Goal: Information Seeking & Learning: Learn about a topic

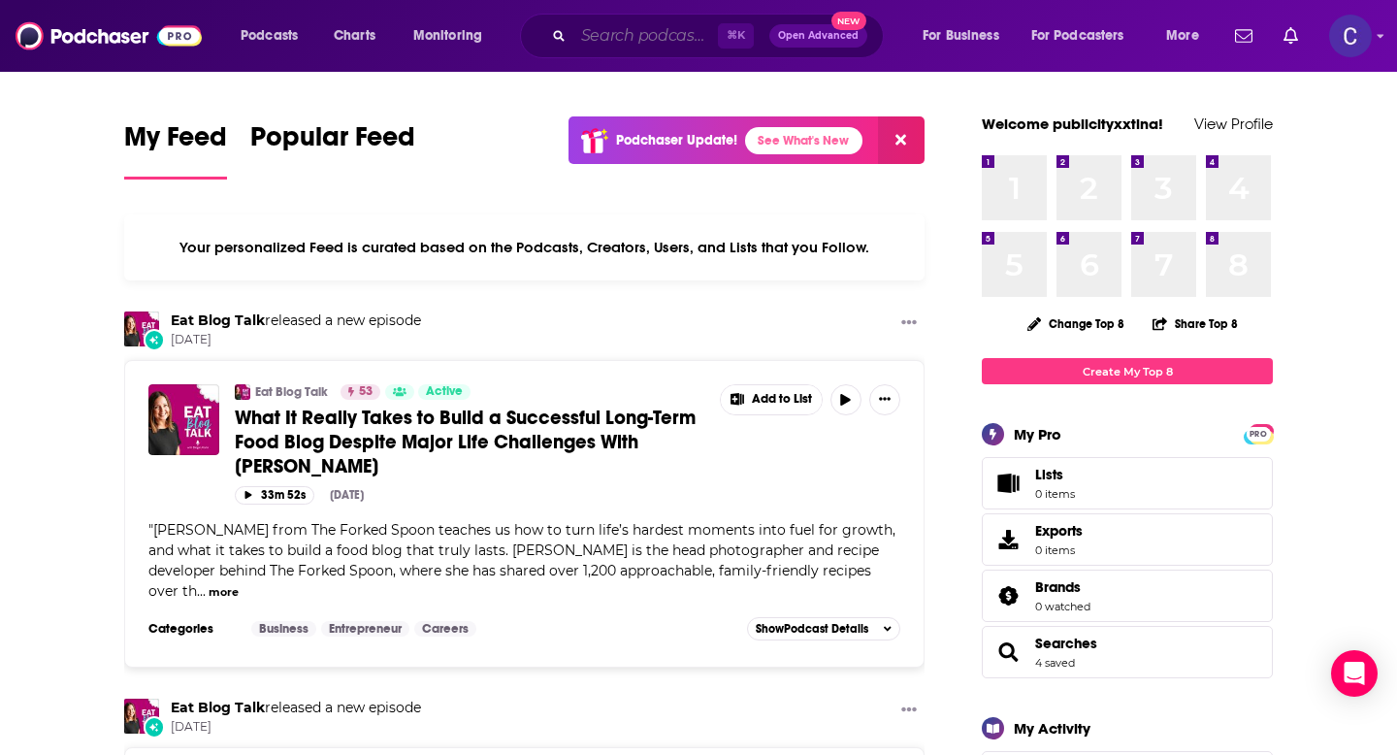
click at [625, 30] on input "Search podcasts, credits, & more..." at bounding box center [646, 35] width 145 height 31
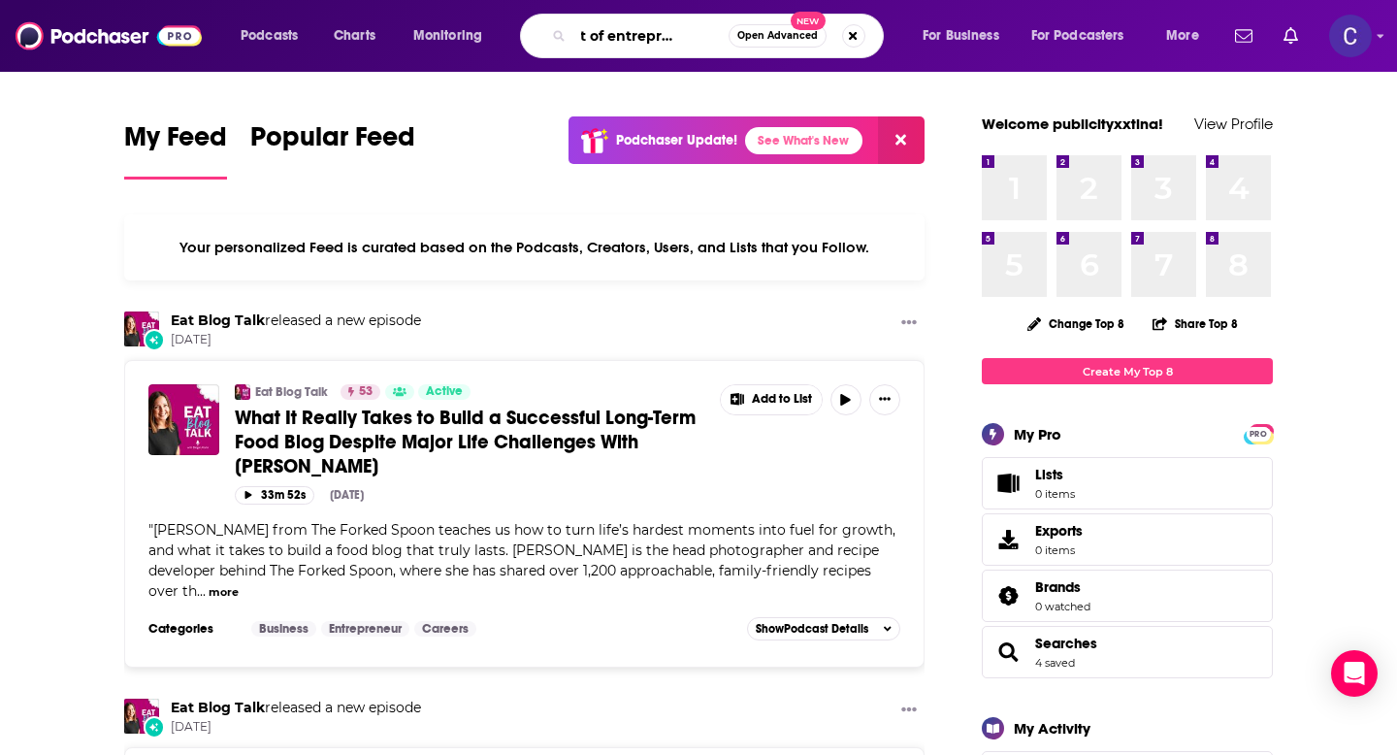
scroll to position [0, 57]
type input "the art of entrepreneurship"
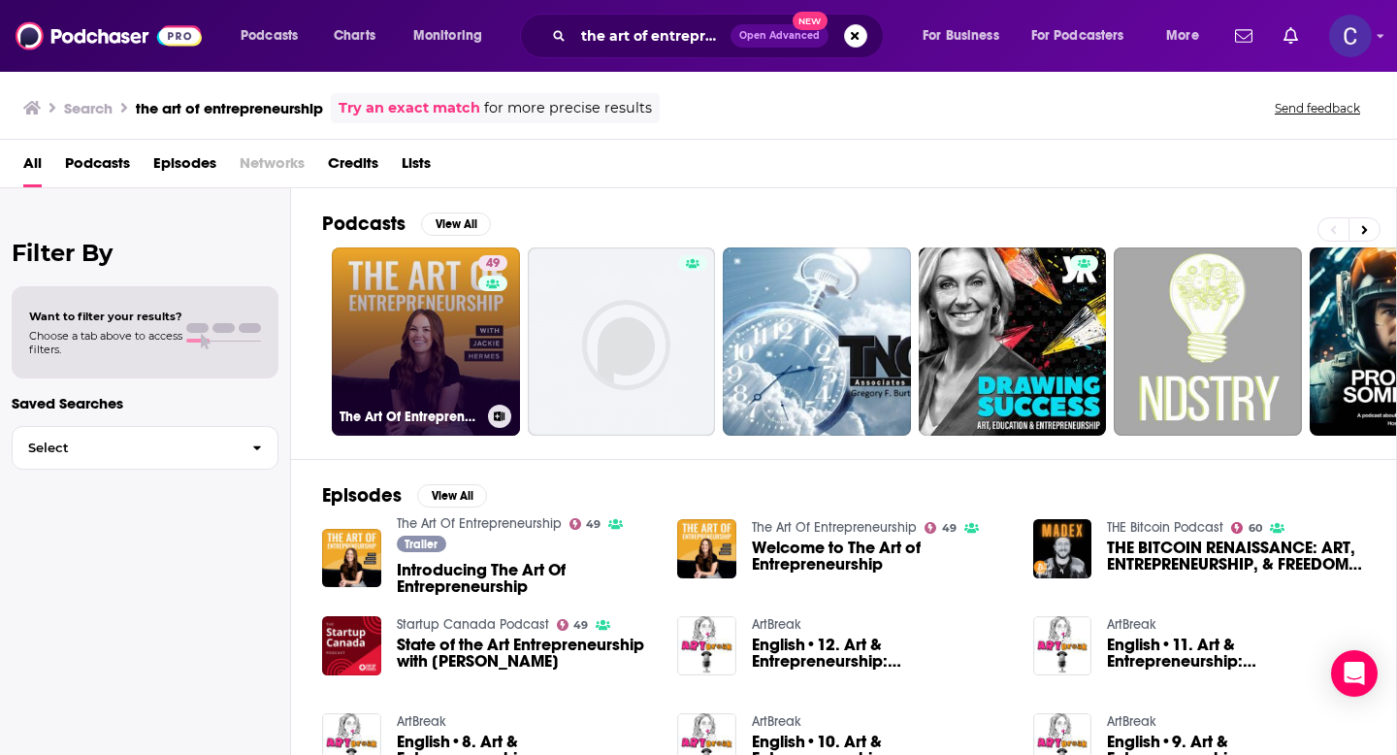
click at [437, 330] on link "49 The Art Of Entrepreneurship" at bounding box center [426, 341] width 188 height 188
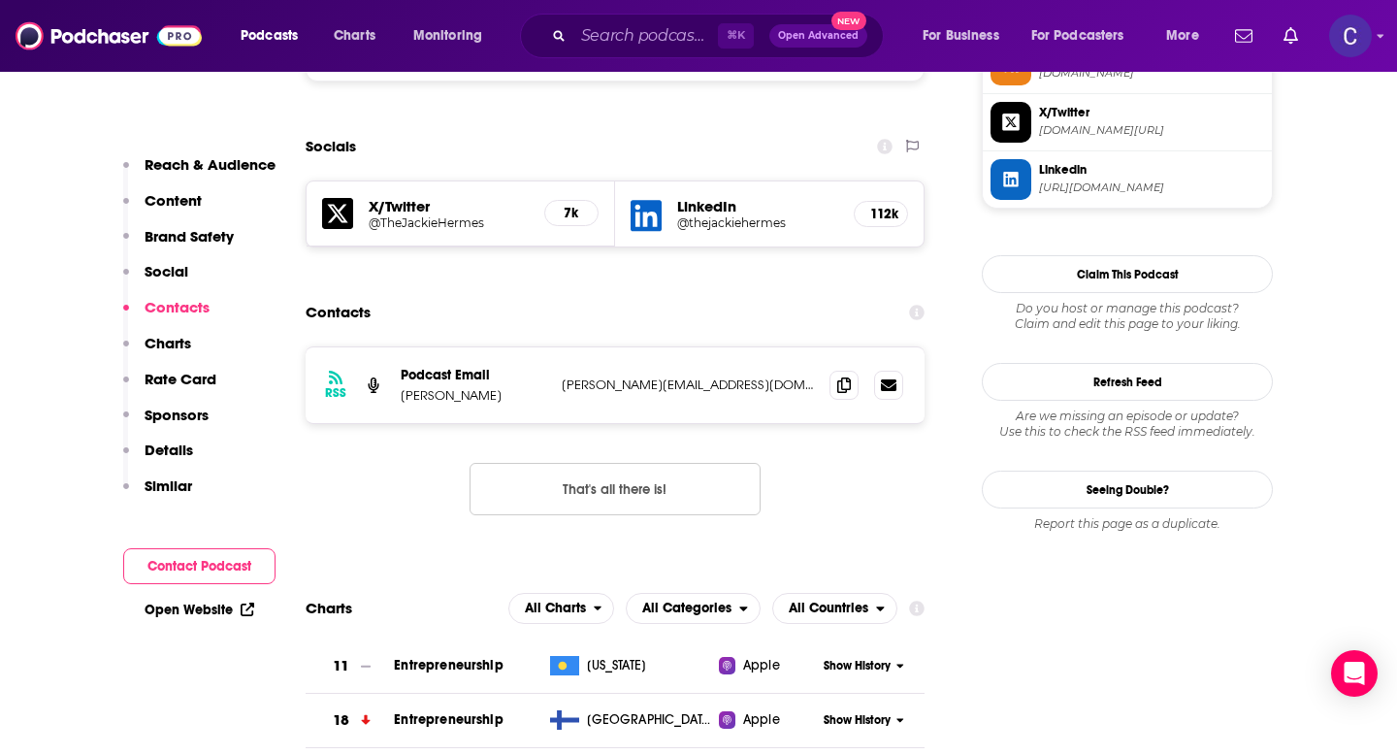
scroll to position [1849, 0]
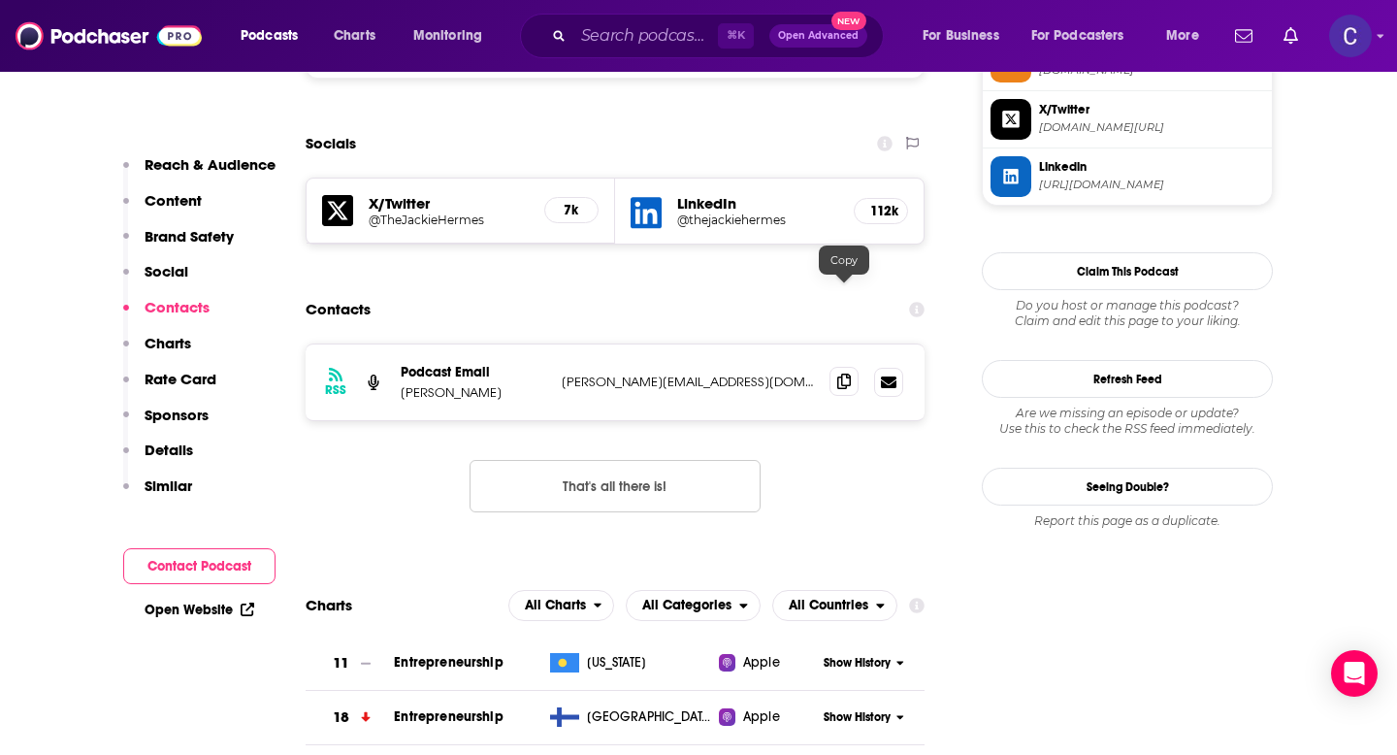
click at [846, 367] on span at bounding box center [844, 381] width 29 height 29
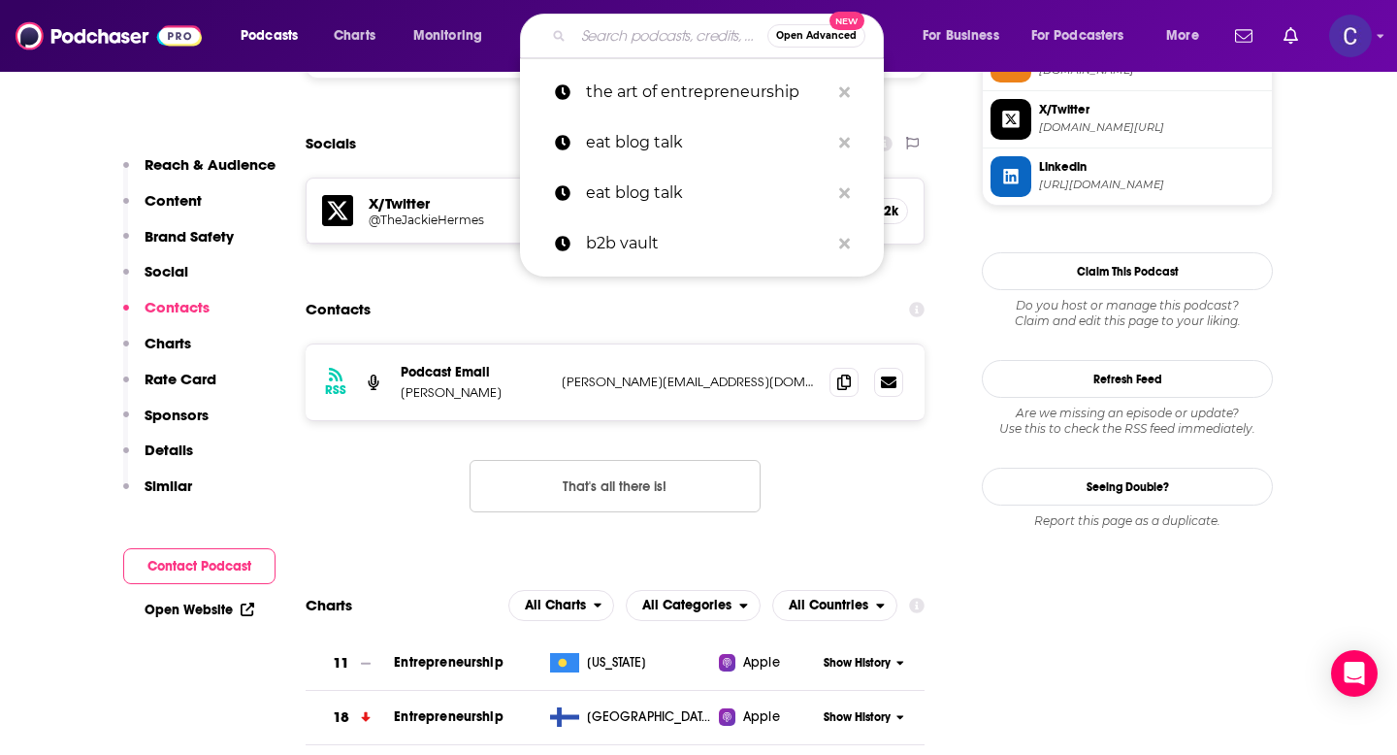
click at [609, 30] on input "Search podcasts, credits, & more..." at bounding box center [671, 35] width 194 height 31
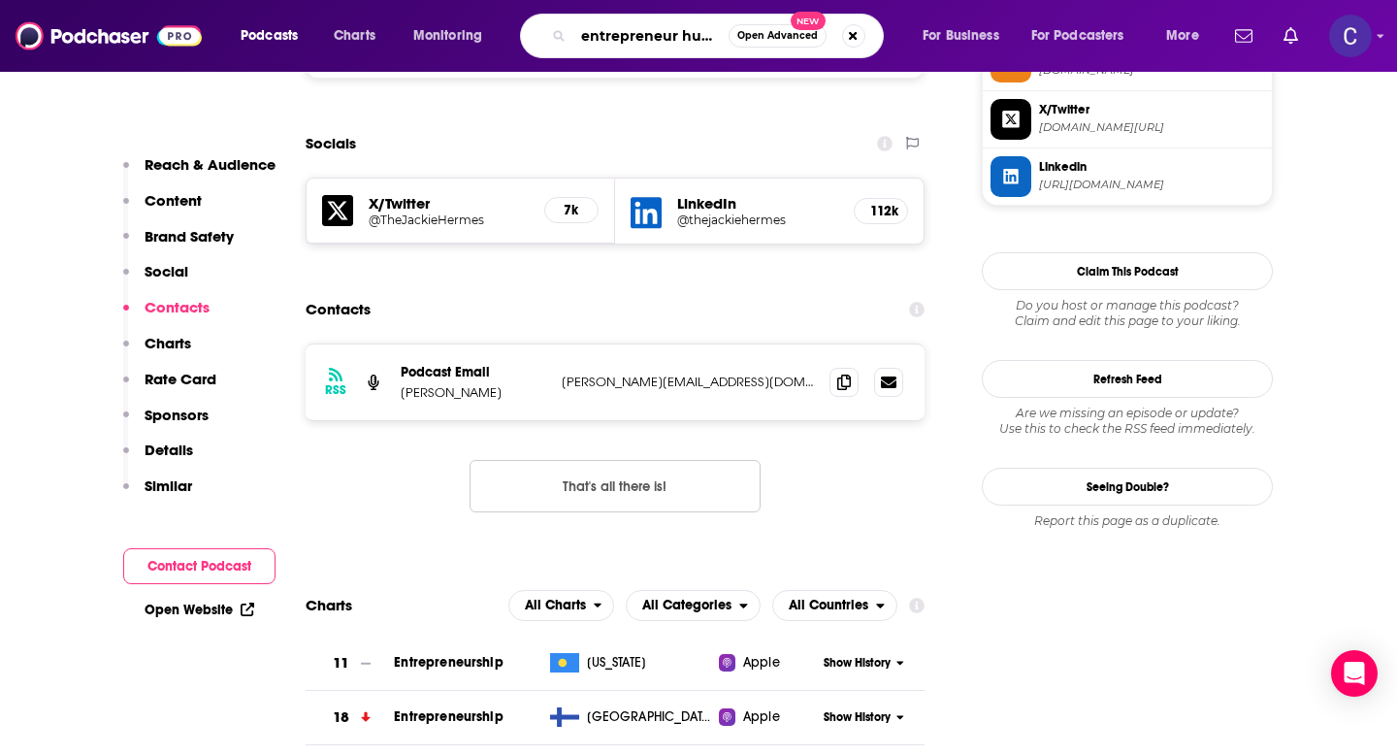
type input "entrepreneur hustle"
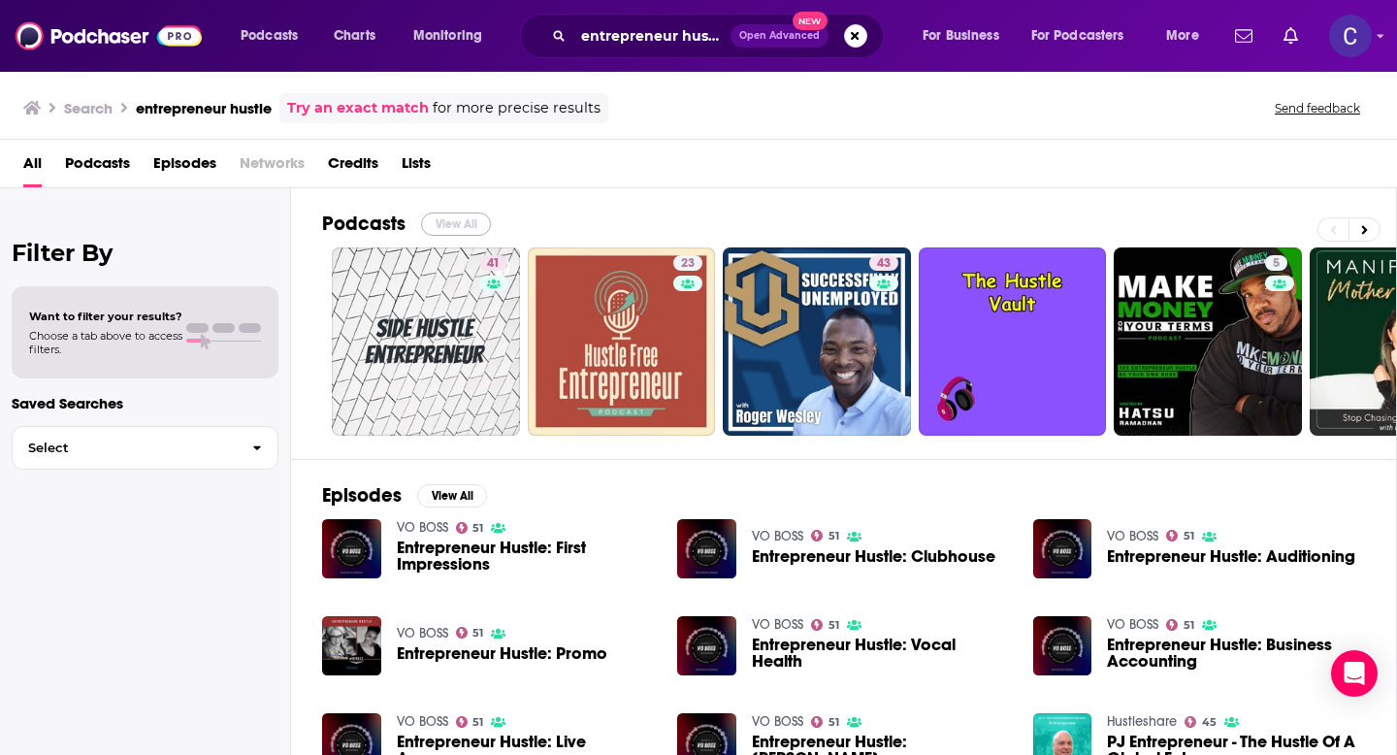
click at [449, 220] on button "View All" at bounding box center [456, 224] width 70 height 23
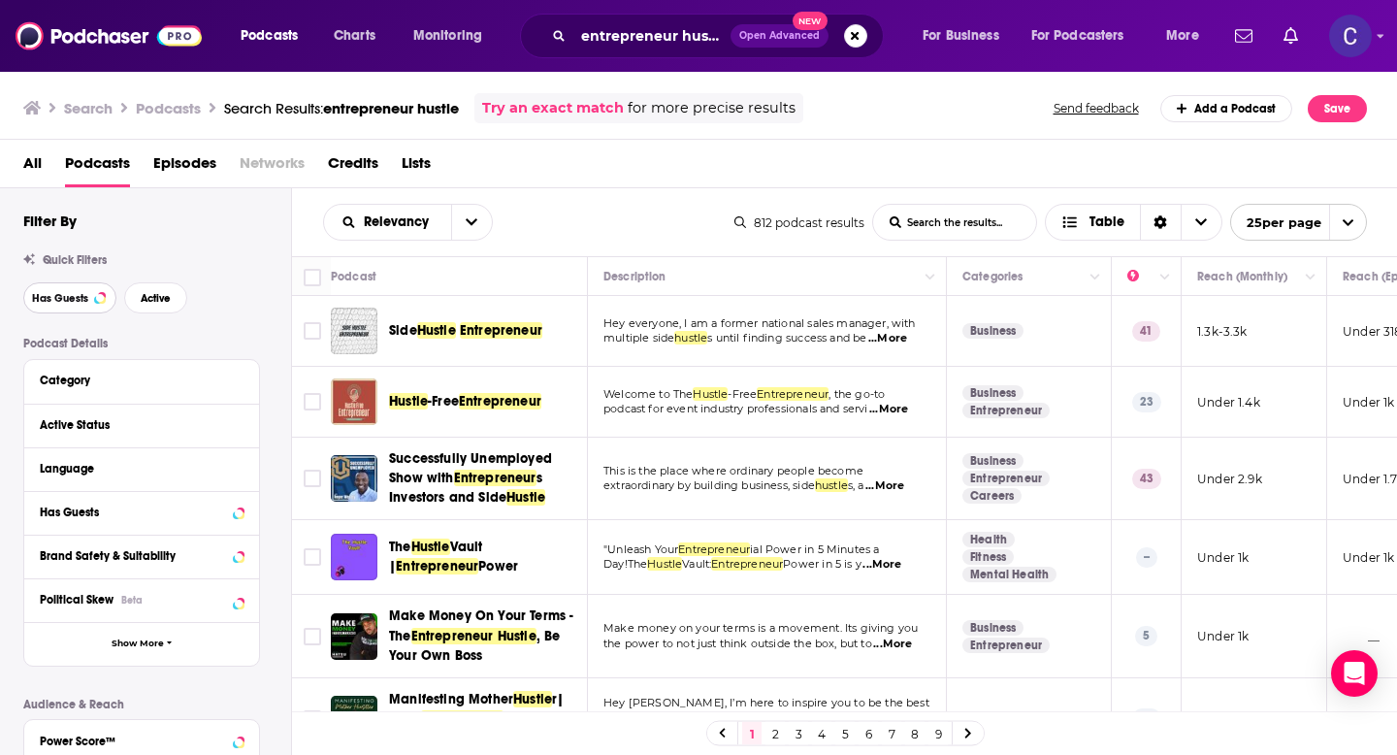
click at [84, 297] on span "Has Guests" at bounding box center [60, 298] width 56 height 11
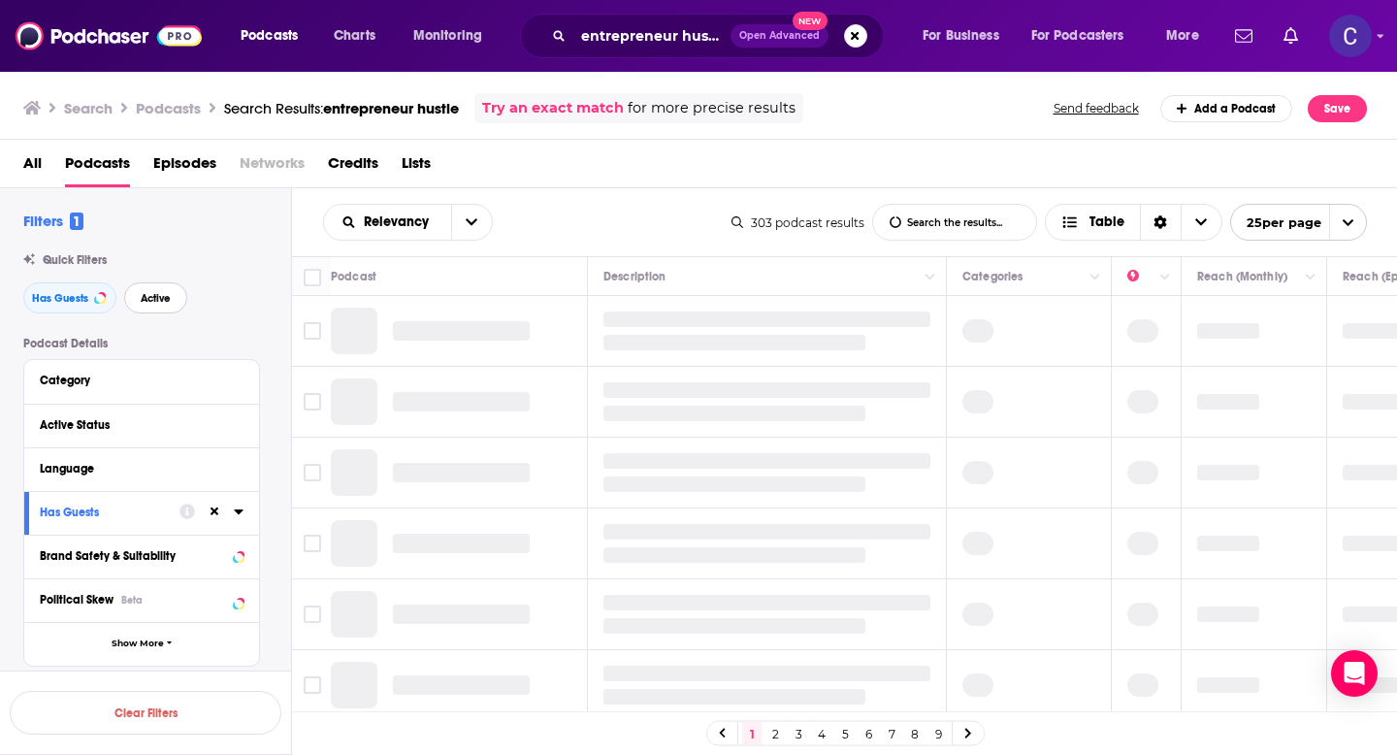
click at [169, 297] on span "Active" at bounding box center [156, 298] width 30 height 11
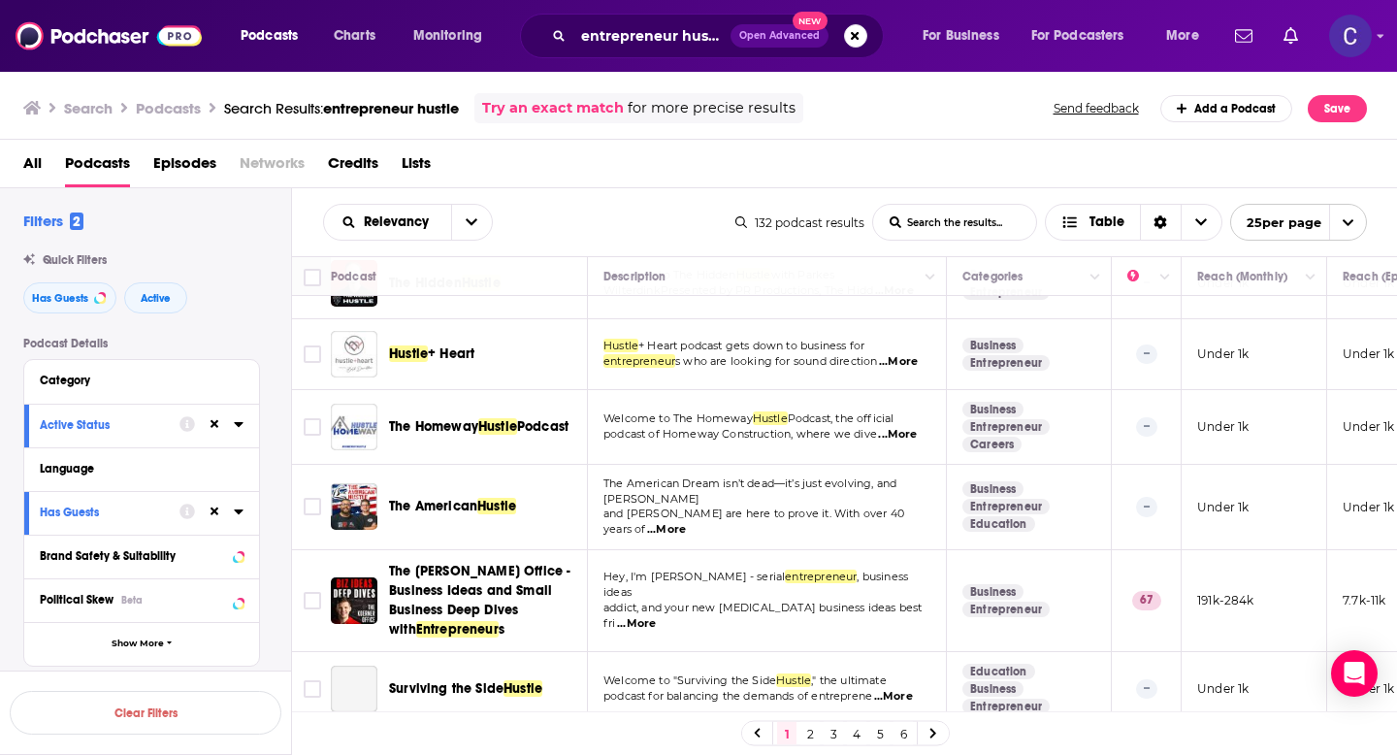
scroll to position [1588, 0]
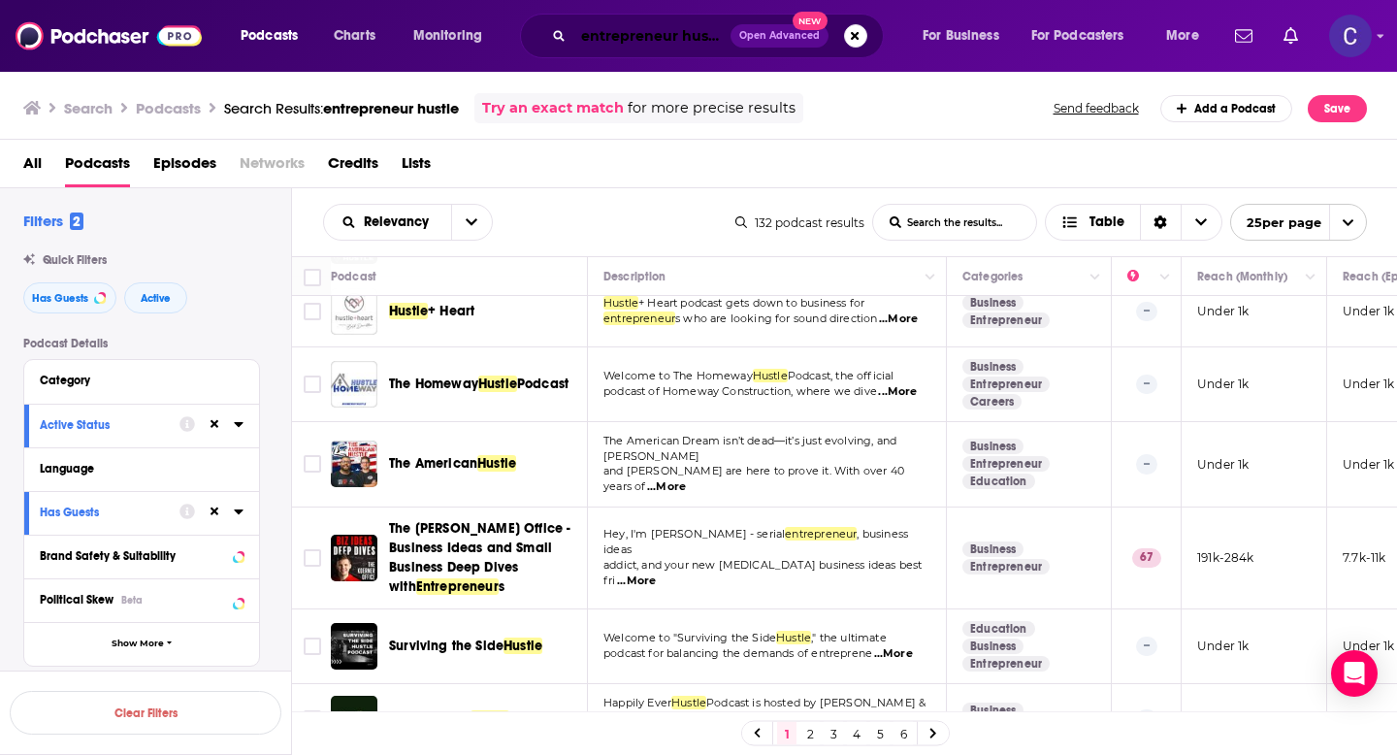
click at [647, 38] on input "entrepreneur hustle" at bounding box center [652, 35] width 157 height 31
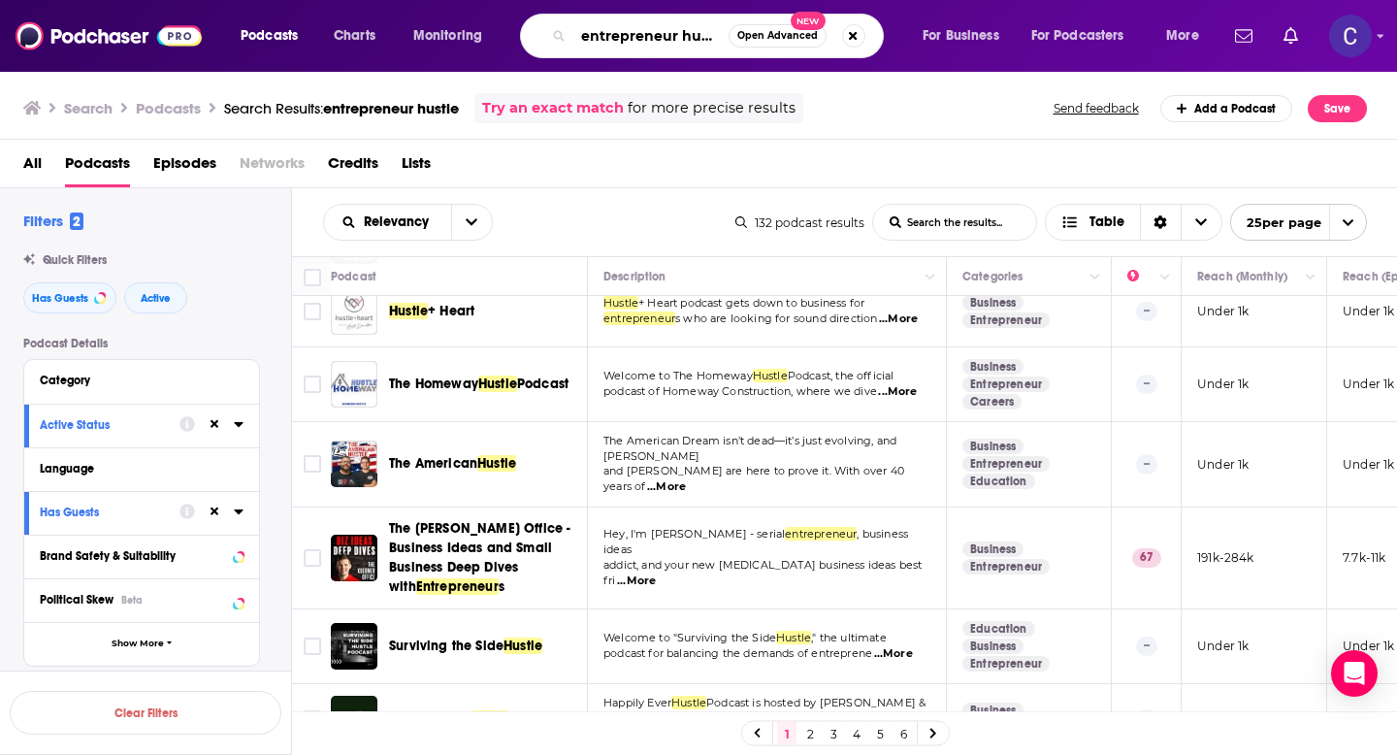
click at [647, 38] on input "entrepreneur hustle" at bounding box center [651, 35] width 155 height 31
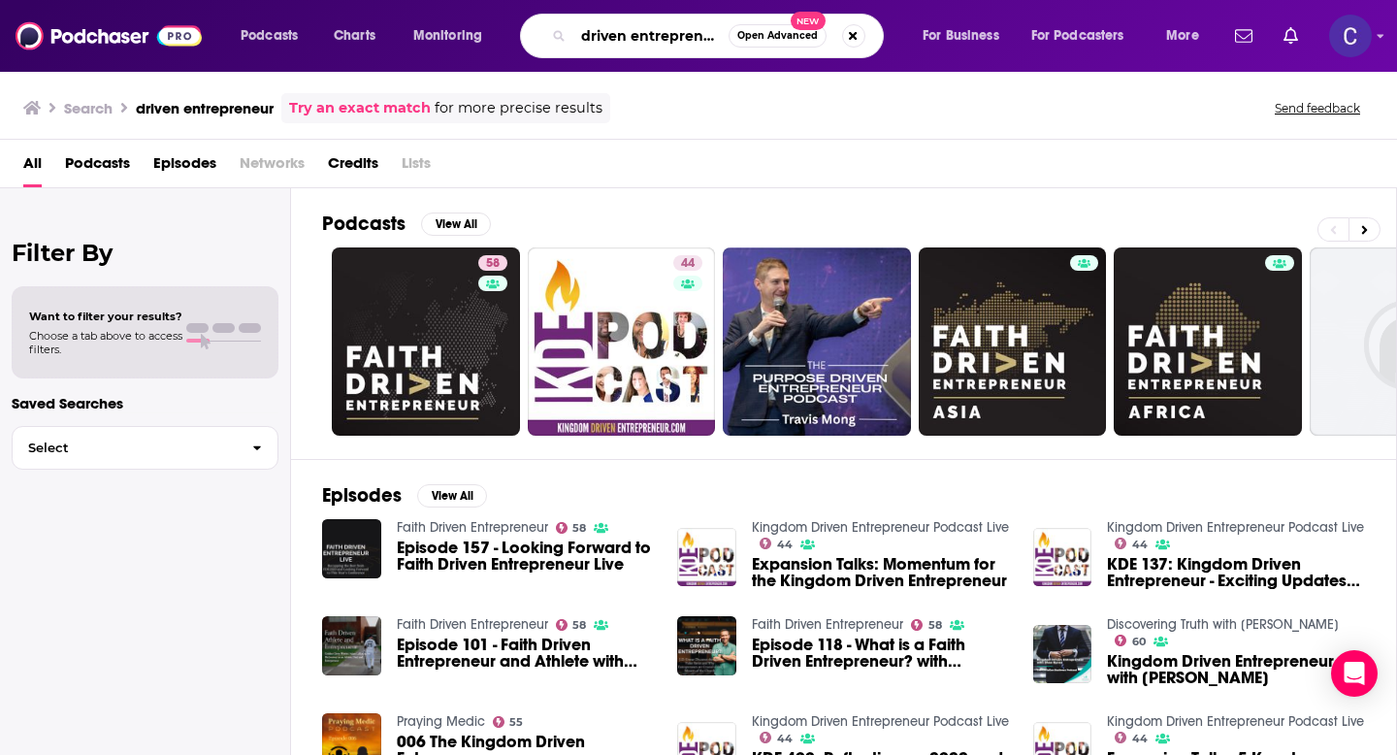
click at [618, 43] on input "driven entrepreneur" at bounding box center [651, 35] width 155 height 31
type input "finding peak"
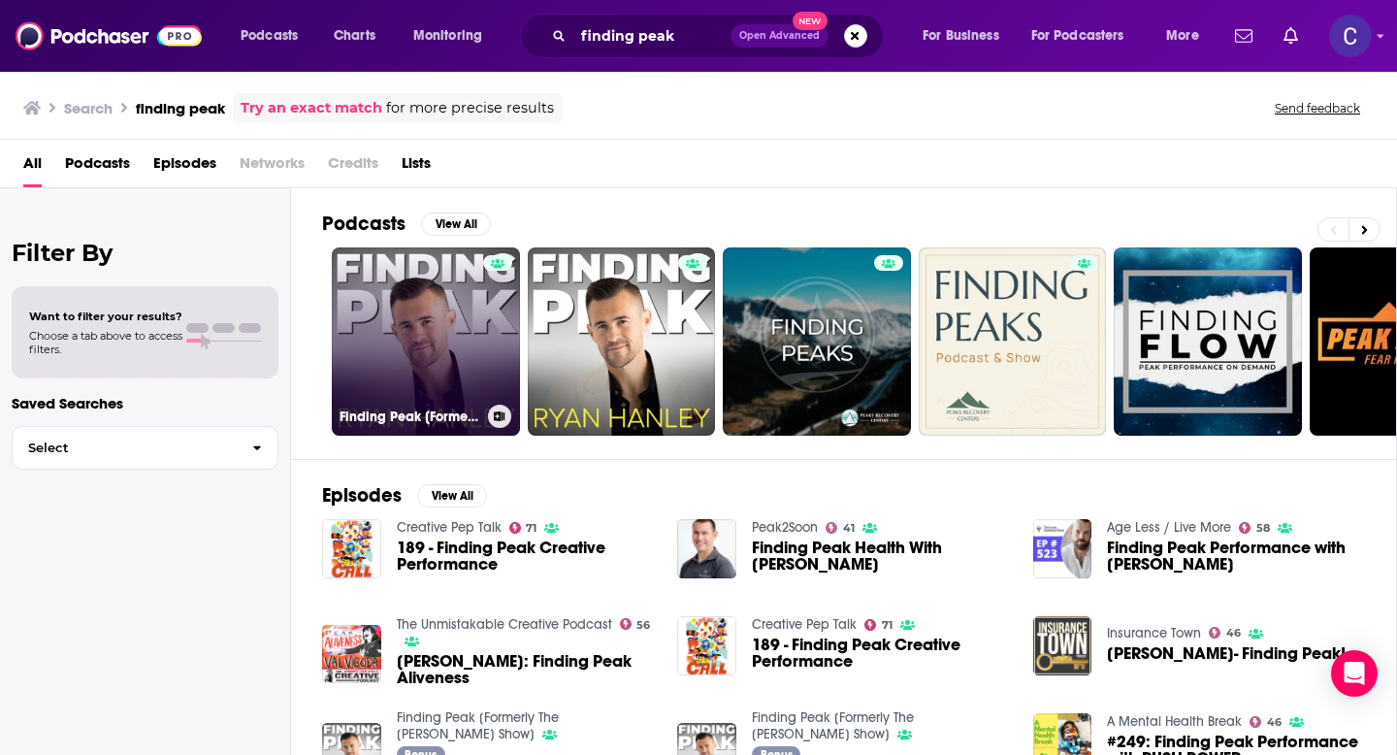
click at [393, 358] on link "Finding Peak [Formerly The Ryan Hanley Show]" at bounding box center [426, 341] width 188 height 188
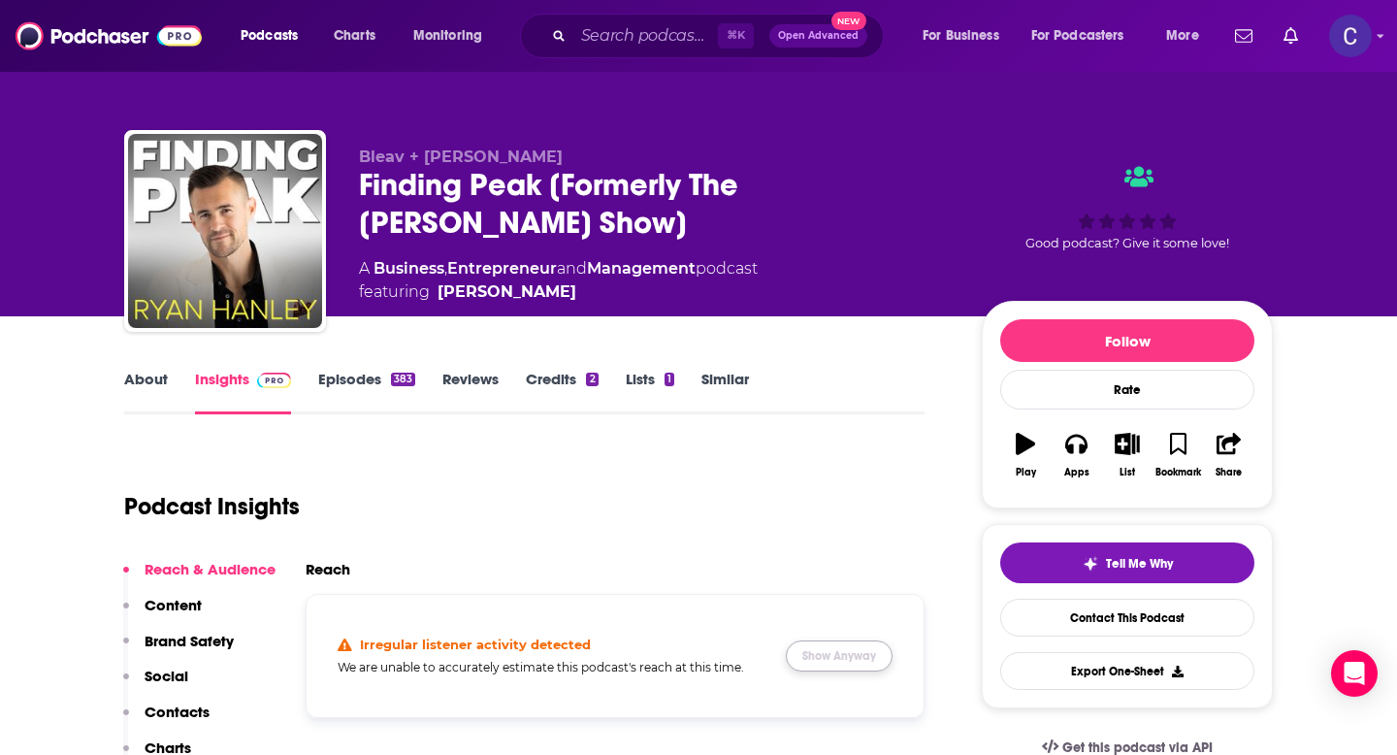
click at [842, 669] on button "Show Anyway" at bounding box center [839, 655] width 107 height 31
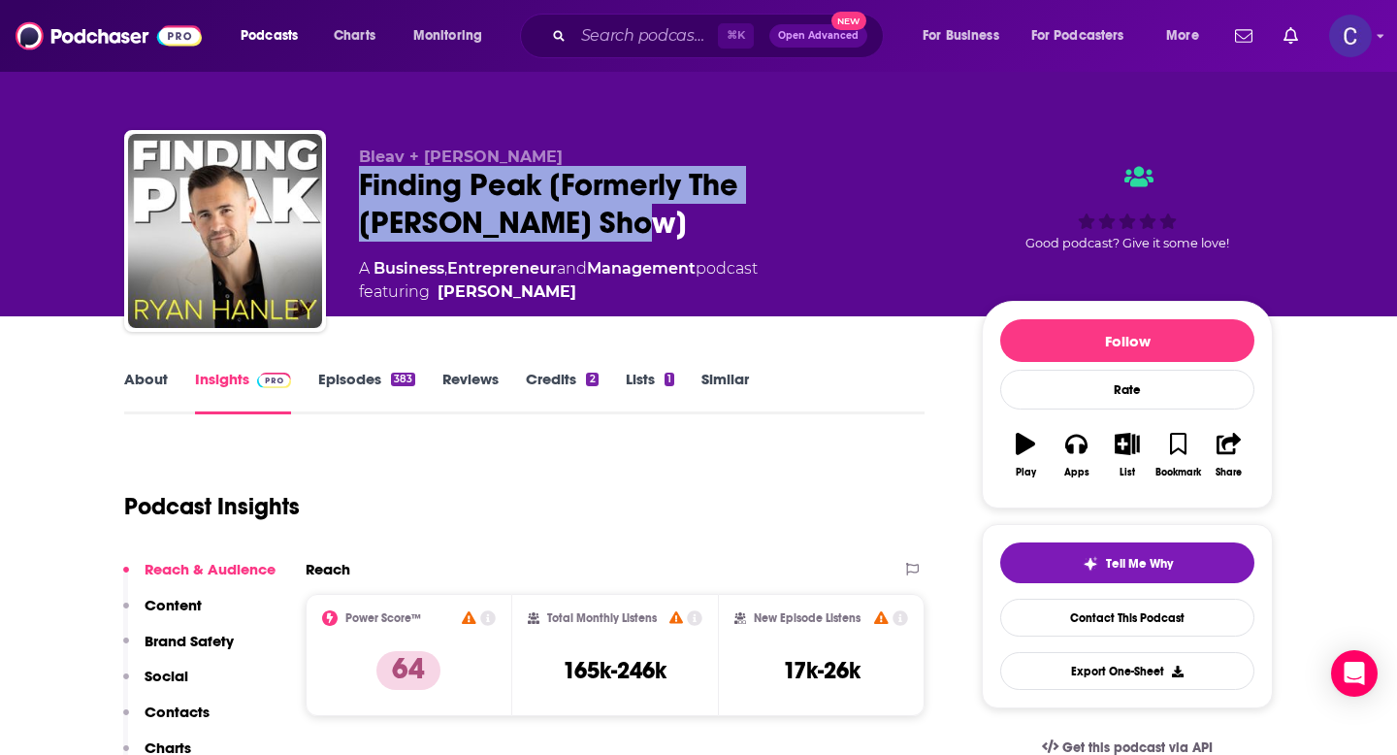
drag, startPoint x: 363, startPoint y: 189, endPoint x: 450, endPoint y: 217, distance: 91.8
click at [450, 217] on div "Finding Peak [Formerly The Ryan Hanley Show]" at bounding box center [655, 204] width 592 height 76
copy h2 "Finding Peak [Formerly The Ryan Hanley Show]"
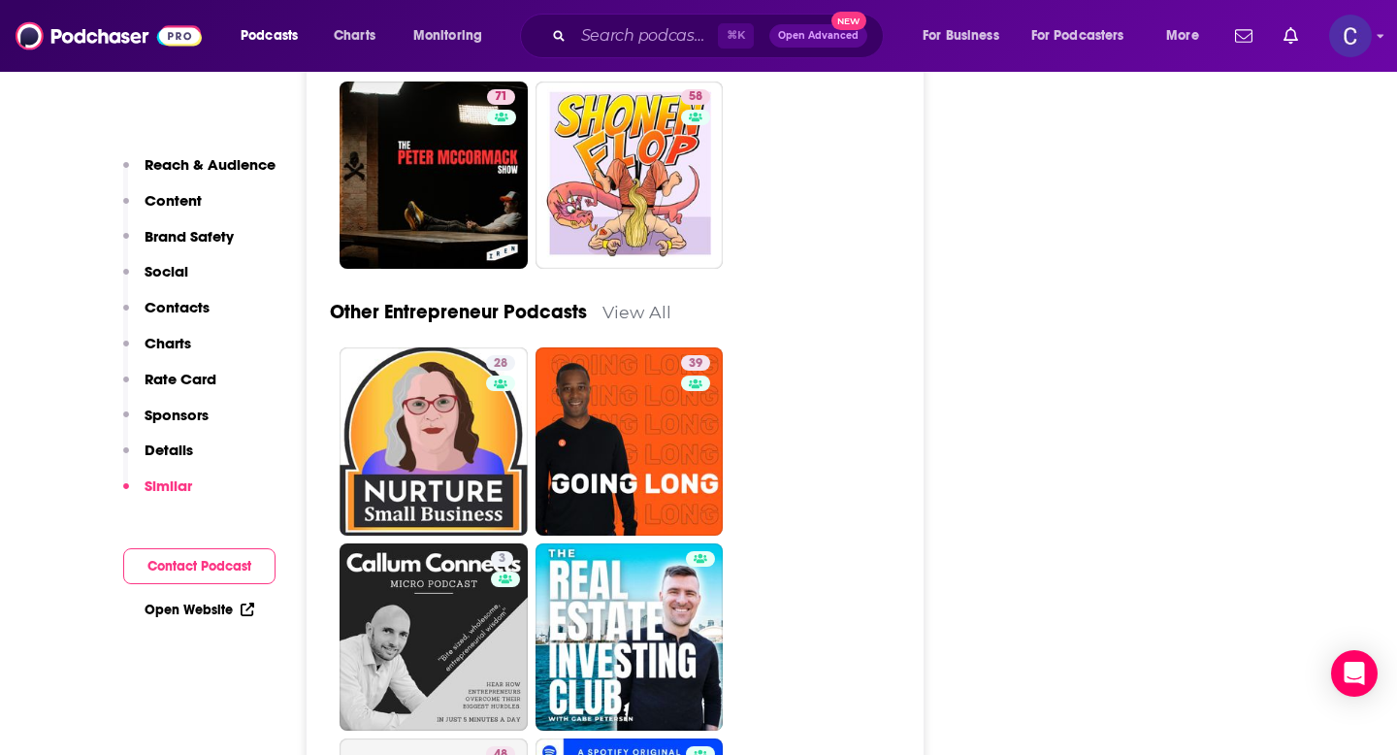
scroll to position [7765, 0]
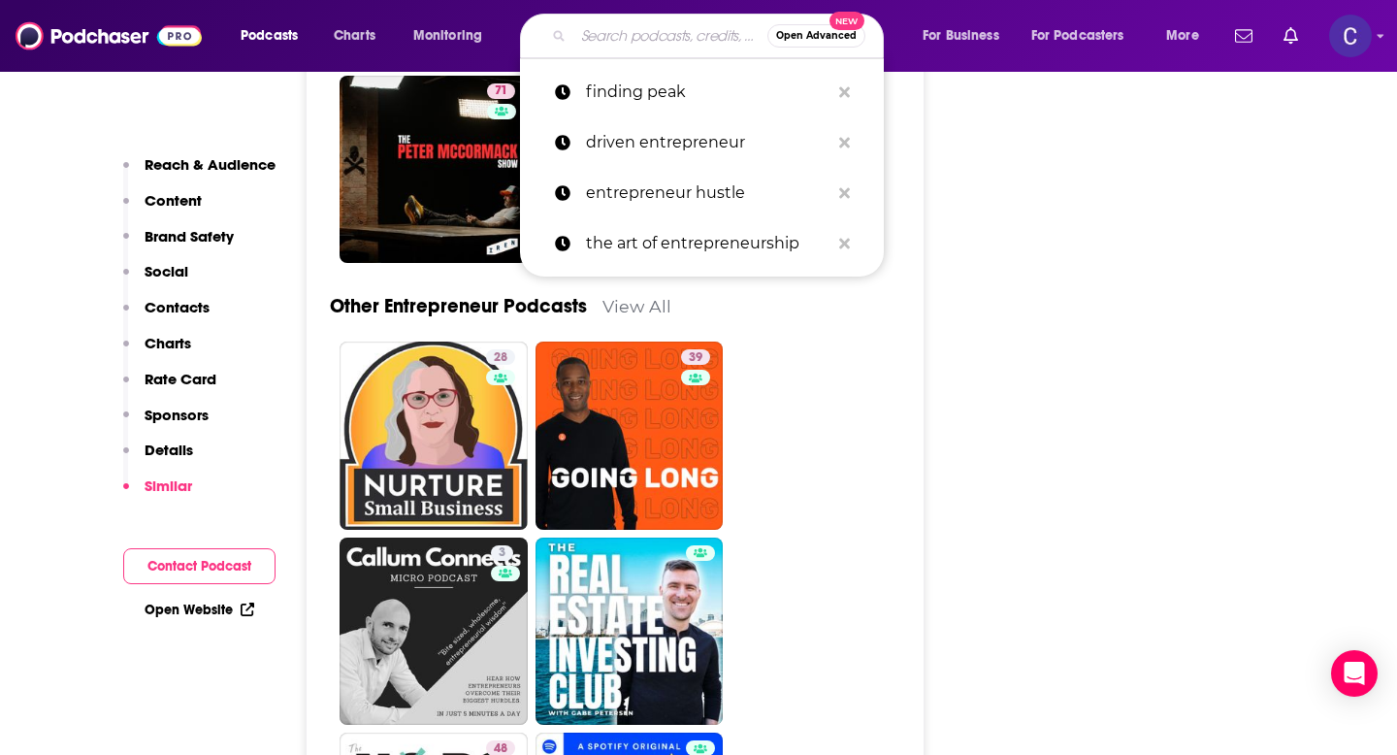
click at [617, 32] on input "Search podcasts, credits, & more..." at bounding box center [671, 35] width 194 height 31
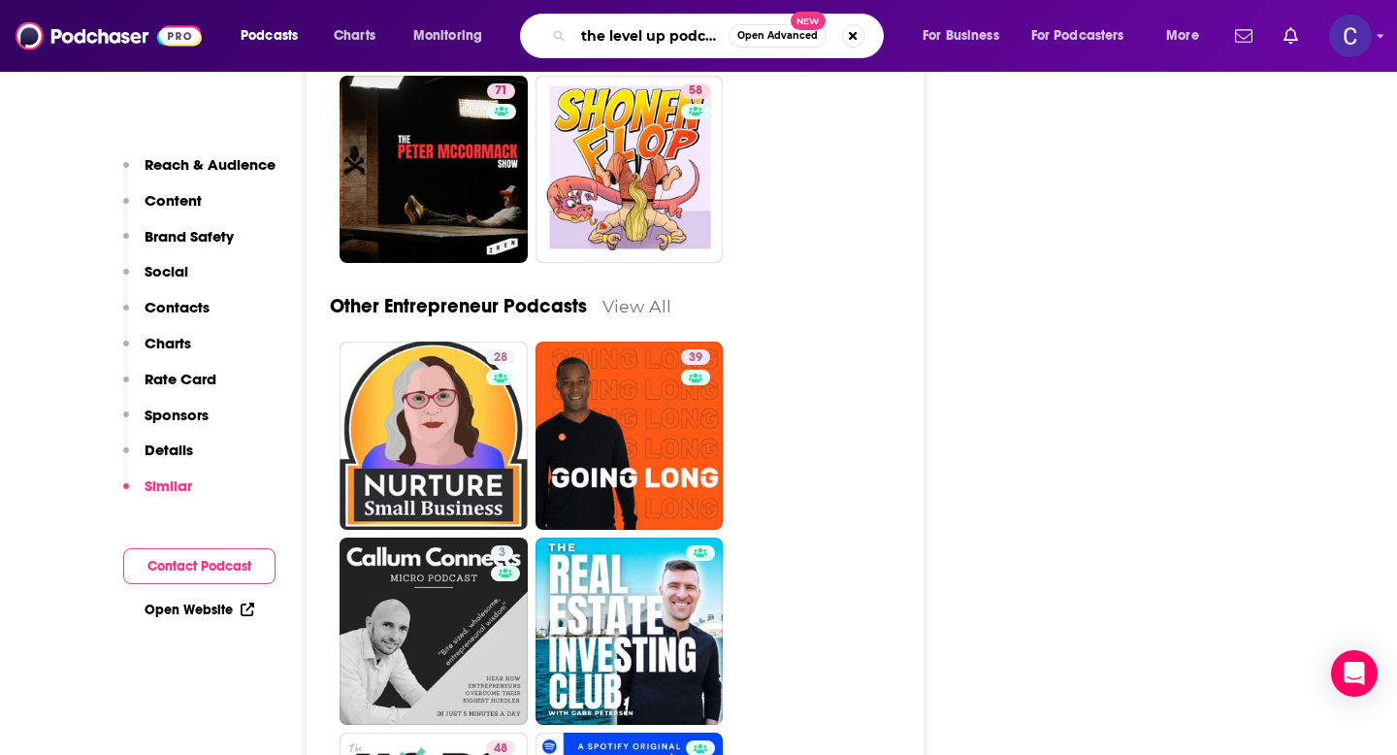
type input "the level up podcast"
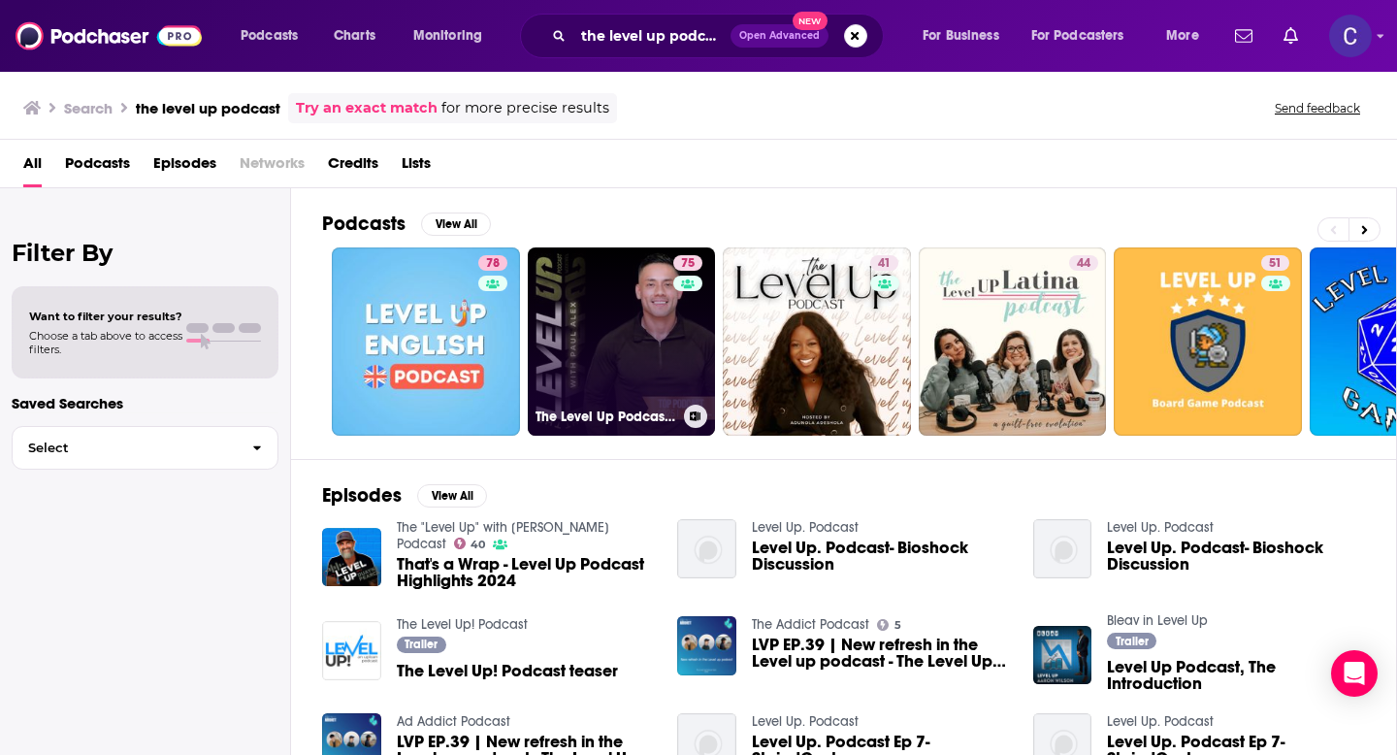
click at [621, 337] on link "75 The Level Up Podcast w/ Paul Alex" at bounding box center [622, 341] width 188 height 188
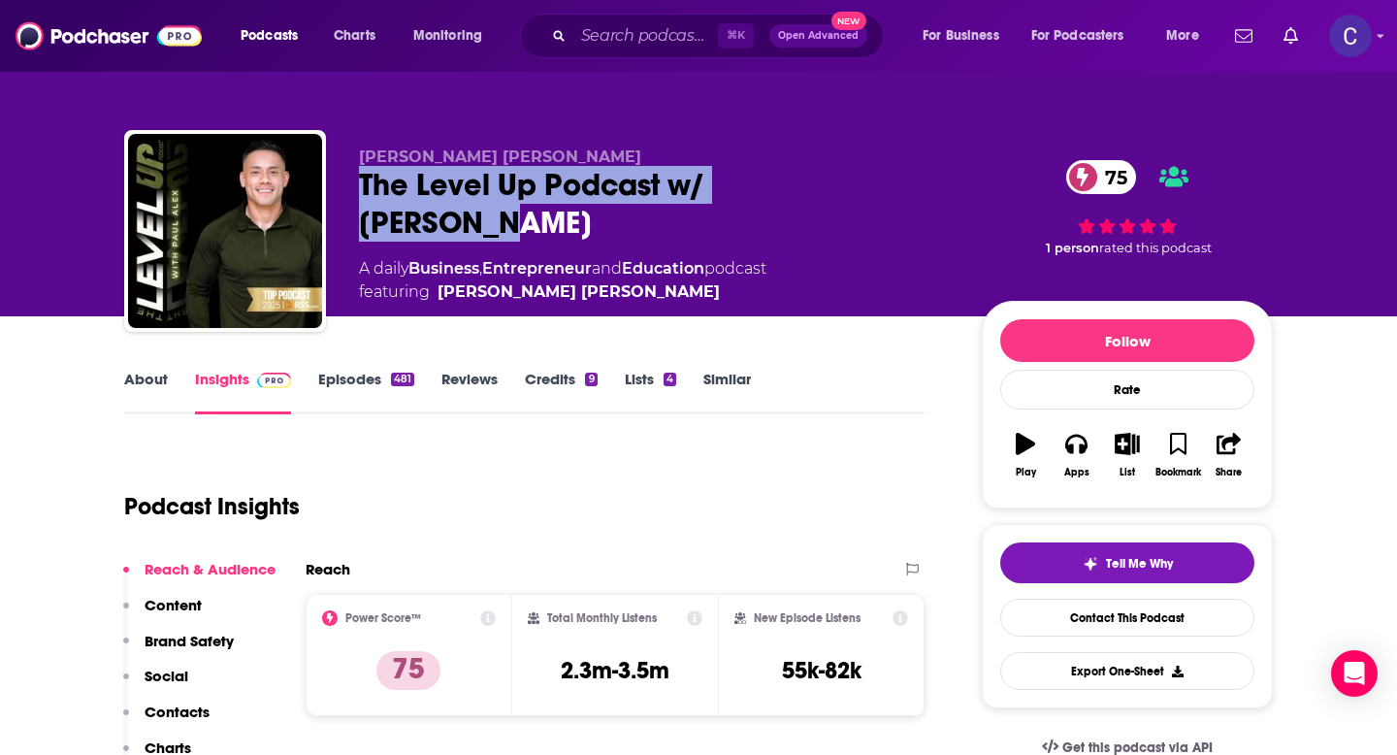
drag, startPoint x: 347, startPoint y: 185, endPoint x: 850, endPoint y: 180, distance: 502.7
click at [850, 180] on div "Paul Alex Espinoza The Level Up Podcast w/ Paul Alex 75 A daily Business , Entr…" at bounding box center [698, 235] width 1149 height 210
copy h2 "The Level Up Podcast w/ Paul Alex"
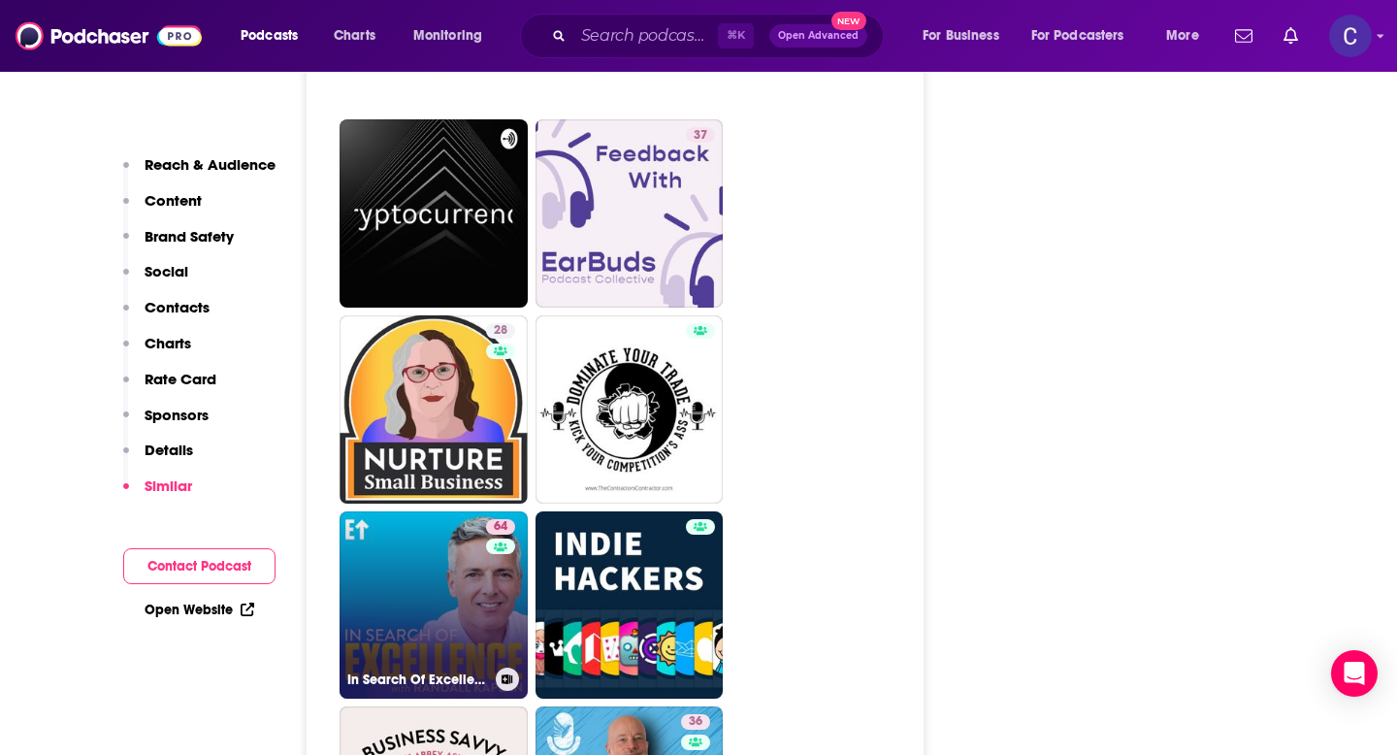
scroll to position [9521, 0]
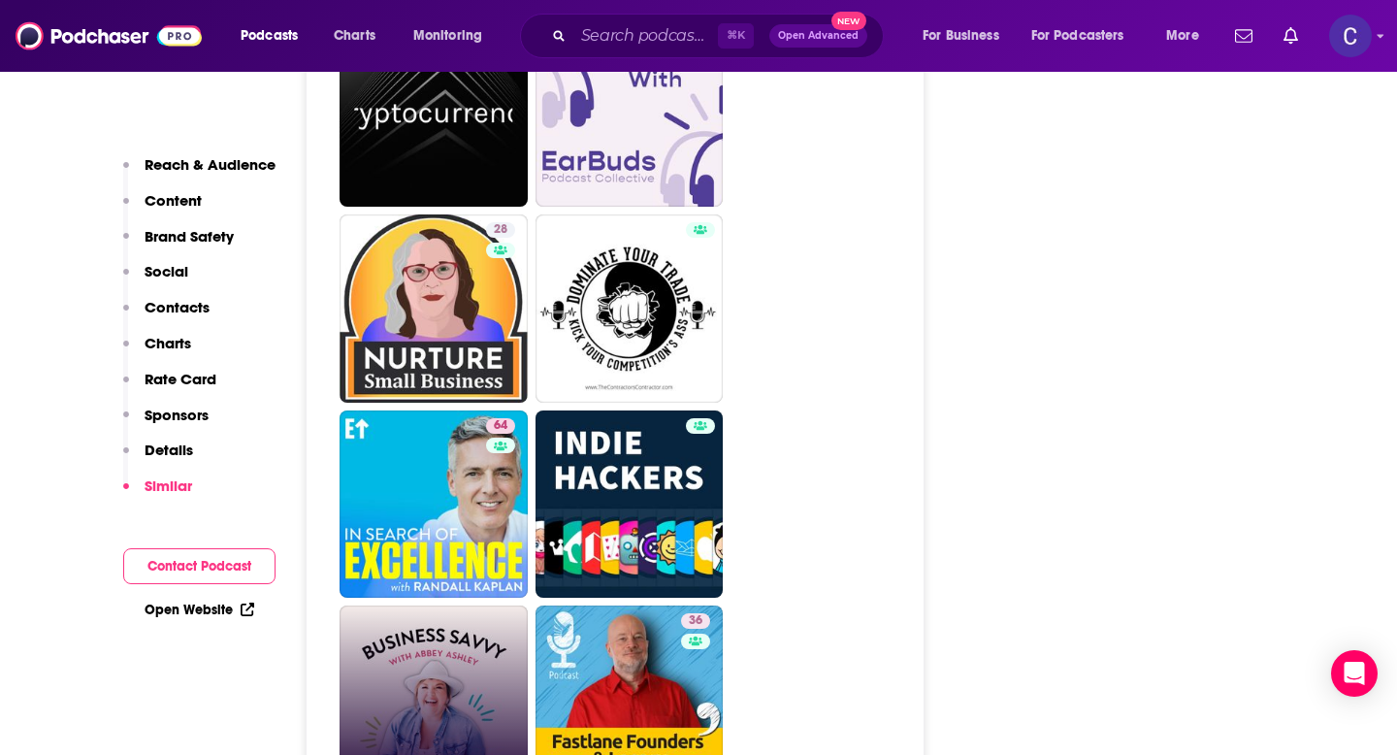
click at [417, 606] on link "Business Savvy" at bounding box center [434, 700] width 188 height 188
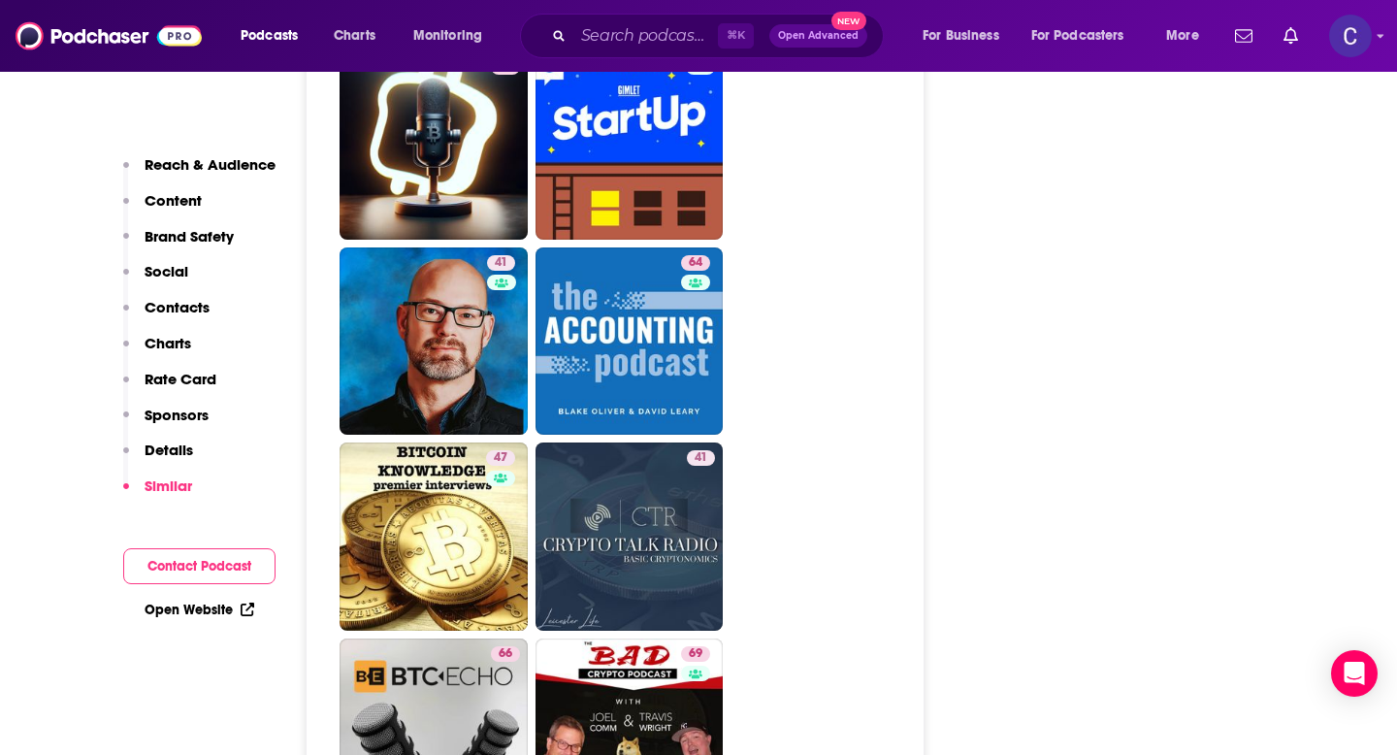
scroll to position [5975, 0]
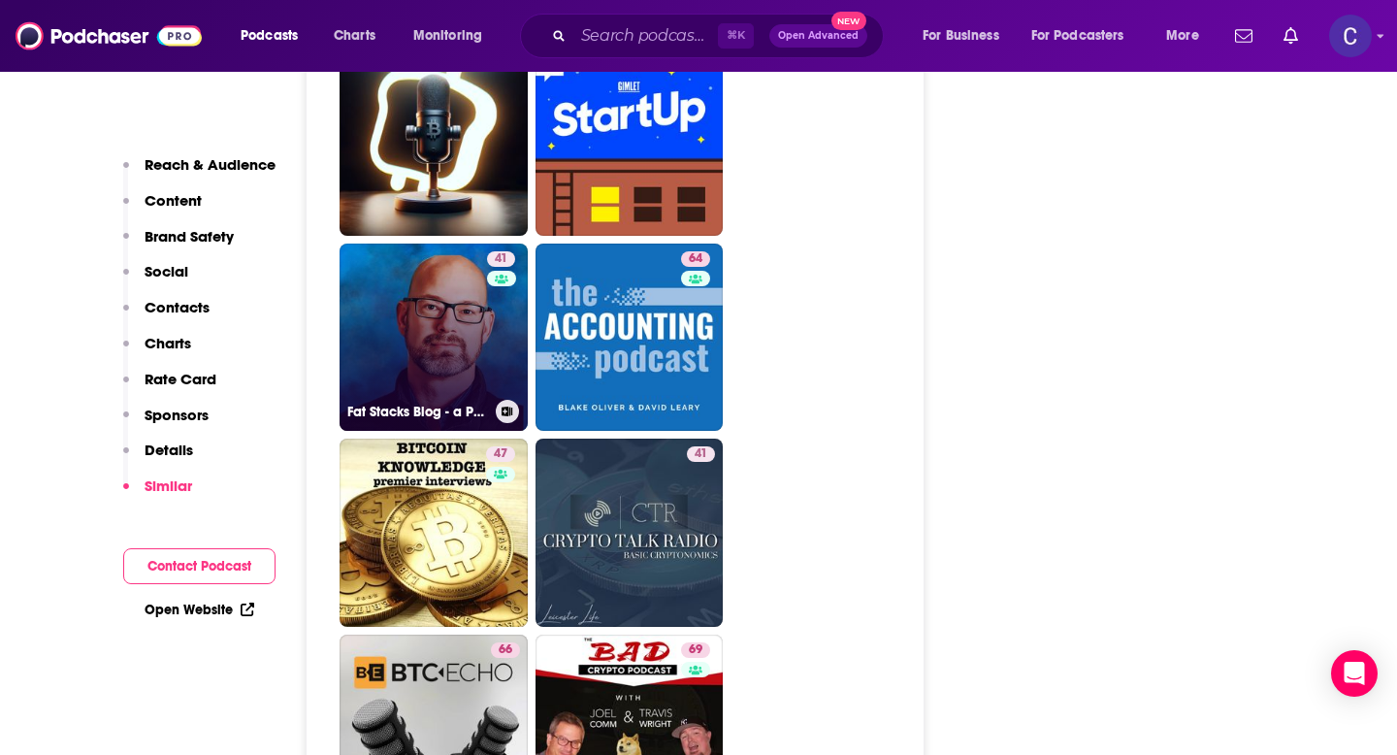
click at [448, 294] on link "41 Fat Stacks Blog - a Podcast About Blogging and Email Newsletters" at bounding box center [434, 338] width 188 height 188
type input "https://www.podchaser.com/podcasts/fat-stacks-blog-a-podcast-abou-921027"
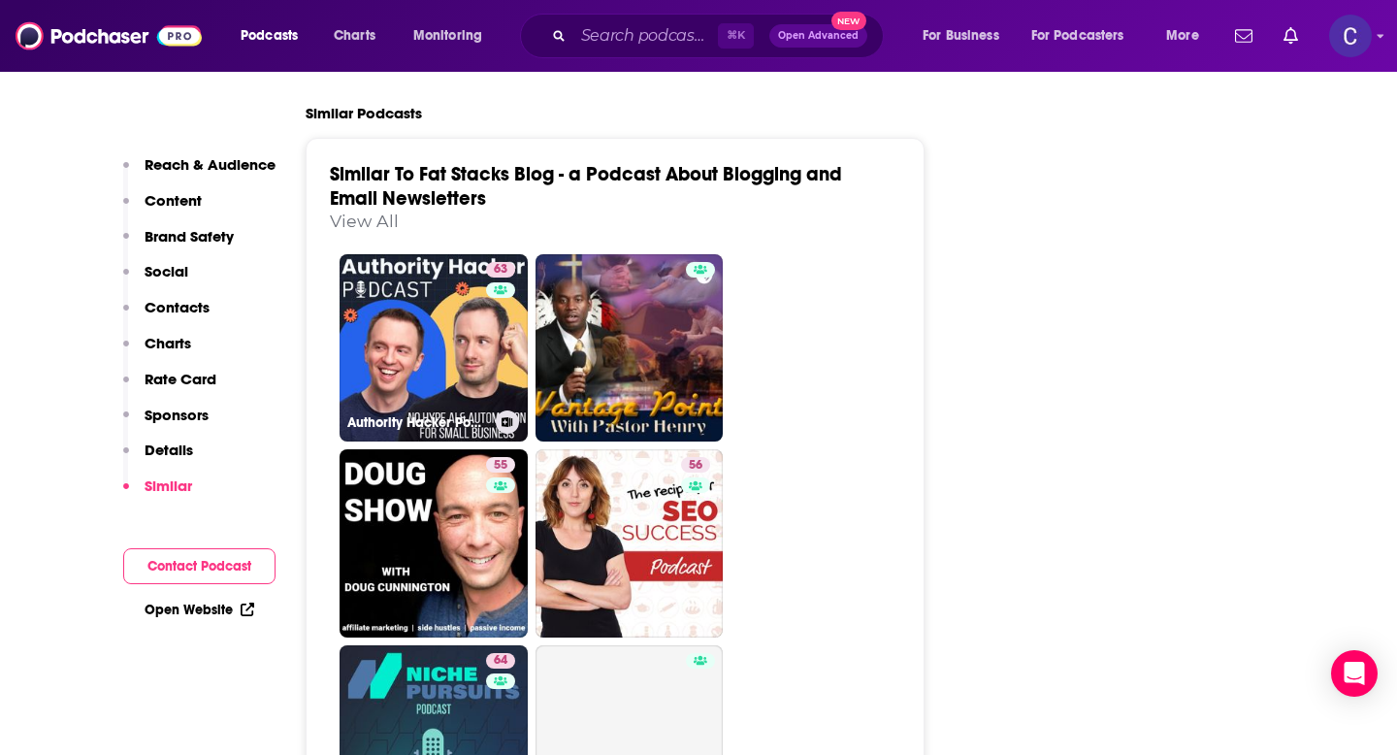
scroll to position [3447, 0]
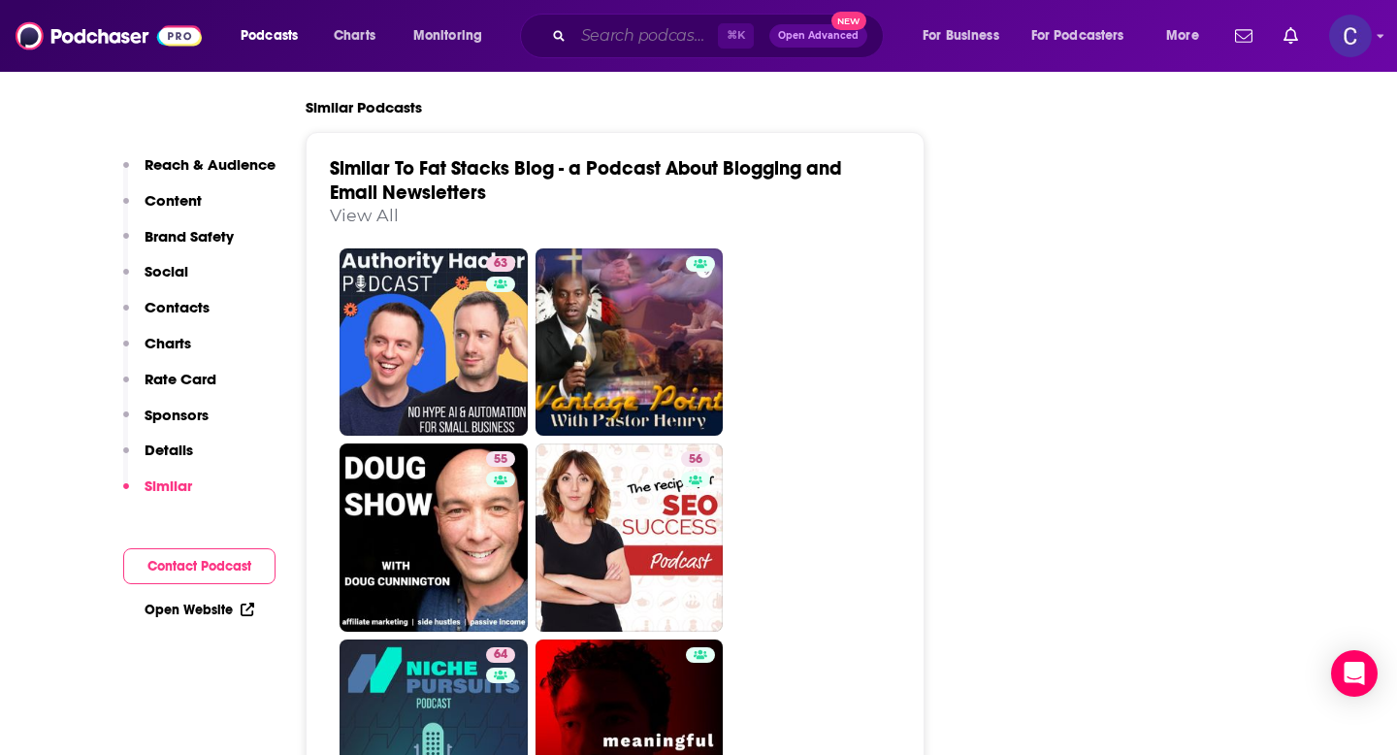
click at [631, 40] on input "Search podcasts, credits, & more..." at bounding box center [646, 35] width 145 height 31
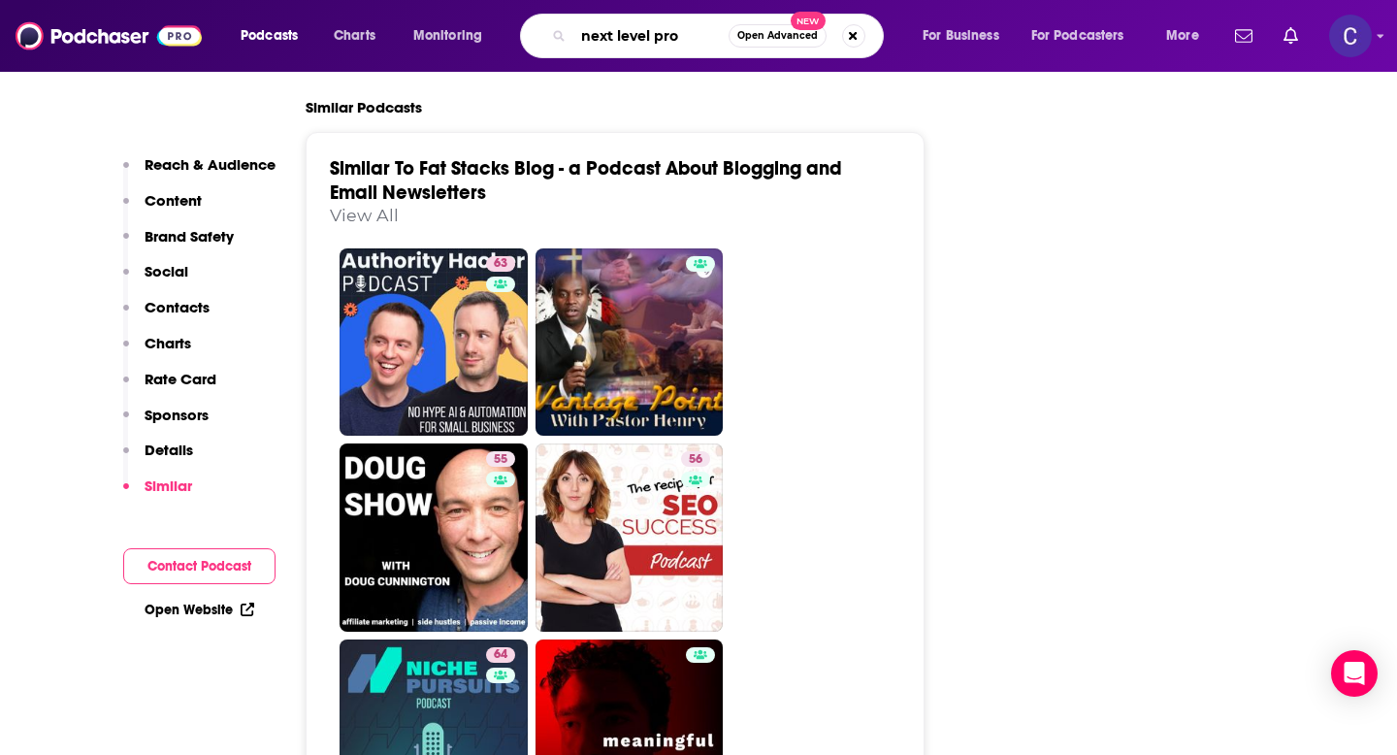
type input "next level pros"
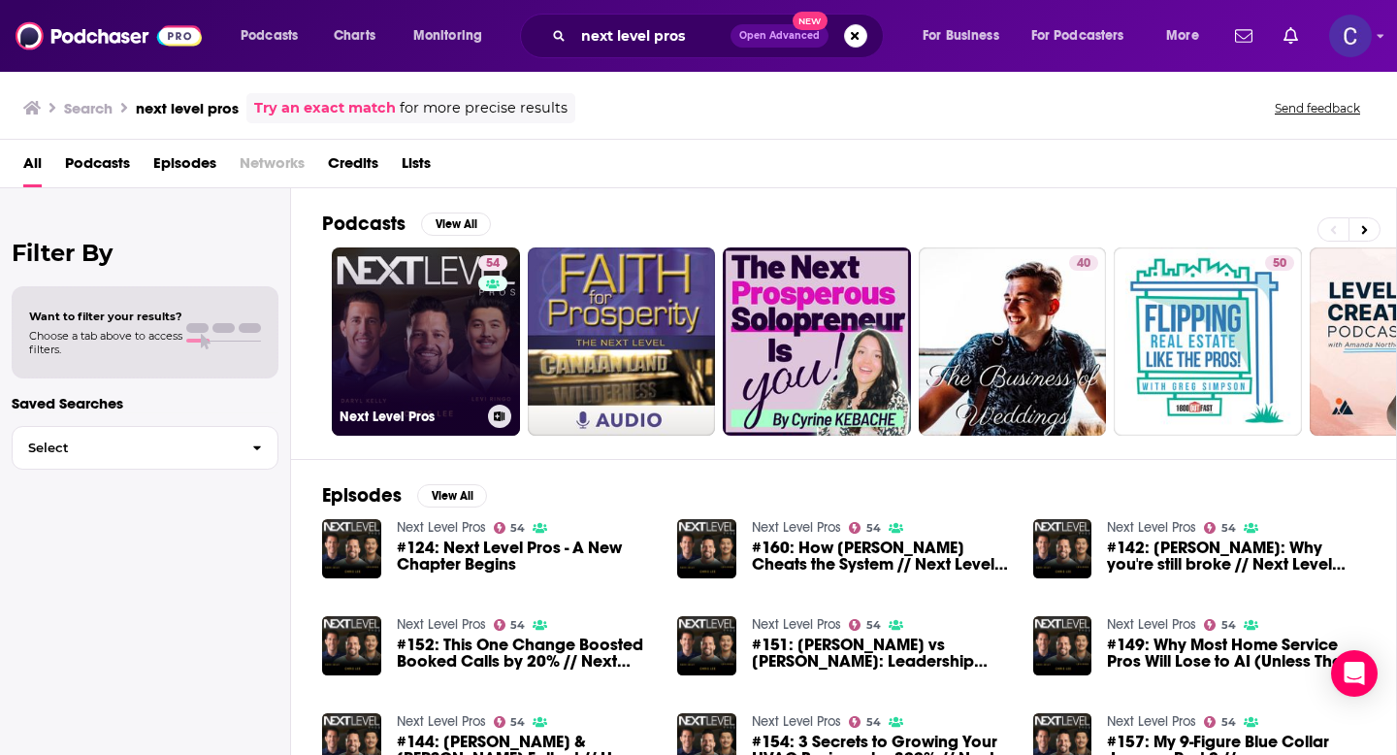
click at [425, 338] on link "54 Next Level Pros" at bounding box center [426, 341] width 188 height 188
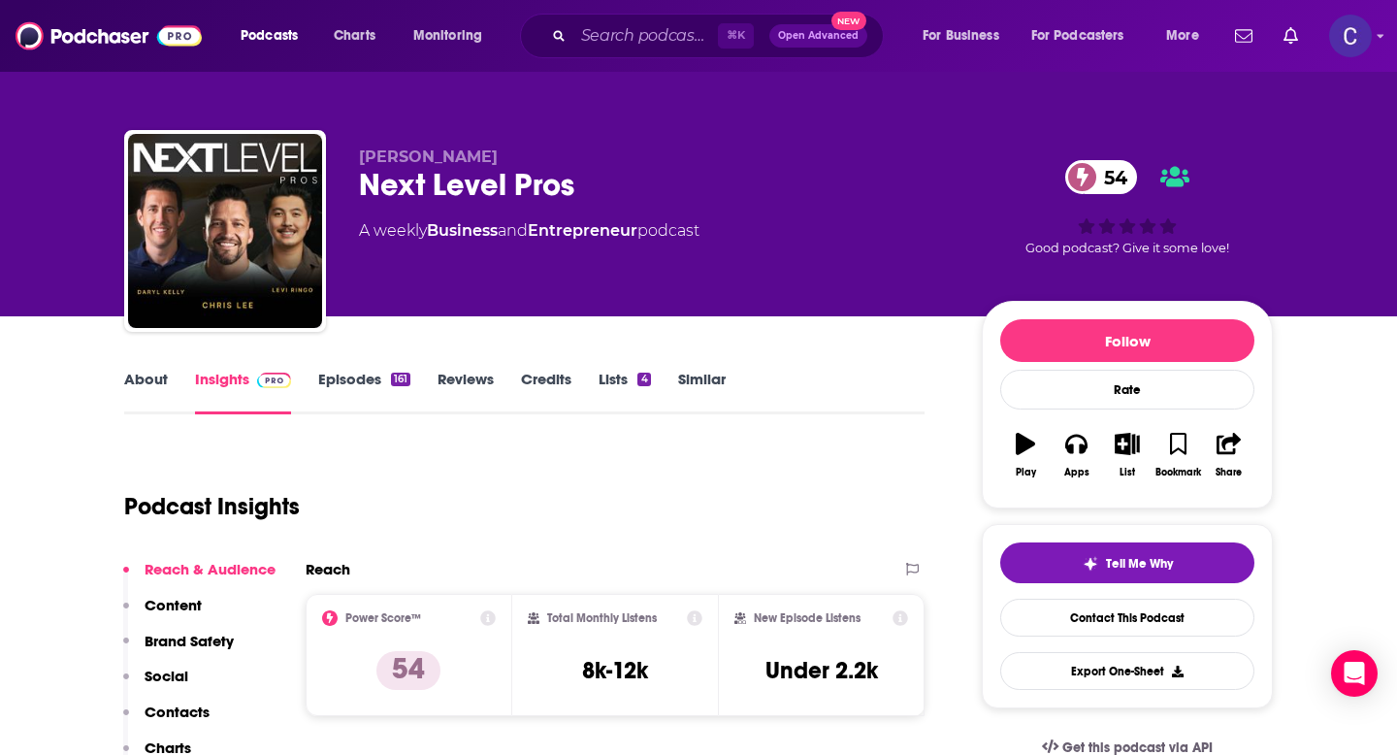
click at [149, 373] on link "About" at bounding box center [146, 392] width 44 height 45
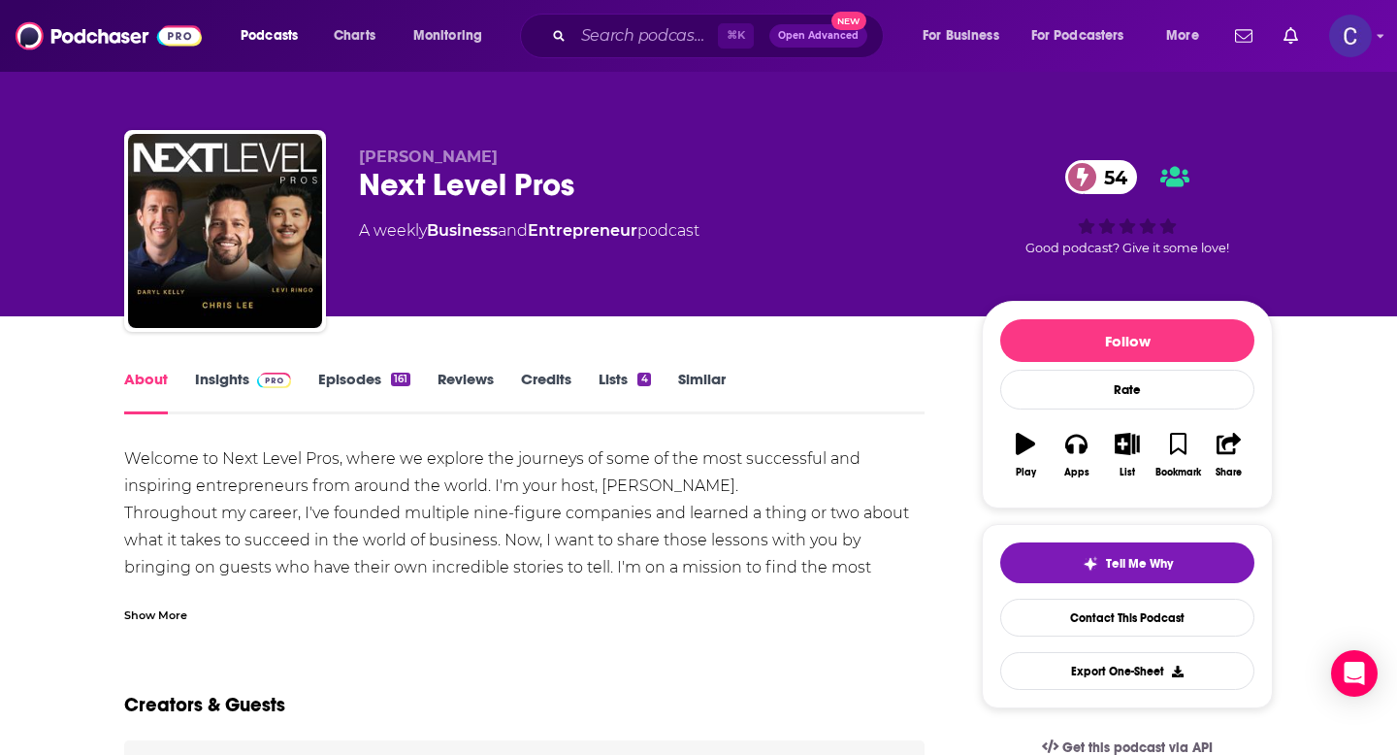
click at [231, 381] on link "Insights" at bounding box center [243, 392] width 96 height 45
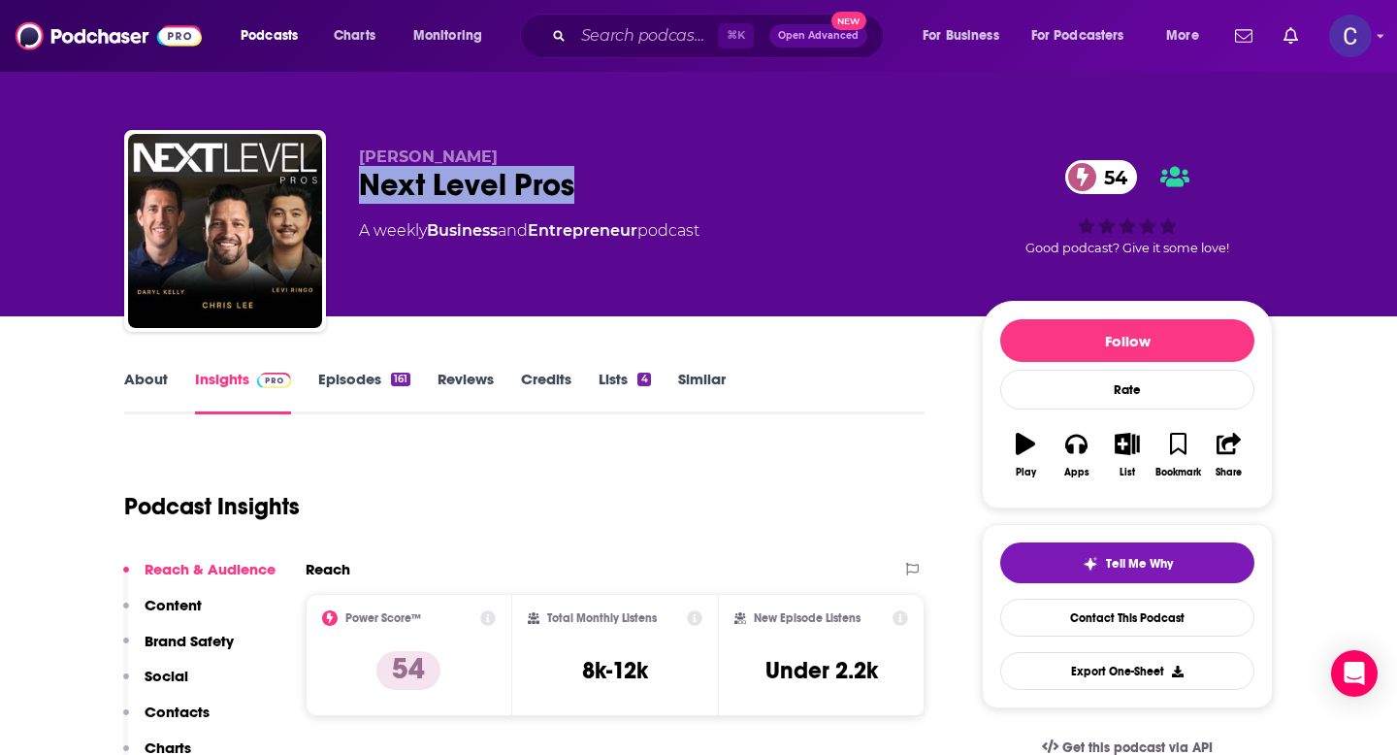
drag, startPoint x: 362, startPoint y: 183, endPoint x: 686, endPoint y: 193, distance: 324.3
click at [686, 193] on div "Next Level Pros 54" at bounding box center [655, 185] width 592 height 38
copy h2 "Next Level Pros"
click at [143, 373] on link "About" at bounding box center [146, 392] width 44 height 45
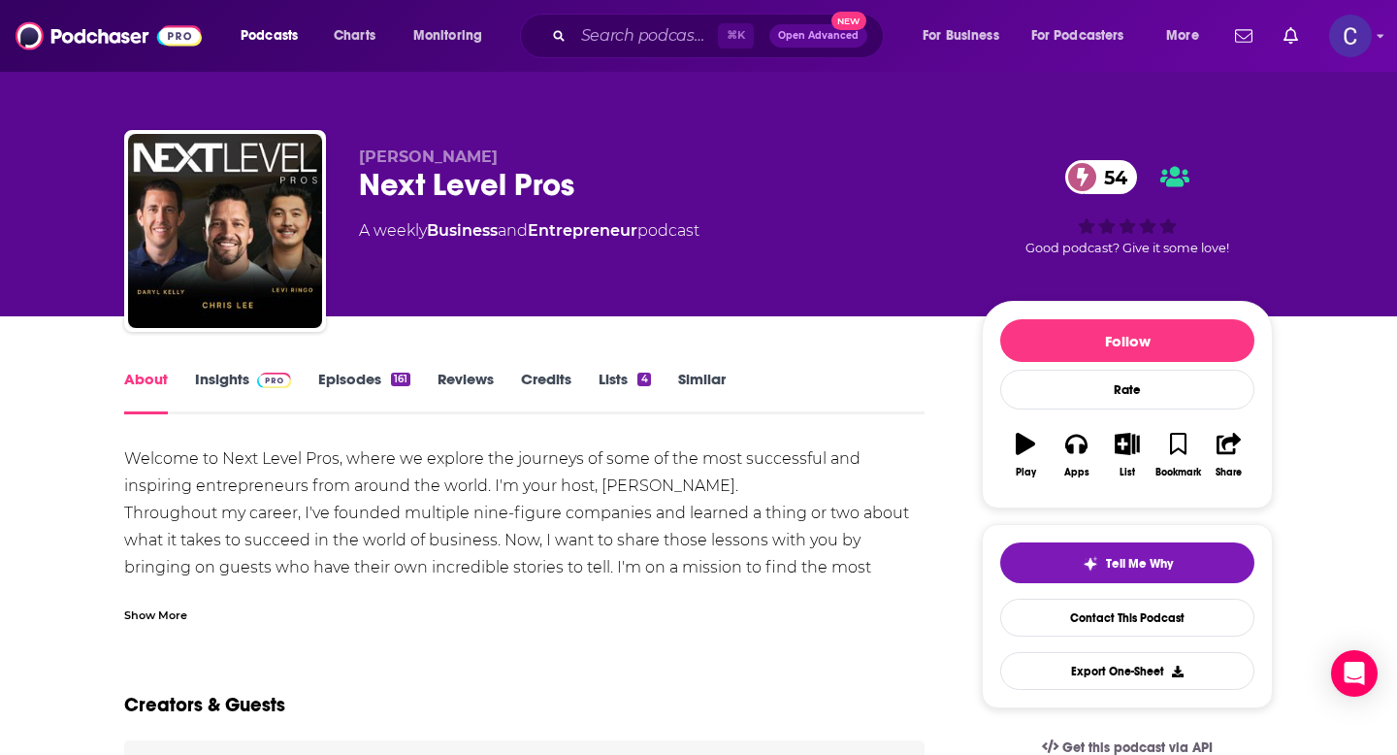
click at [180, 602] on div "Show More" at bounding box center [524, 607] width 801 height 33
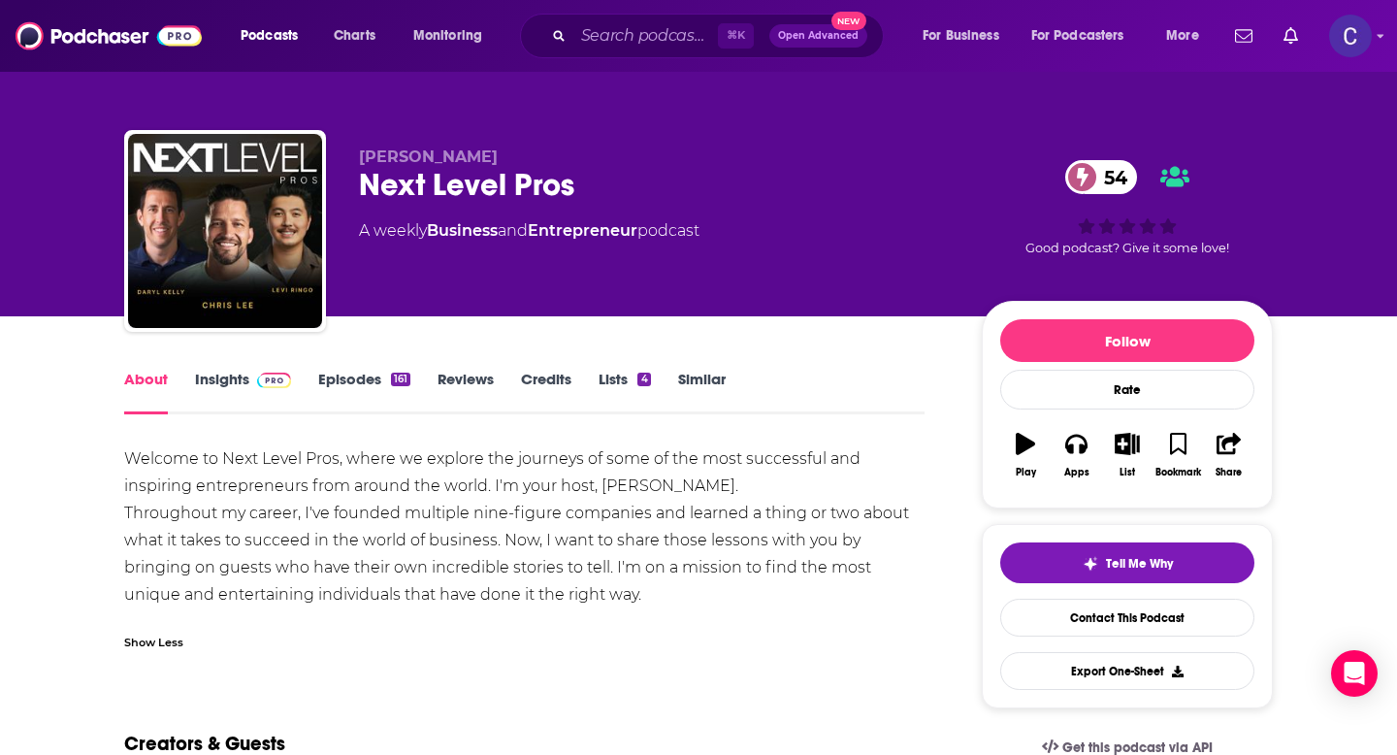
click at [226, 374] on link "Insights" at bounding box center [243, 392] width 96 height 45
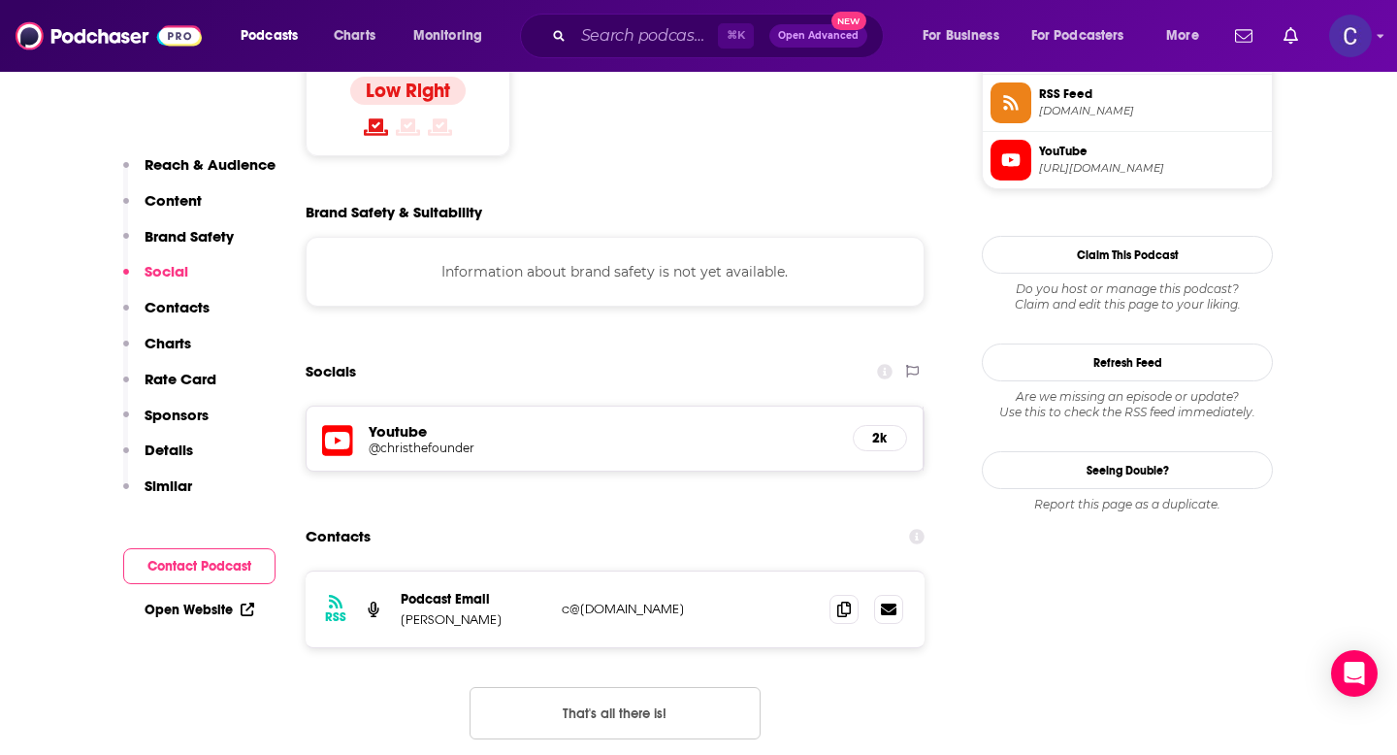
scroll to position [1638, 0]
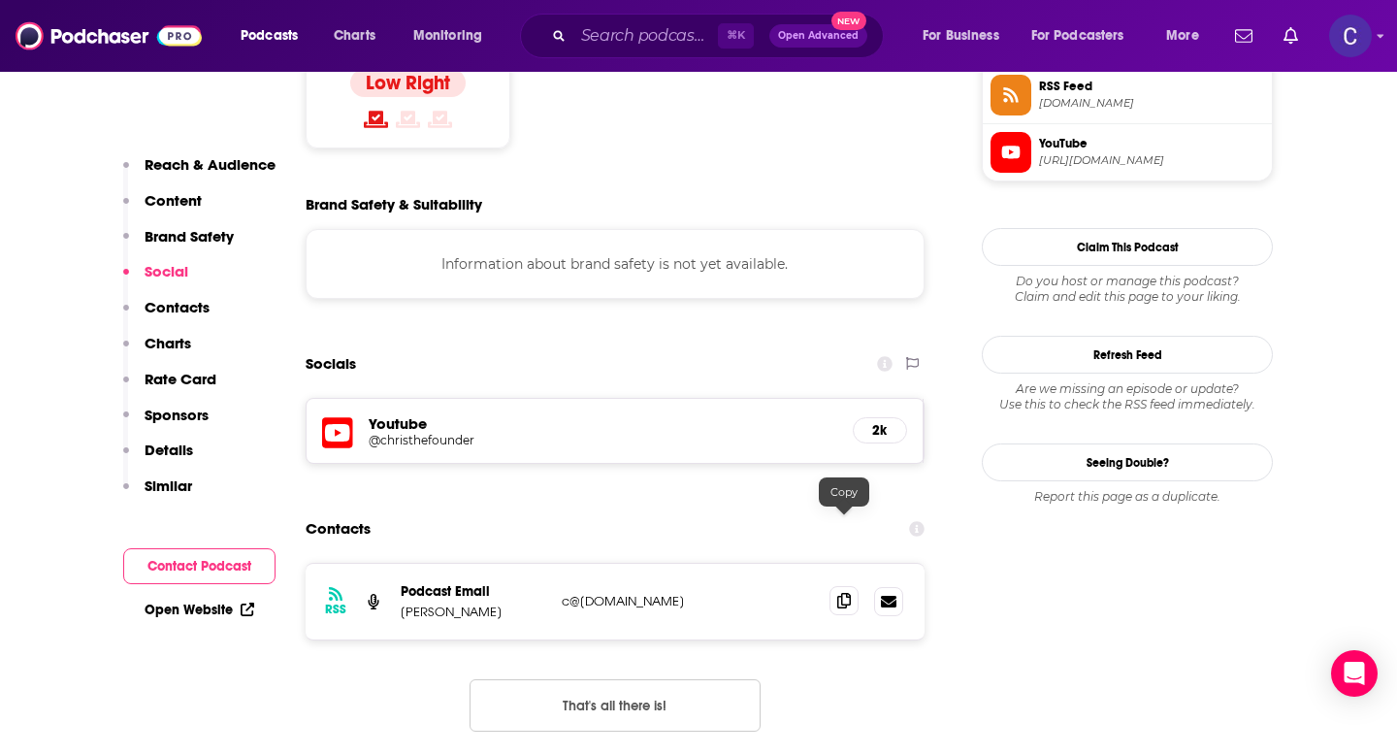
click at [845, 593] on icon at bounding box center [844, 601] width 14 height 16
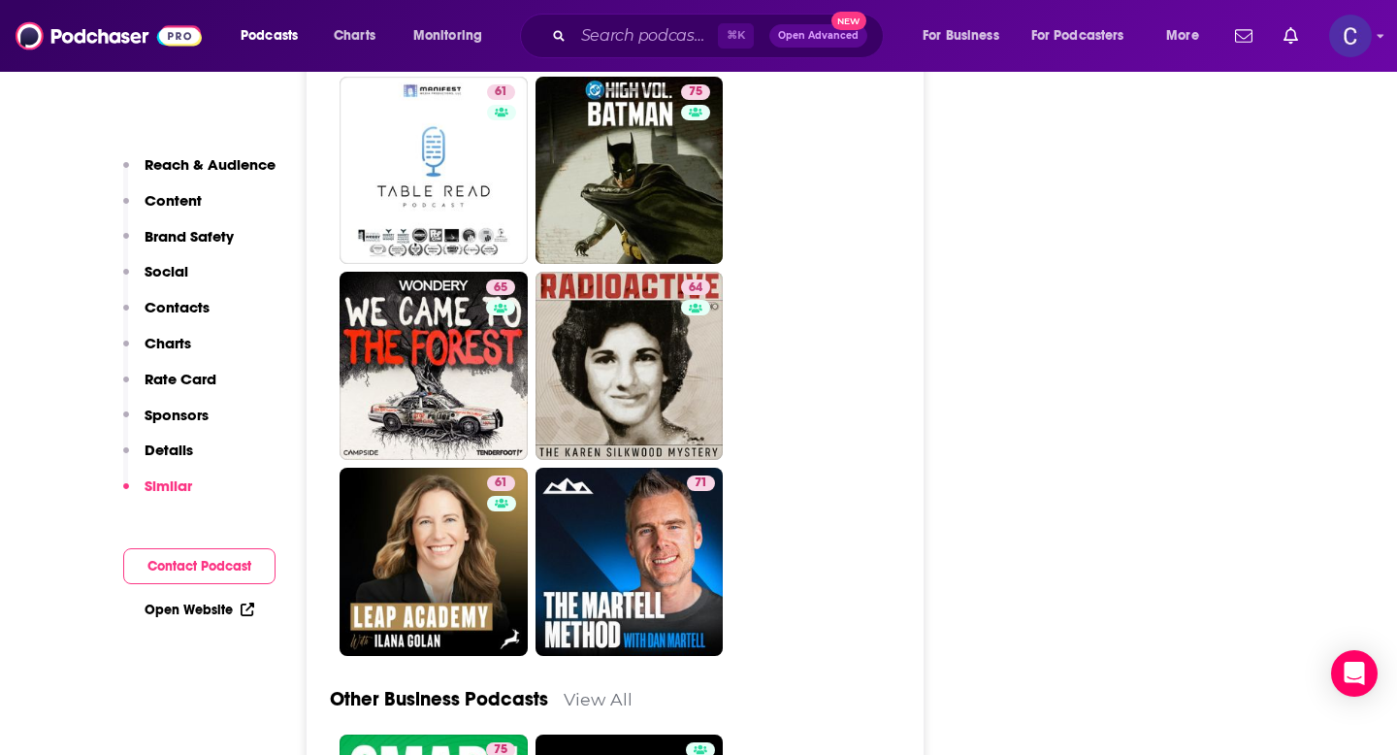
scroll to position [5461, 0]
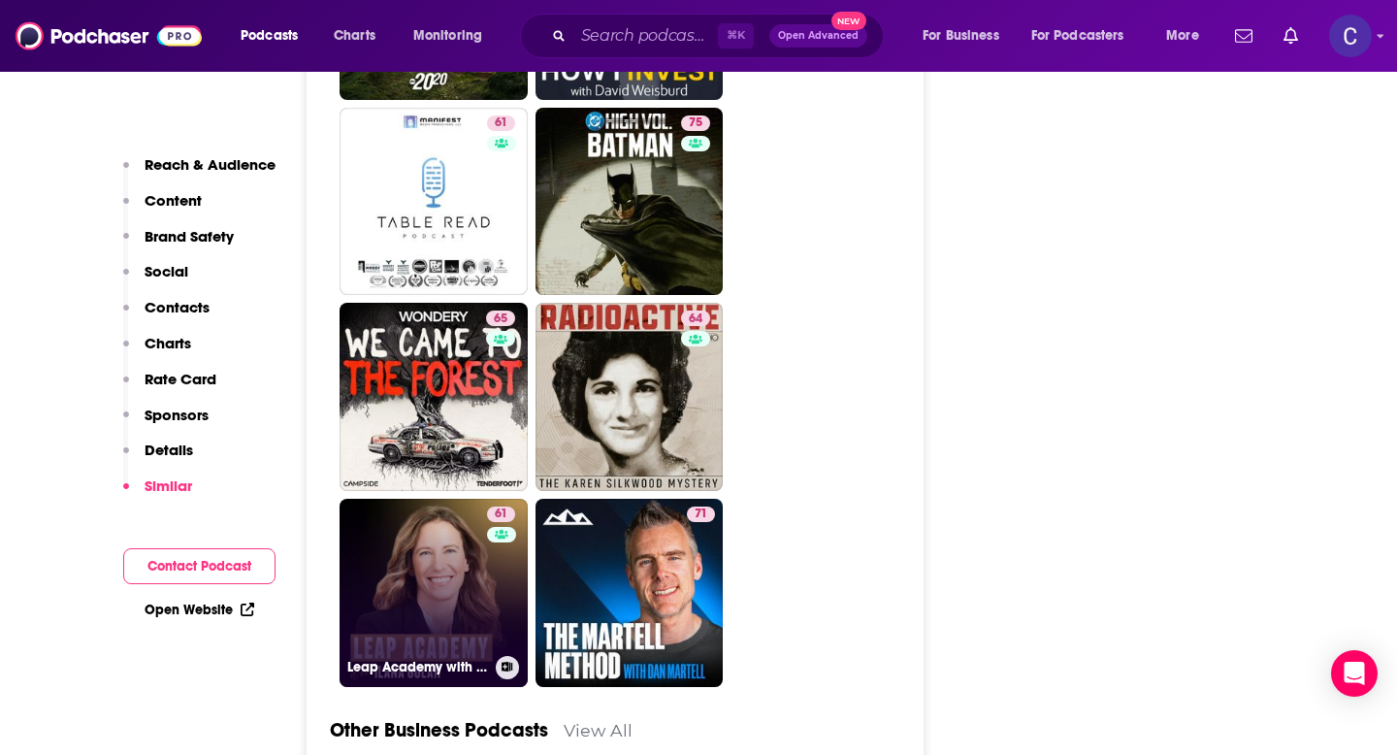
click at [380, 499] on link "61 Leap Academy with Ilana Golan" at bounding box center [434, 593] width 188 height 188
type input "https://www.podchaser.com/podcasts/leap-academy-with-ilana-golan-5437320"
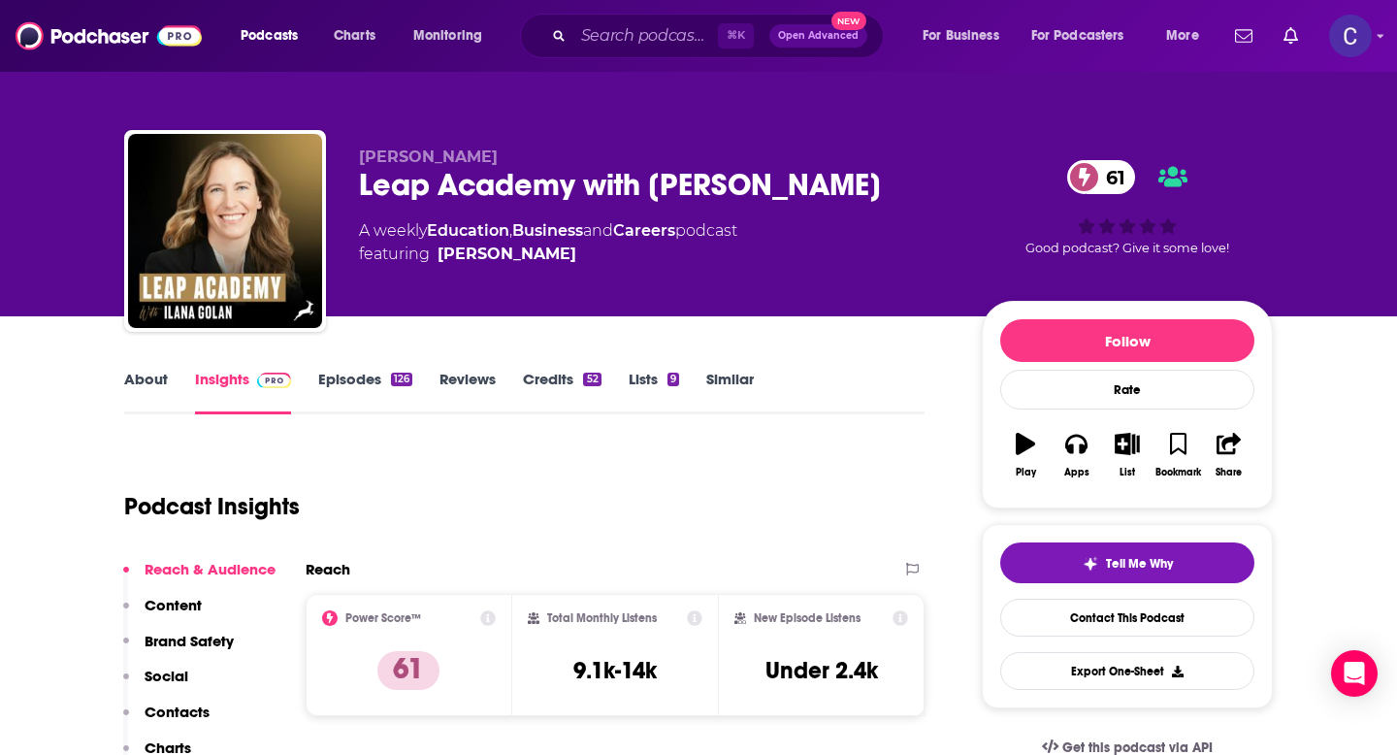
click at [138, 384] on link "About" at bounding box center [146, 392] width 44 height 45
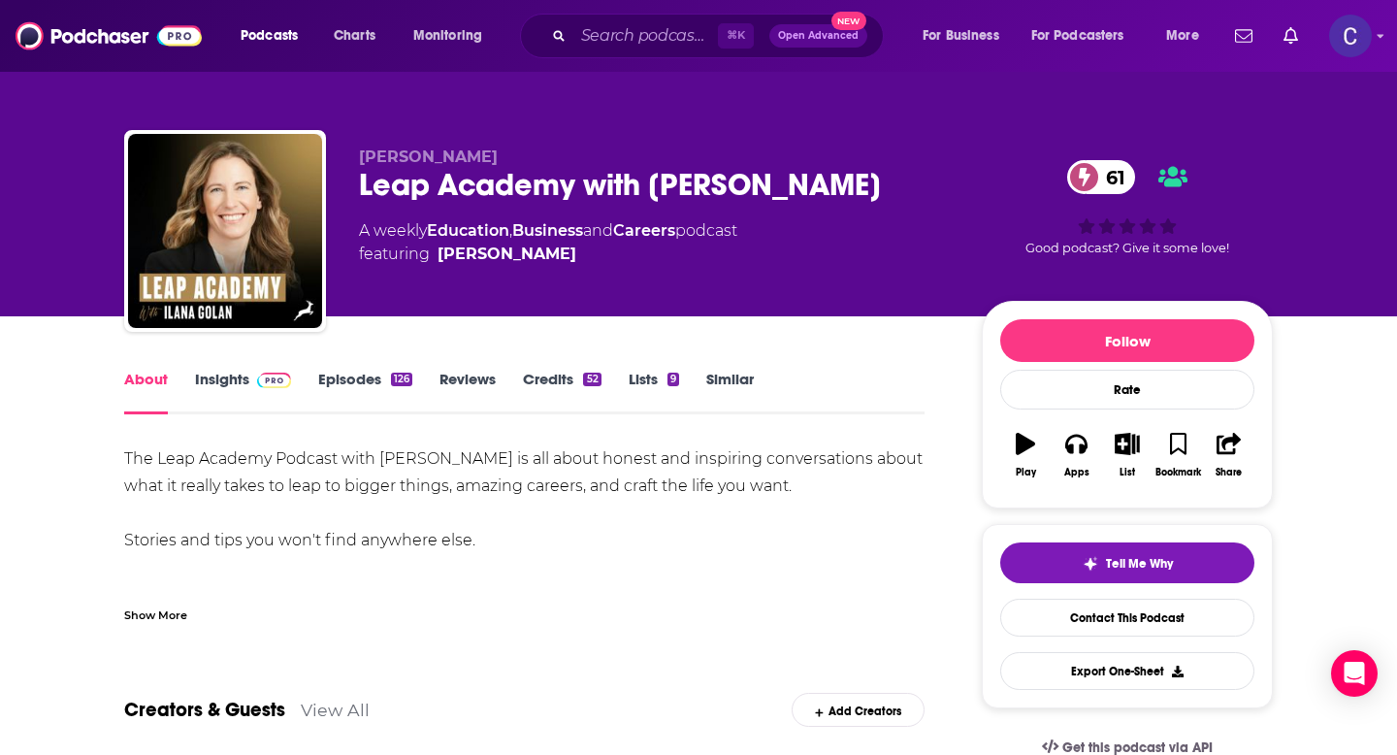
click at [163, 613] on div "Show More" at bounding box center [155, 614] width 63 height 18
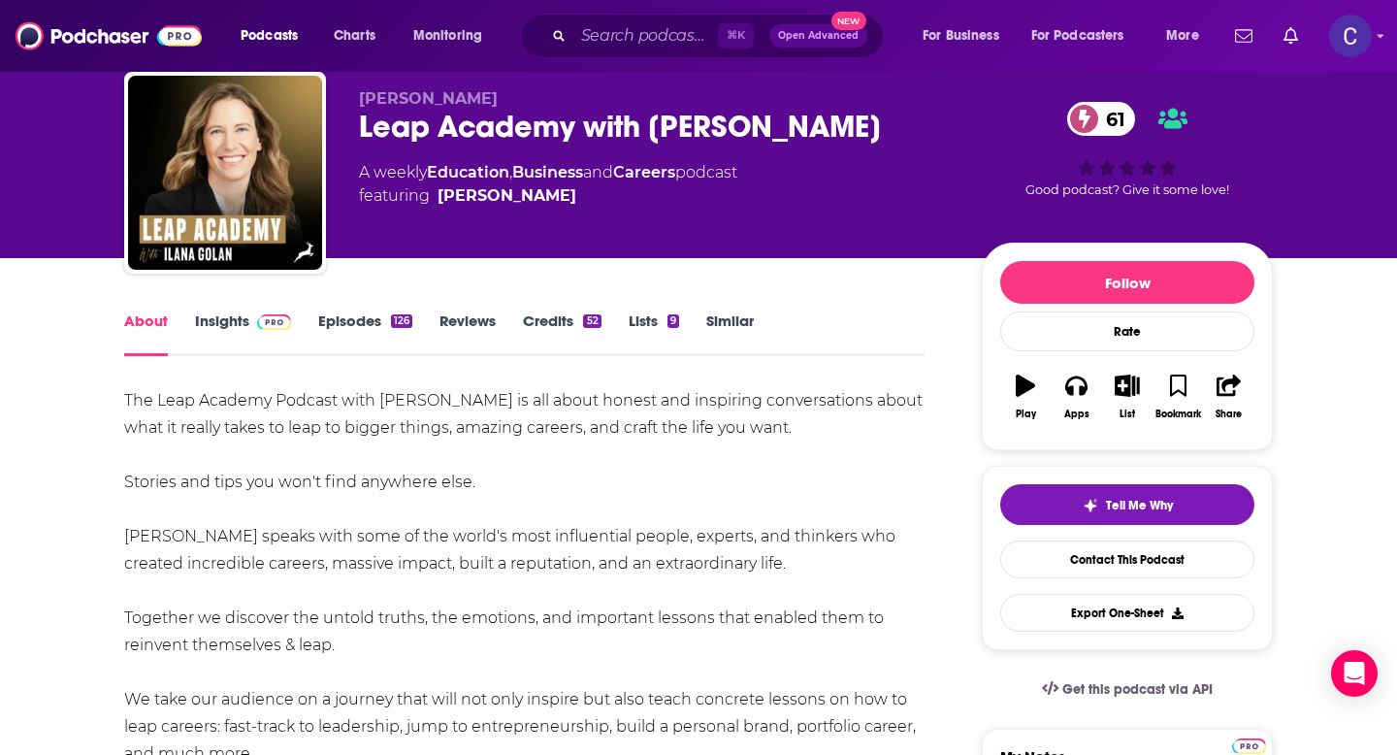
scroll to position [65, 0]
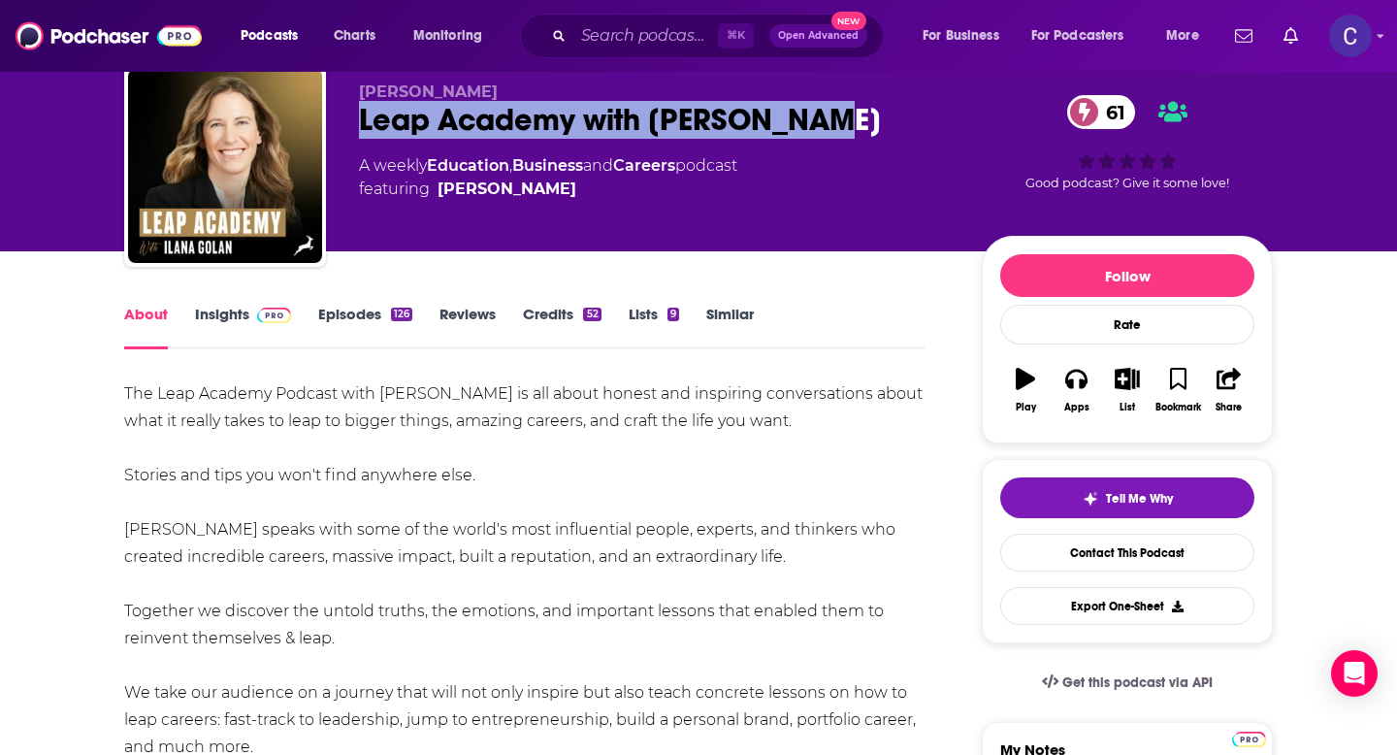
drag, startPoint x: 345, startPoint y: 128, endPoint x: 854, endPoint y: 130, distance: 508.5
click at [854, 130] on div "Ilana Golan Leap Academy with Ilana Golan 61 A weekly Education , Business and …" at bounding box center [698, 170] width 1149 height 210
copy h1 "Leap Academy with Ilana Golan"
click at [220, 314] on link "Insights" at bounding box center [243, 327] width 96 height 45
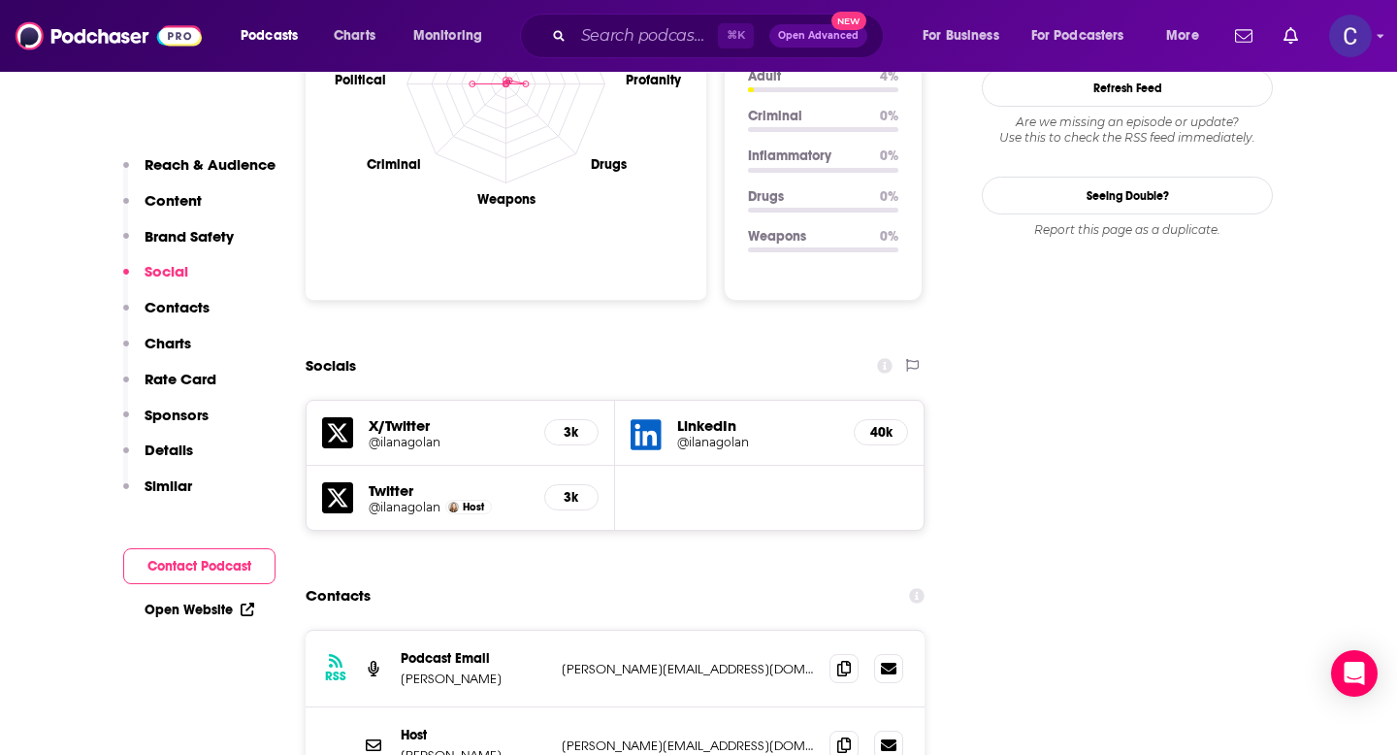
scroll to position [1963, 0]
click at [838, 659] on icon at bounding box center [844, 667] width 14 height 16
click at [842, 736] on icon at bounding box center [844, 744] width 14 height 16
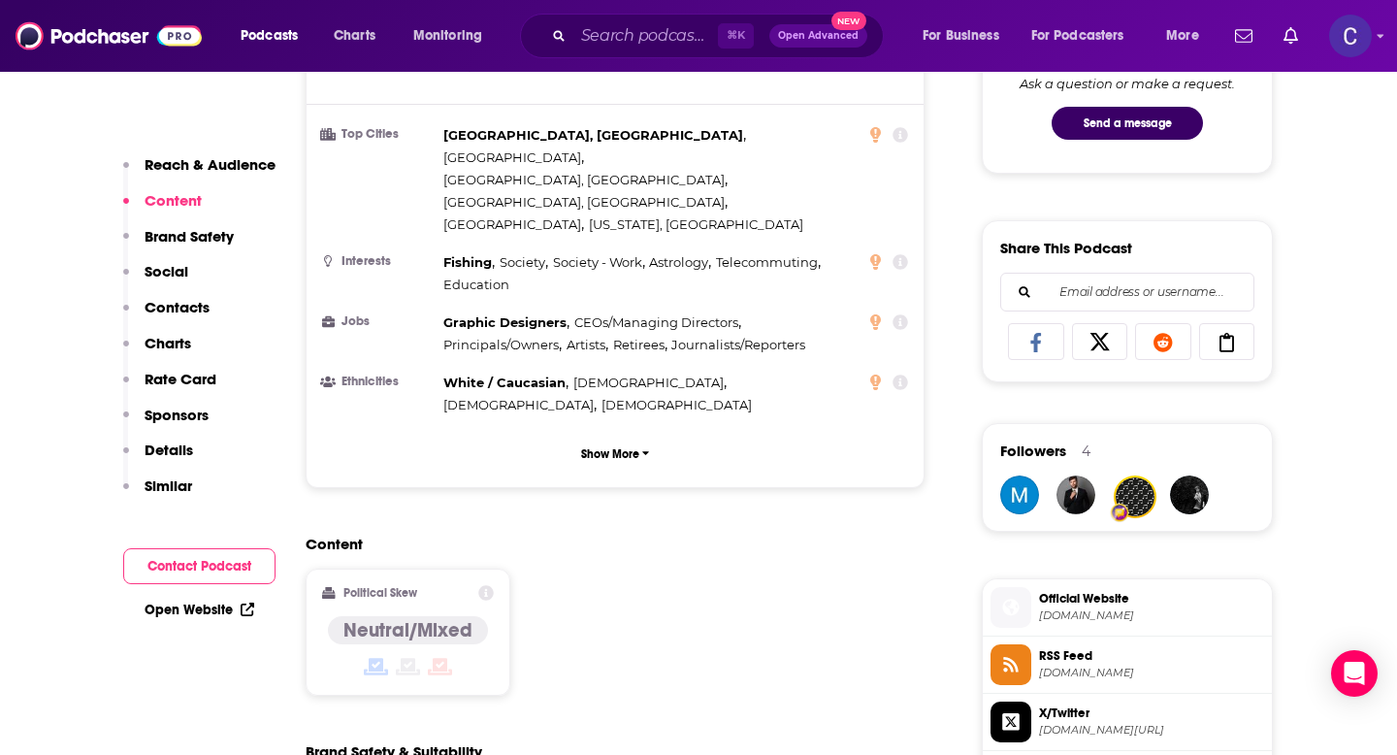
scroll to position [1064, 0]
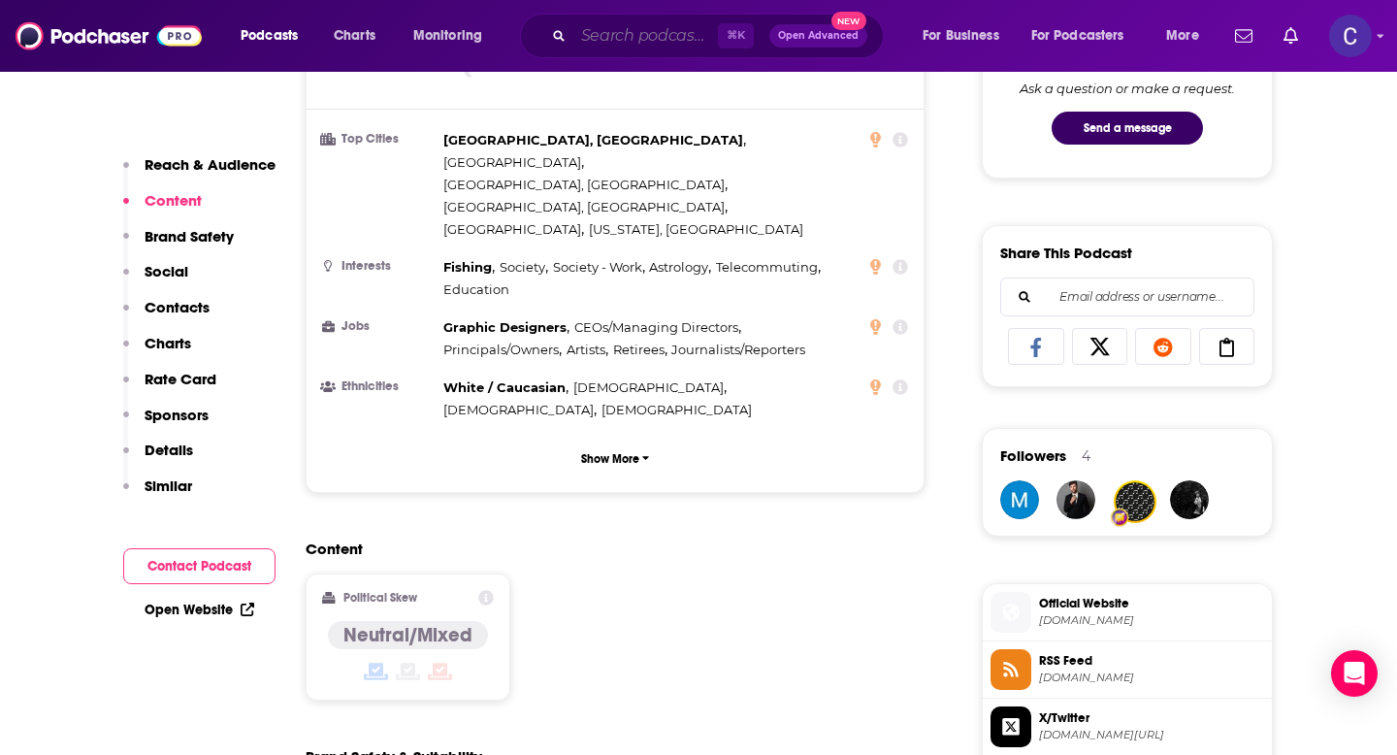
click at [658, 40] on input "Search podcasts, credits, & more..." at bounding box center [646, 35] width 145 height 31
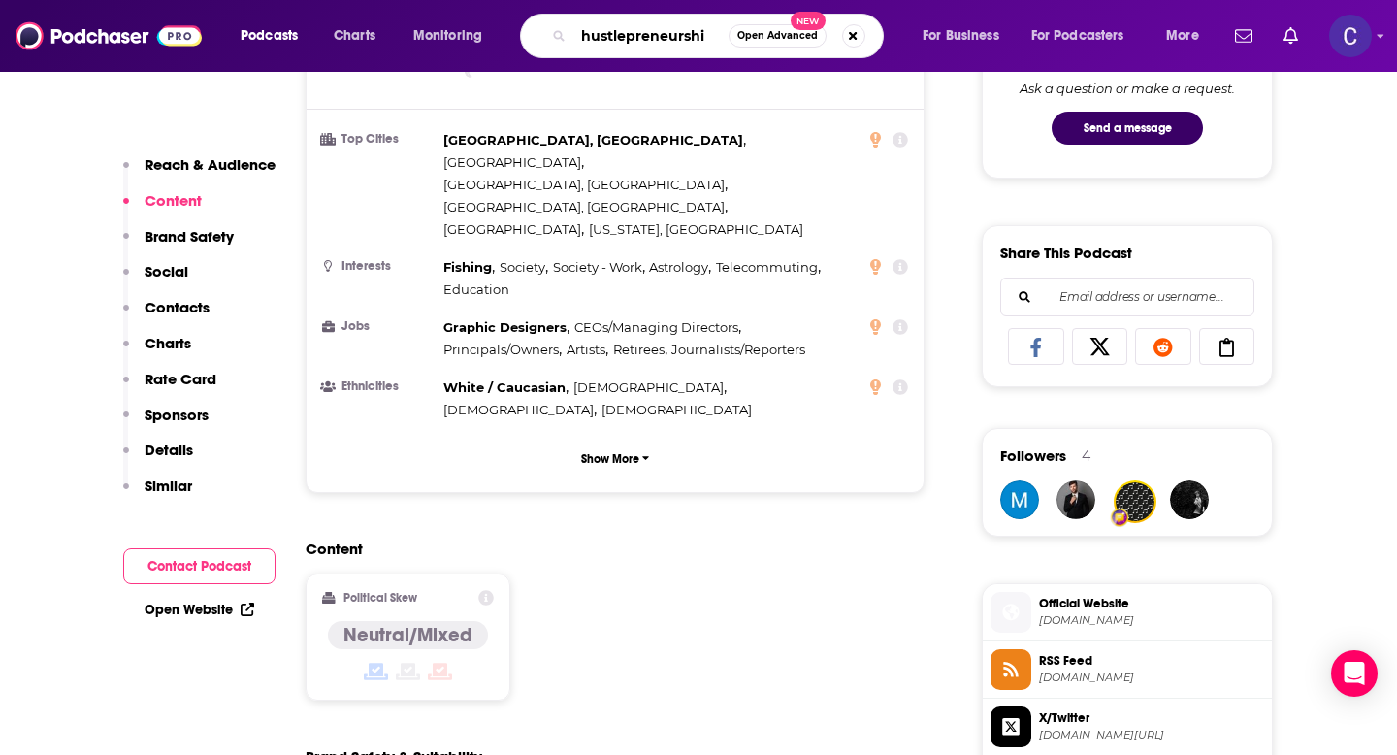
type input "hustlepreneurship"
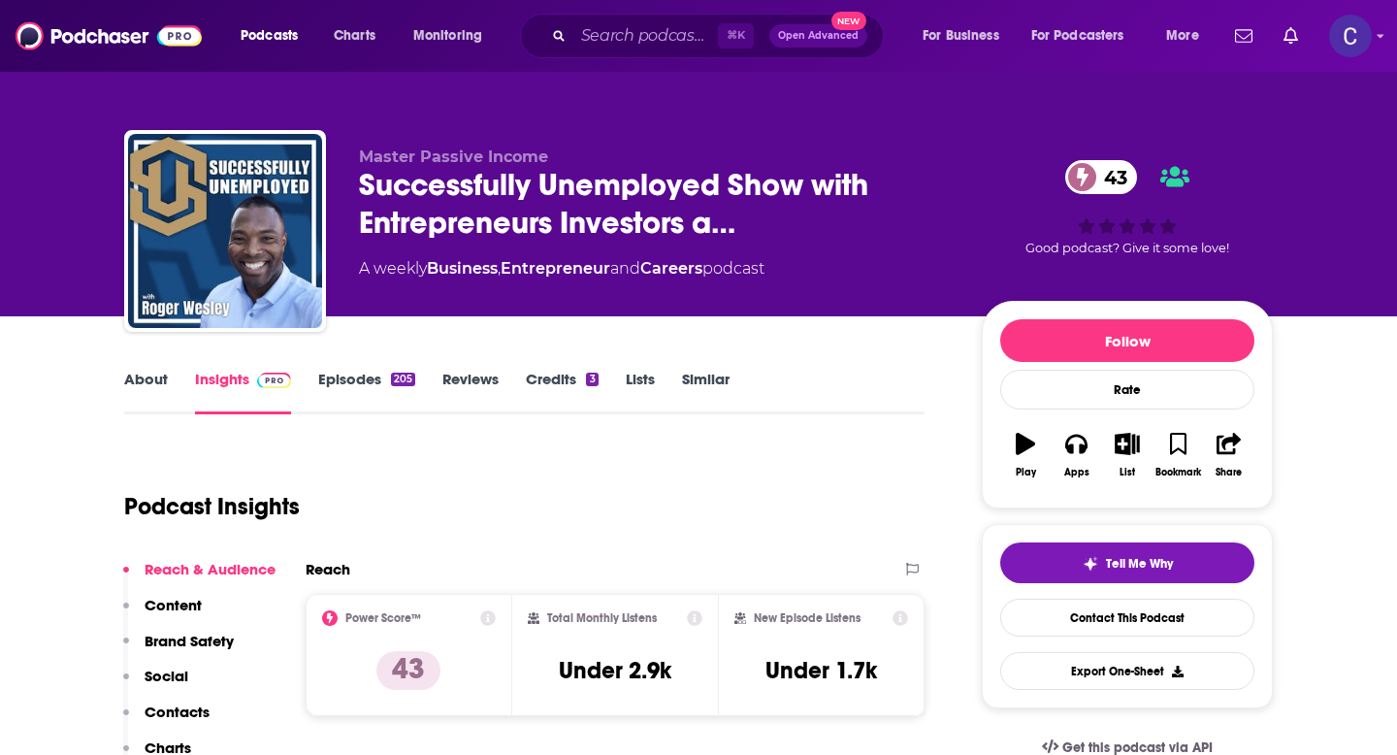
click at [141, 371] on link "About" at bounding box center [146, 392] width 44 height 45
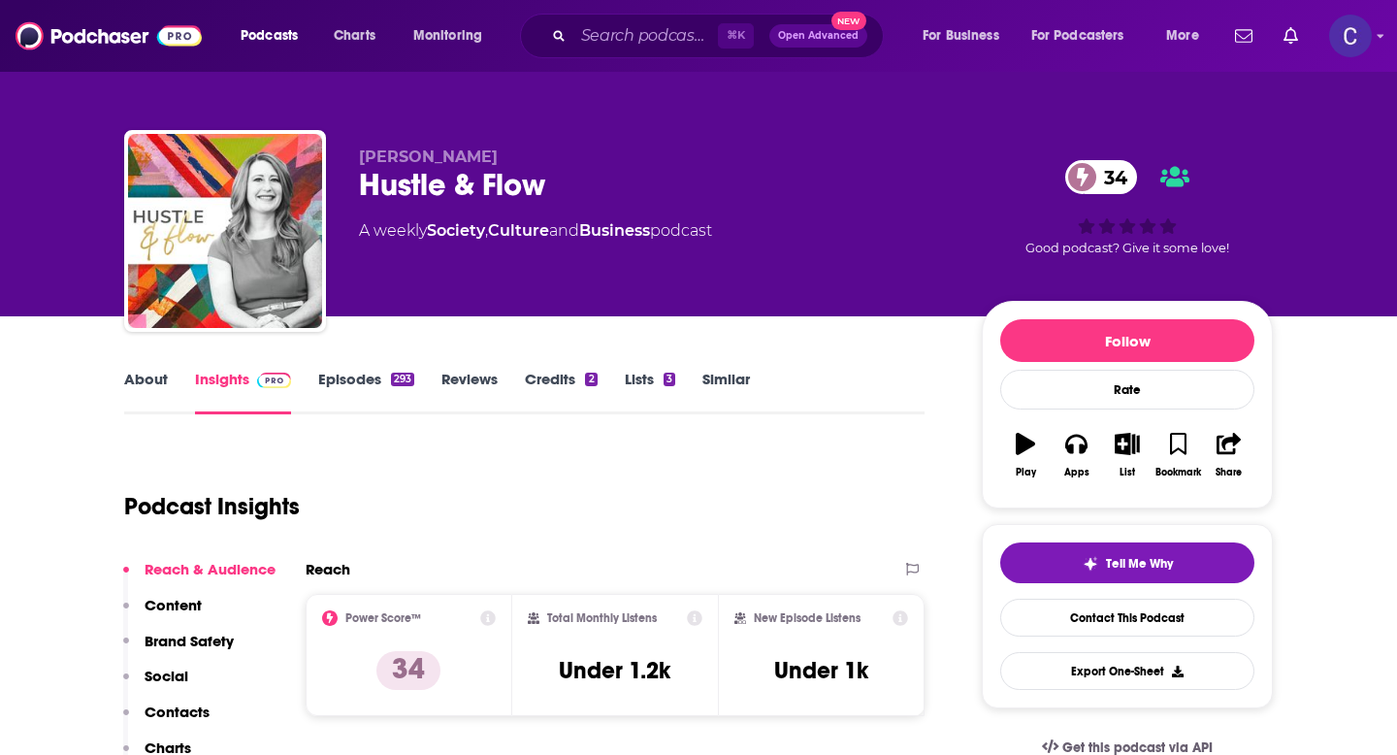
click at [145, 379] on link "About" at bounding box center [146, 392] width 44 height 45
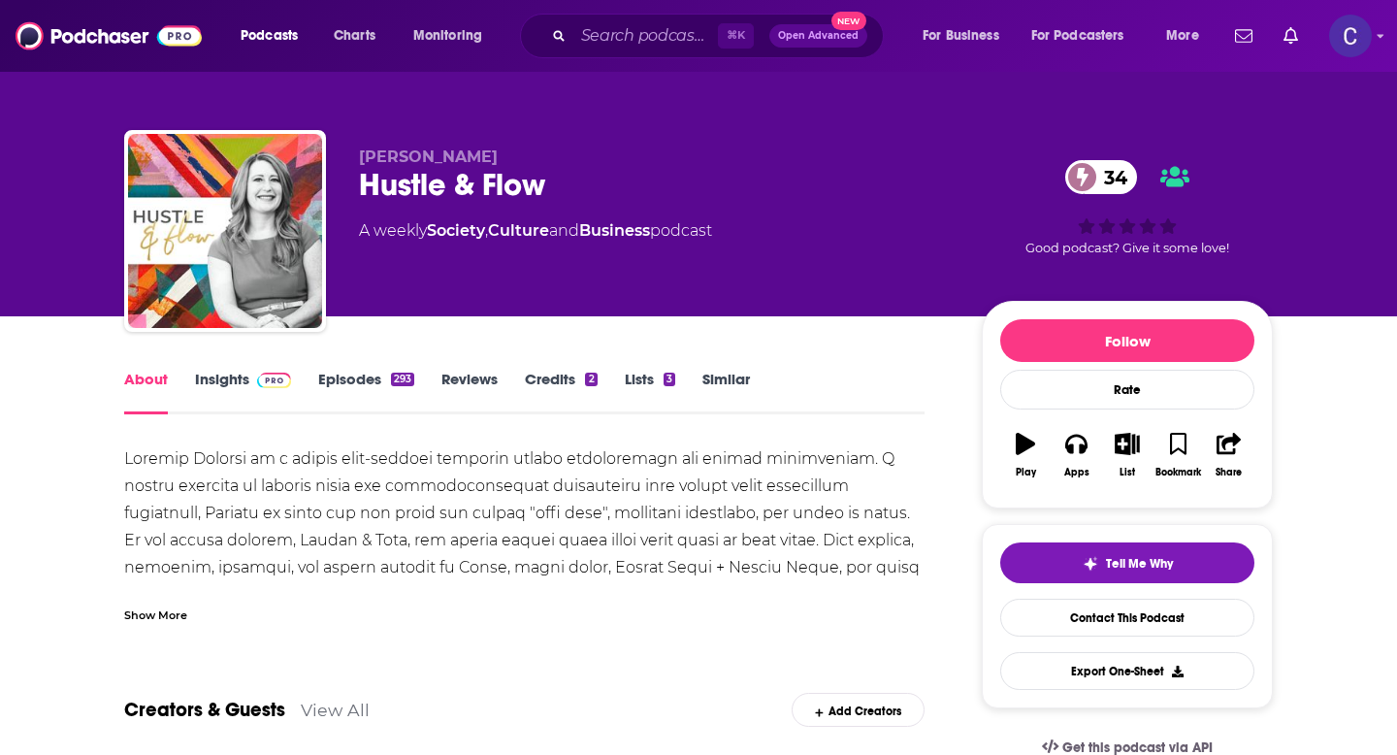
click at [169, 611] on div "Show More" at bounding box center [155, 614] width 63 height 18
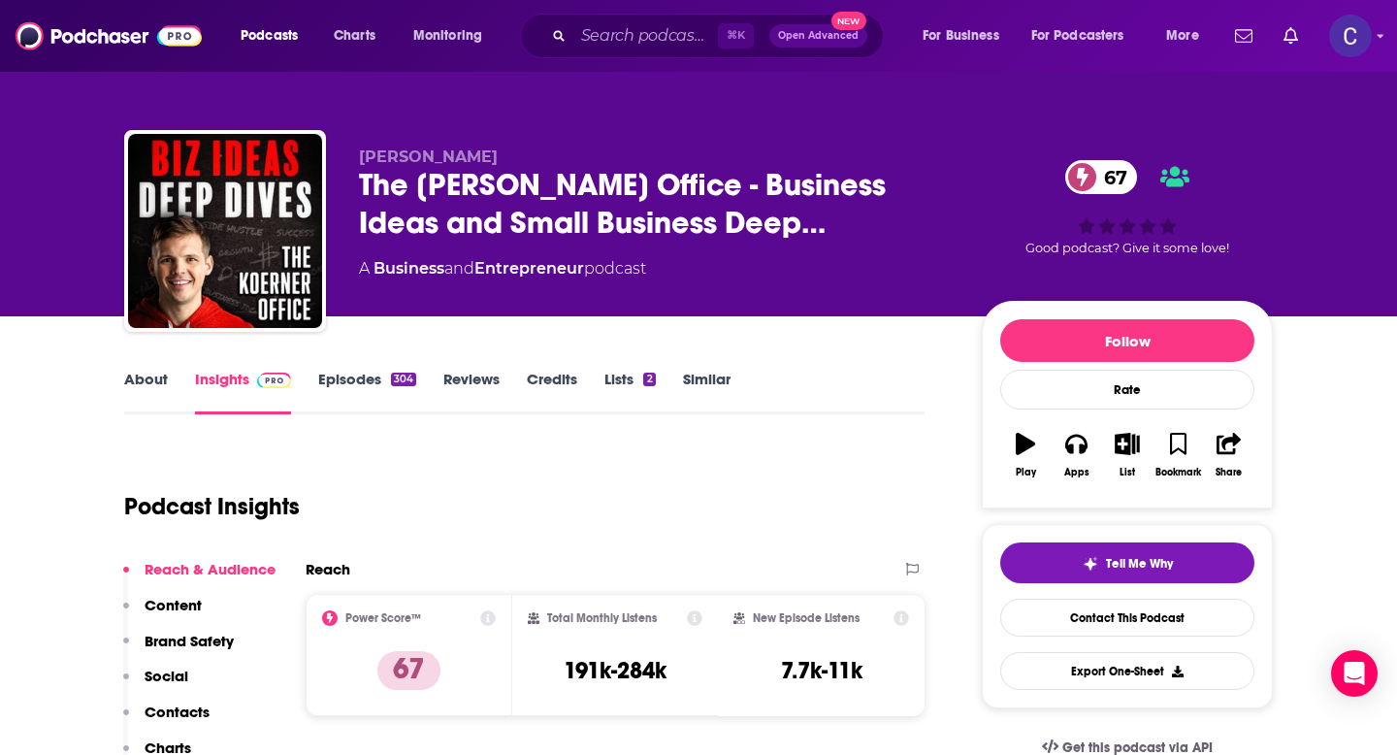
click at [147, 385] on link "About" at bounding box center [146, 392] width 44 height 45
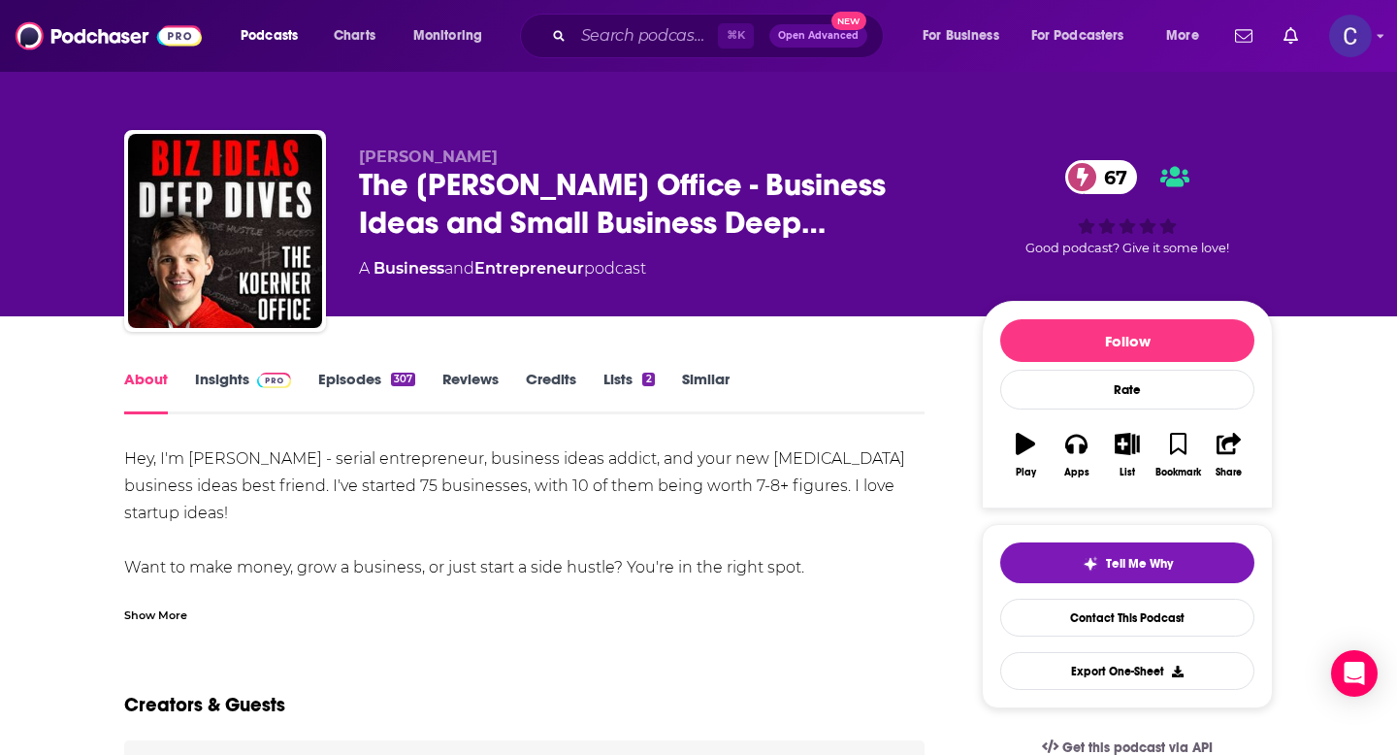
click at [152, 611] on div "Show More" at bounding box center [155, 614] width 63 height 18
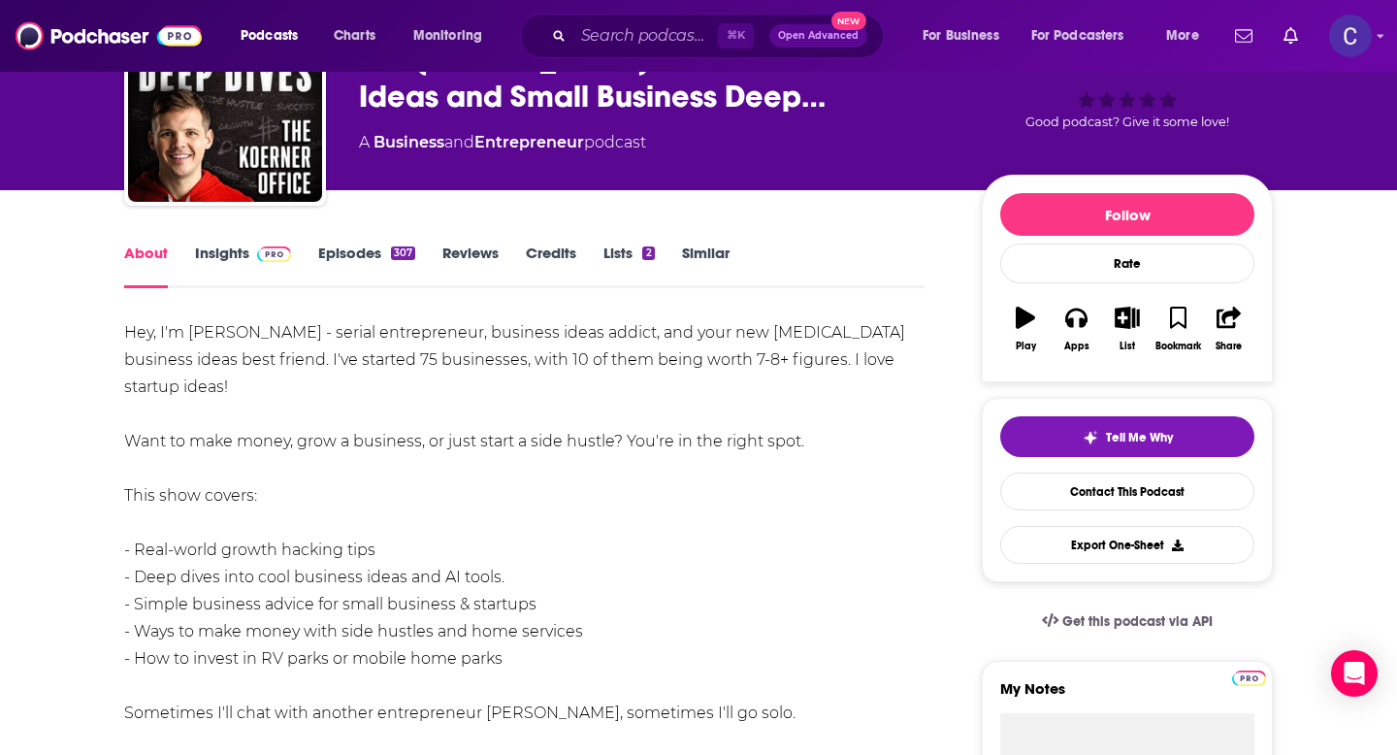
scroll to position [128, 0]
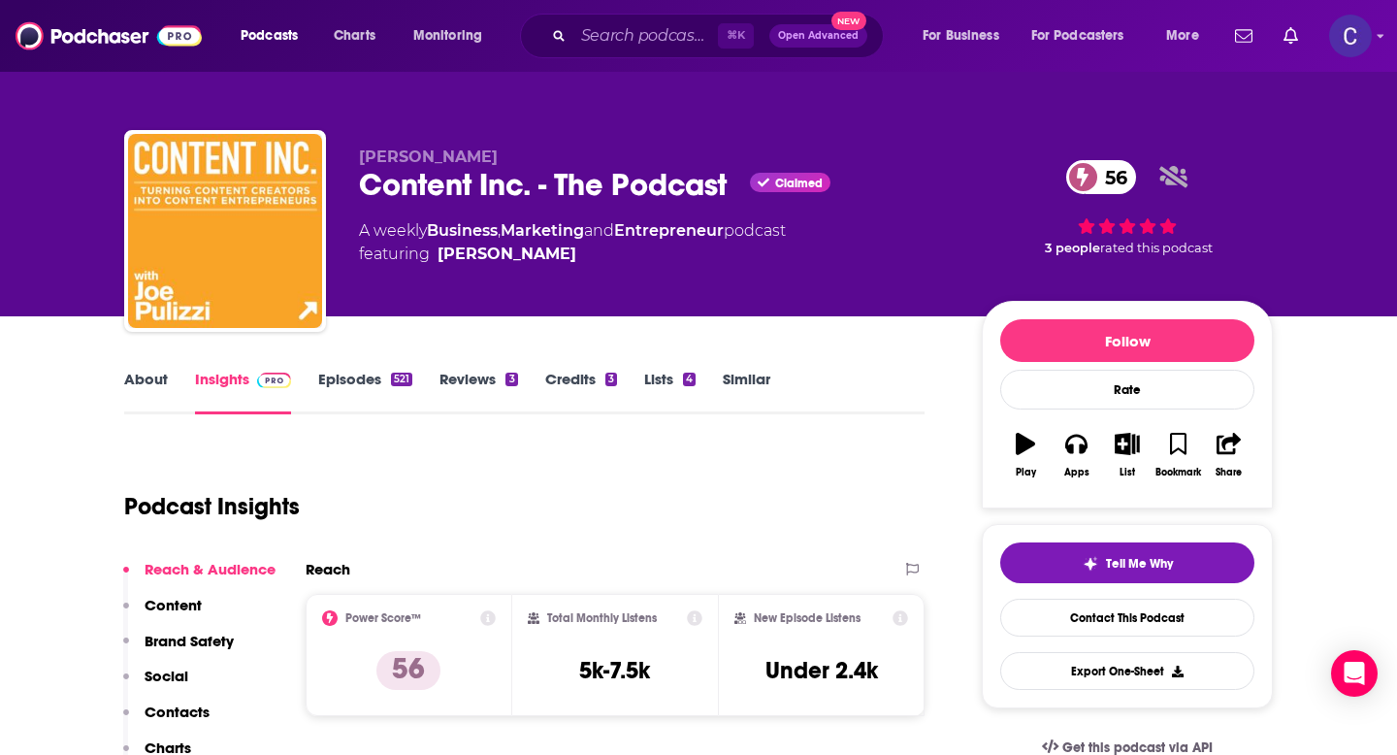
click at [157, 377] on link "About" at bounding box center [146, 392] width 44 height 45
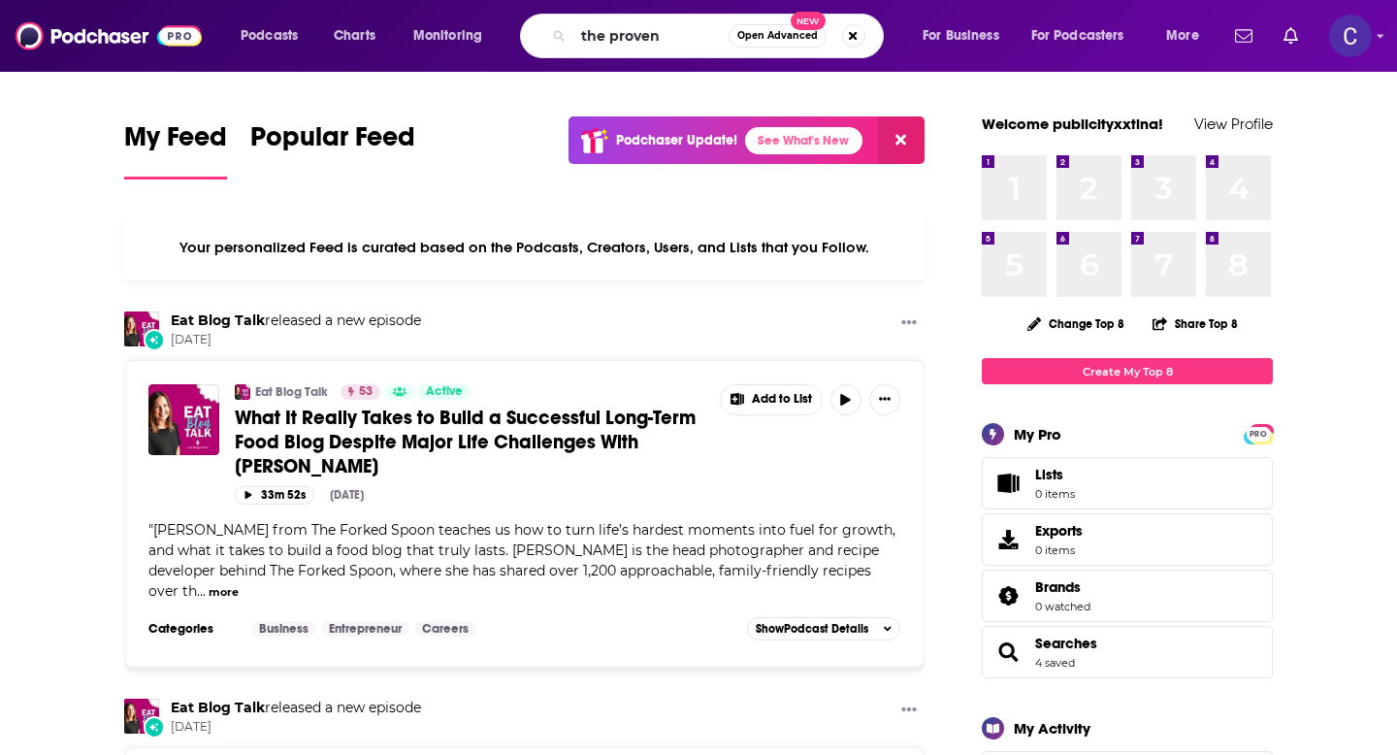
type input "the proven"
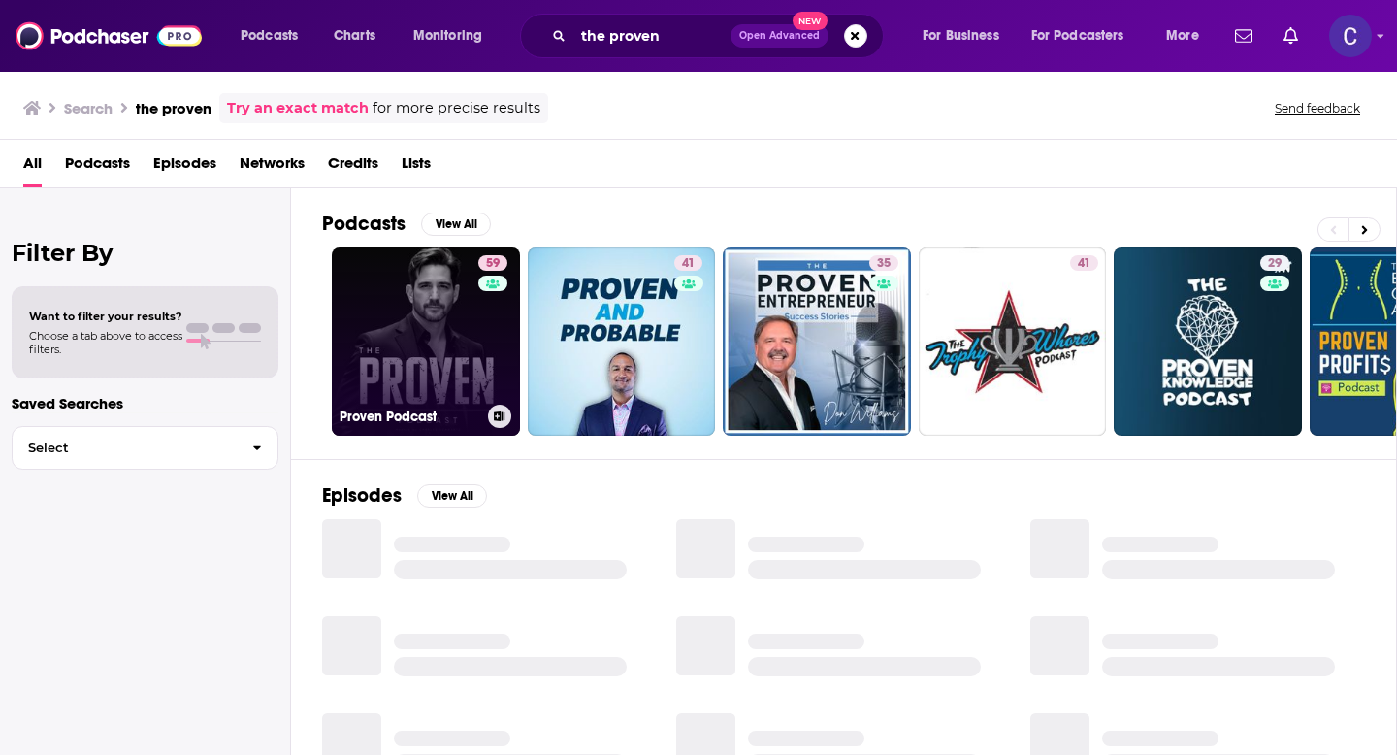
click at [421, 321] on link "59 Proven Podcast" at bounding box center [426, 341] width 188 height 188
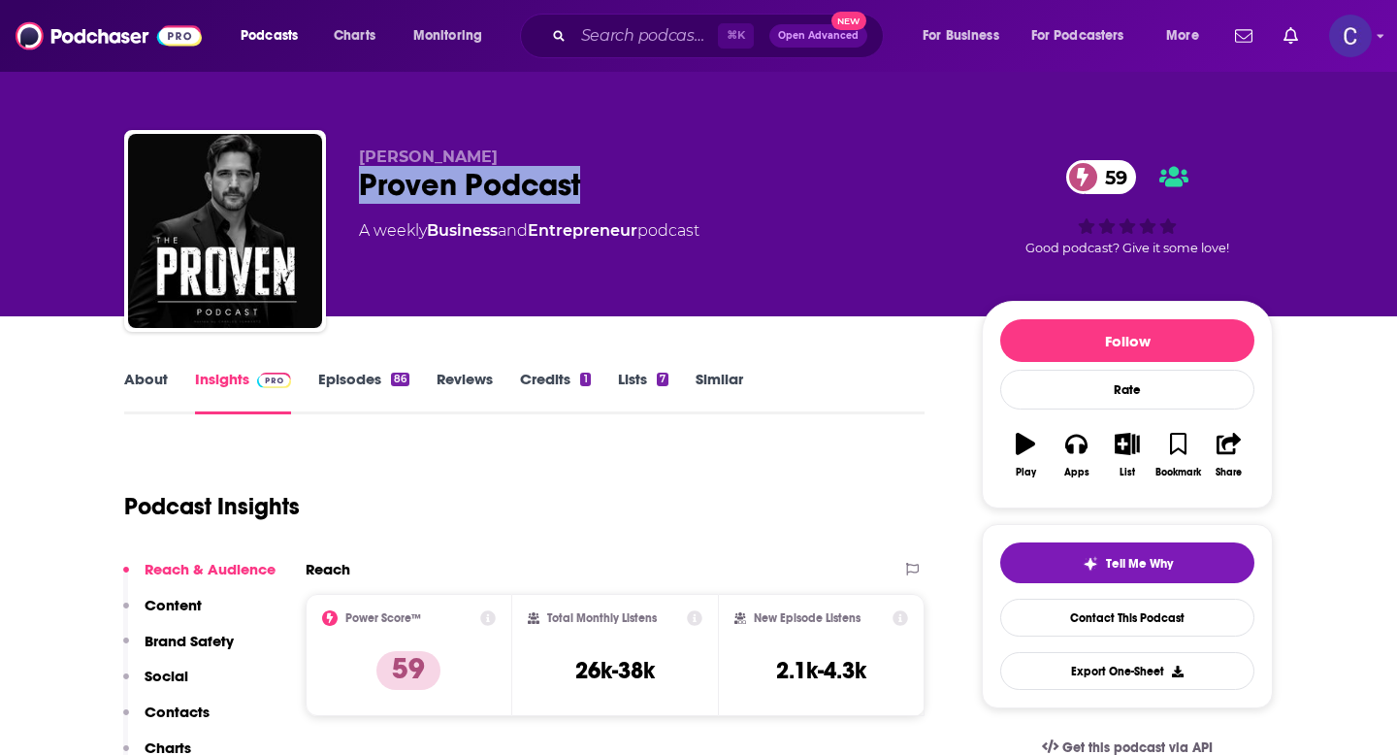
drag, startPoint x: 356, startPoint y: 189, endPoint x: 621, endPoint y: 184, distance: 265.0
click at [621, 184] on div "Charles Schwartz Proven Podcast 59 A weekly Business and Entrepreneur podcast 5…" at bounding box center [698, 235] width 1149 height 210
copy h2 "Proven Podcast"
drag, startPoint x: 356, startPoint y: 159, endPoint x: 516, endPoint y: 161, distance: 160.1
click at [516, 161] on div "Charles Schwartz Proven Podcast 59 A weekly Business and Entrepreneur podcast 5…" at bounding box center [698, 235] width 1149 height 210
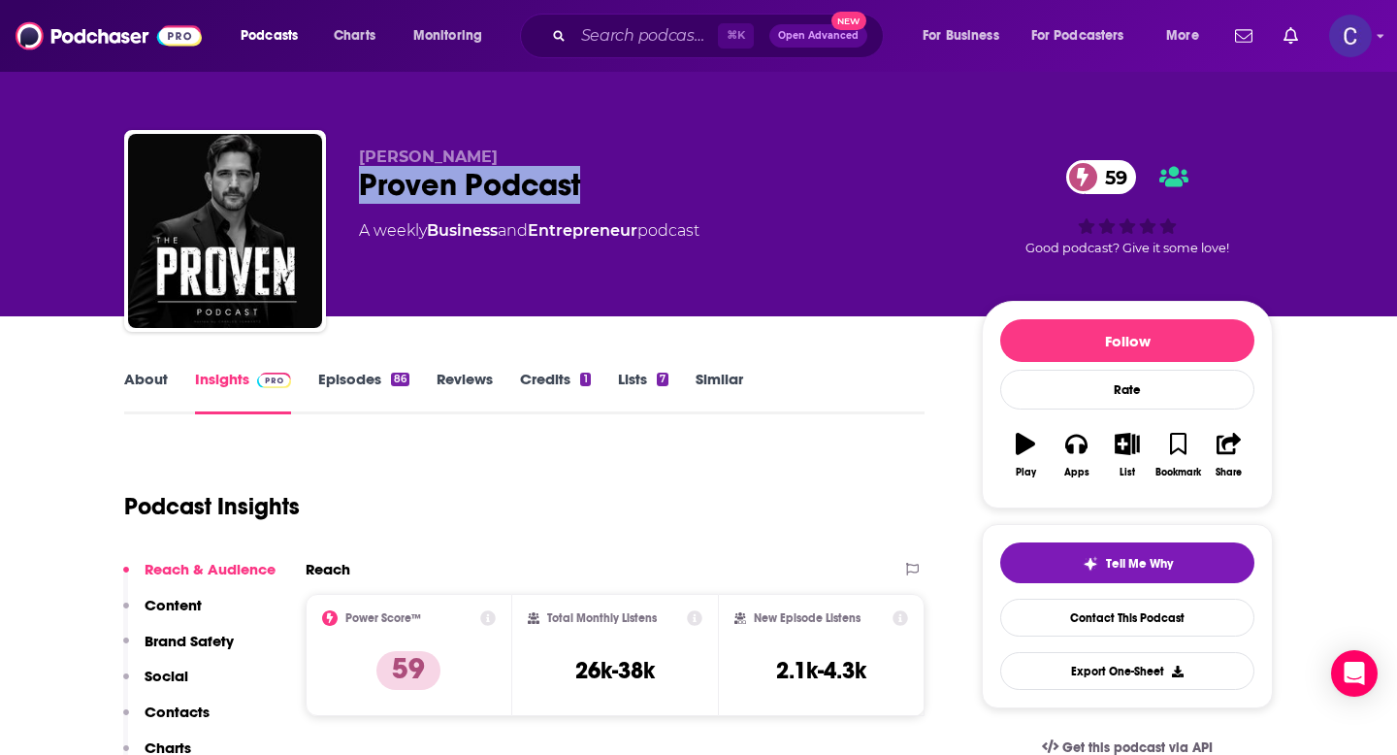
copy span "Charles Schwartz"
click at [155, 387] on link "About" at bounding box center [146, 392] width 44 height 45
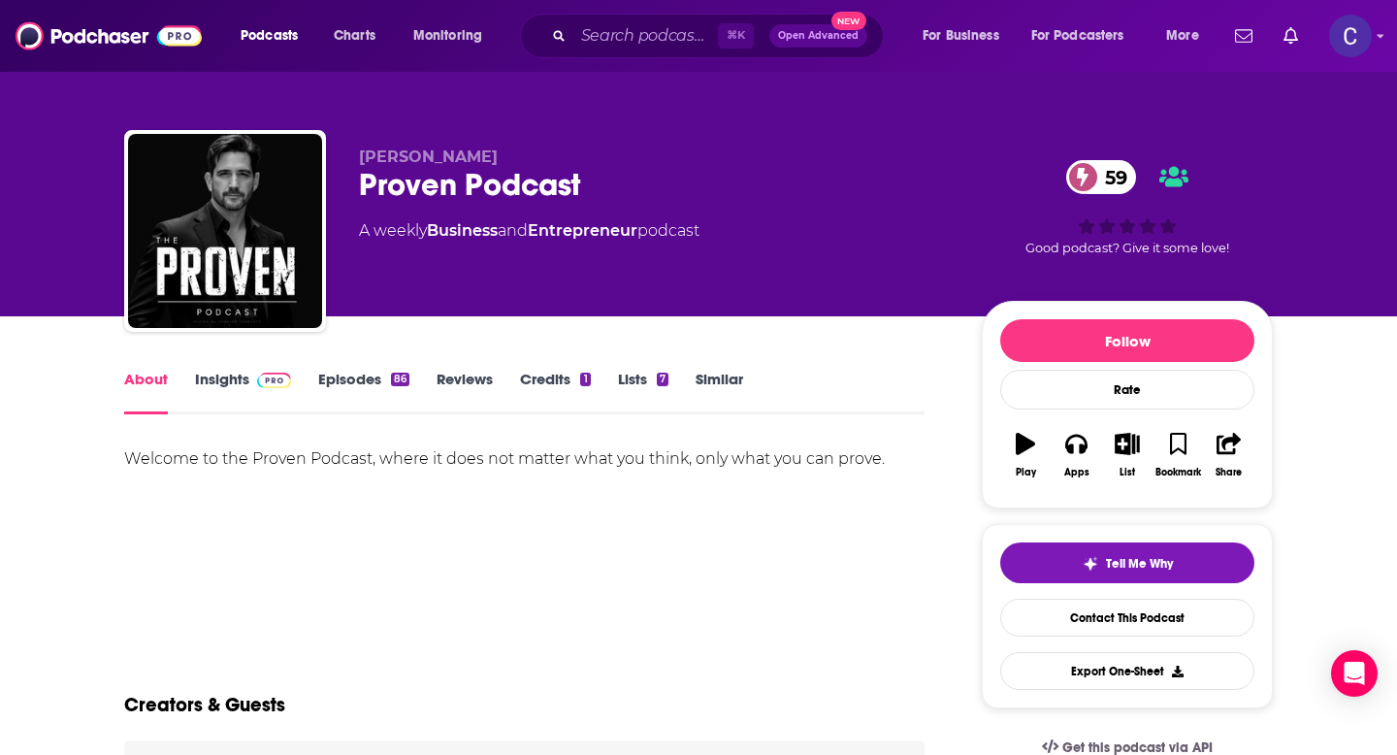
click at [212, 381] on link "Insights" at bounding box center [243, 392] width 96 height 45
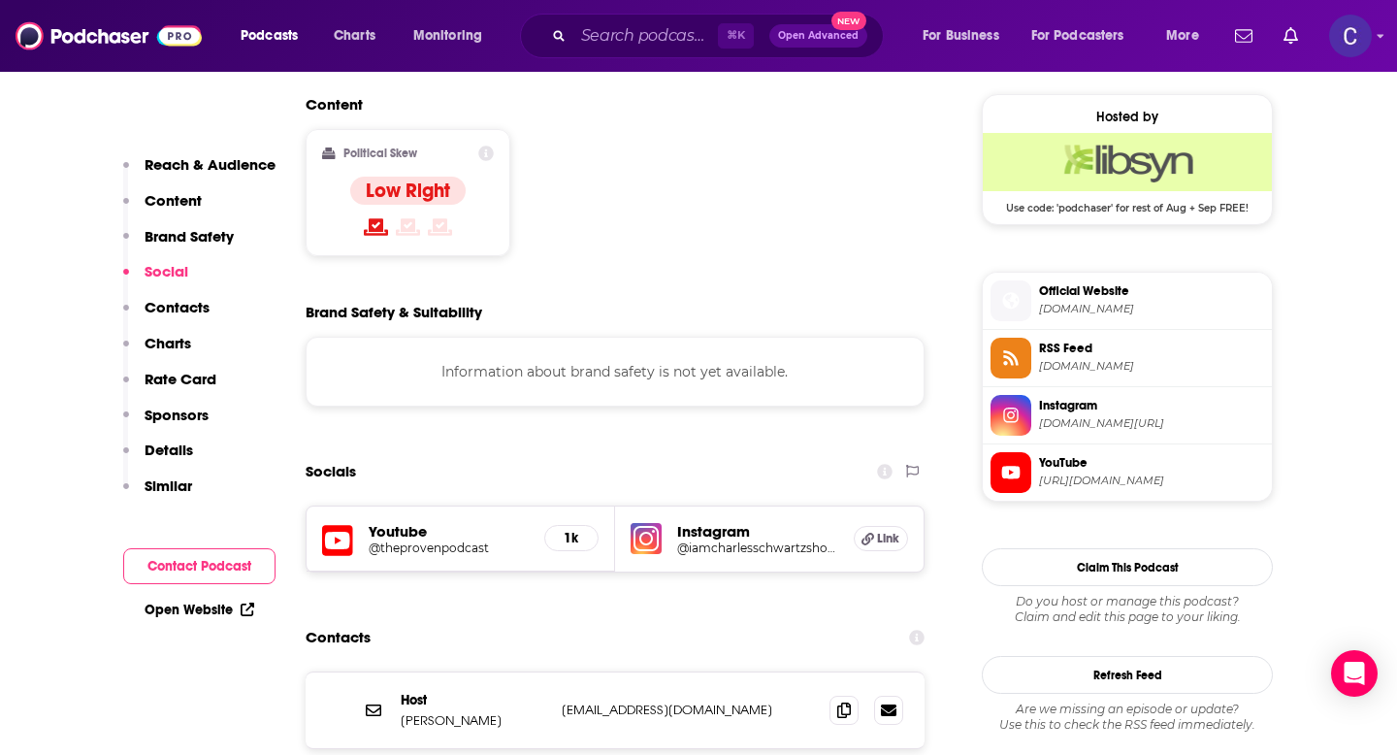
scroll to position [1574, 0]
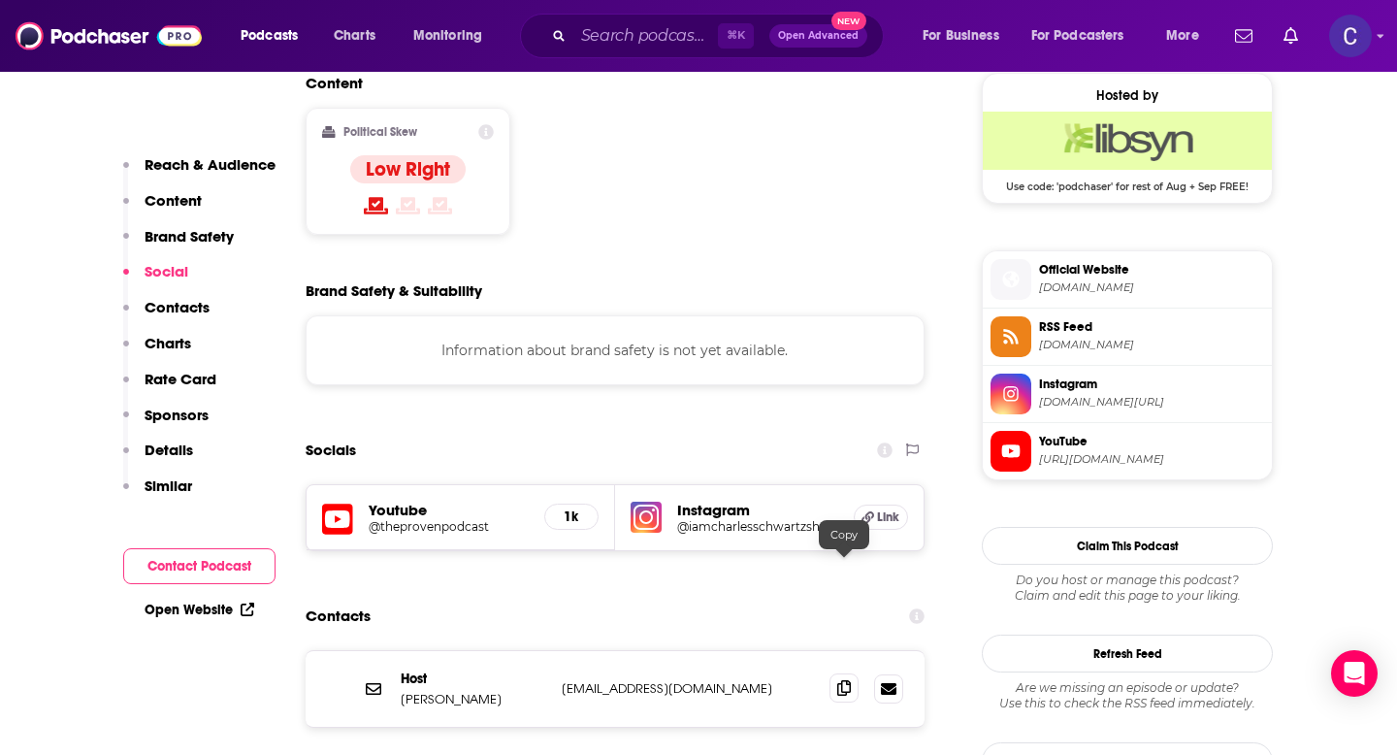
click at [846, 680] on icon at bounding box center [844, 688] width 14 height 16
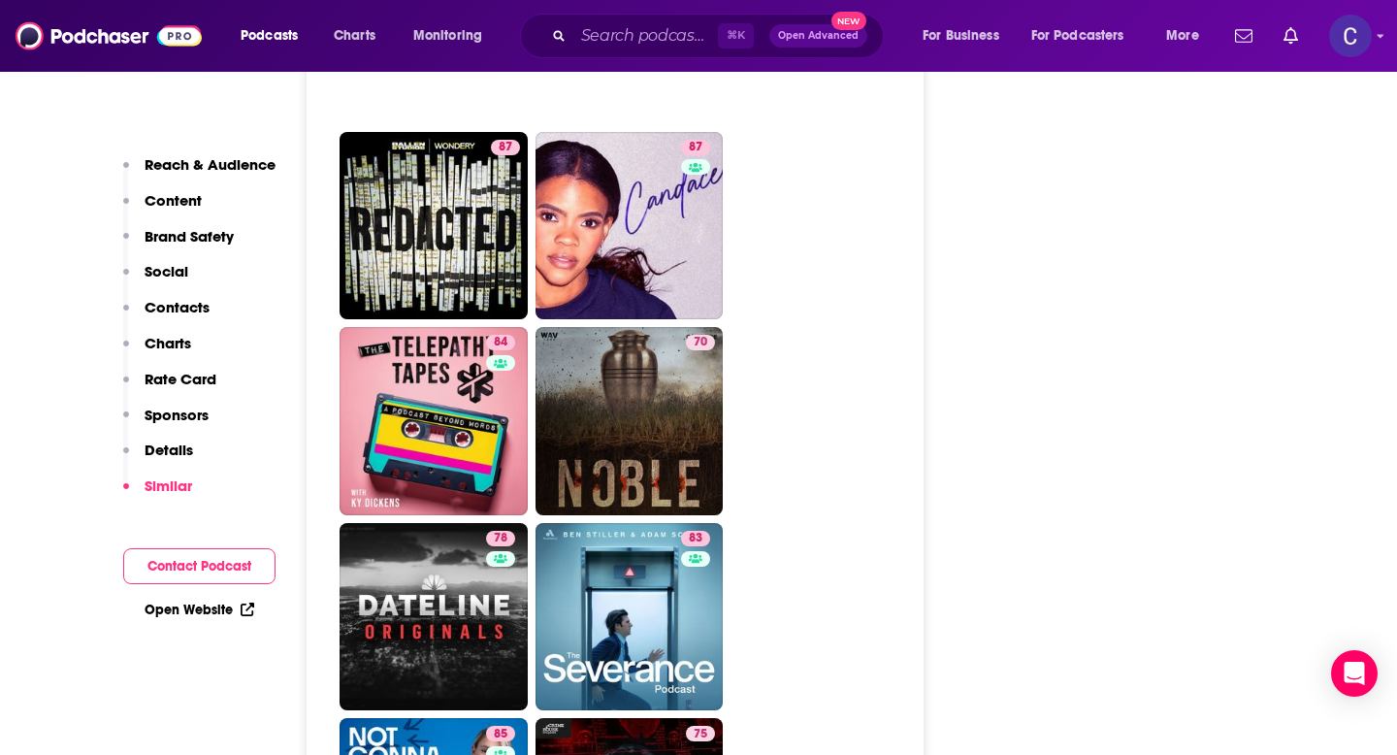
scroll to position [3008, 0]
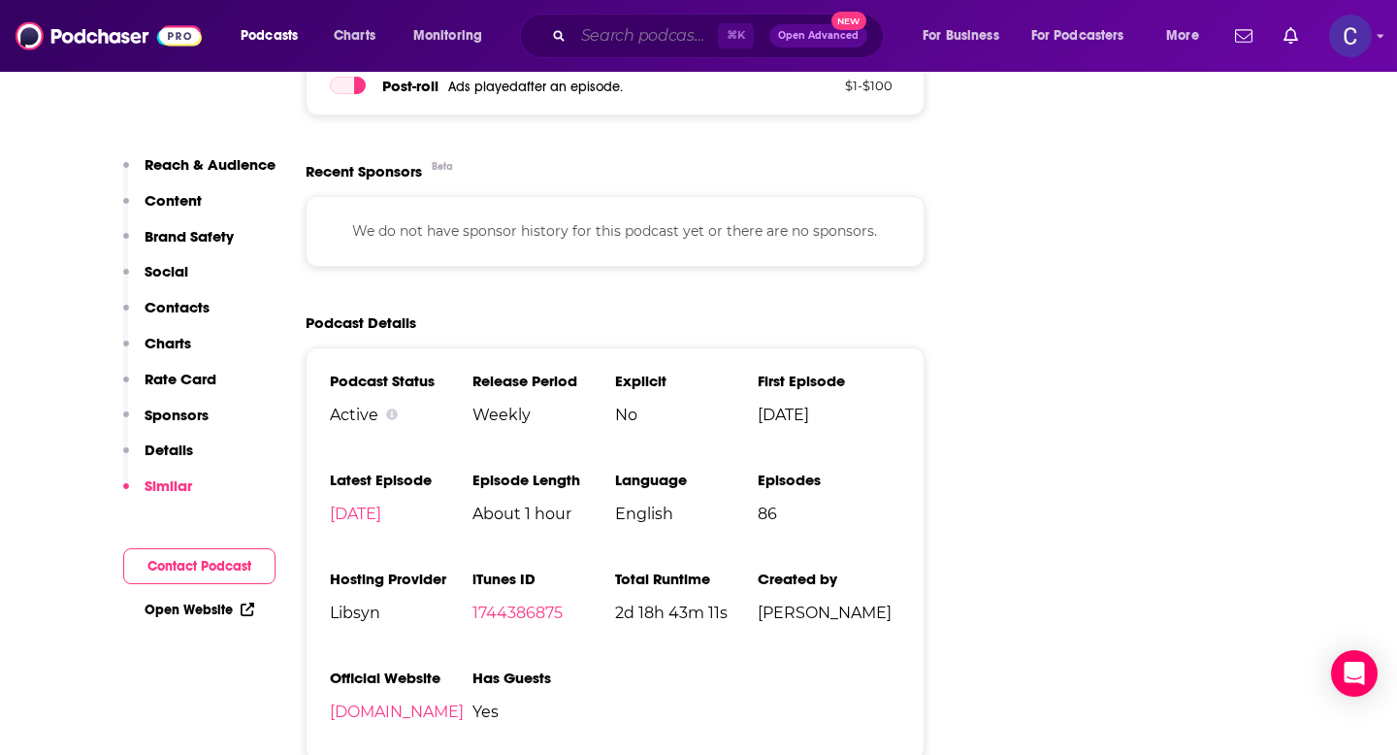
click at [624, 39] on input "Search podcasts, credits, & more..." at bounding box center [646, 35] width 145 height 31
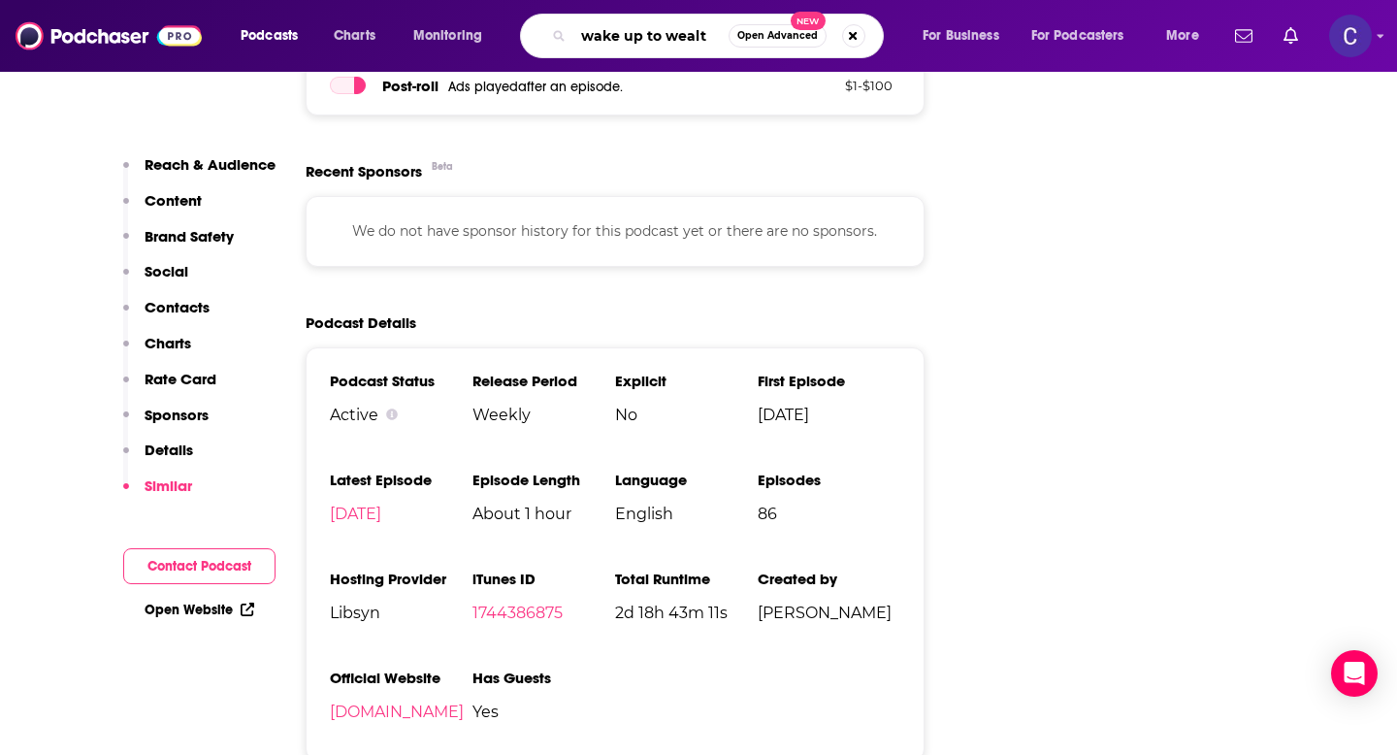
type input "wake up to wealth"
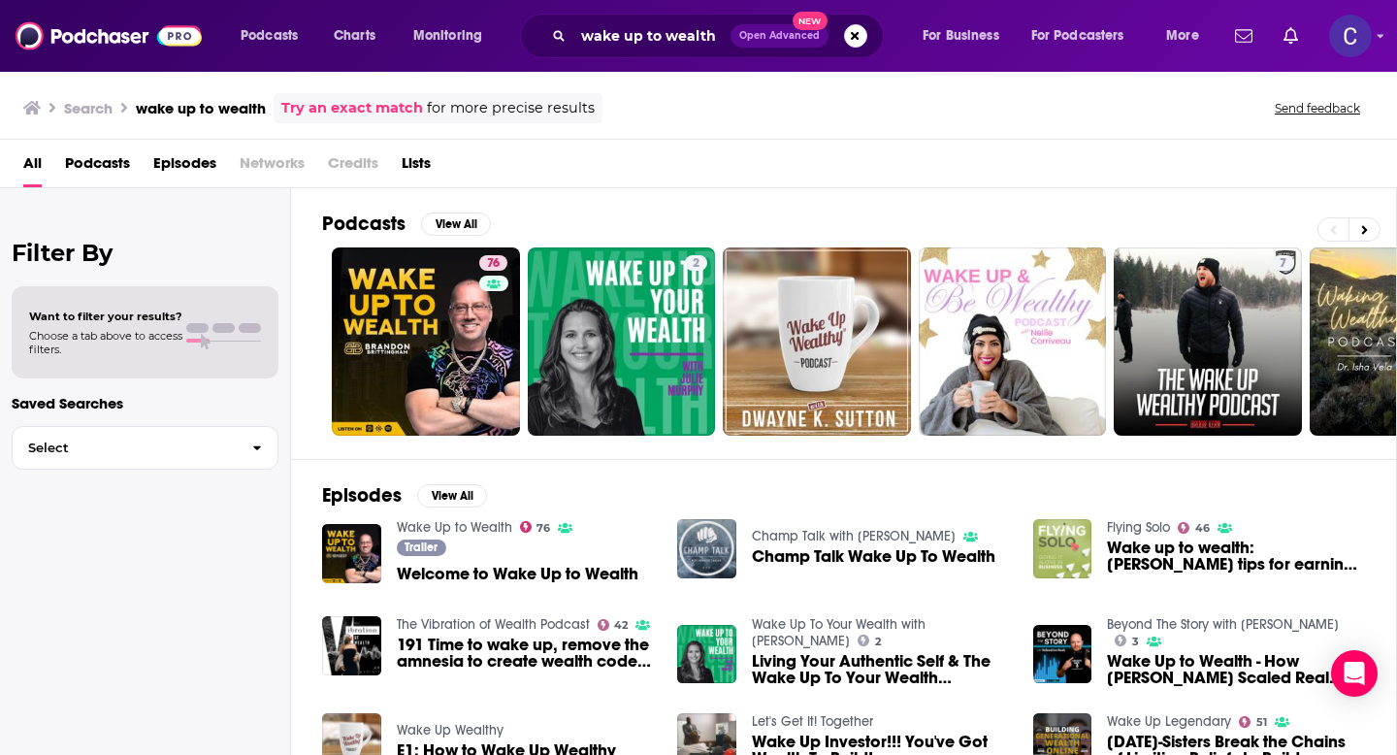
click at [1059, 542] on img "Wake up to wealth: Kate Toon's tips for earning six figures while you sleep" at bounding box center [1063, 548] width 59 height 59
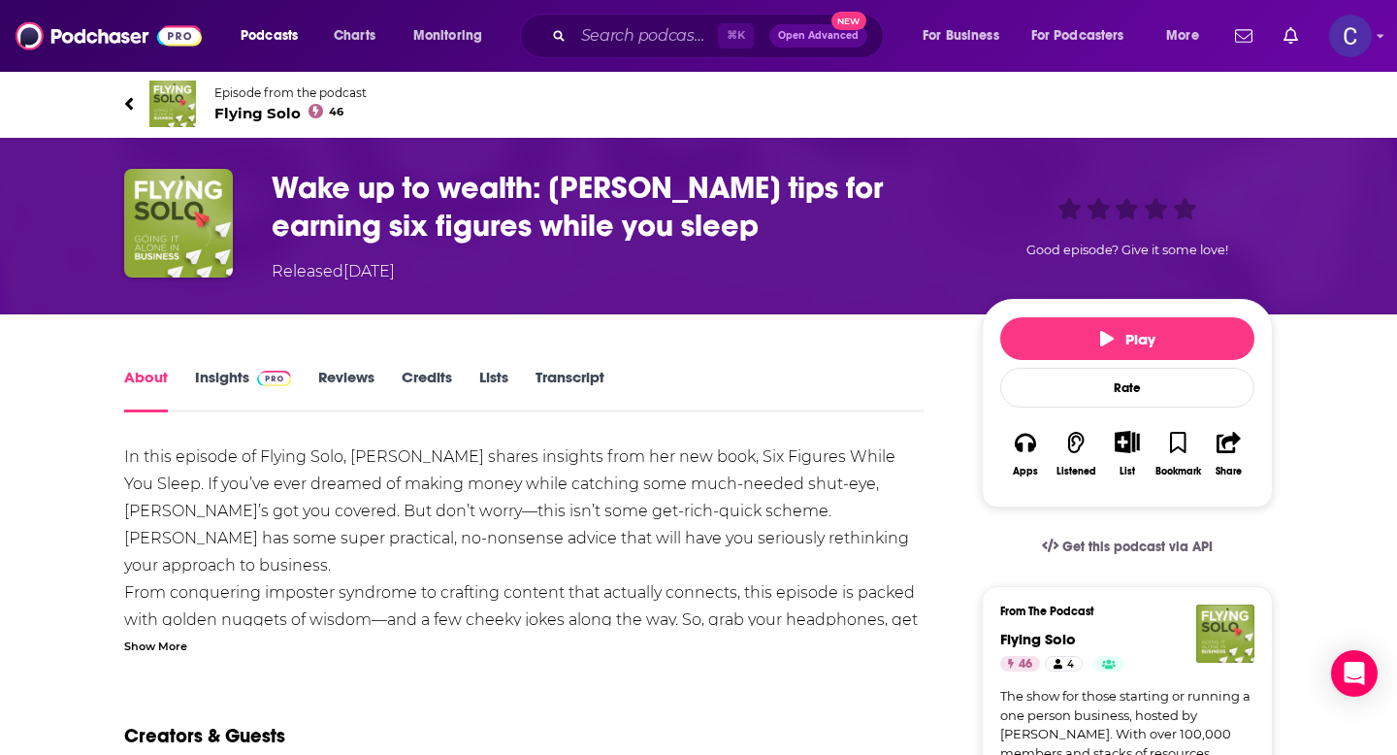
click at [240, 108] on span "Flying Solo 46" at bounding box center [290, 113] width 152 height 18
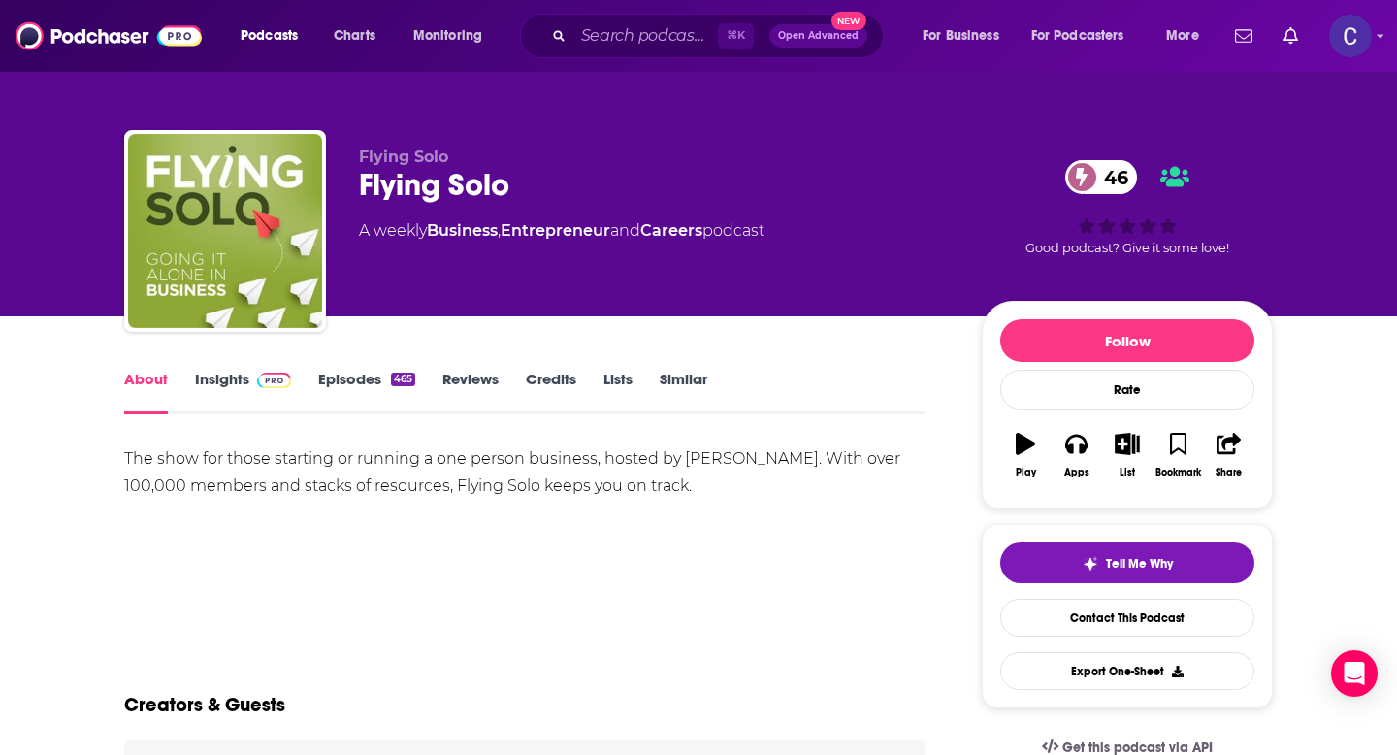
click at [221, 367] on div "About Insights Episodes 465 Reviews Credits Lists Similar" at bounding box center [524, 391] width 801 height 48
click at [222, 376] on link "Insights" at bounding box center [243, 392] width 96 height 45
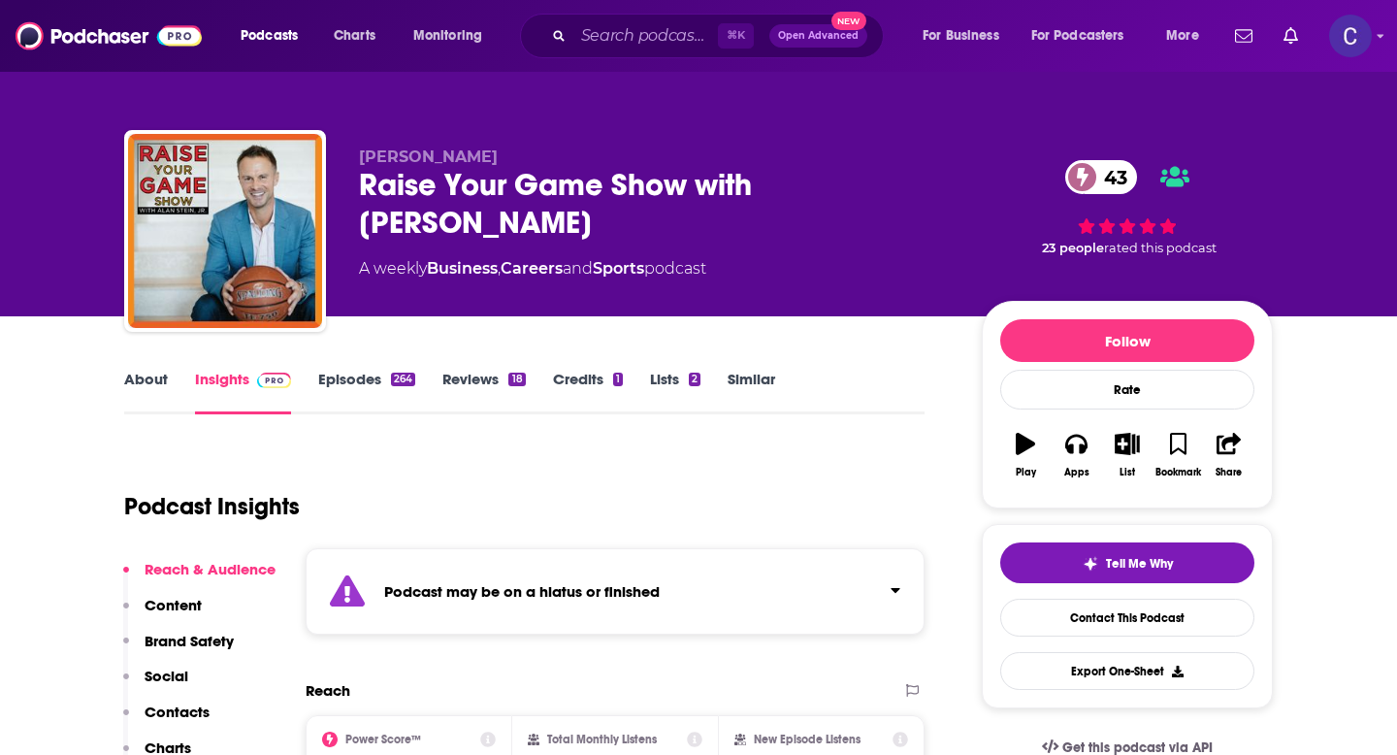
click at [146, 382] on link "About" at bounding box center [146, 392] width 44 height 45
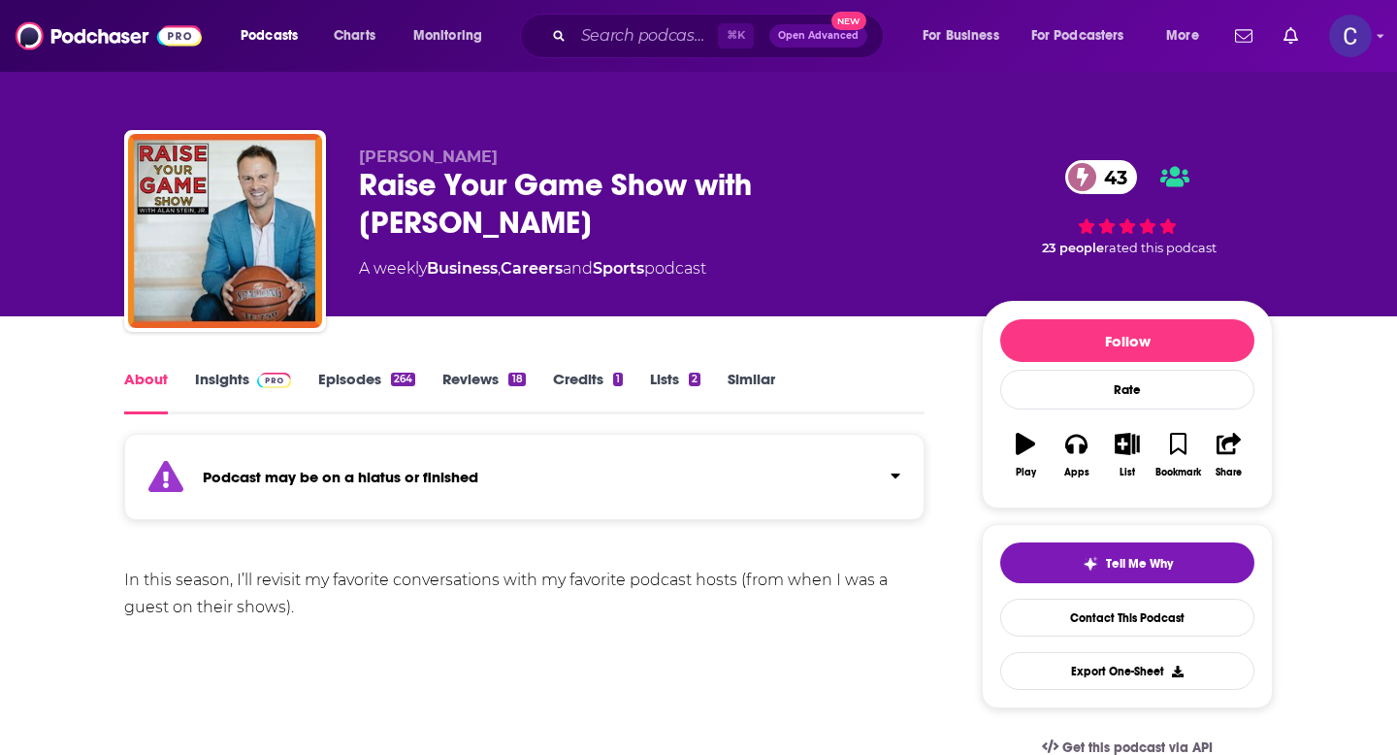
click at [211, 379] on link "Insights" at bounding box center [243, 392] width 96 height 45
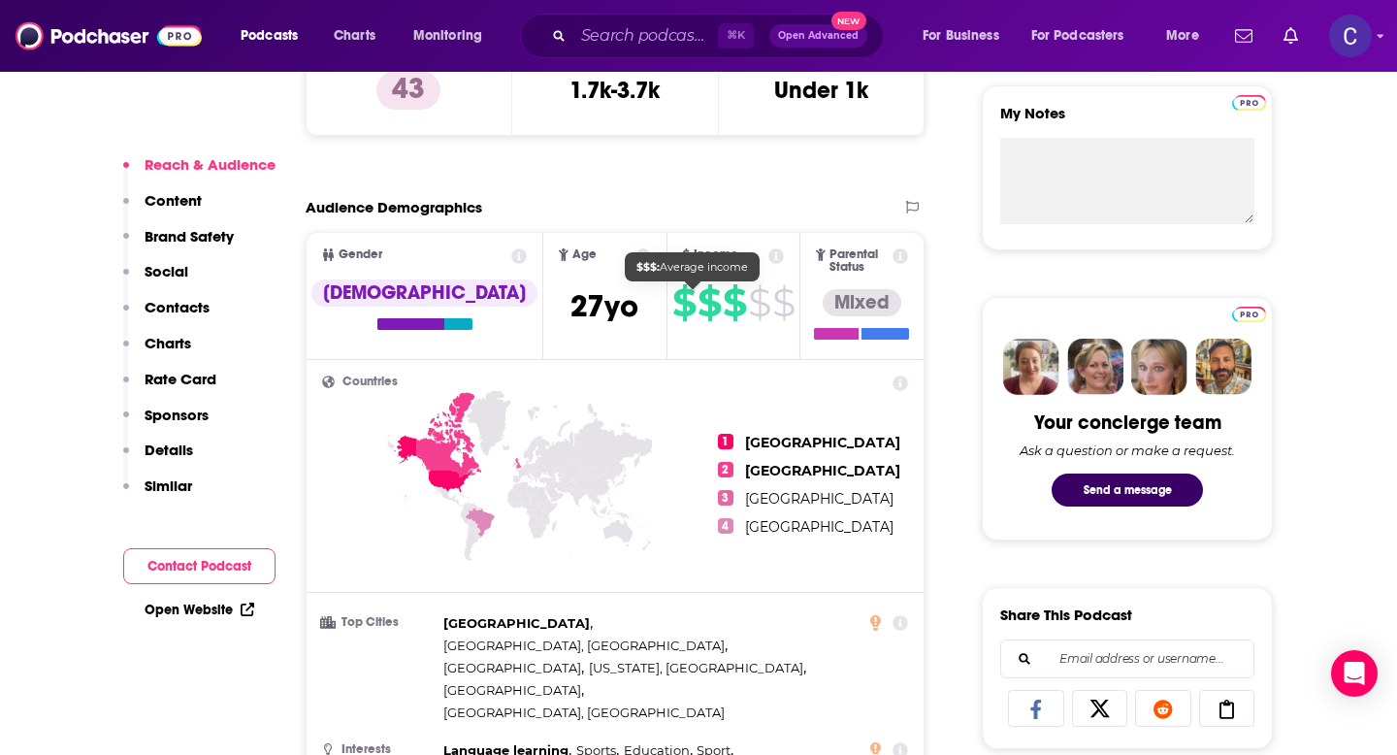
scroll to position [721, 0]
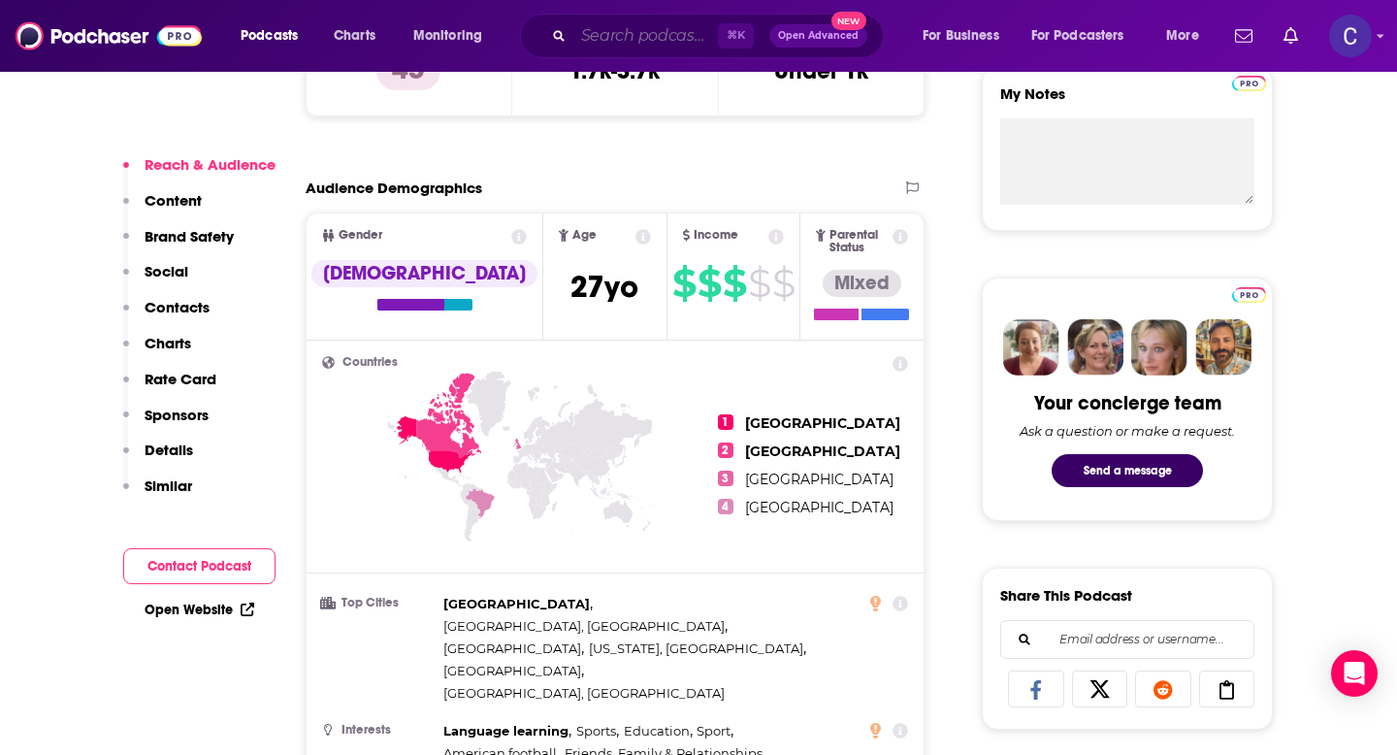
click at [640, 44] on input "Search podcasts, credits, & more..." at bounding box center [646, 35] width 145 height 31
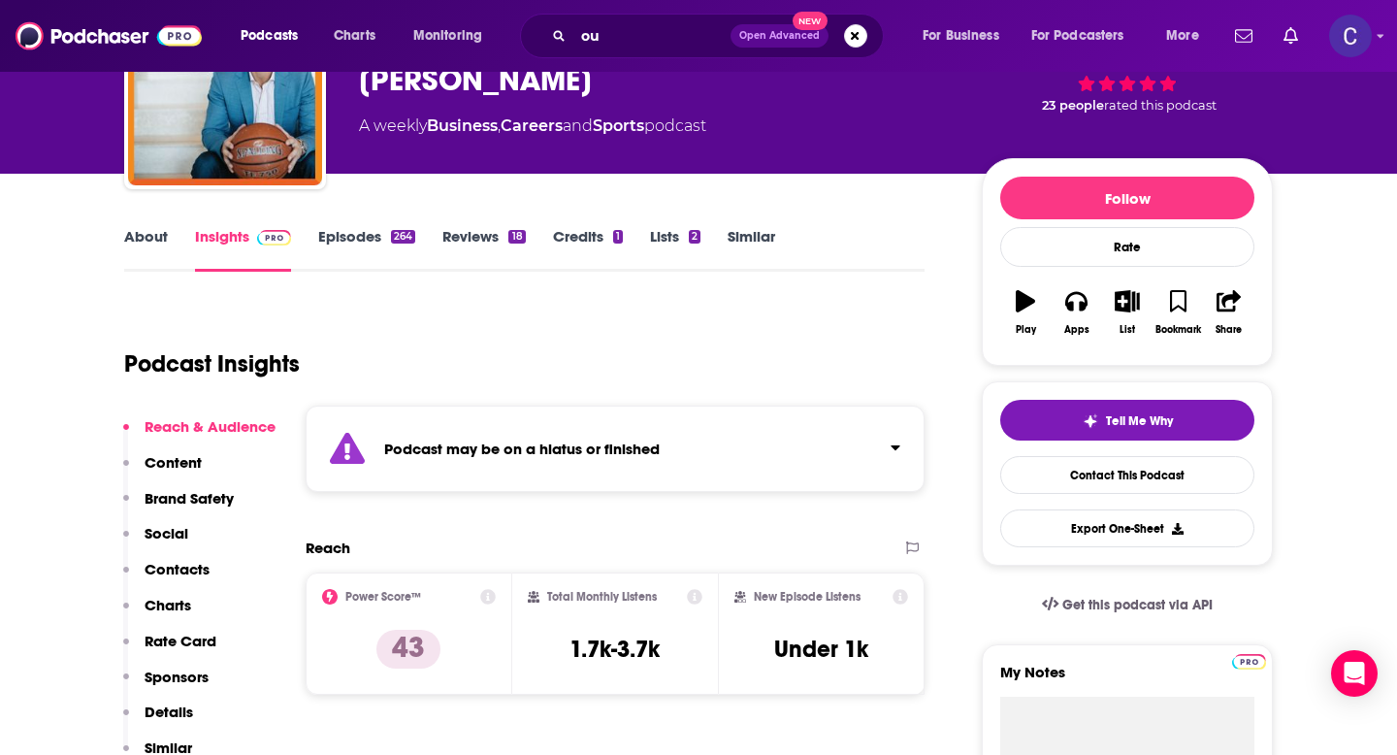
scroll to position [0, 0]
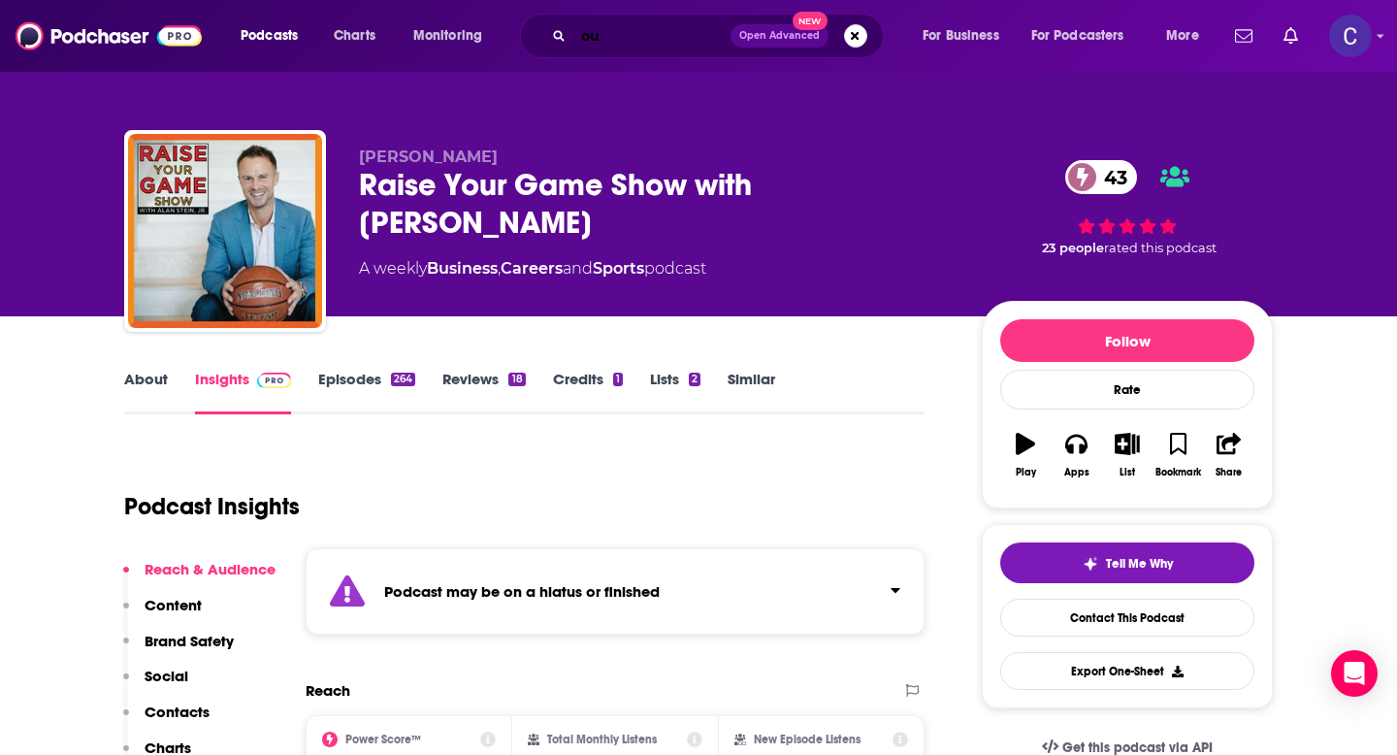
click at [627, 36] on input "ou" at bounding box center [652, 35] width 157 height 31
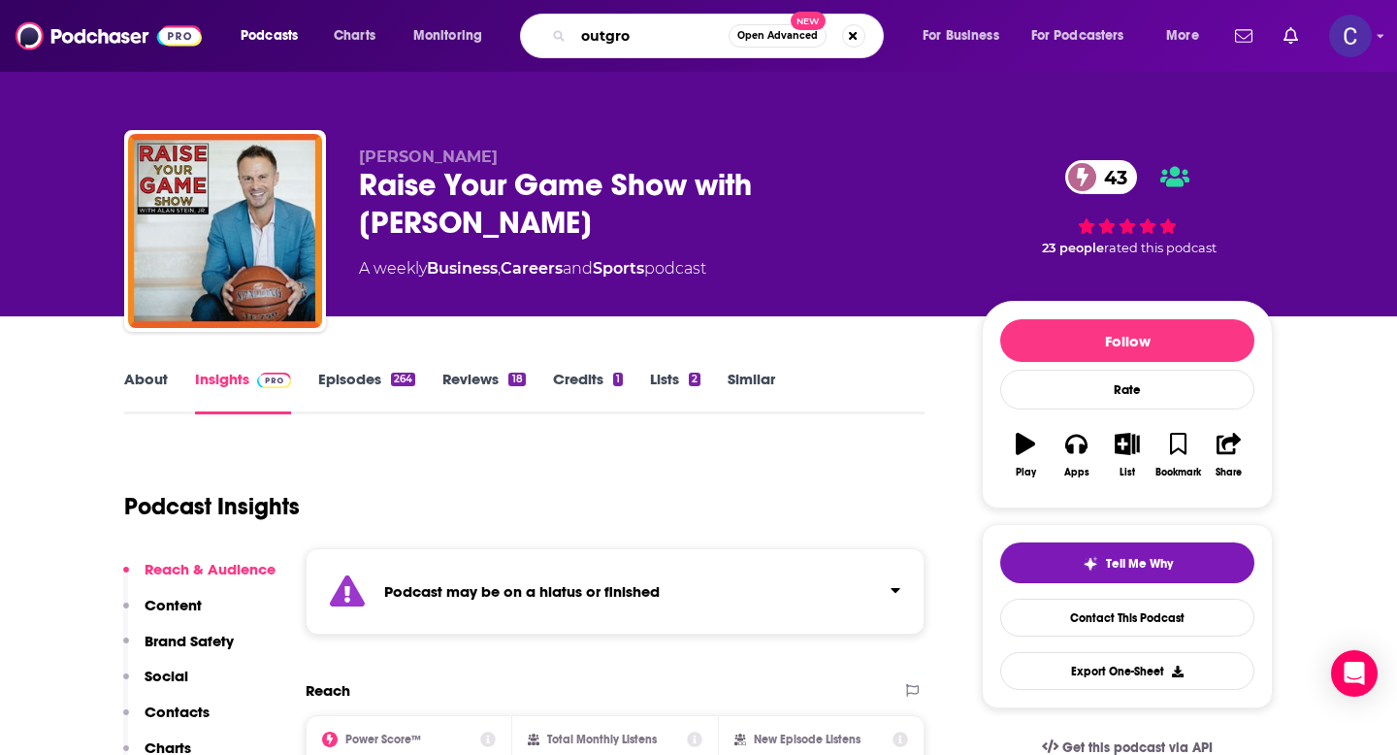
type input "outgrow"
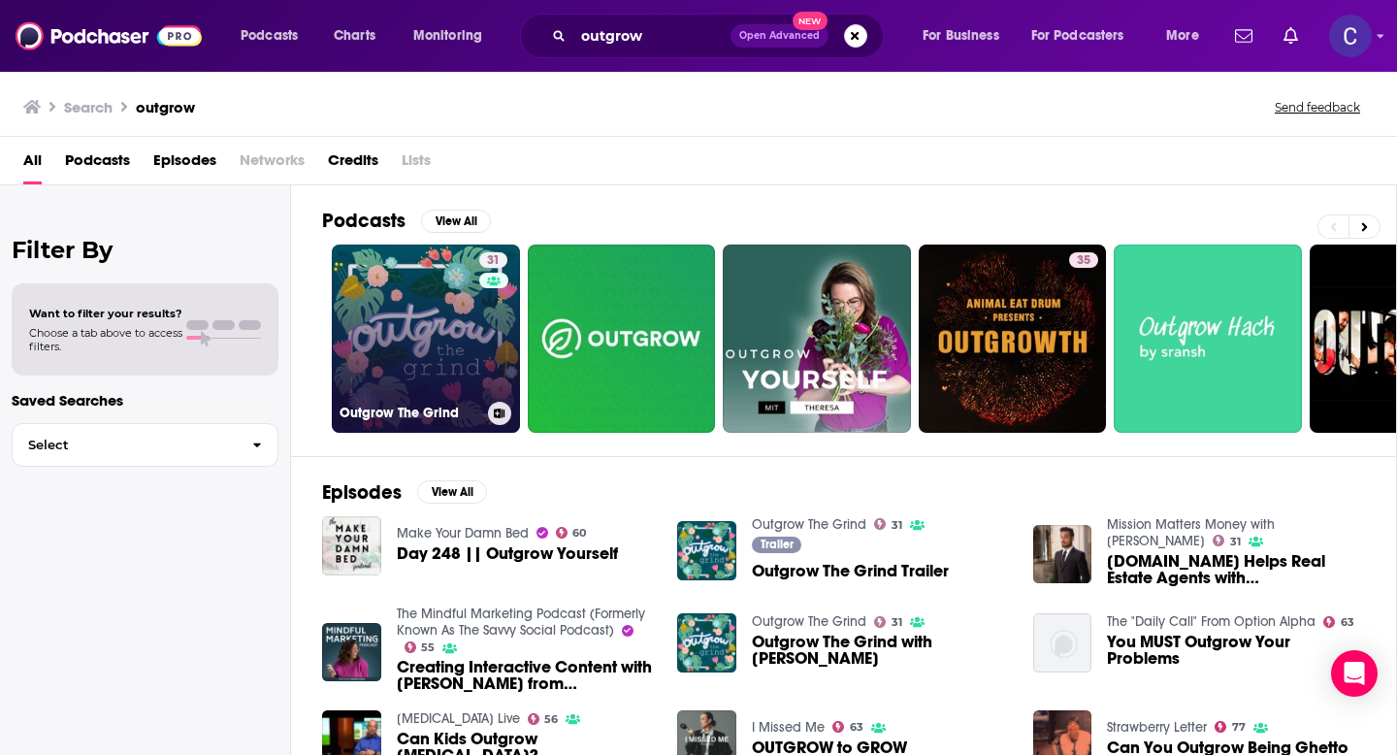
click at [402, 336] on link "31 Outgrow The Grind" at bounding box center [426, 339] width 188 height 188
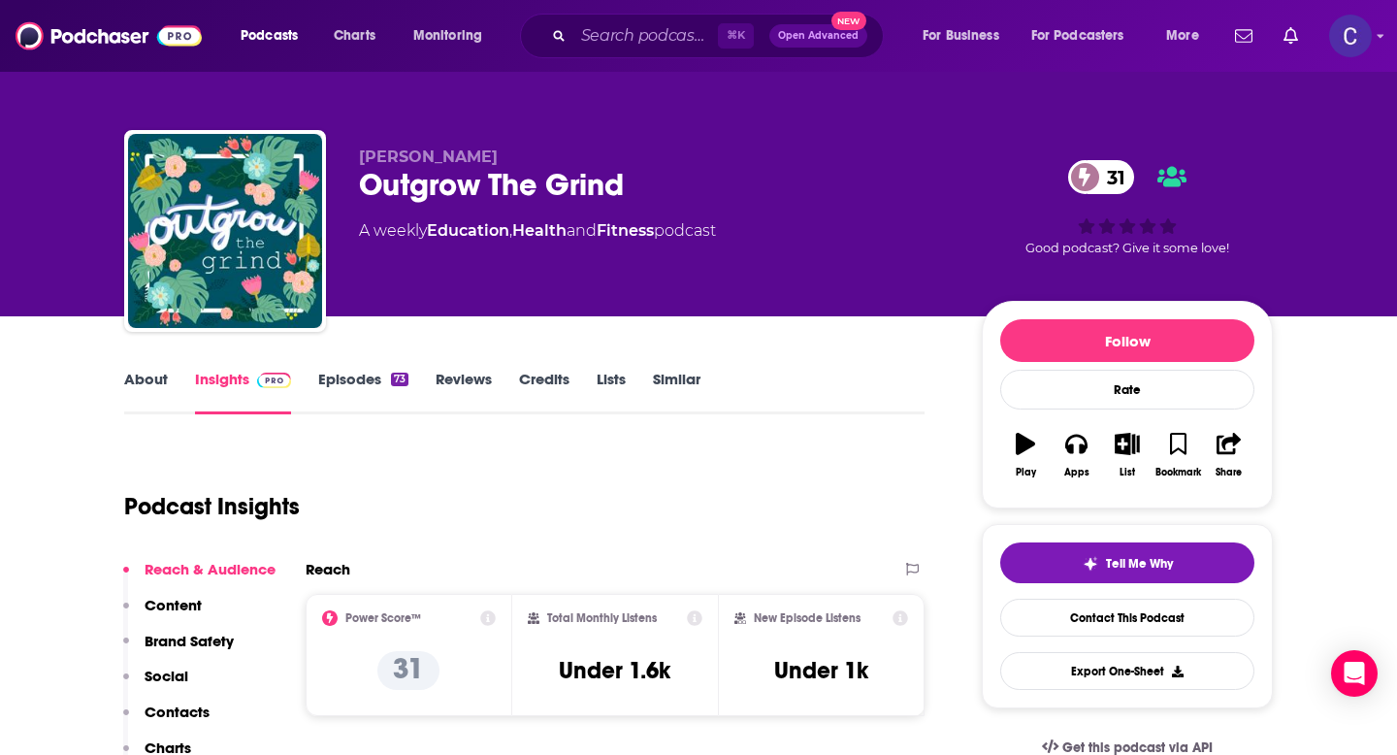
click at [135, 371] on link "About" at bounding box center [146, 392] width 44 height 45
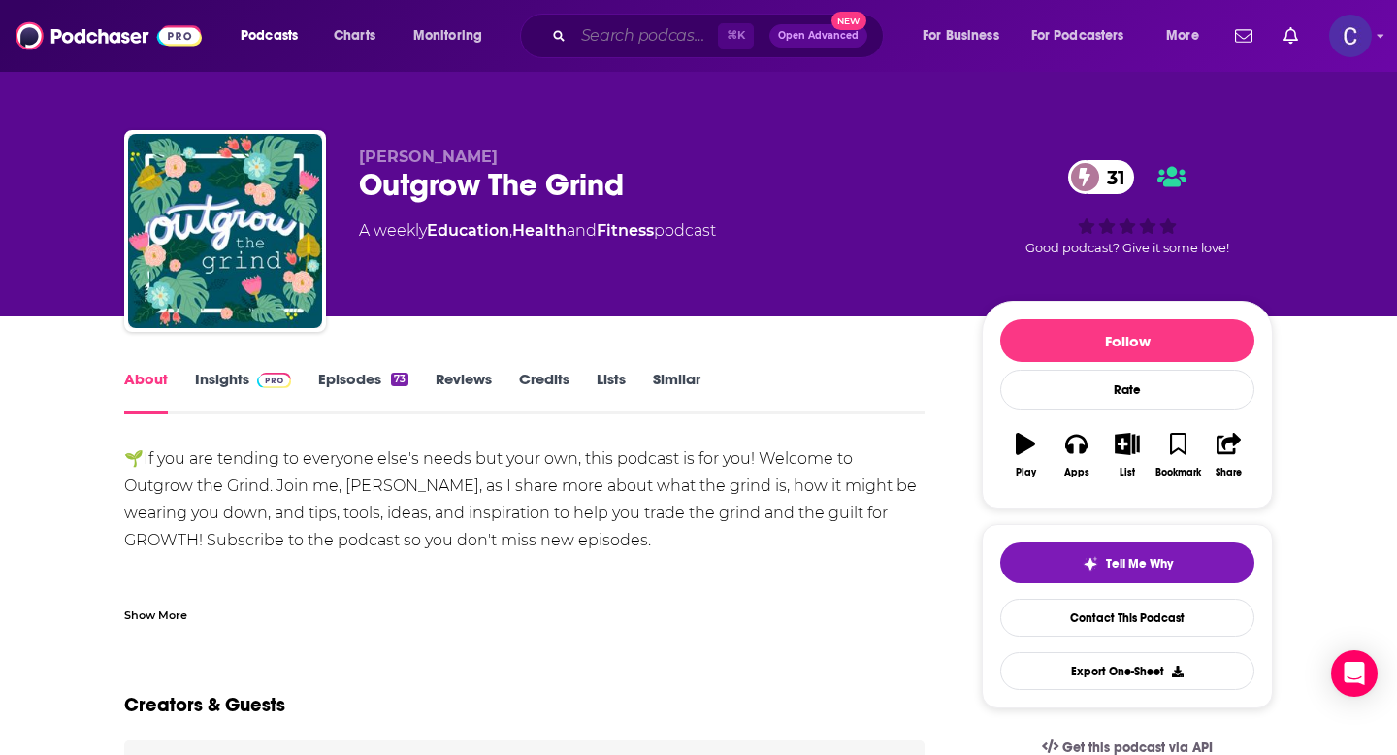
click at [664, 42] on input "Search podcasts, credits, & more..." at bounding box center [646, 35] width 145 height 31
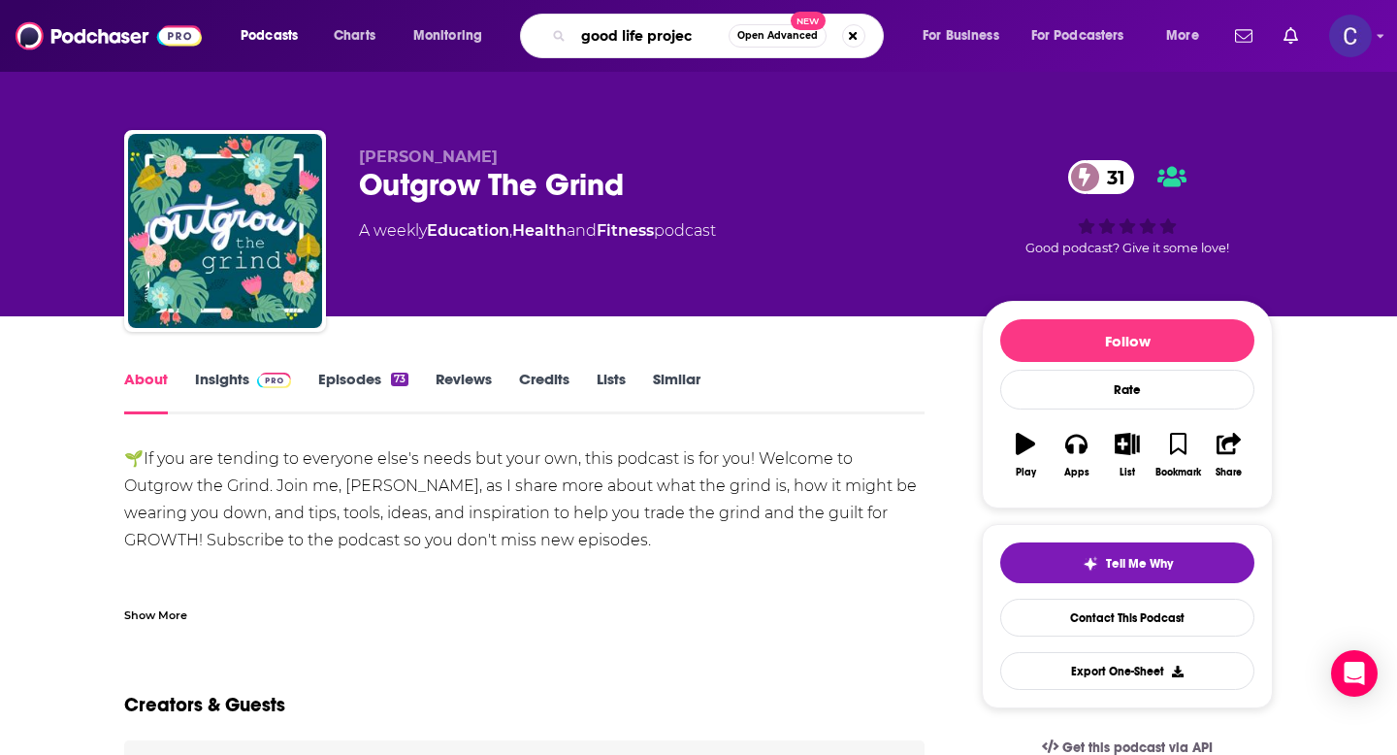
type input "good life project"
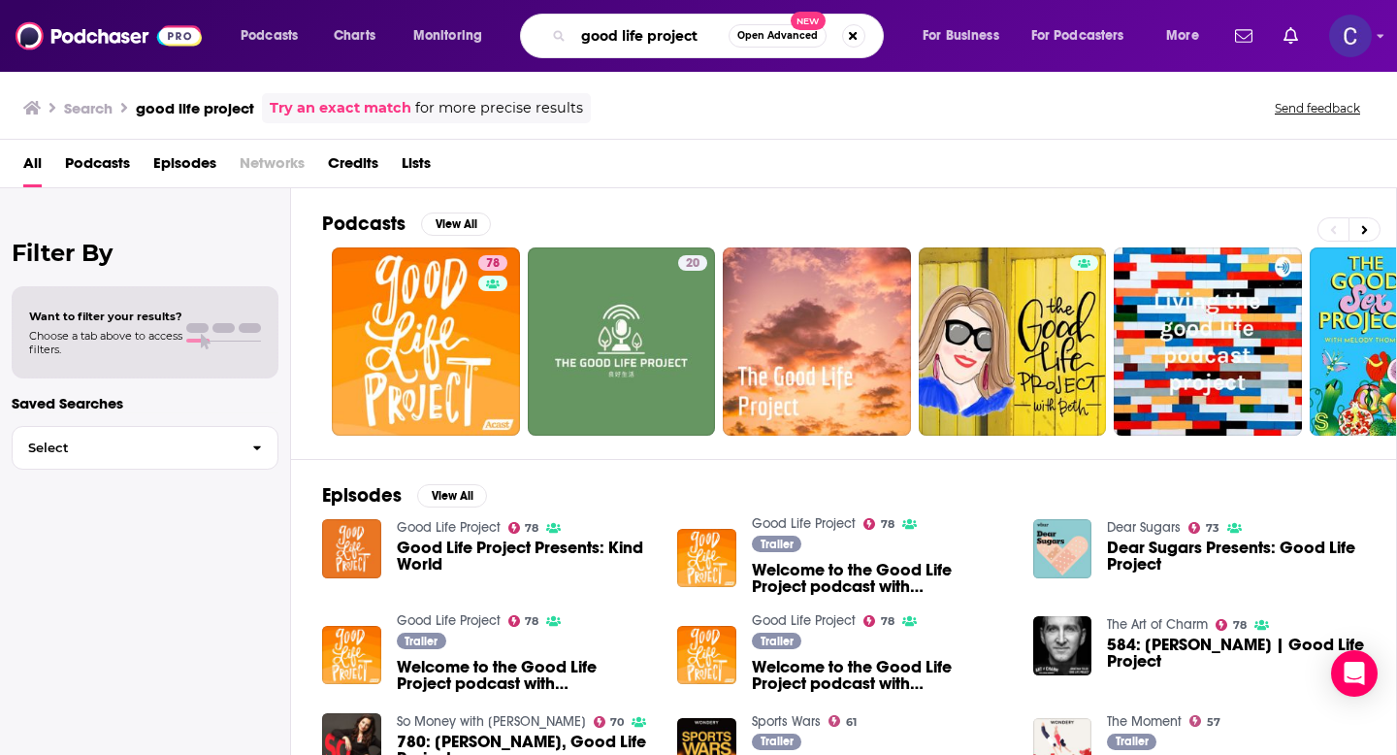
click at [649, 29] on input "good life project" at bounding box center [651, 35] width 155 height 31
type input "real estate mentor"
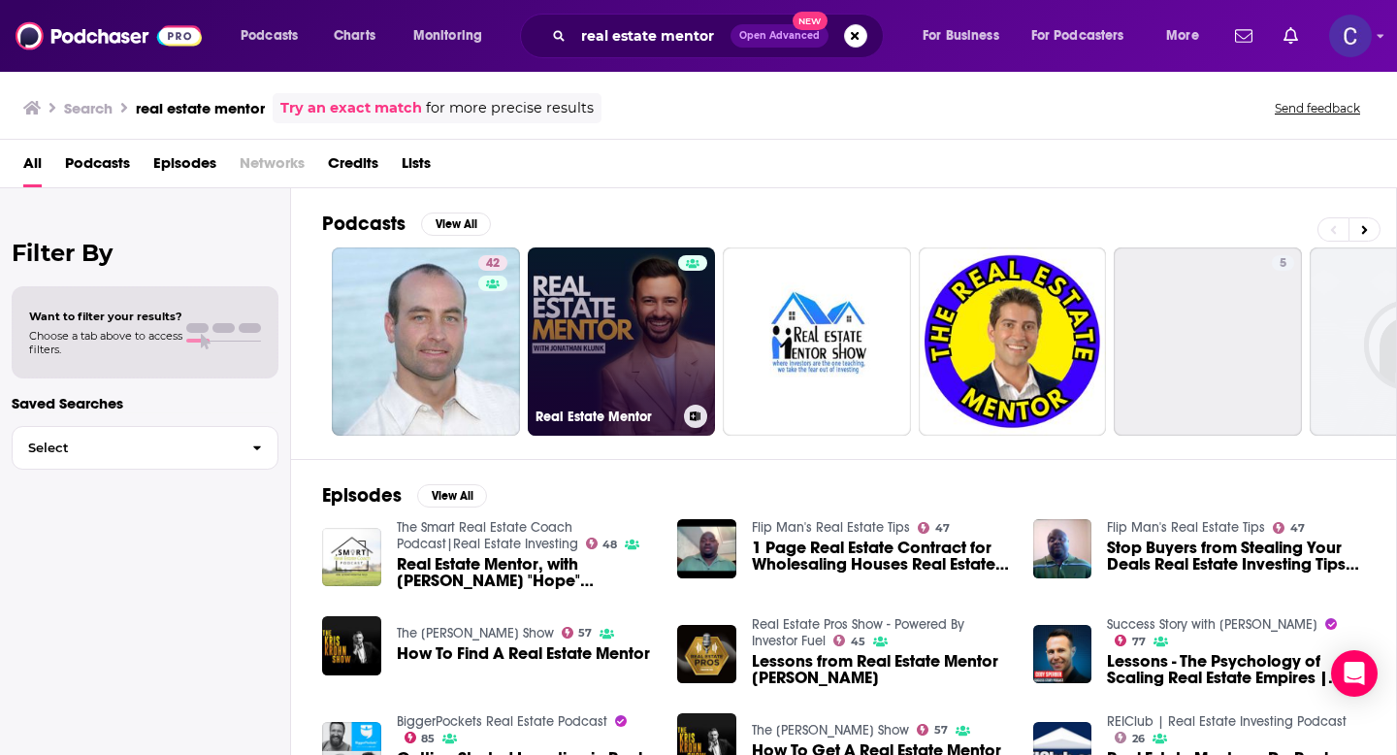
click at [612, 302] on link "Real Estate Mentor" at bounding box center [622, 341] width 188 height 188
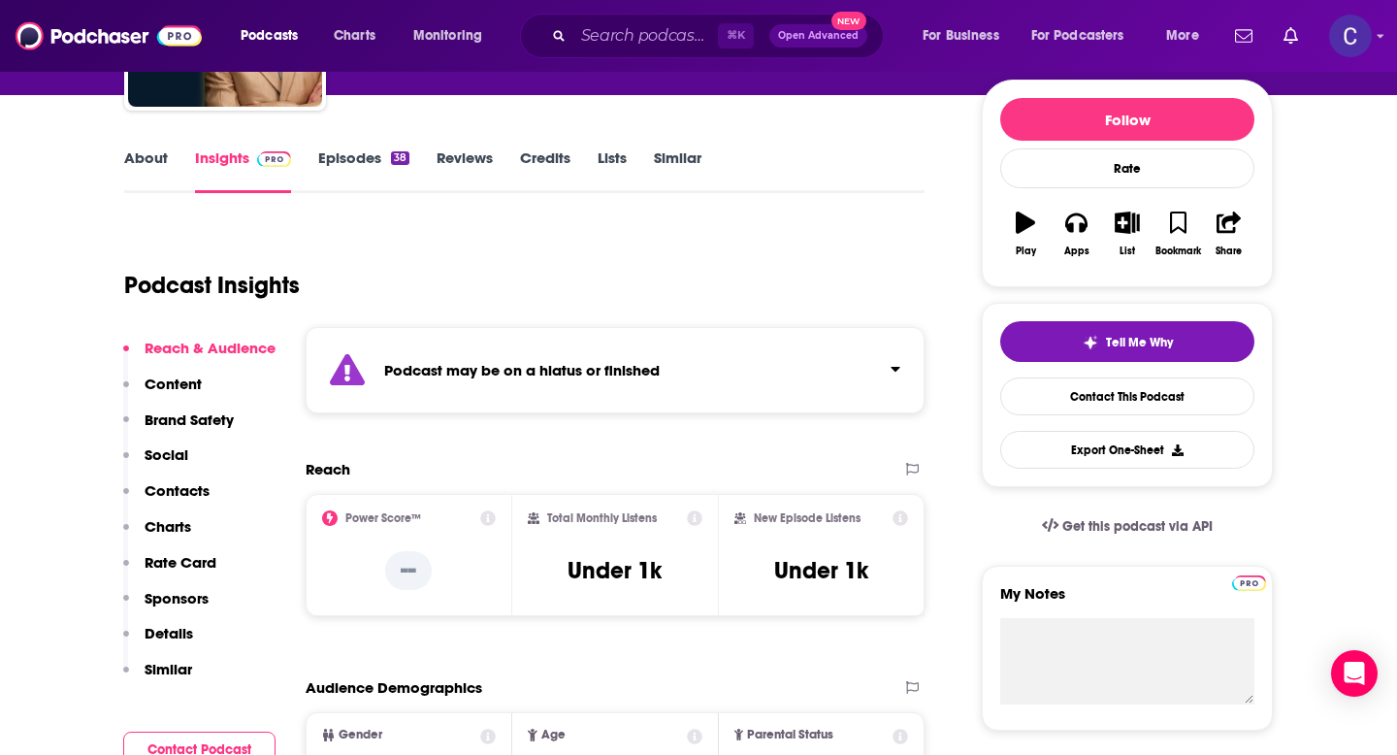
scroll to position [225, 0]
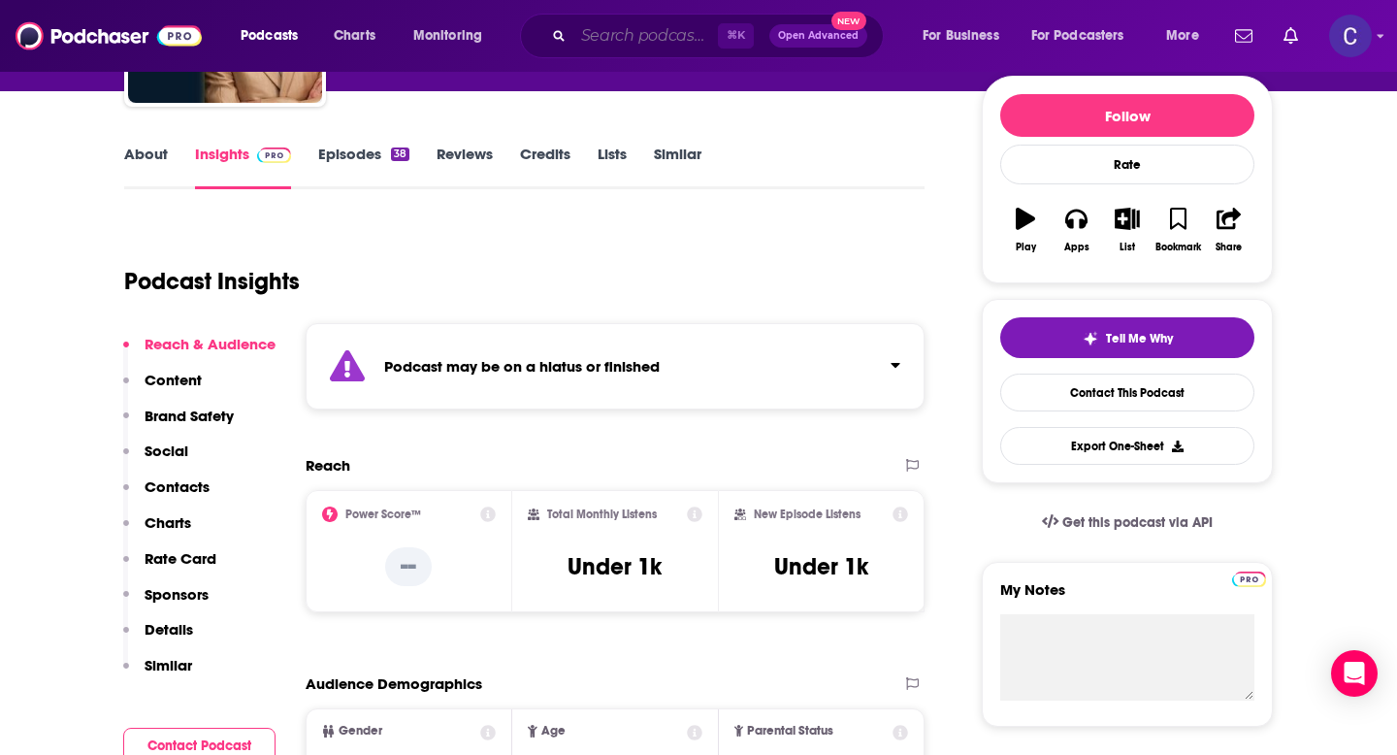
click at [620, 28] on input "Search podcasts, credits, & more..." at bounding box center [646, 35] width 145 height 31
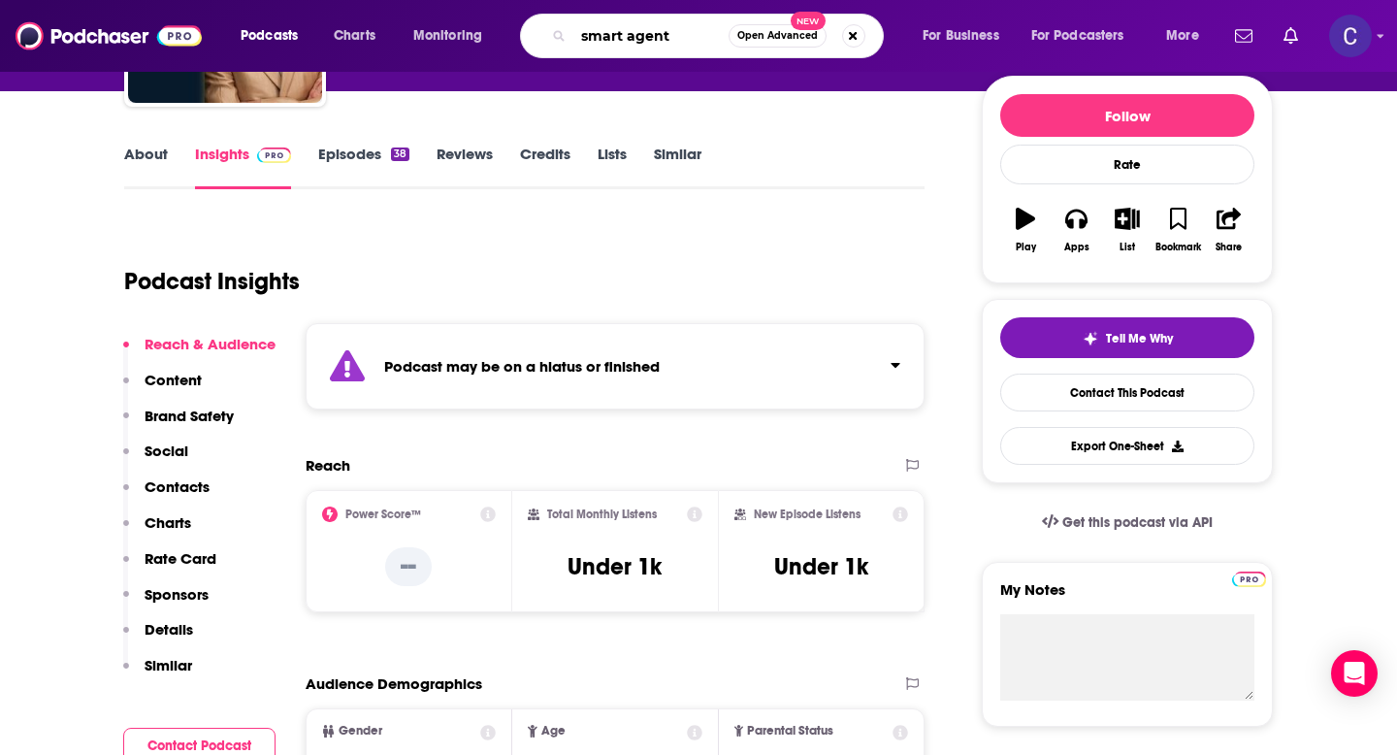
type input "smart agents"
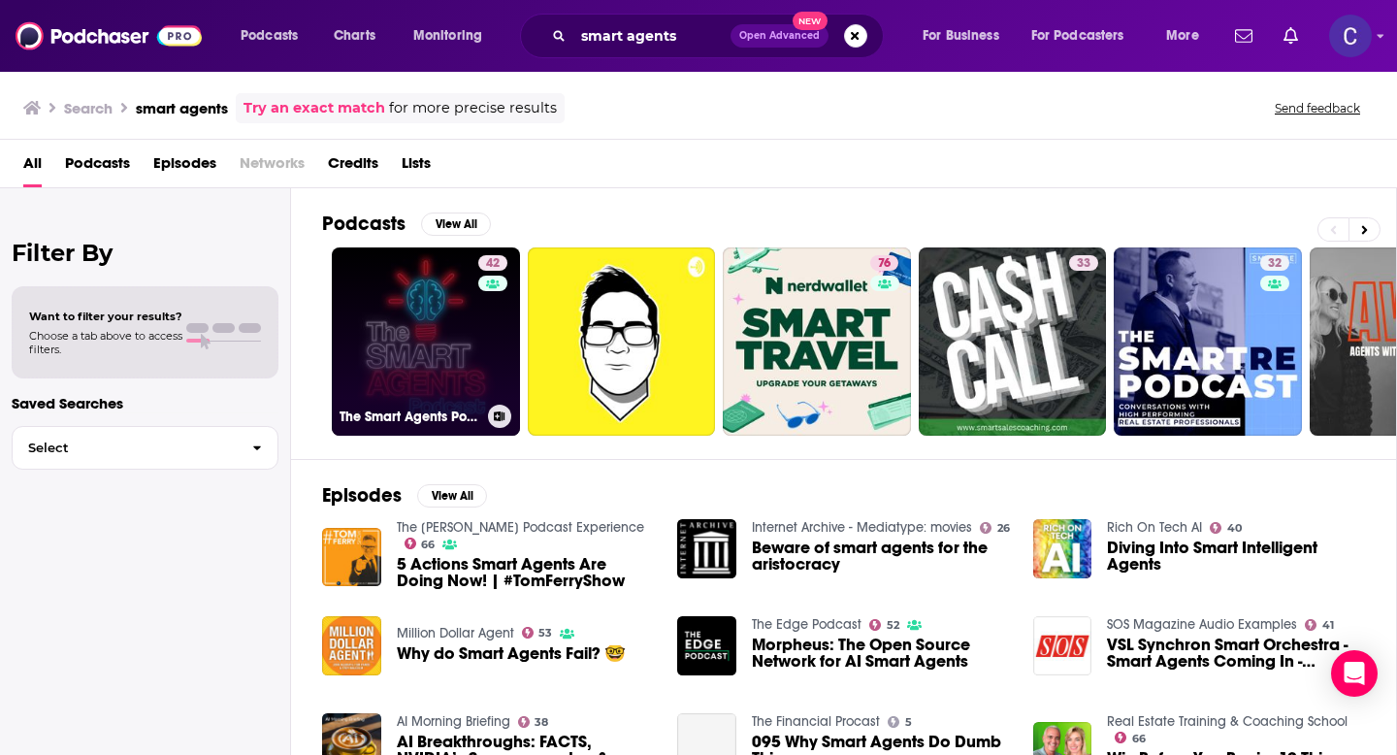
click at [429, 339] on link "42 The Smart Agents Podcast" at bounding box center [426, 341] width 188 height 188
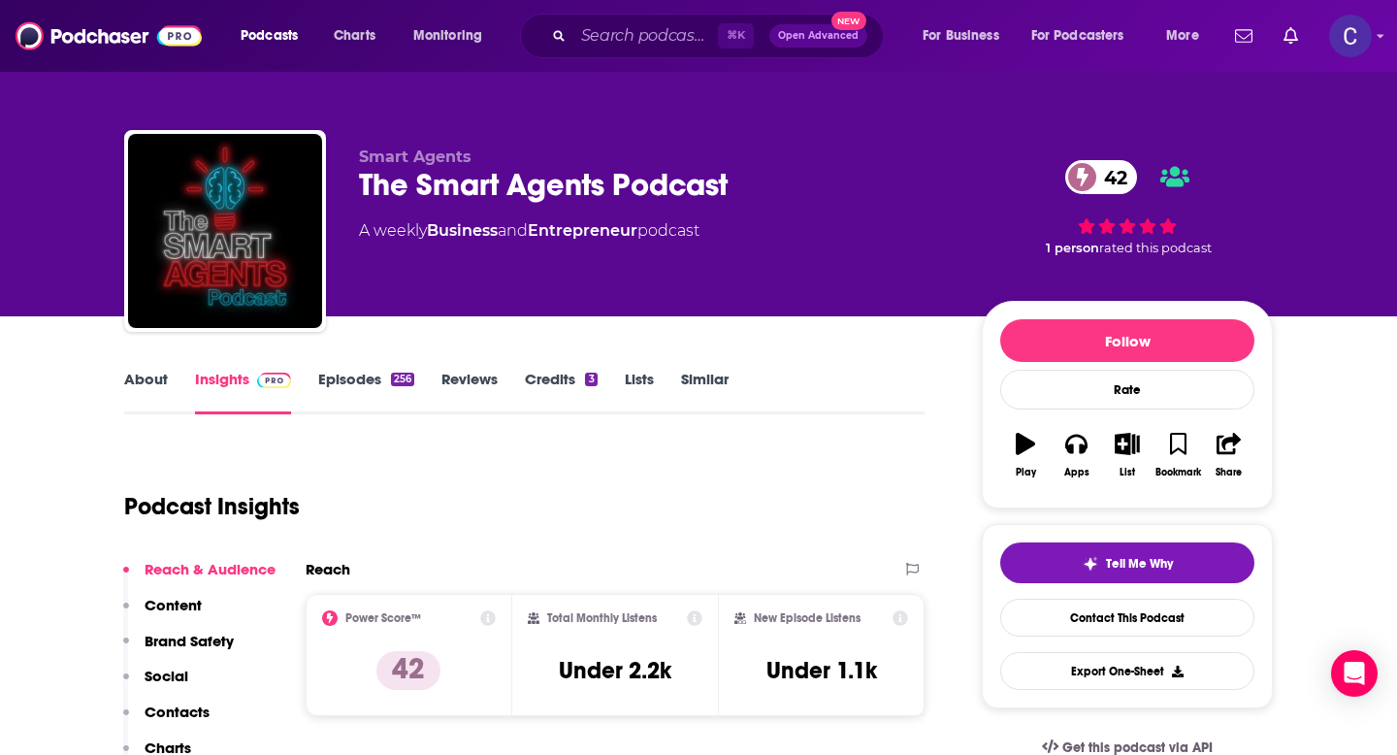
click at [141, 385] on link "About" at bounding box center [146, 392] width 44 height 45
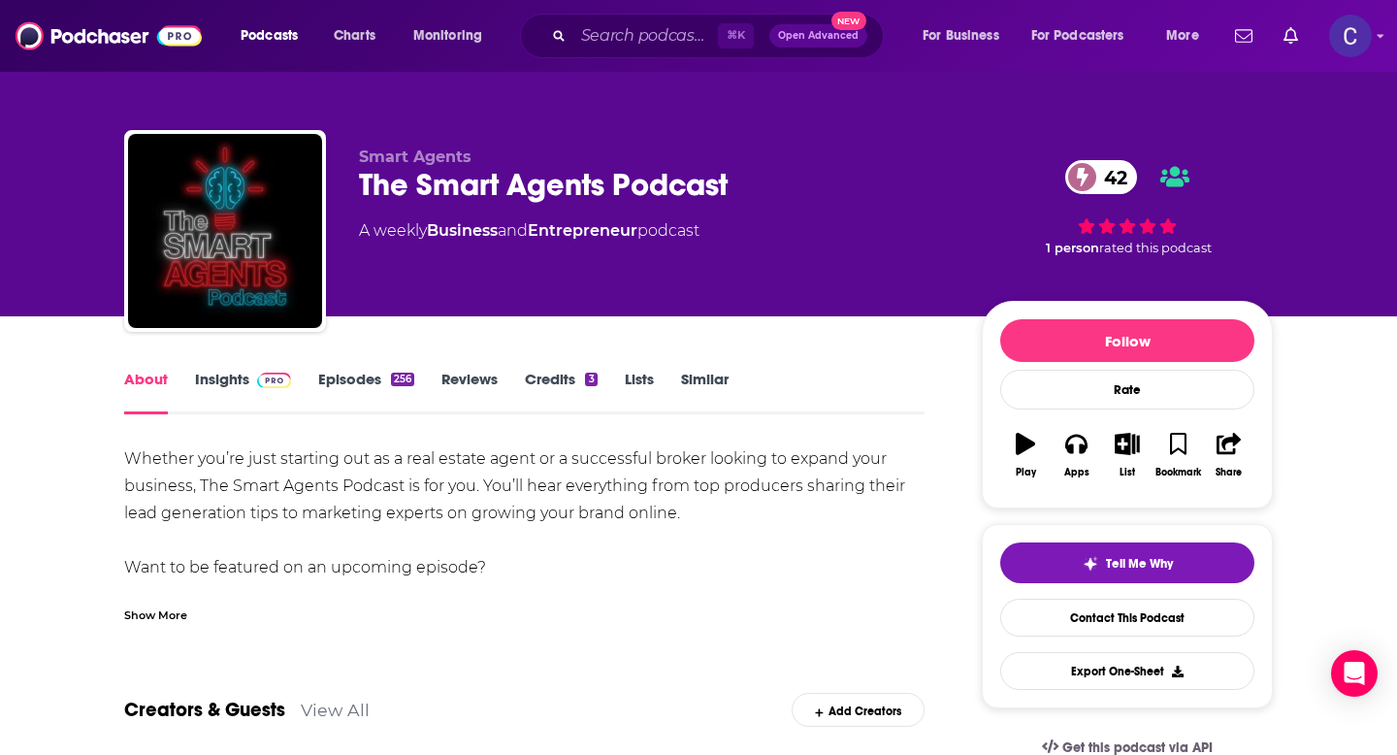
click at [152, 615] on div "Show More" at bounding box center [155, 614] width 63 height 18
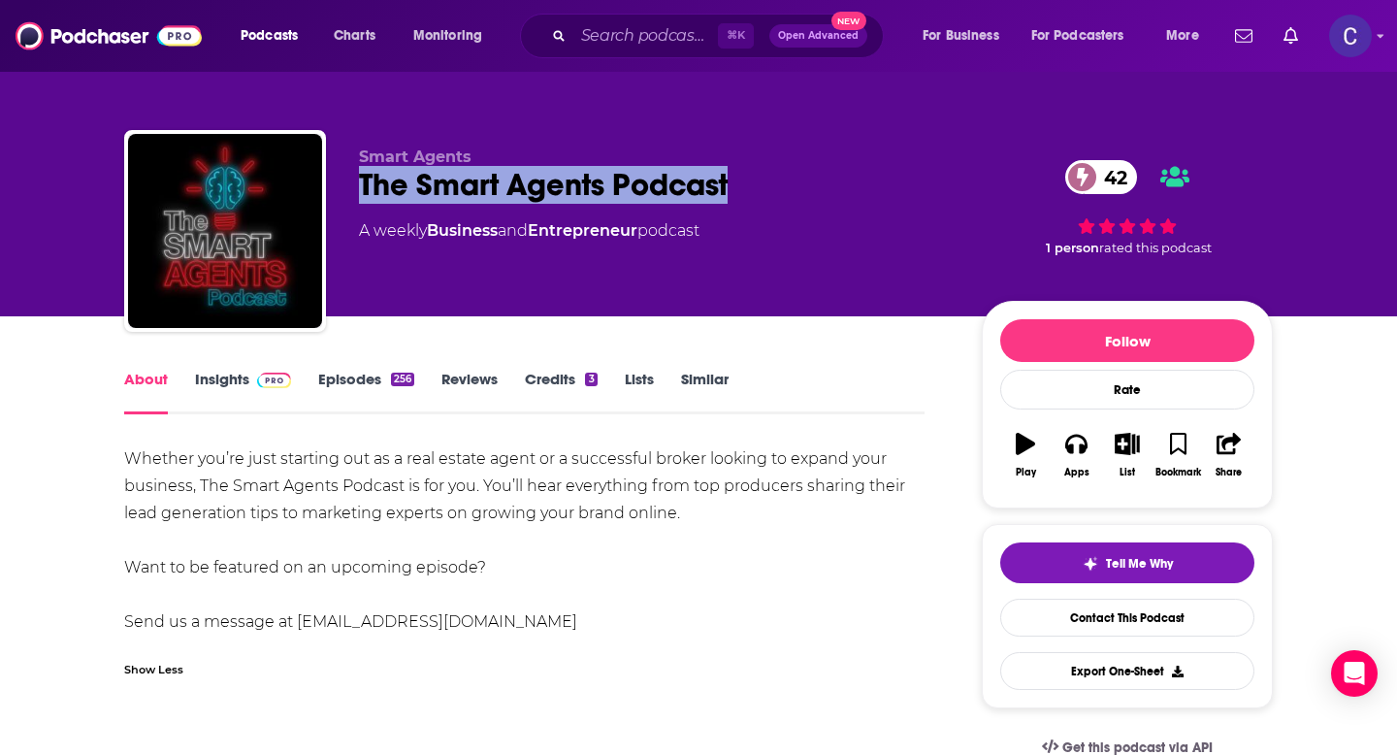
drag, startPoint x: 357, startPoint y: 194, endPoint x: 774, endPoint y: 194, distance: 417.3
click at [774, 194] on div "Smart Agents The Smart Agents Podcast 42 A weekly Business and Entrepreneur pod…" at bounding box center [698, 235] width 1149 height 210
copy h1 "The Smart Agents Podcast"
click at [227, 380] on link "Insights" at bounding box center [243, 392] width 96 height 45
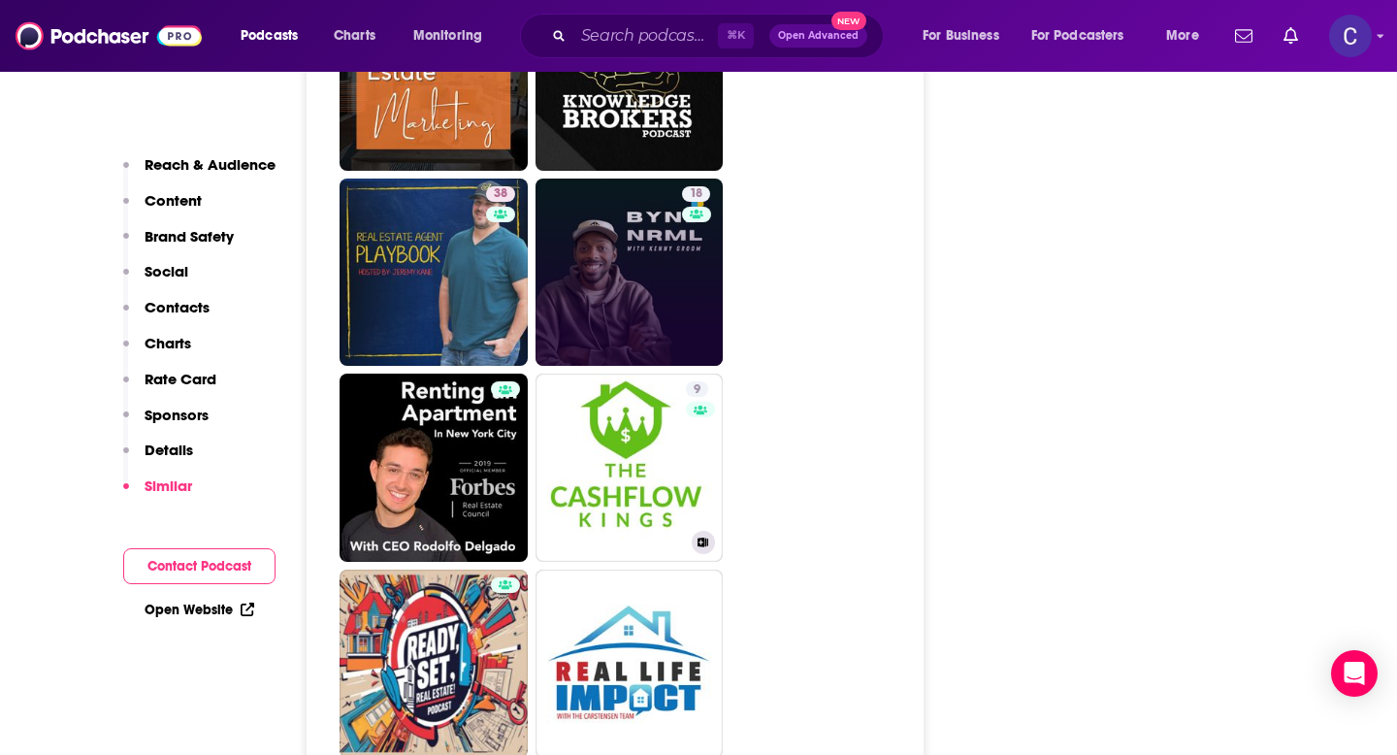
scroll to position [4262, 0]
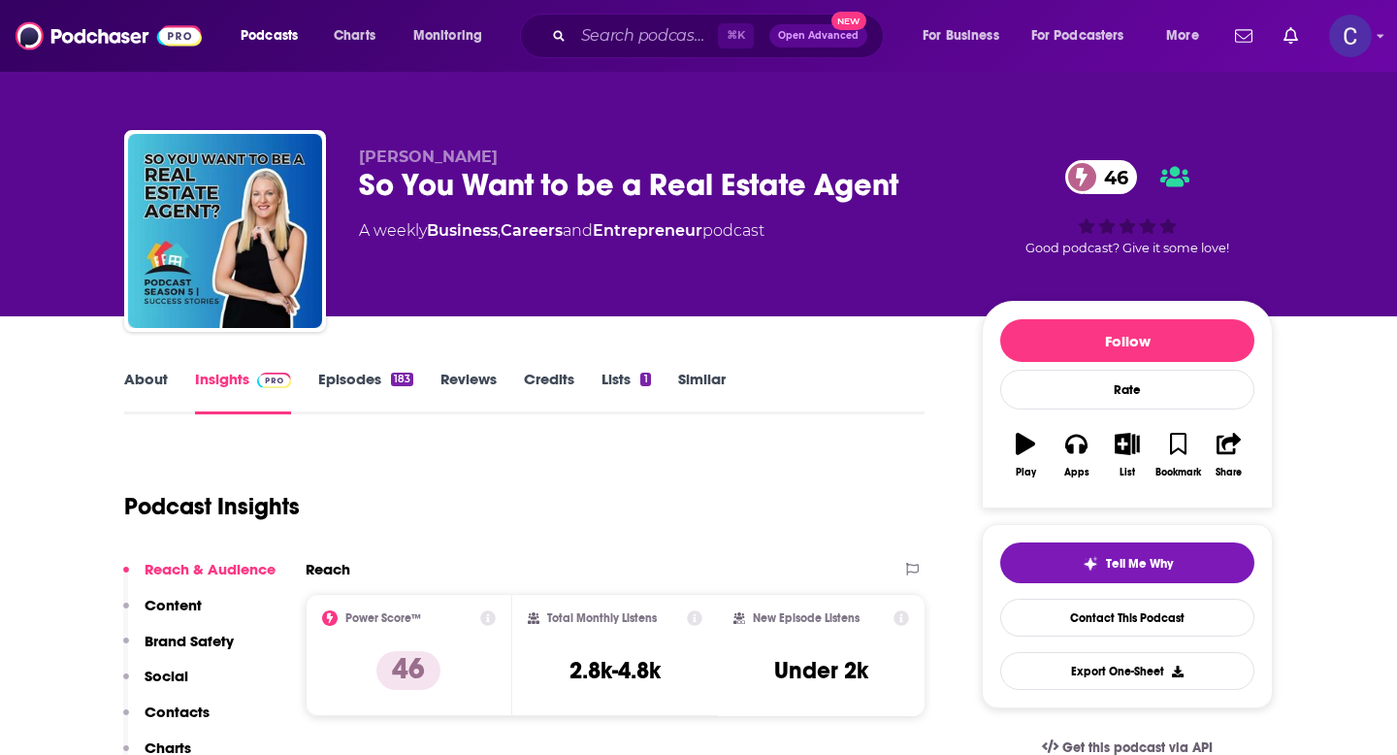
click at [152, 381] on link "About" at bounding box center [146, 392] width 44 height 45
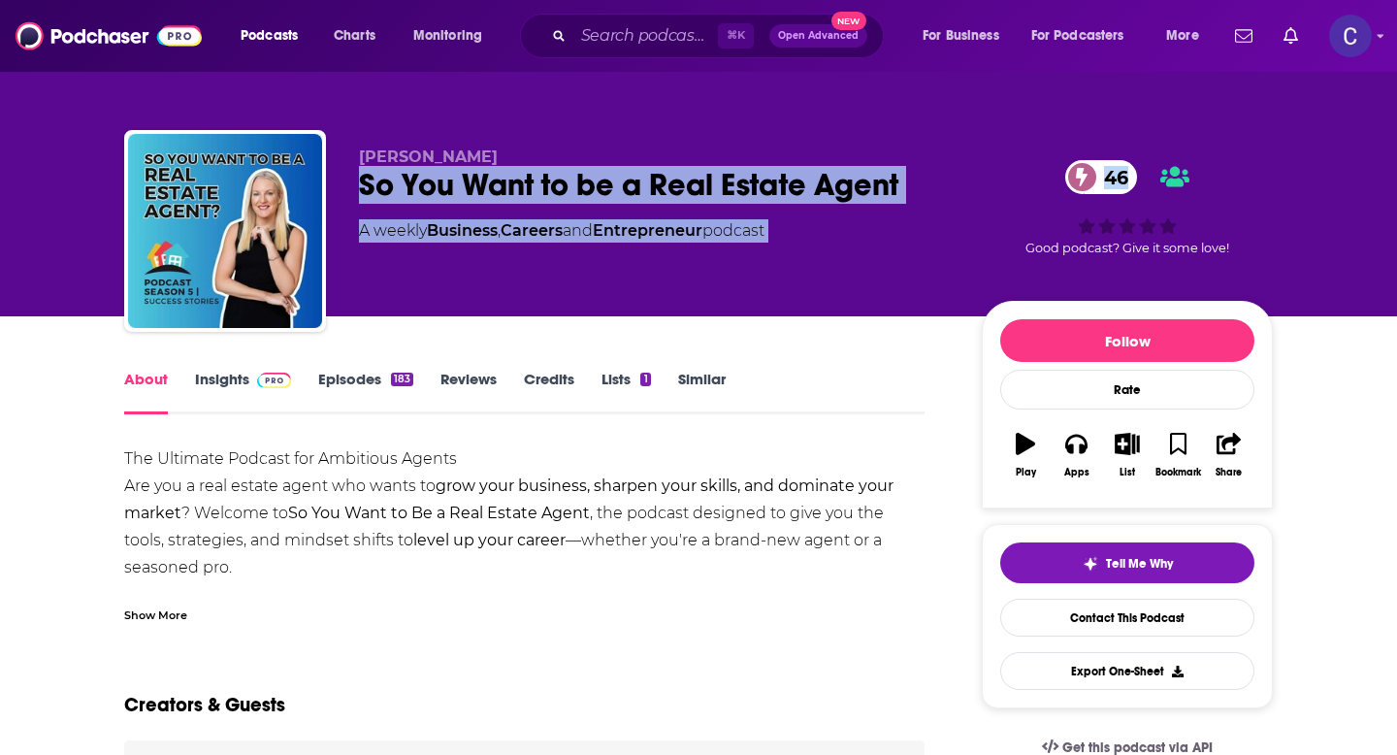
drag, startPoint x: 352, startPoint y: 195, endPoint x: 990, endPoint y: 208, distance: 637.7
click at [990, 208] on div "[PERSON_NAME] So You Want to be a Real Estate Agent 46 A weekly Business , Care…" at bounding box center [698, 235] width 1149 height 210
click at [897, 193] on div "So You Want to be a Real Estate Agent 46" at bounding box center [655, 185] width 592 height 38
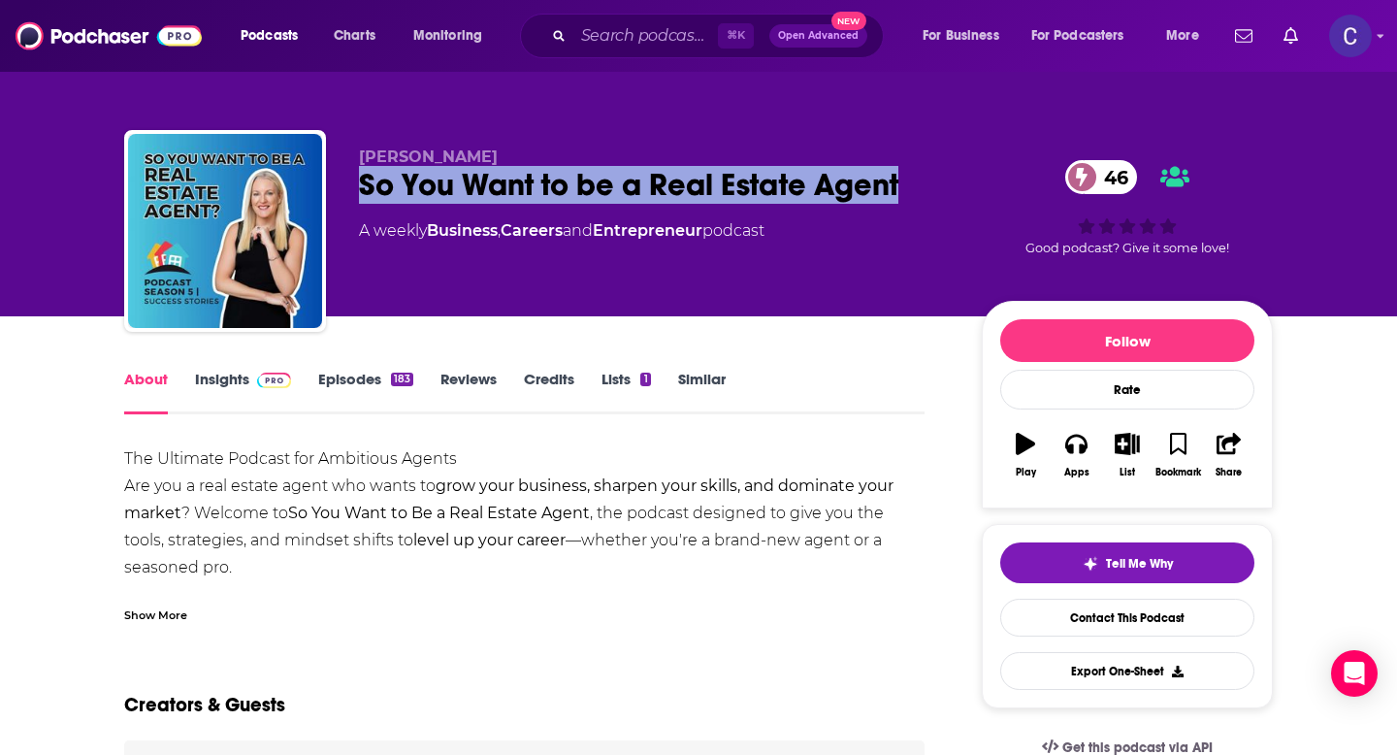
drag, startPoint x: 920, startPoint y: 191, endPoint x: 359, endPoint y: 196, distance: 560.9
click at [359, 196] on div "So You Want to be a Real Estate Agent 46" at bounding box center [655, 185] width 592 height 38
copy h1 "So You Want to be a Real Estate Agent"
drag, startPoint x: 354, startPoint y: 154, endPoint x: 490, endPoint y: 151, distance: 135.9
click at [490, 151] on div "Meredith Fogle So You Want to be a Real Estate Agent 46 A weekly Business , Car…" at bounding box center [698, 235] width 1149 height 210
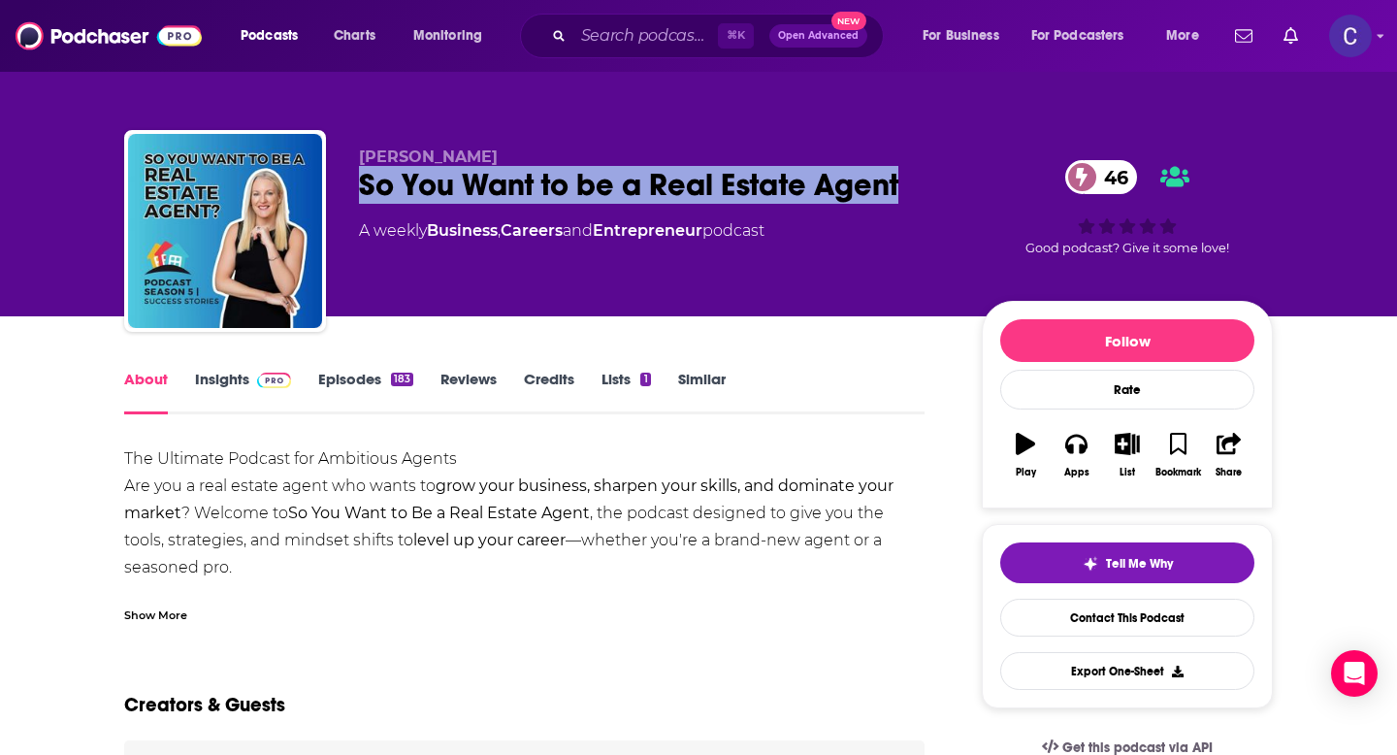
copy span "Meredith Fogle"
click at [232, 377] on link "Insights" at bounding box center [243, 392] width 96 height 45
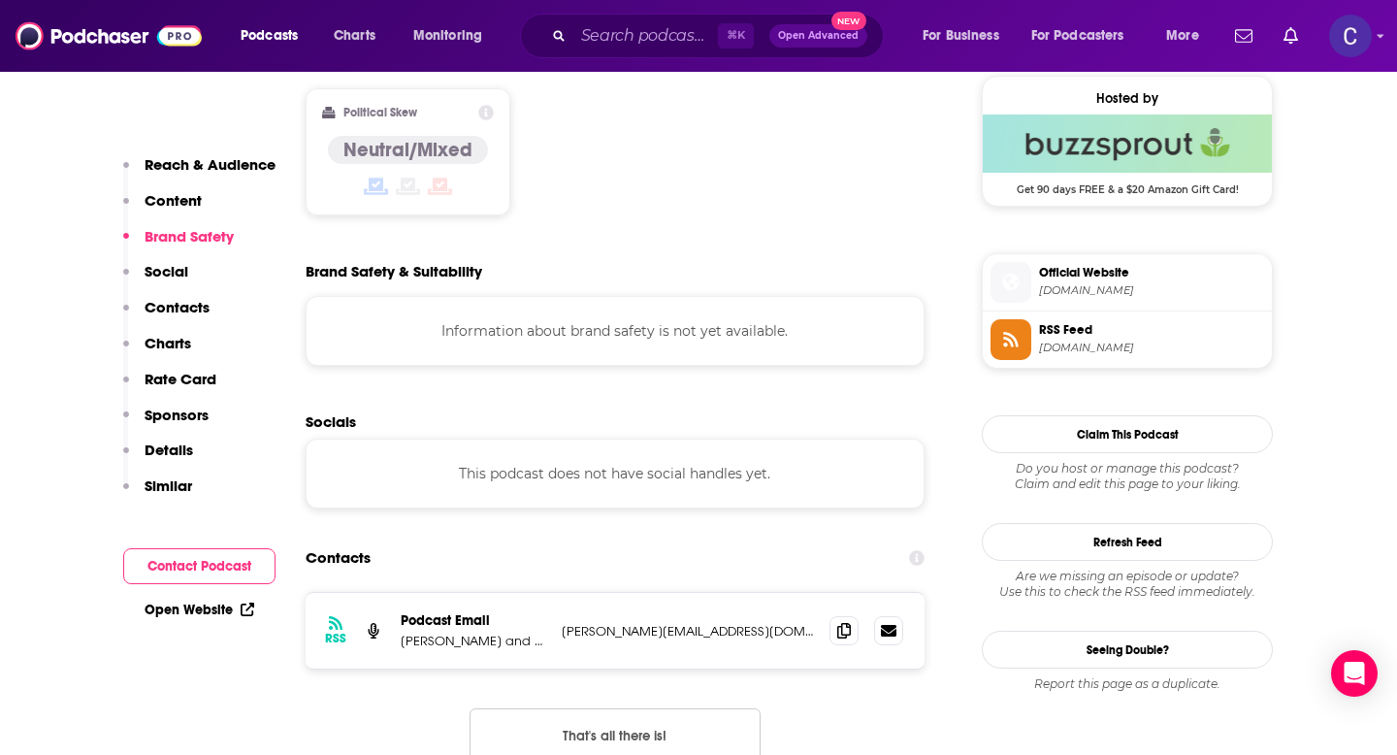
scroll to position [1572, 0]
click at [844, 621] on icon at bounding box center [844, 629] width 14 height 16
click at [638, 33] on input "Search podcasts, credits, & more..." at bounding box center [646, 35] width 145 height 31
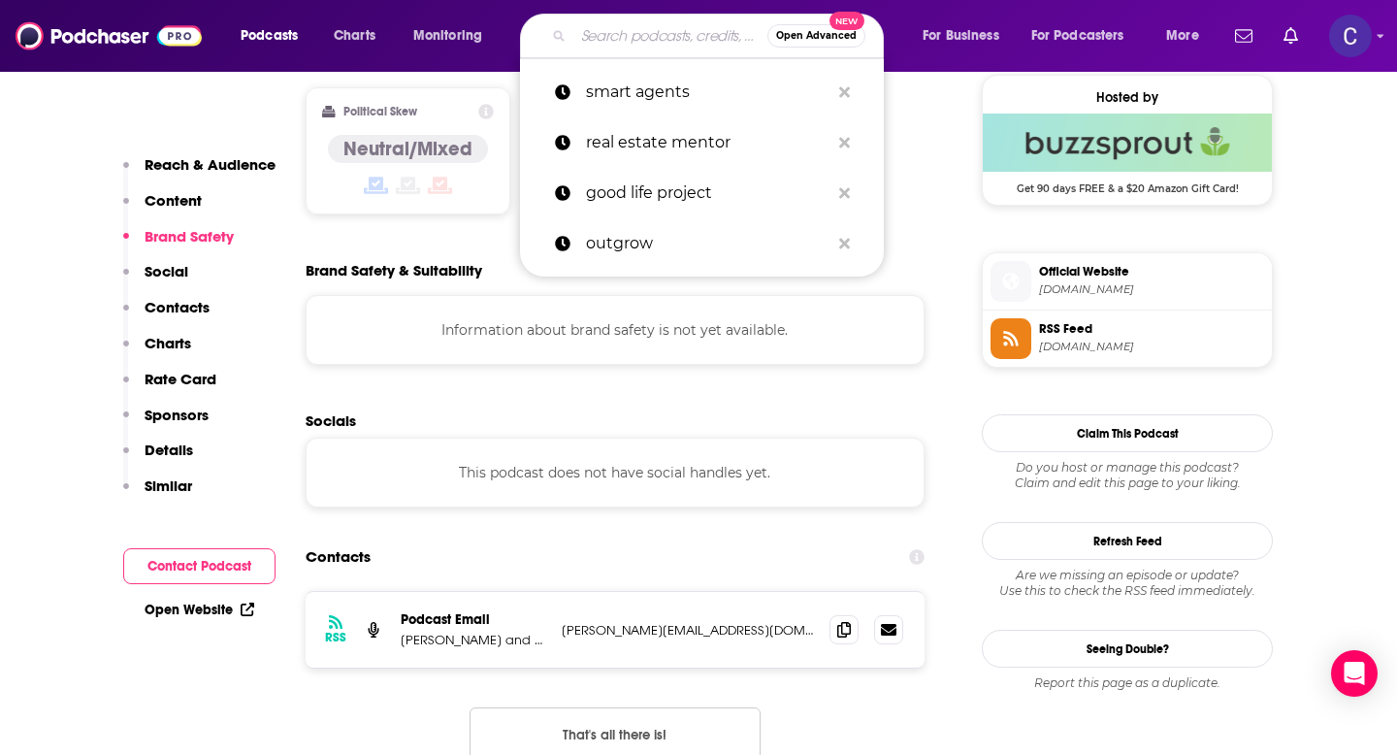
paste input "Switch, Pivot, Or Quit with Ahyiana Angel"
type input "Switch, Pivot, Or Quit with Ahyiana Angel"
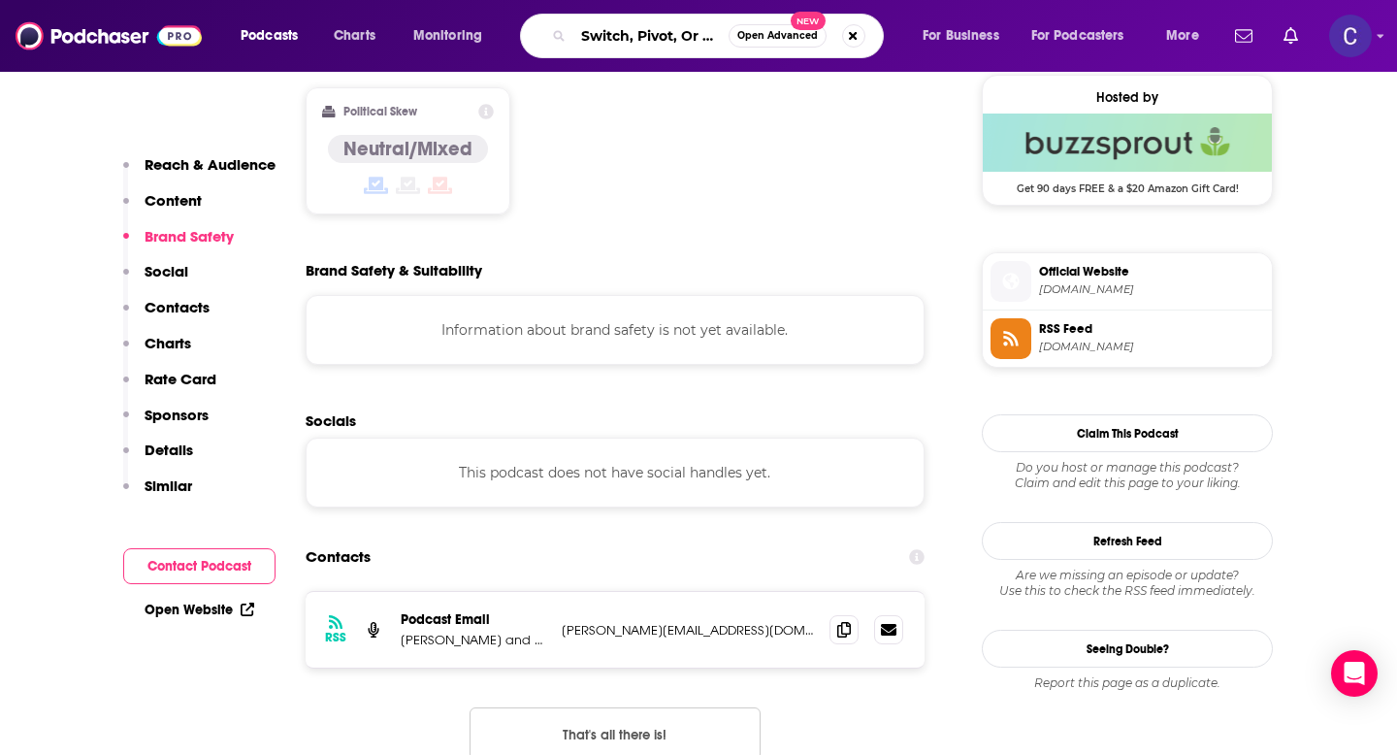
scroll to position [0, 157]
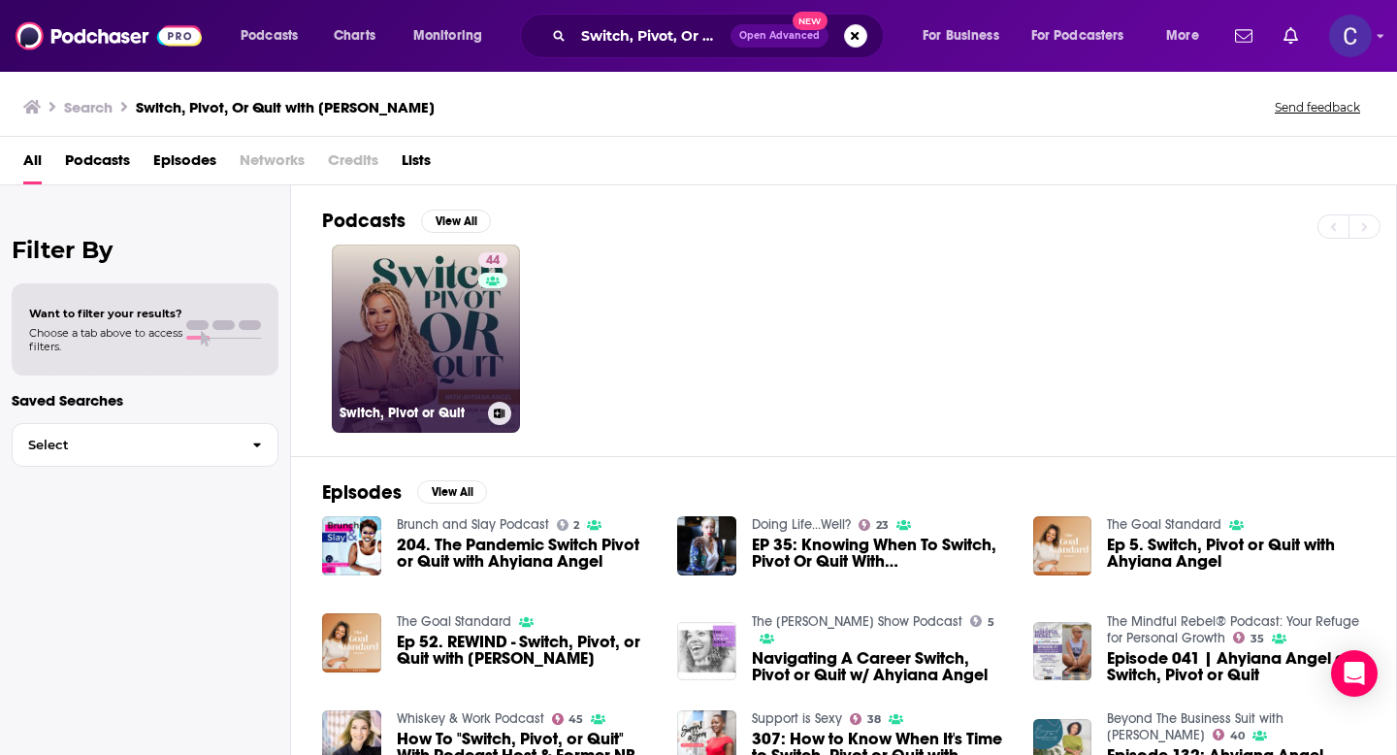
click at [447, 318] on link "44 Switch, Pivot or Quit" at bounding box center [426, 339] width 188 height 188
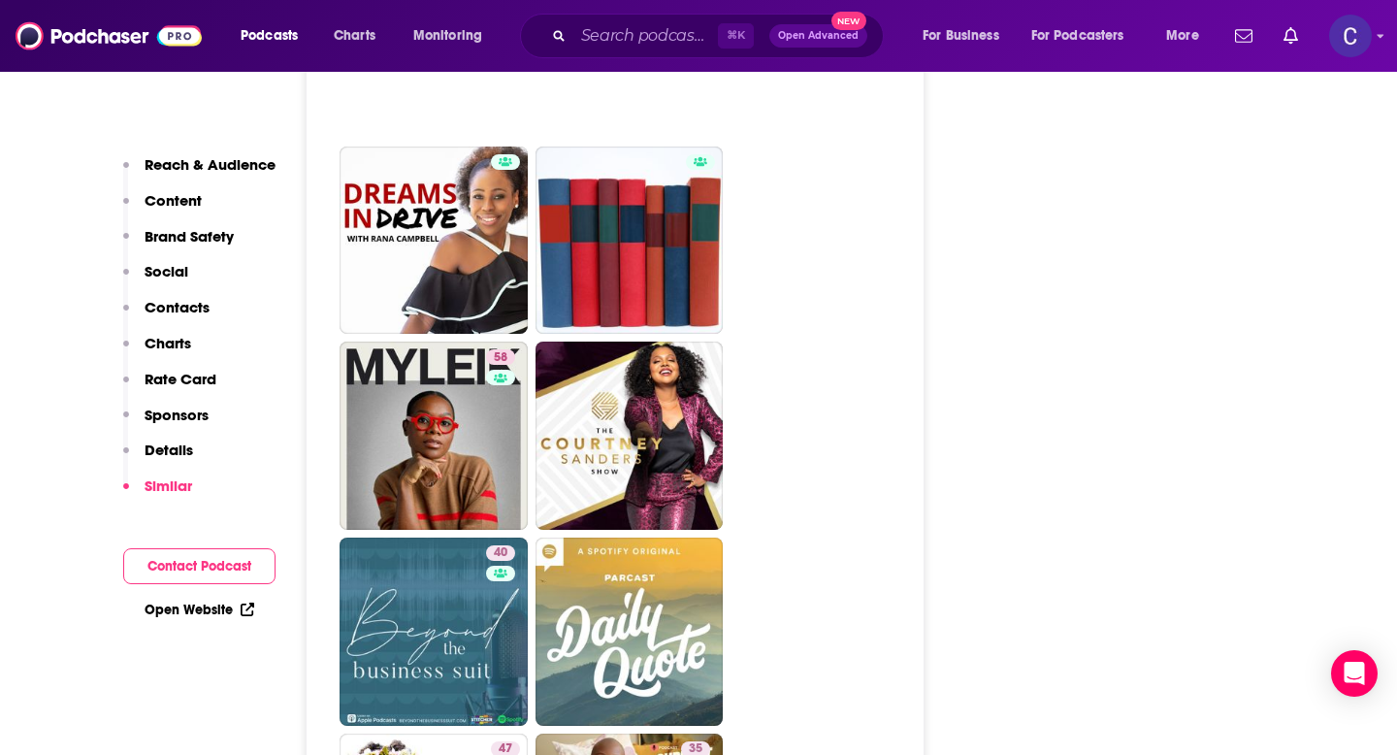
scroll to position [4661, 0]
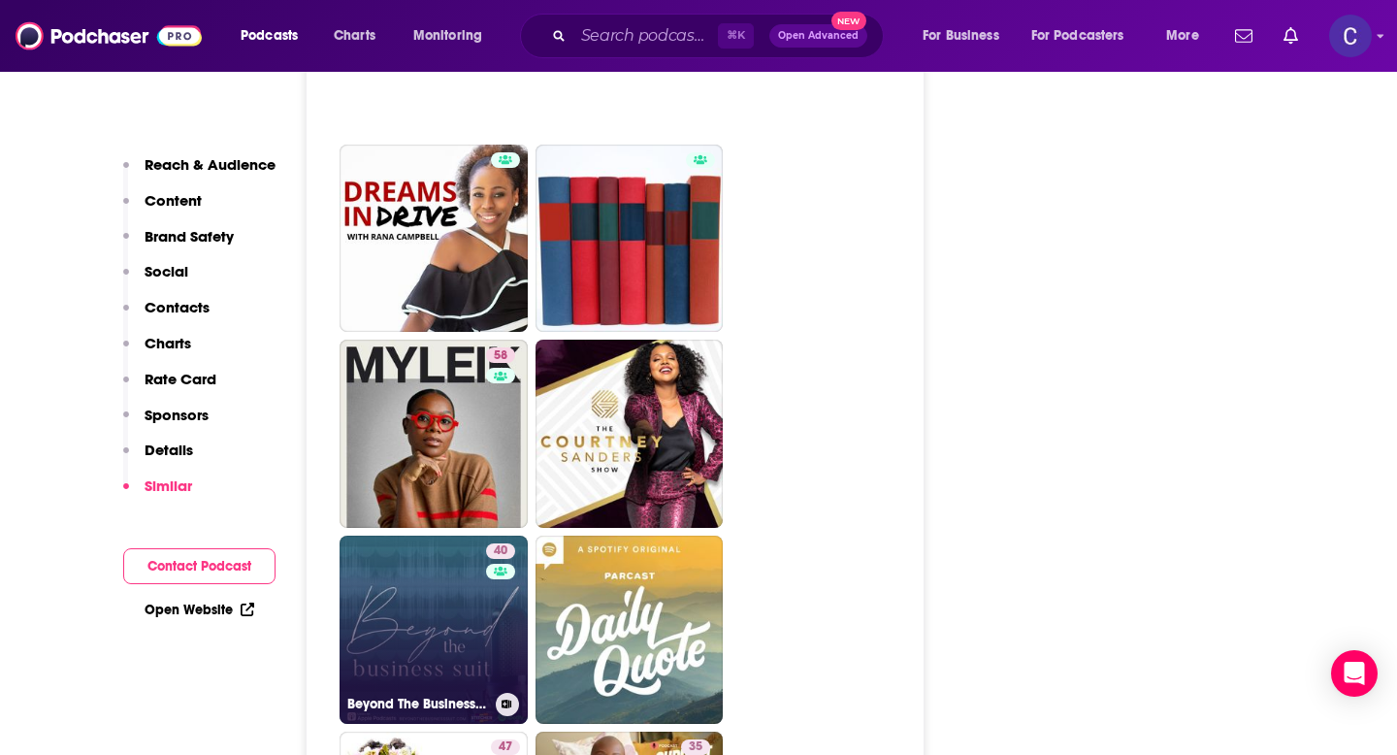
click at [439, 539] on link "40 Beyond The Business Suit with Kailei Carr" at bounding box center [434, 630] width 188 height 188
type input "https://www.podchaser.com/podcasts/beyond-the-business-suit-with-2769"
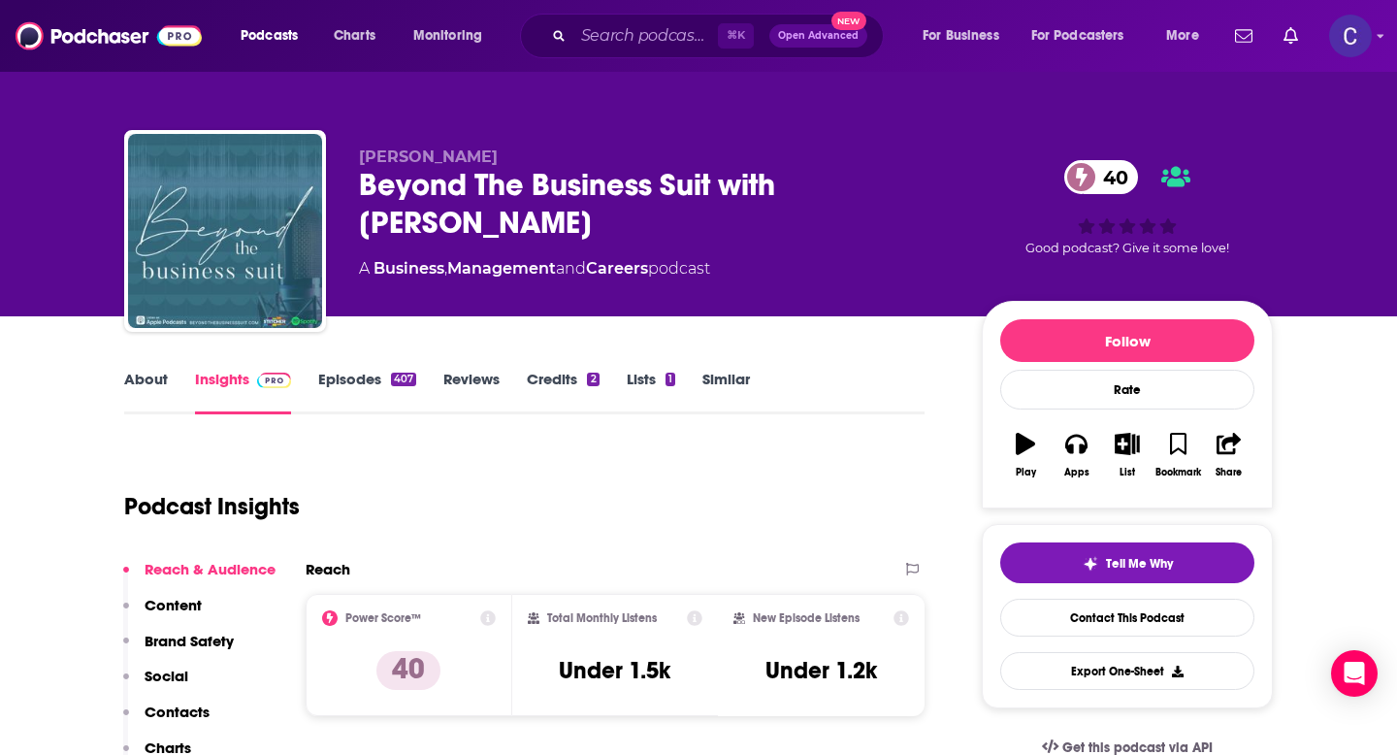
click at [149, 380] on link "About" at bounding box center [146, 392] width 44 height 45
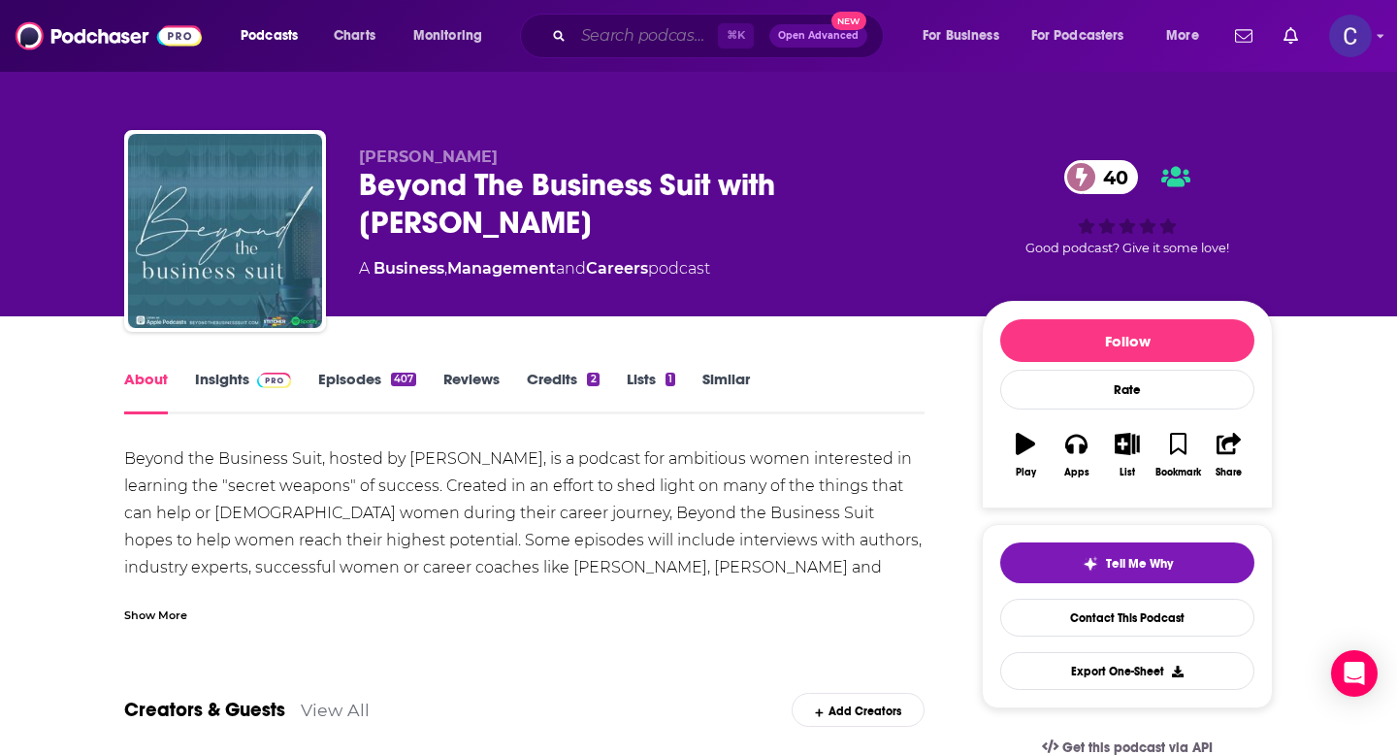
click at [585, 48] on input "Search podcasts, credits, & more..." at bounding box center [646, 35] width 145 height 31
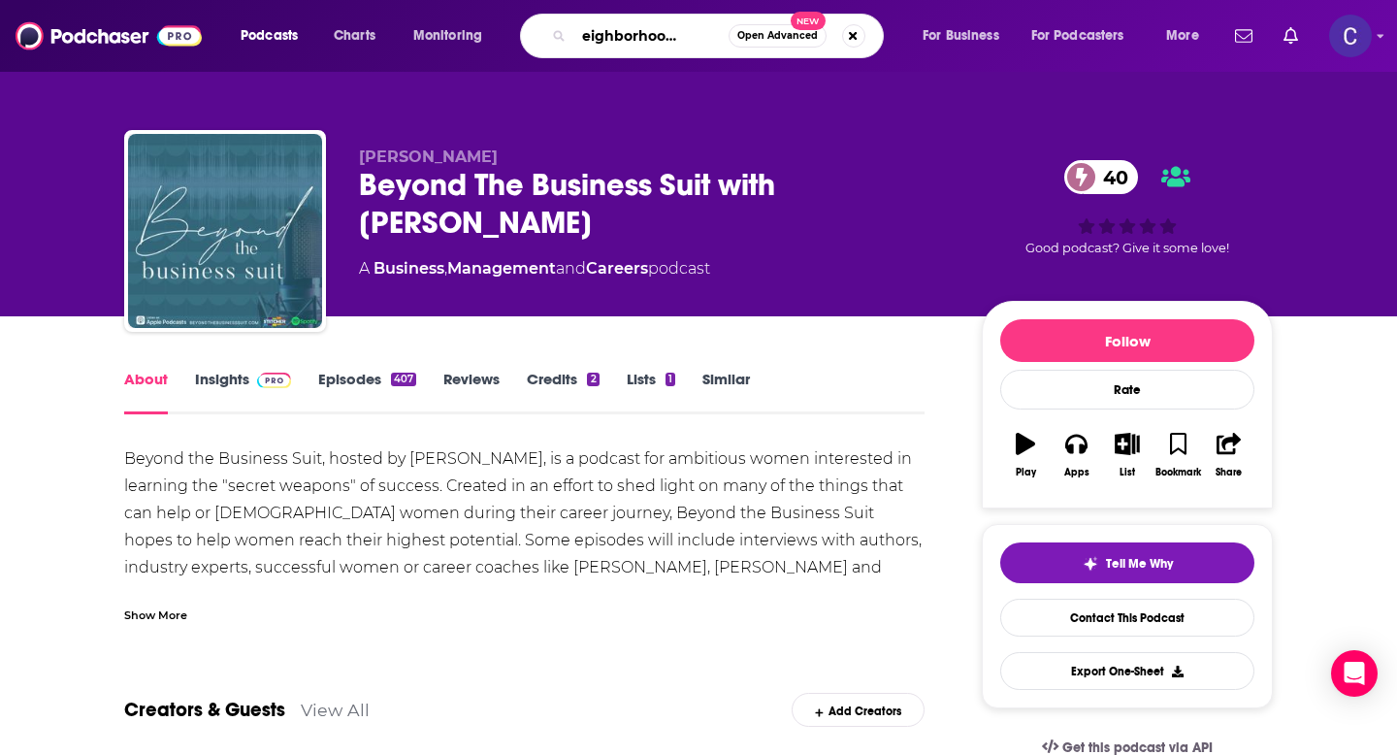
type input "the neighborhood realtor"
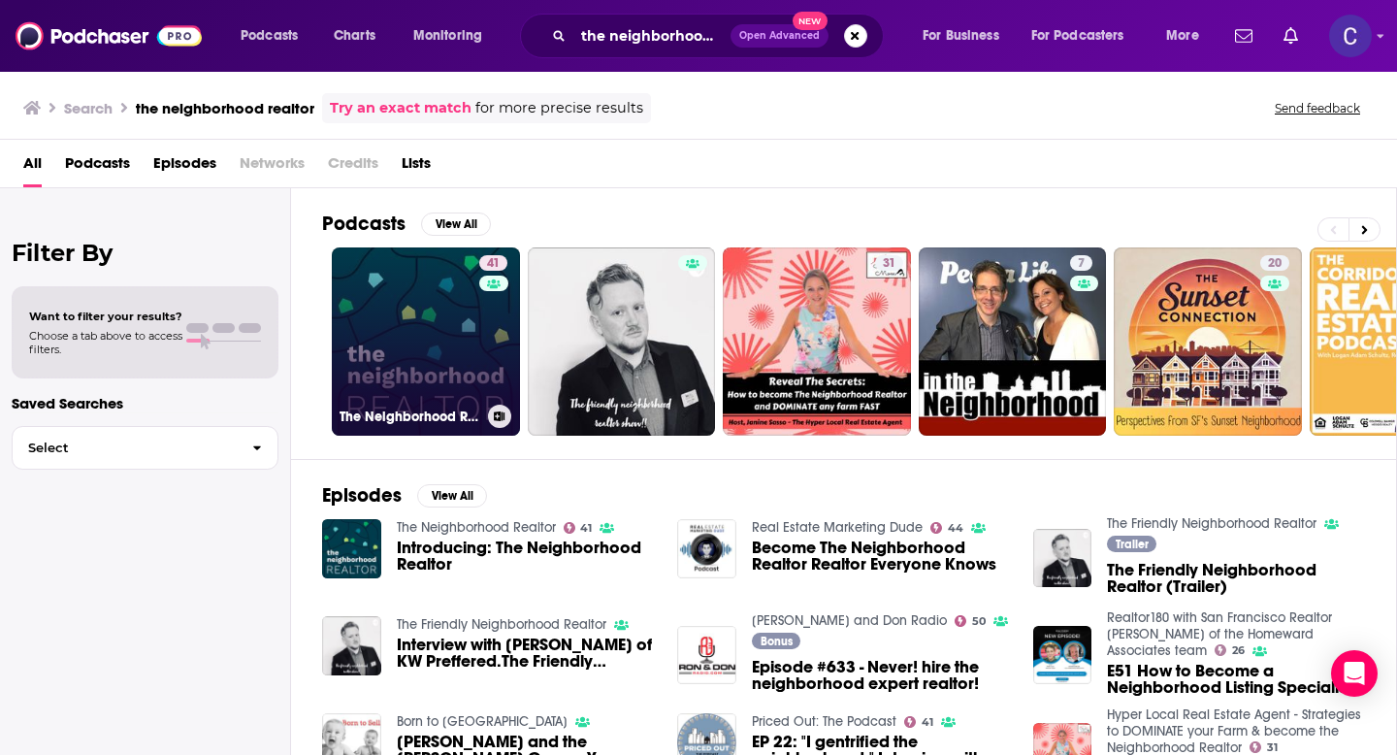
click at [444, 325] on link "41 The Neighborhood Realtor" at bounding box center [426, 341] width 188 height 188
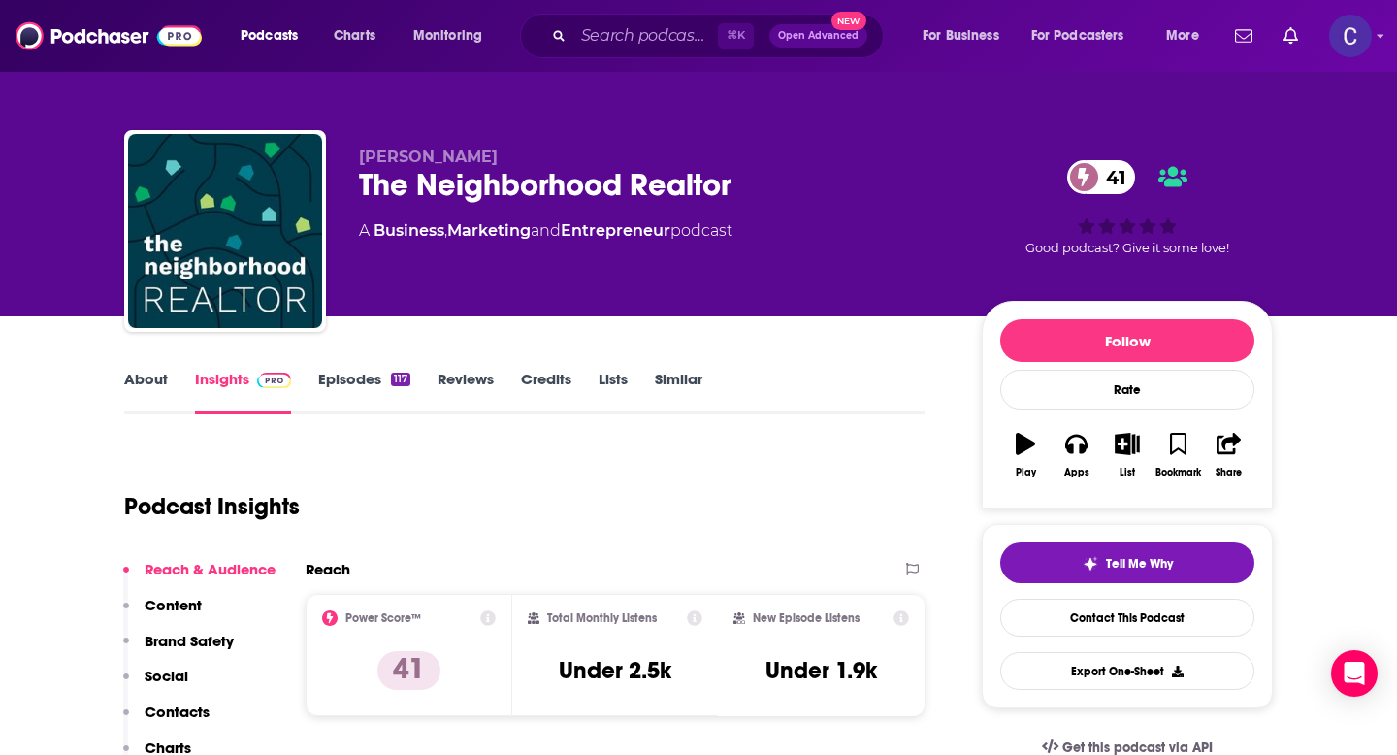
click at [152, 384] on link "About" at bounding box center [146, 392] width 44 height 45
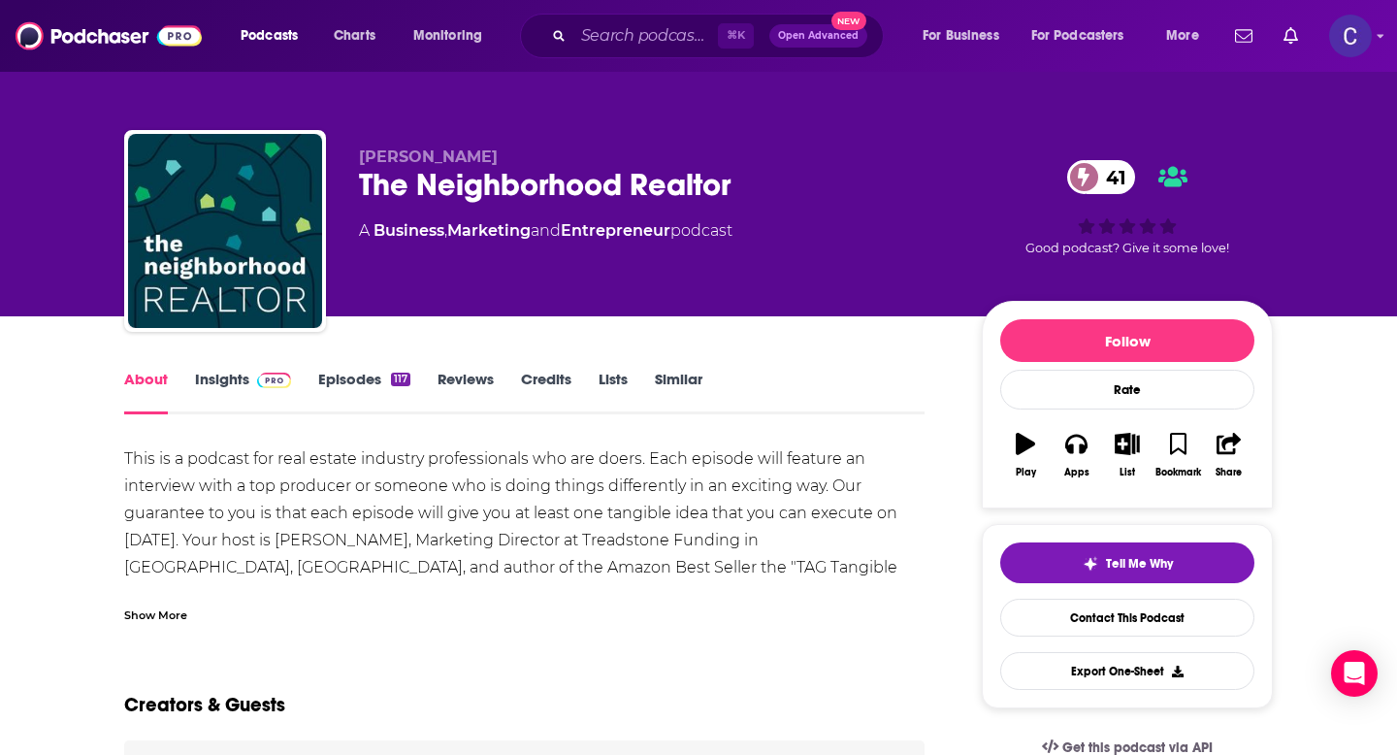
click at [210, 379] on link "Insights" at bounding box center [243, 392] width 96 height 45
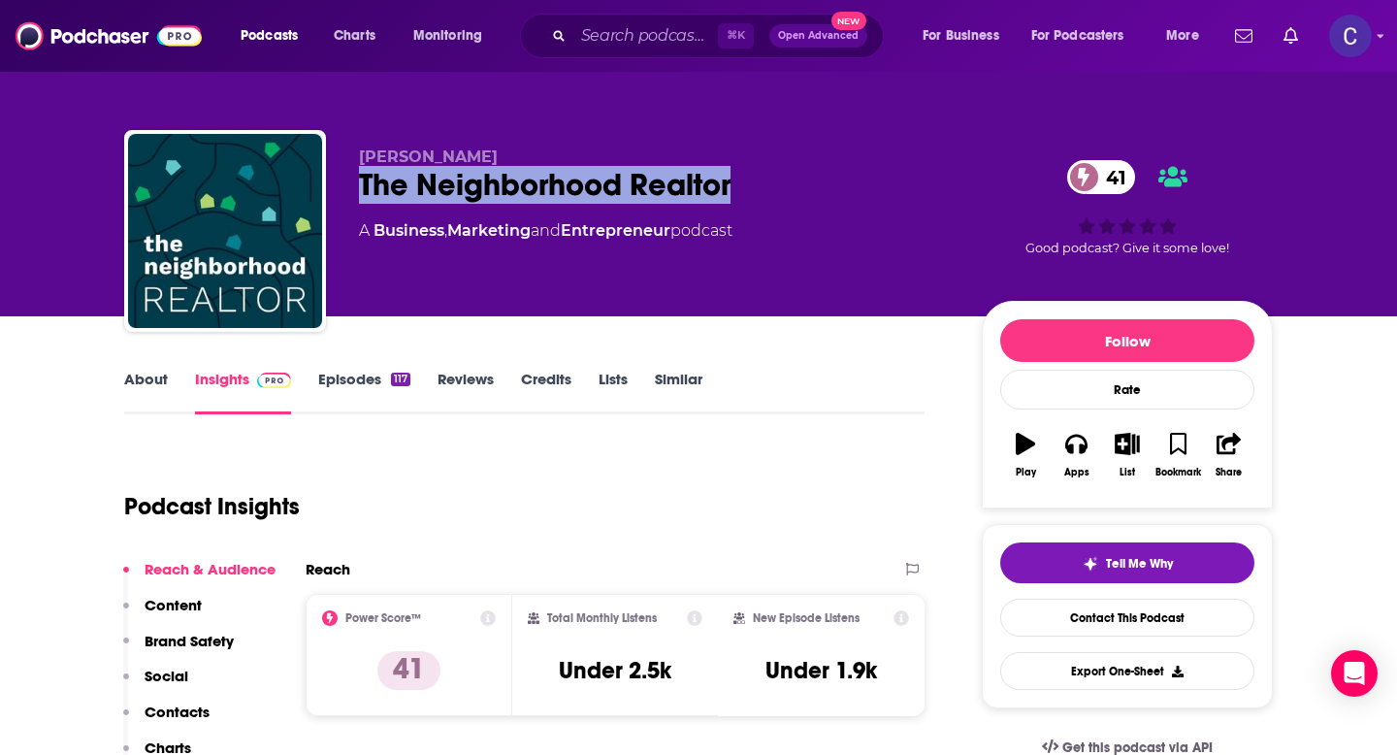
drag, startPoint x: 361, startPoint y: 189, endPoint x: 777, endPoint y: 200, distance: 416.5
click at [777, 200] on div "The Neighborhood Realtor 41" at bounding box center [655, 185] width 592 height 38
copy h2 "The Neighborhood Realtor"
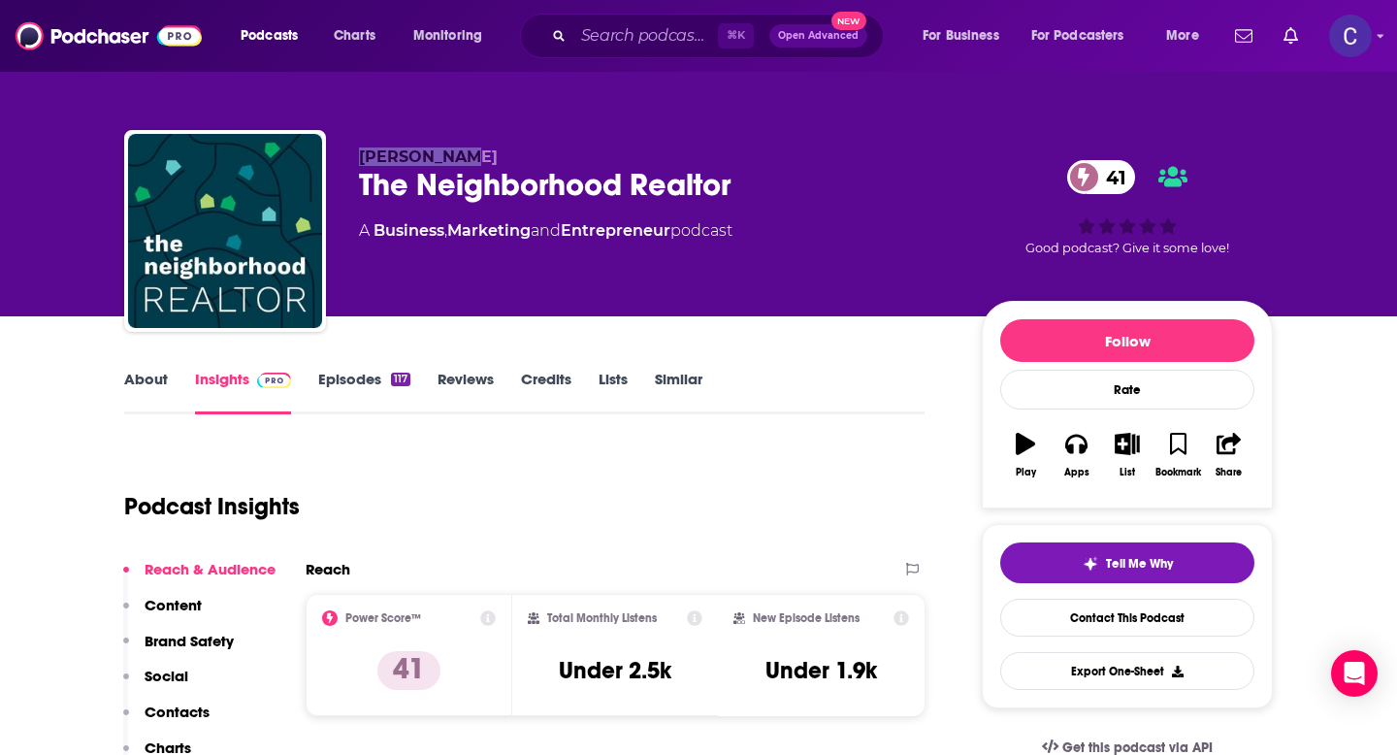
drag, startPoint x: 465, startPoint y: 156, endPoint x: 357, endPoint y: 155, distance: 107.7
click at [357, 155] on div "Matt Muscat The Neighborhood Realtor 41 A Business , Marketing and Entrepreneur…" at bounding box center [698, 235] width 1149 height 210
copy span "Matt Muscat"
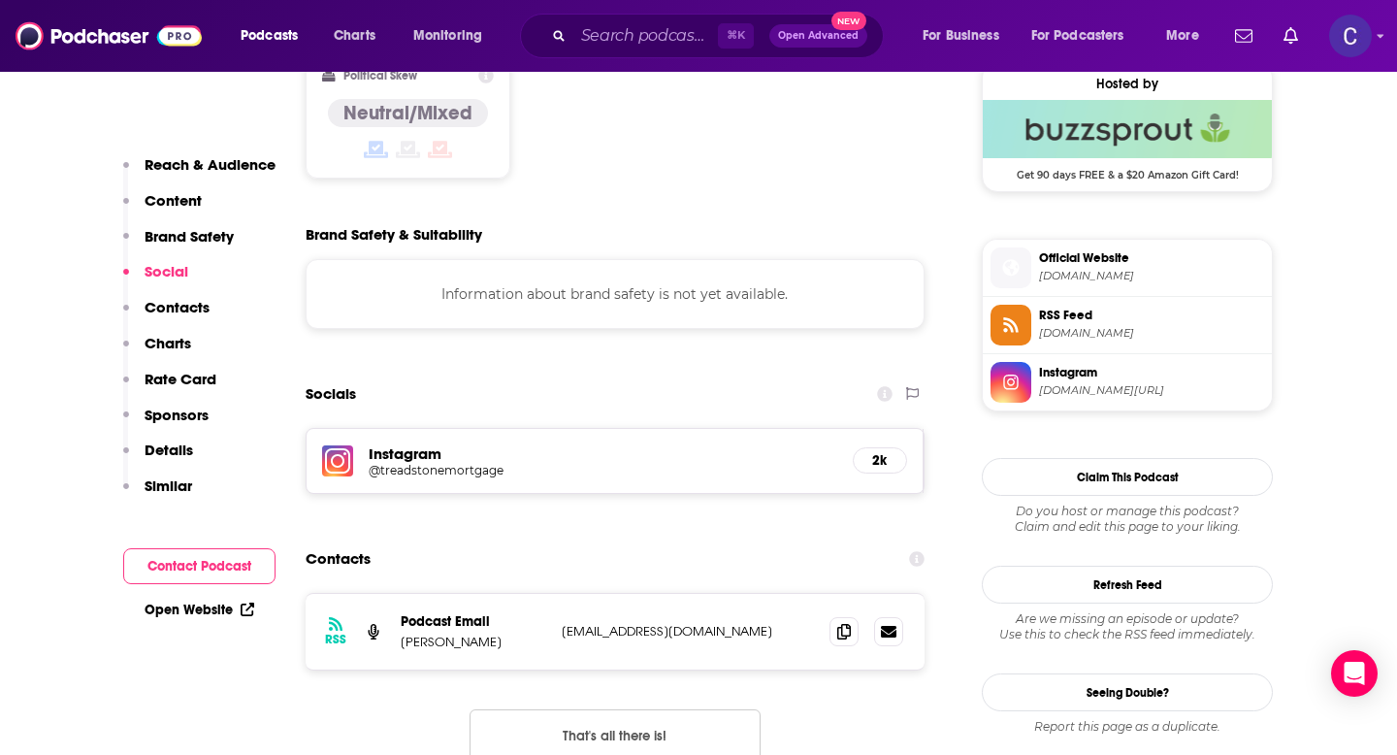
scroll to position [1602, 0]
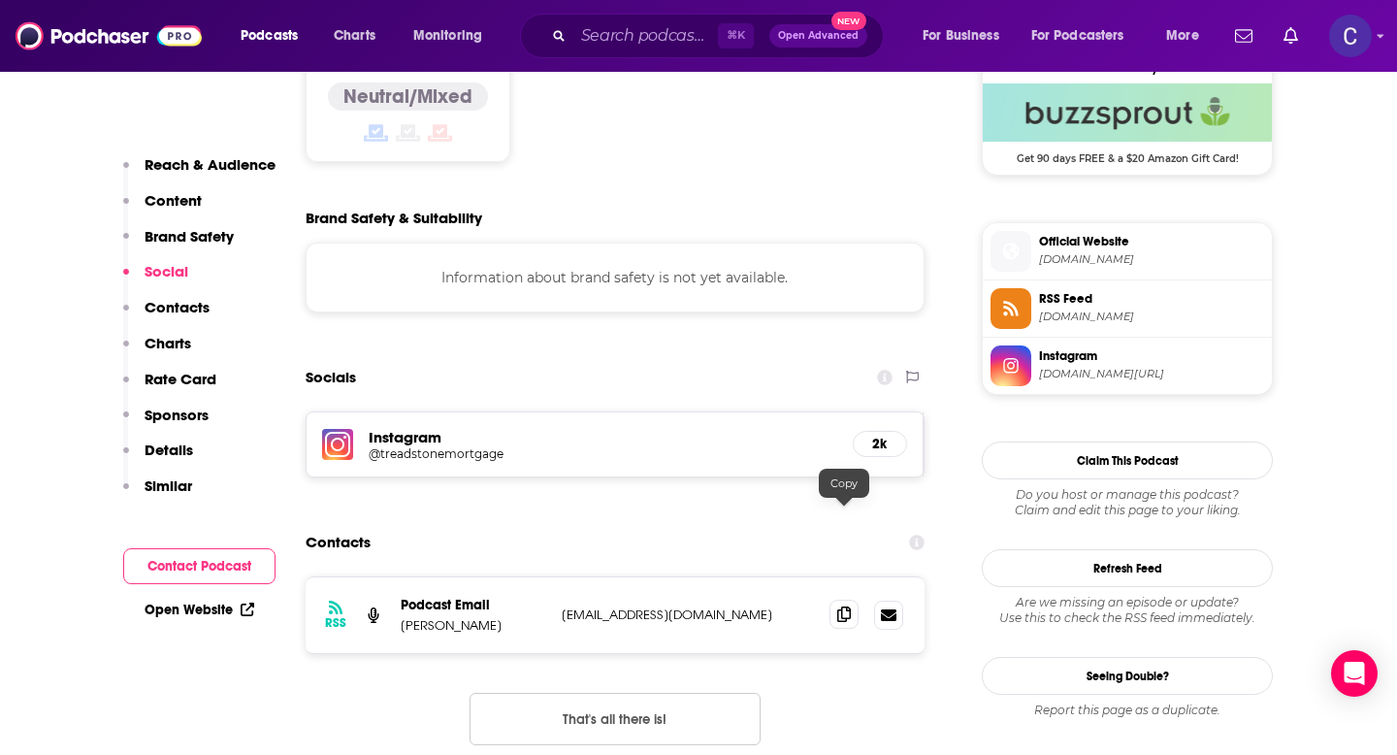
click at [837, 607] on icon at bounding box center [844, 615] width 14 height 16
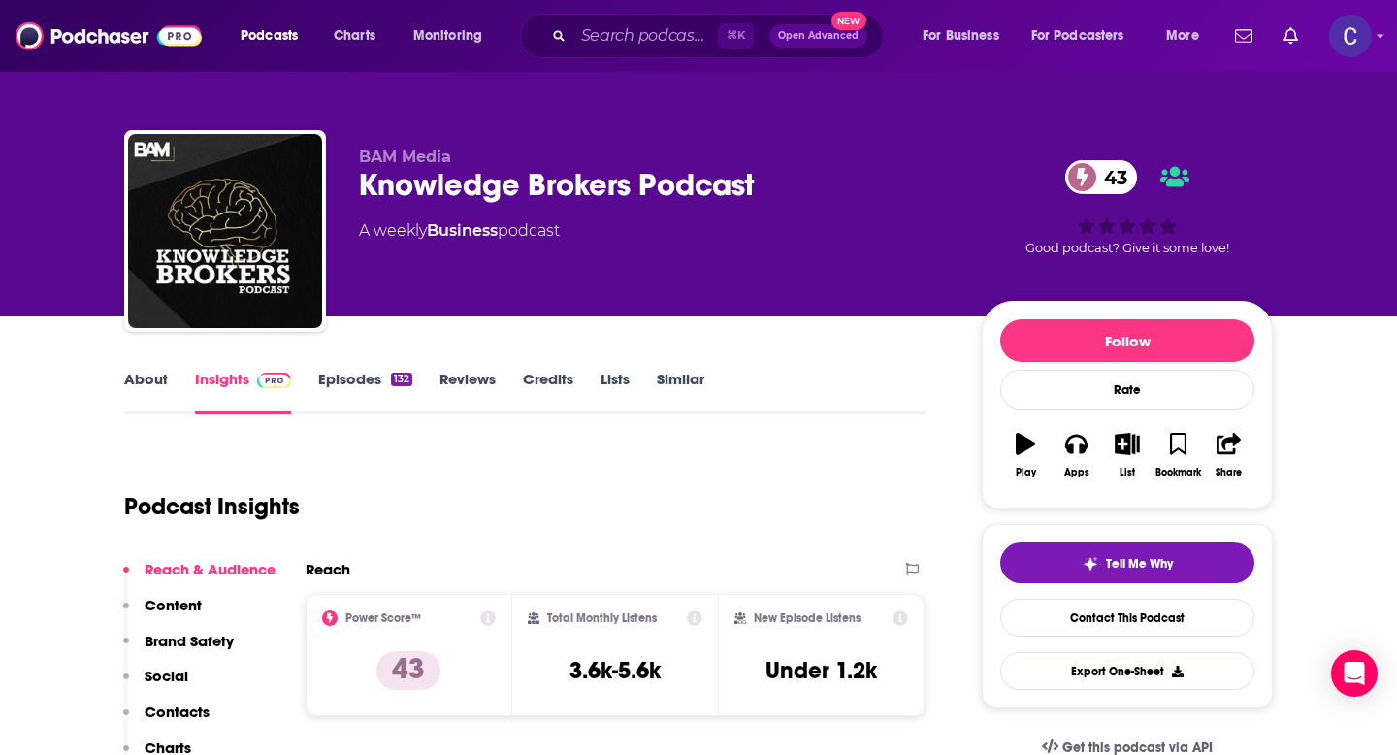
click at [150, 385] on link "About" at bounding box center [146, 392] width 44 height 45
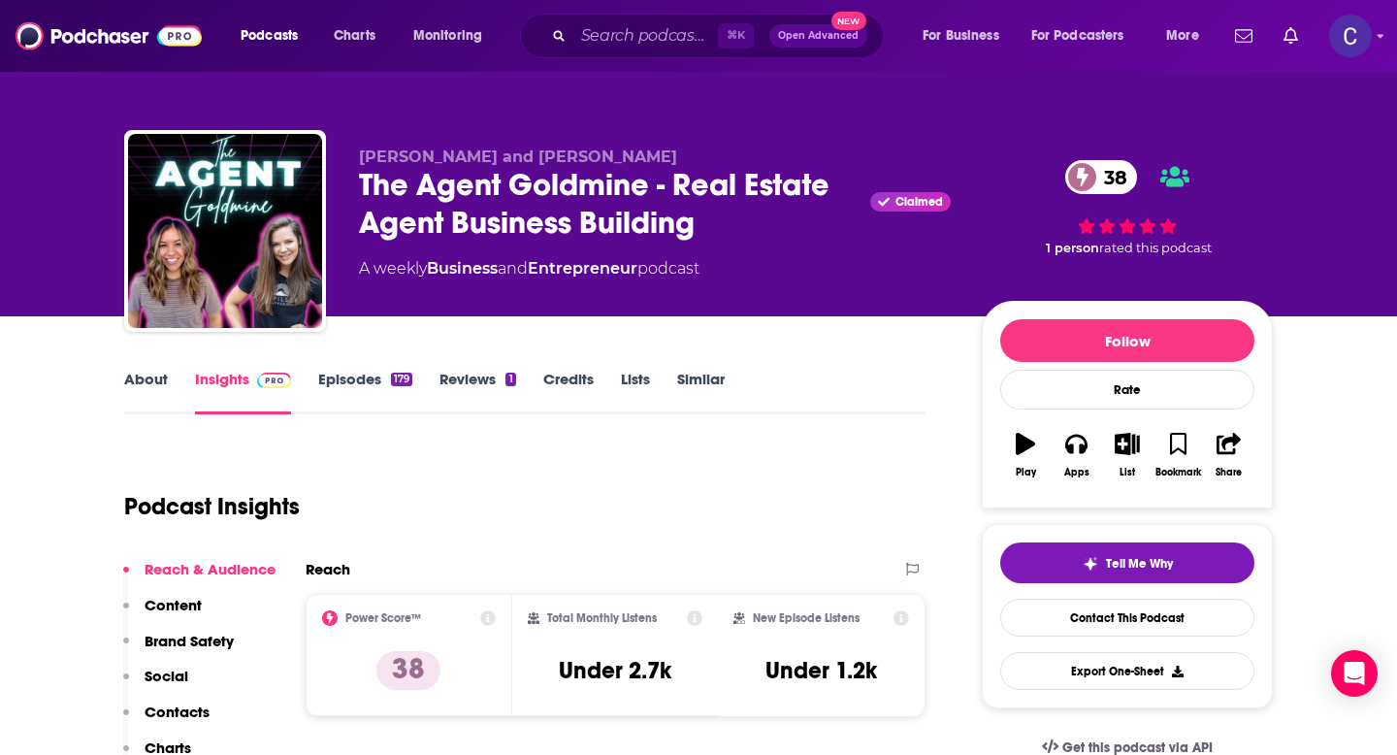
click at [145, 384] on link "About" at bounding box center [146, 392] width 44 height 45
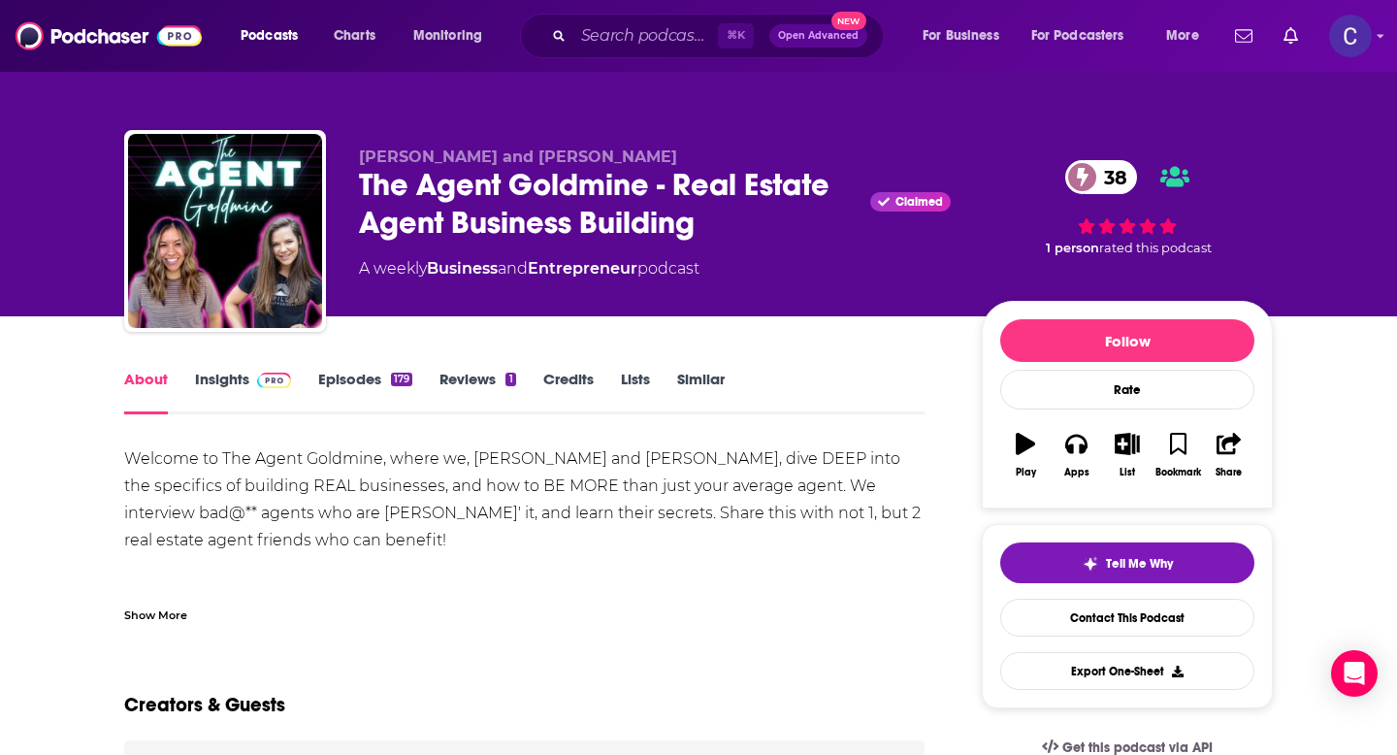
click at [145, 614] on div "Show More" at bounding box center [155, 614] width 63 height 18
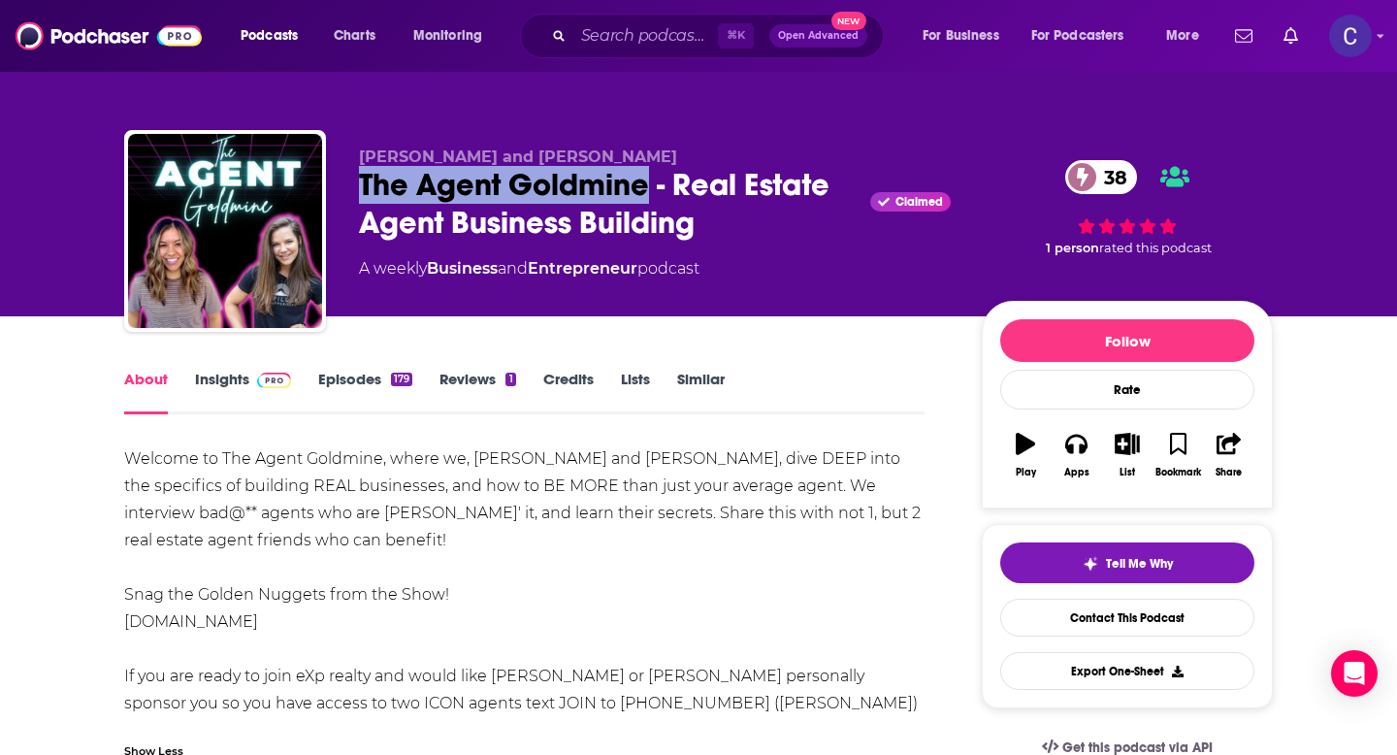
drag, startPoint x: 358, startPoint y: 181, endPoint x: 641, endPoint y: 191, distance: 283.5
click at [641, 191] on div "[PERSON_NAME] and [PERSON_NAME] The Agent Goldmine - Real Estate Agent Business…" at bounding box center [698, 235] width 1149 height 210
copy h1 "The Agent Goldmine"
click at [218, 380] on link "Insights" at bounding box center [243, 392] width 96 height 45
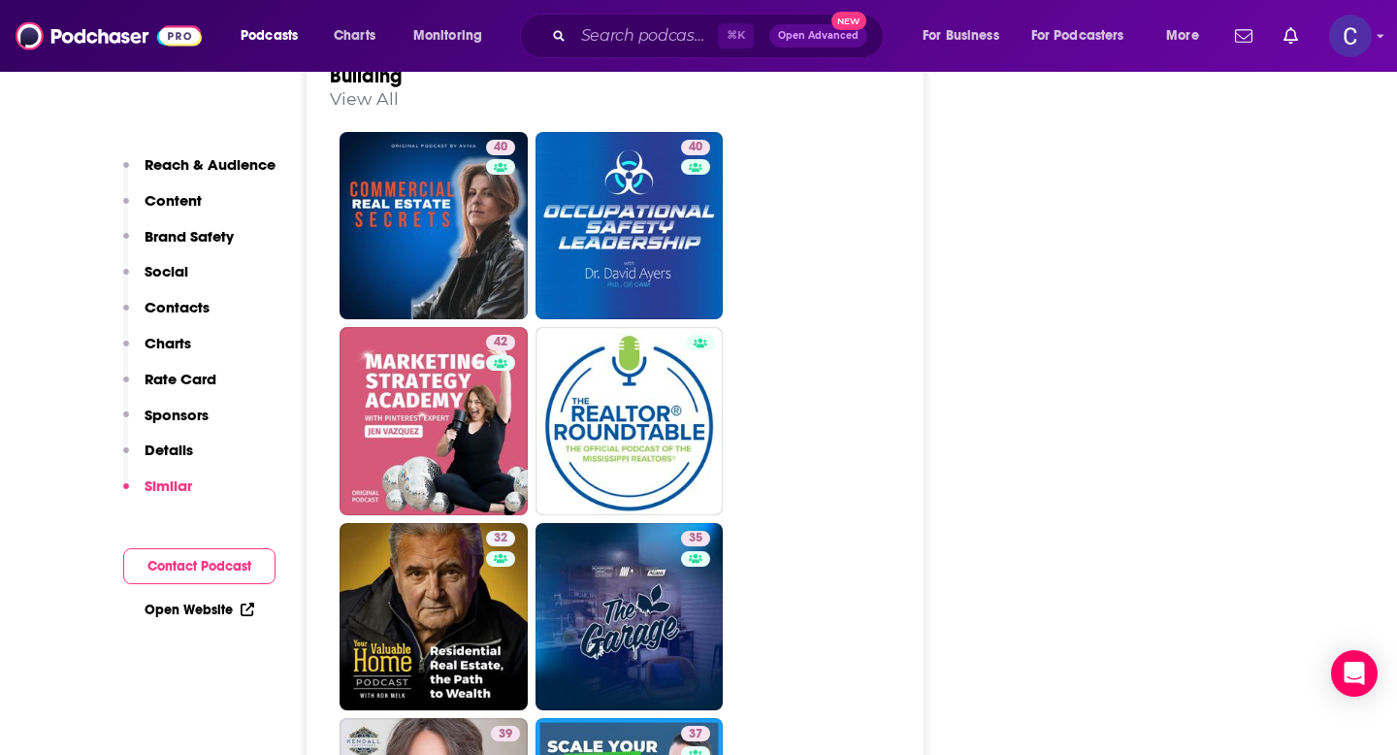
scroll to position [3218, 0]
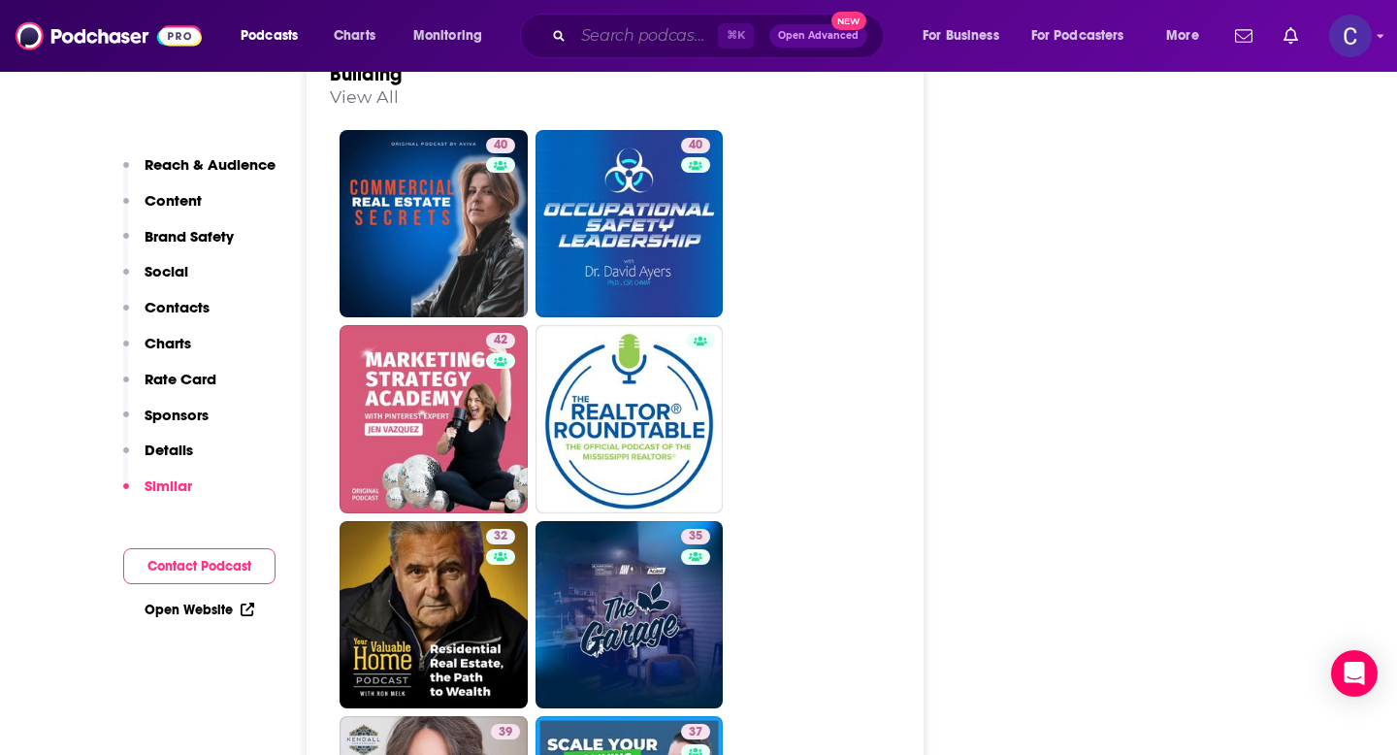
click at [610, 31] on input "Search podcasts, credits, & more..." at bounding box center [646, 35] width 145 height 31
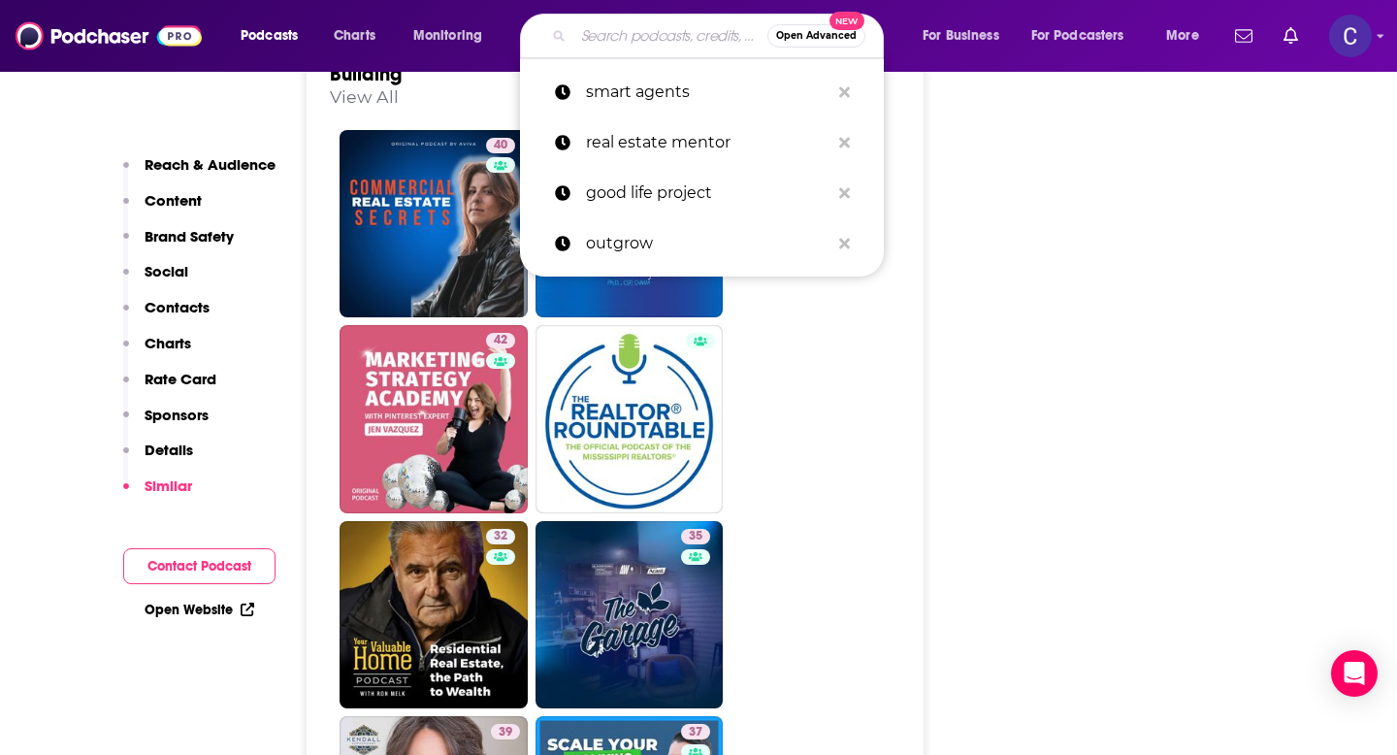
paste input "Real Estate Rookie"
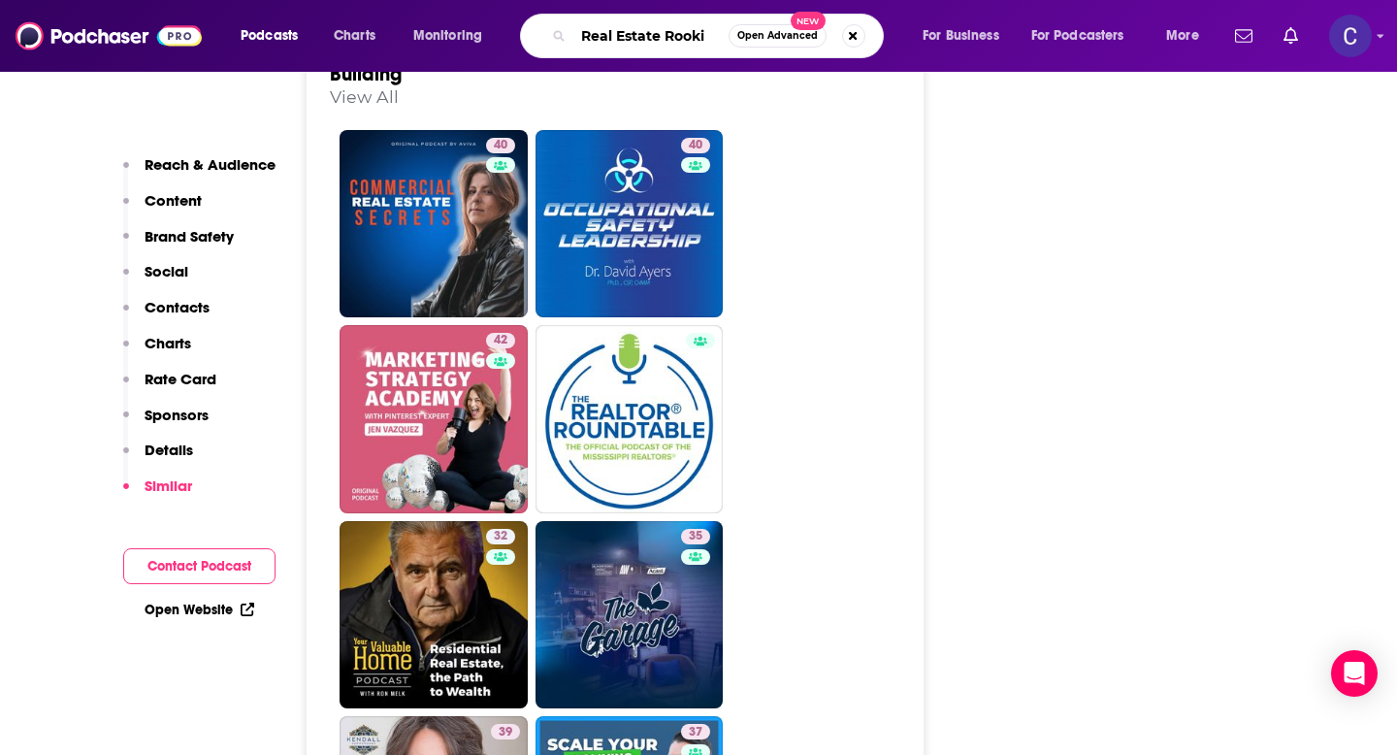
type input "Real Estate Rookie"
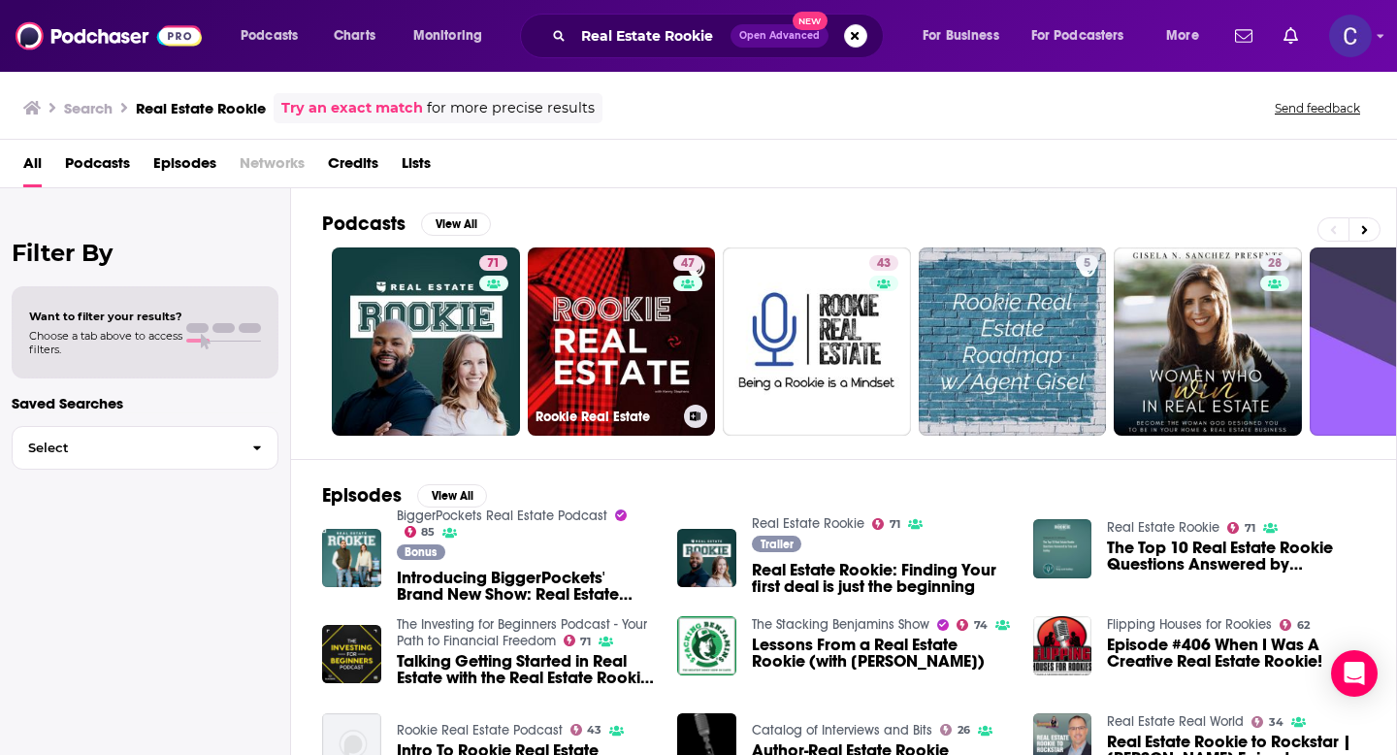
click at [568, 382] on link "47 Rookie Real Estate" at bounding box center [622, 341] width 188 height 188
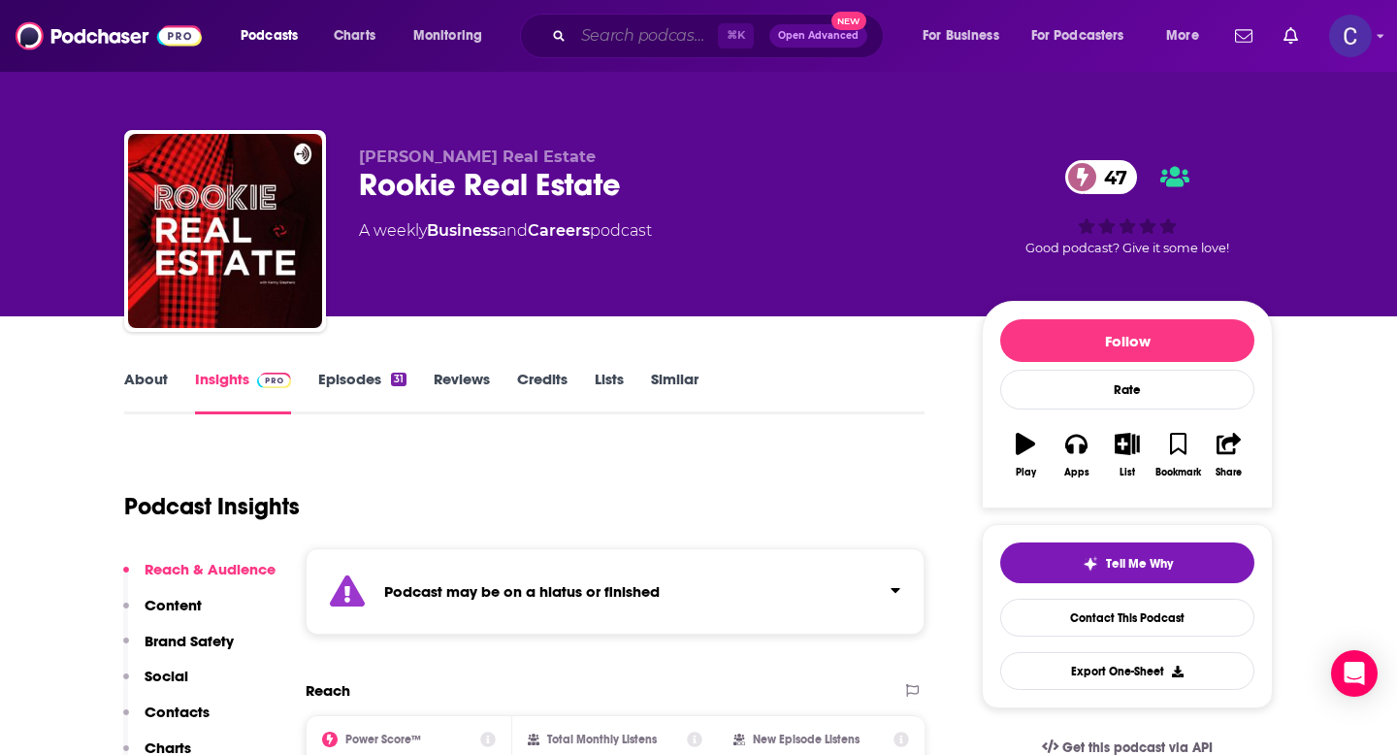
click at [614, 49] on input "Search podcasts, credits, & more..." at bounding box center [646, 35] width 145 height 31
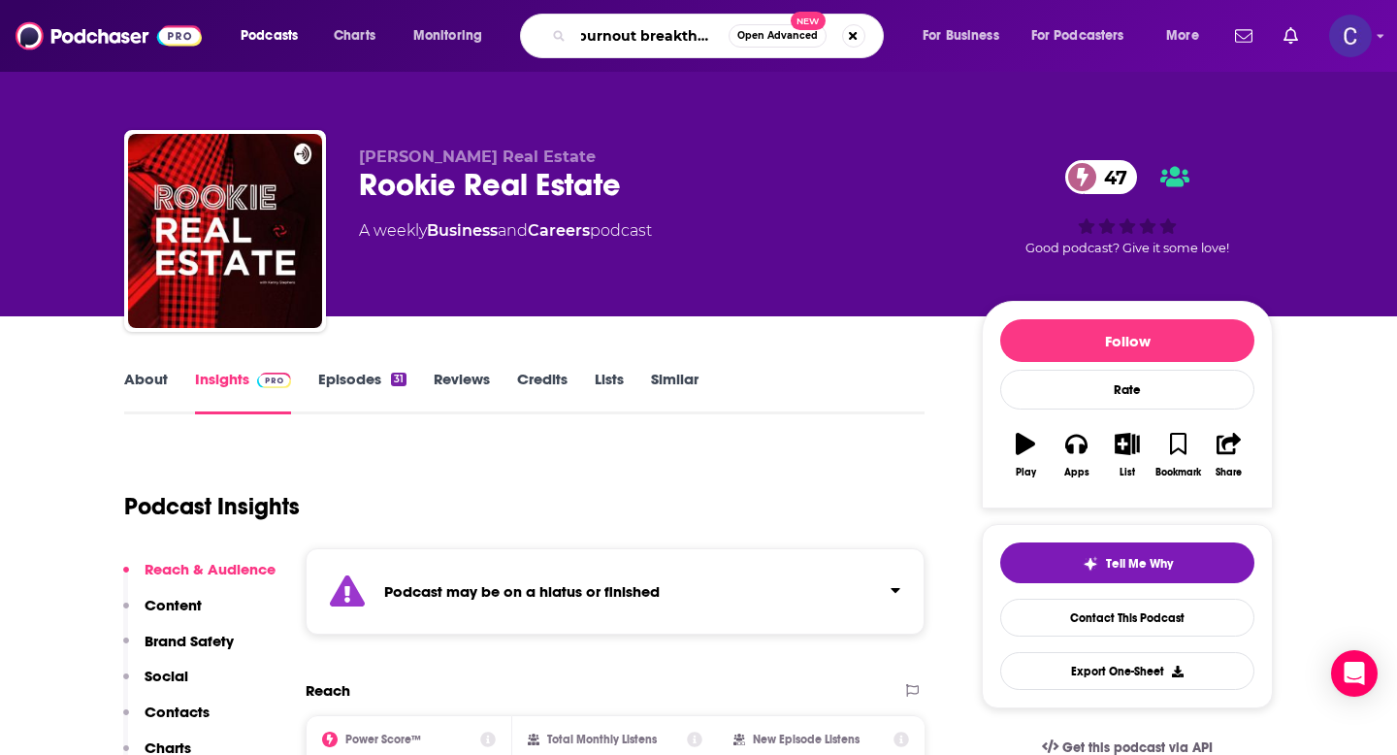
type input "burnout breakthrough"
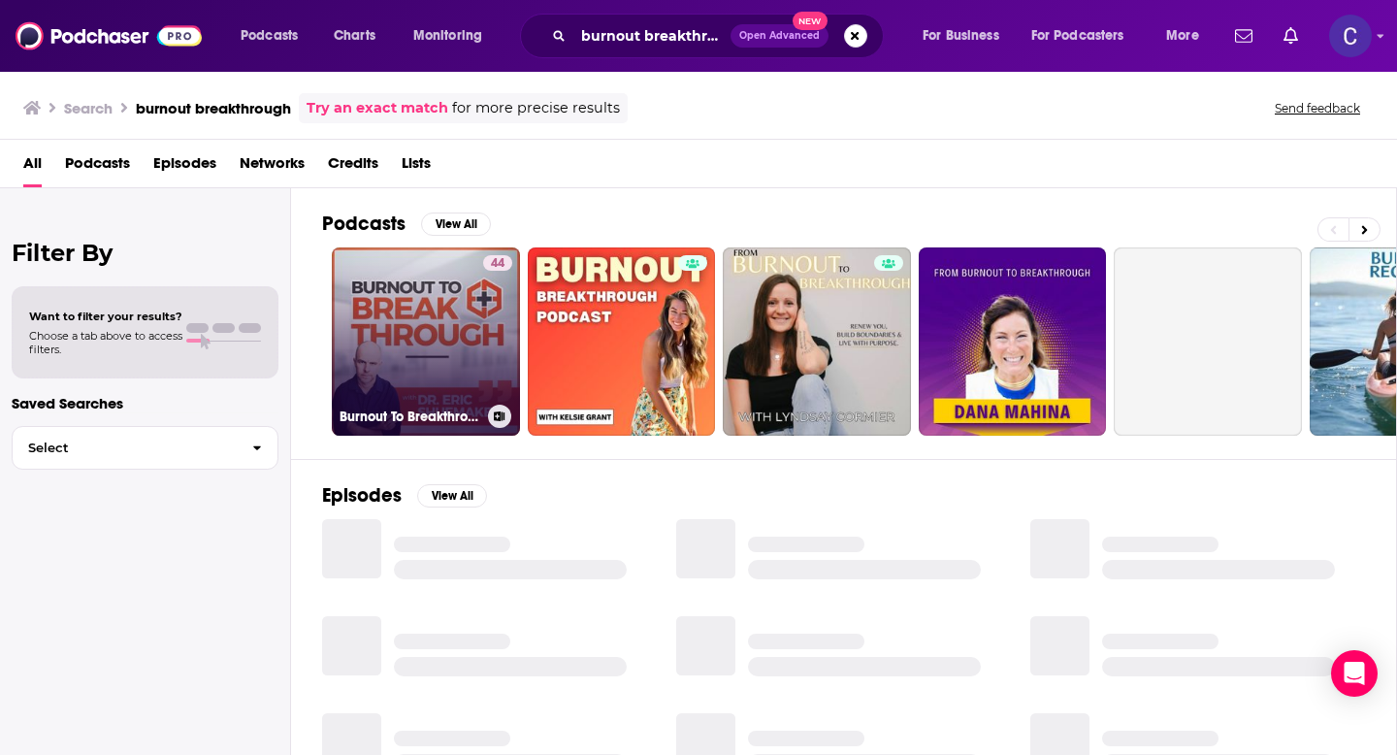
click at [426, 320] on link "44 Burnout To Breakthrough" at bounding box center [426, 341] width 188 height 188
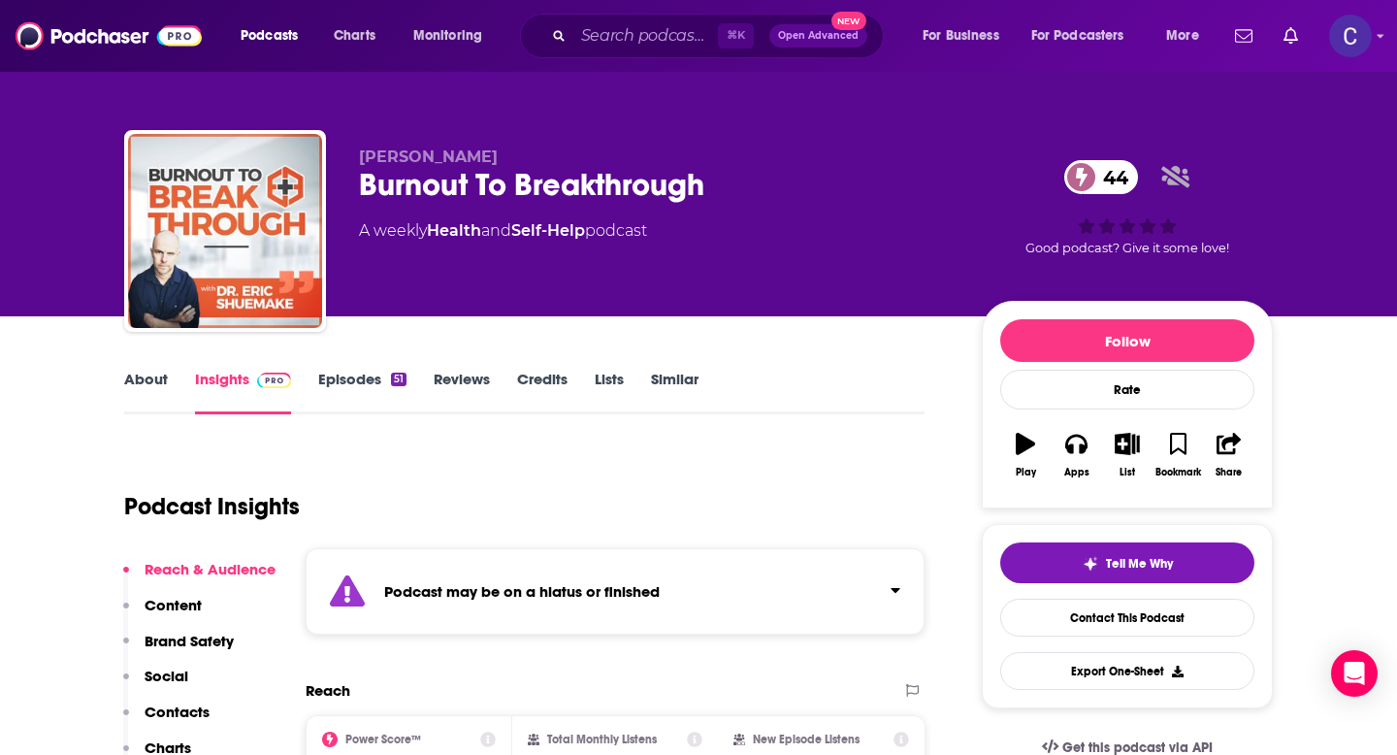
click at [135, 386] on link "About" at bounding box center [146, 392] width 44 height 45
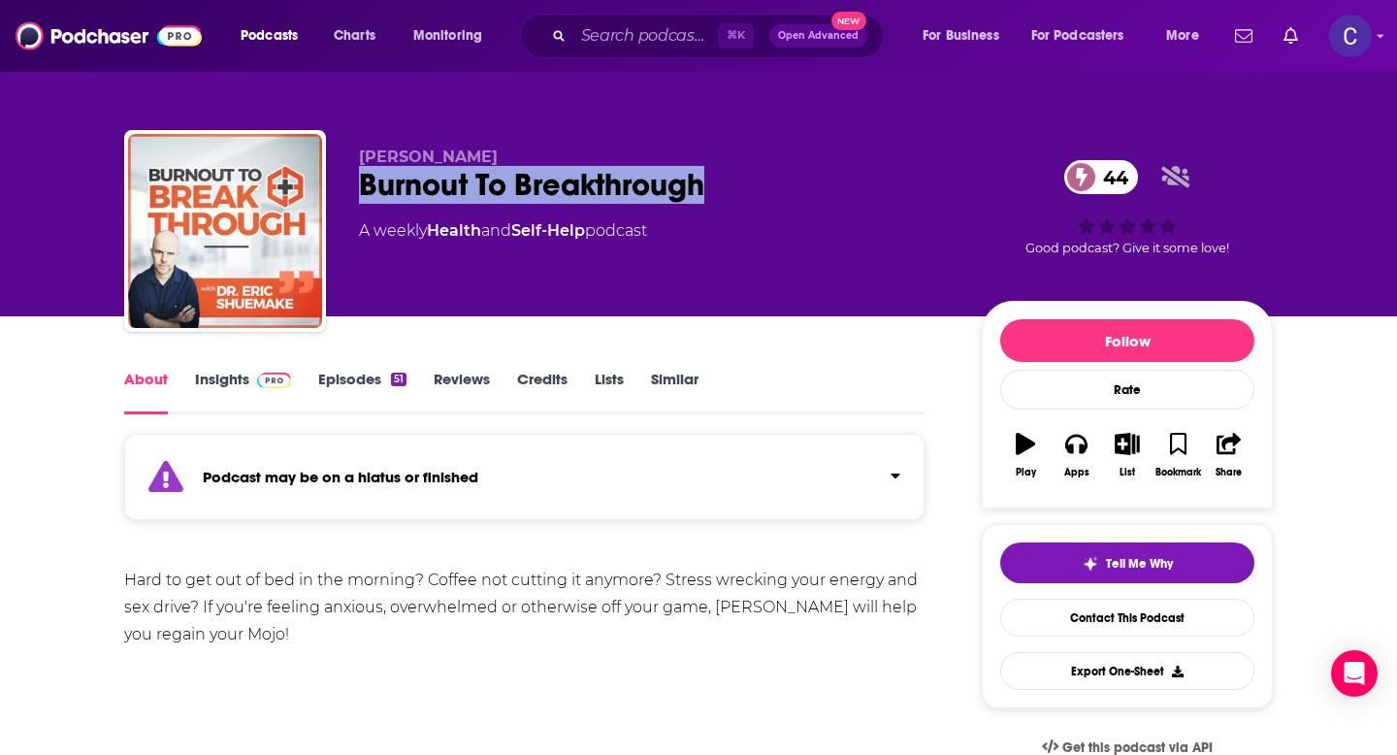
drag, startPoint x: 357, startPoint y: 194, endPoint x: 743, endPoint y: 200, distance: 386.3
click at [743, 200] on div "[PERSON_NAME] Burnout To Breakthrough 44 A weekly Health and Self-Help podcast …" at bounding box center [698, 235] width 1149 height 210
copy h1 "Burnout To Breakthrough"
click at [610, 42] on input "Search podcasts, credits, & more..." at bounding box center [646, 35] width 145 height 31
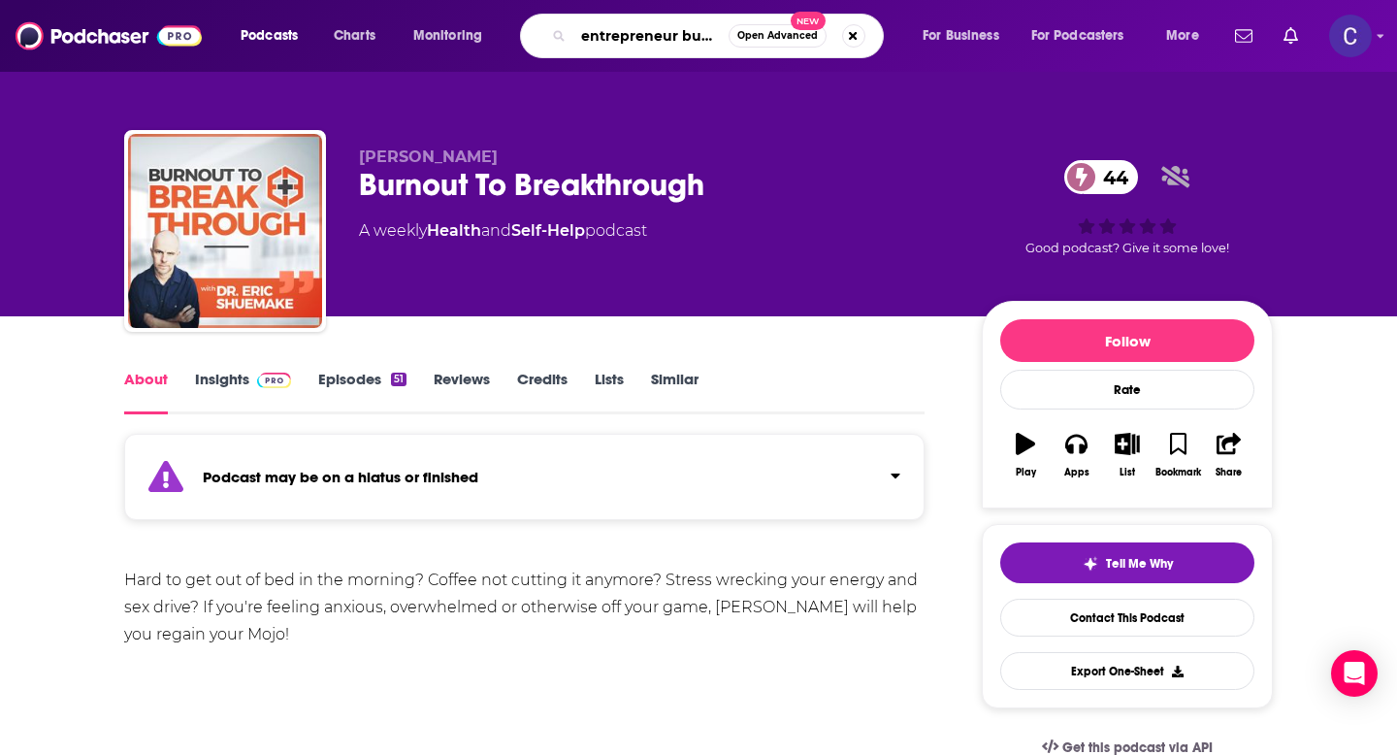
scroll to position [0, 19]
type input "entrepreneur burnout"
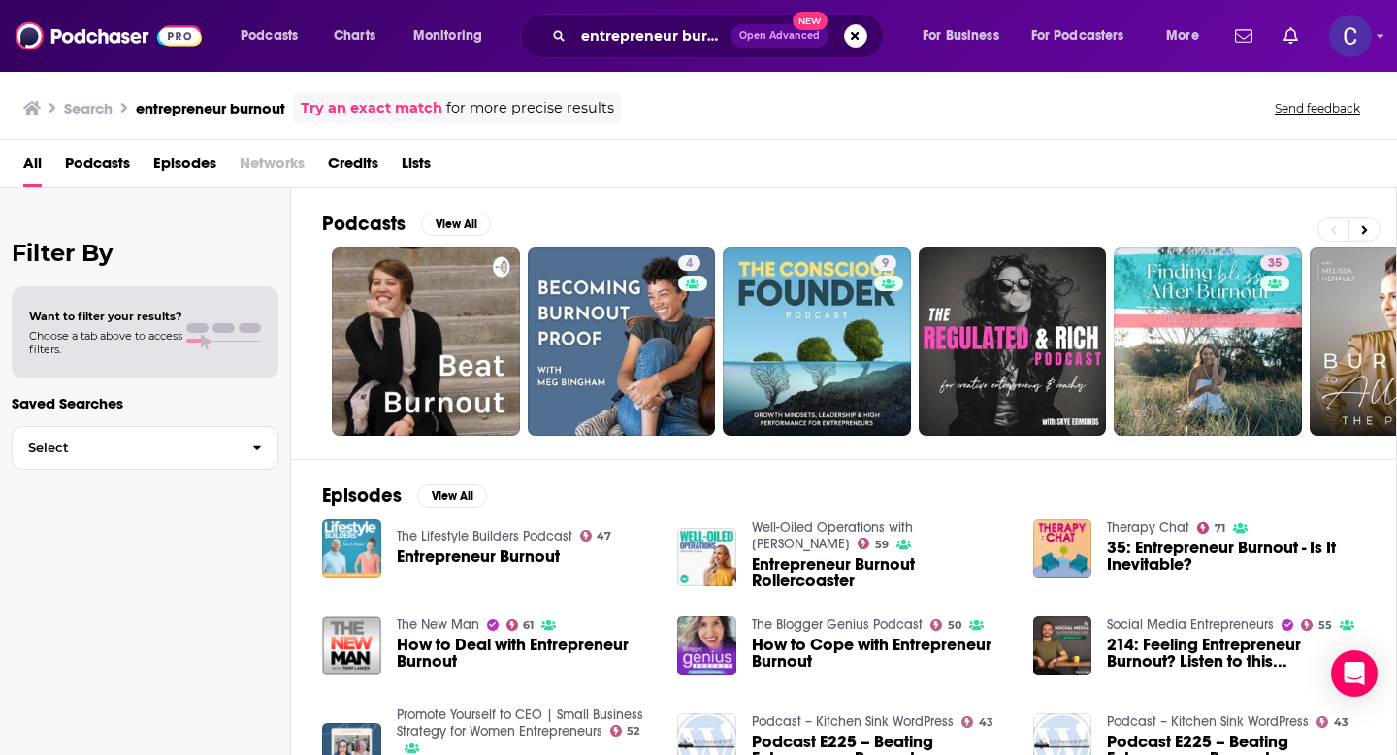
click at [344, 552] on img "Entrepreneur Burnout" at bounding box center [351, 548] width 59 height 59
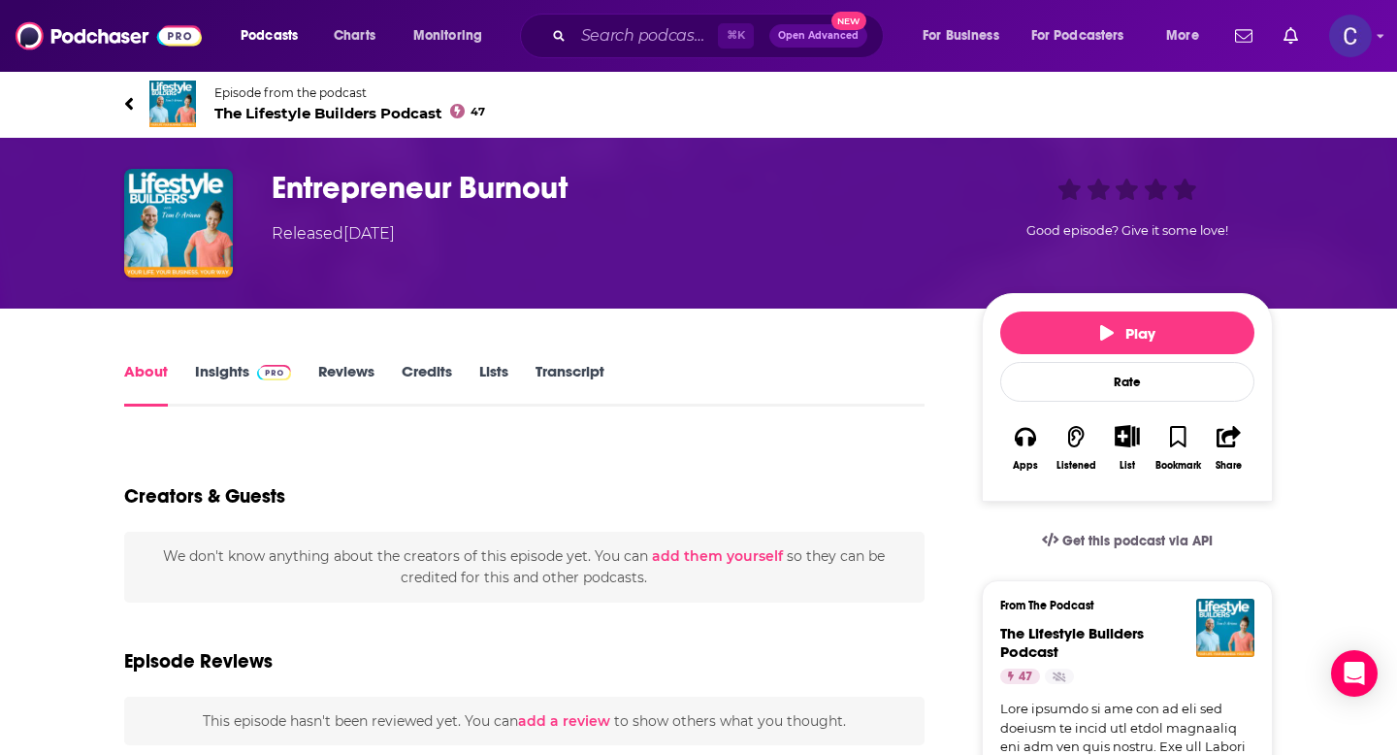
click at [178, 99] on img at bounding box center [172, 104] width 47 height 47
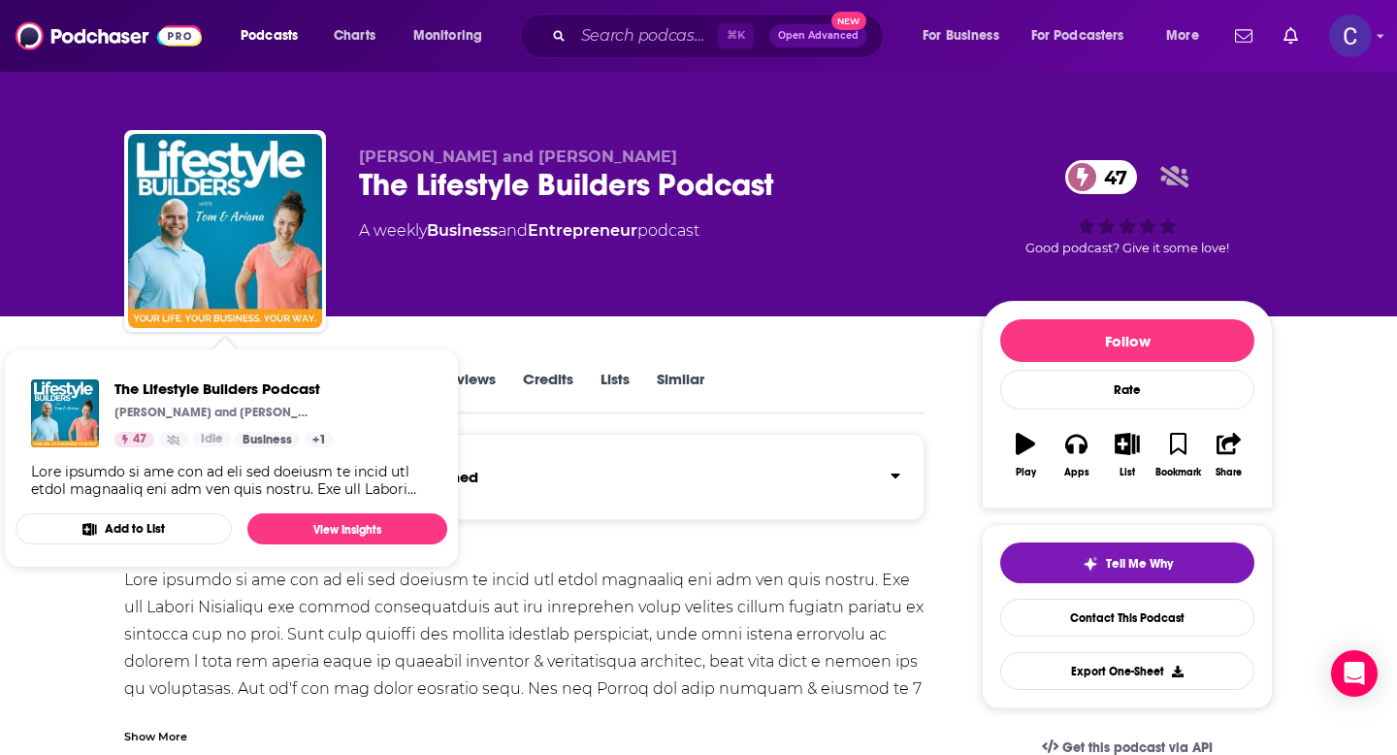
click at [463, 652] on div at bounding box center [524, 743] width 801 height 353
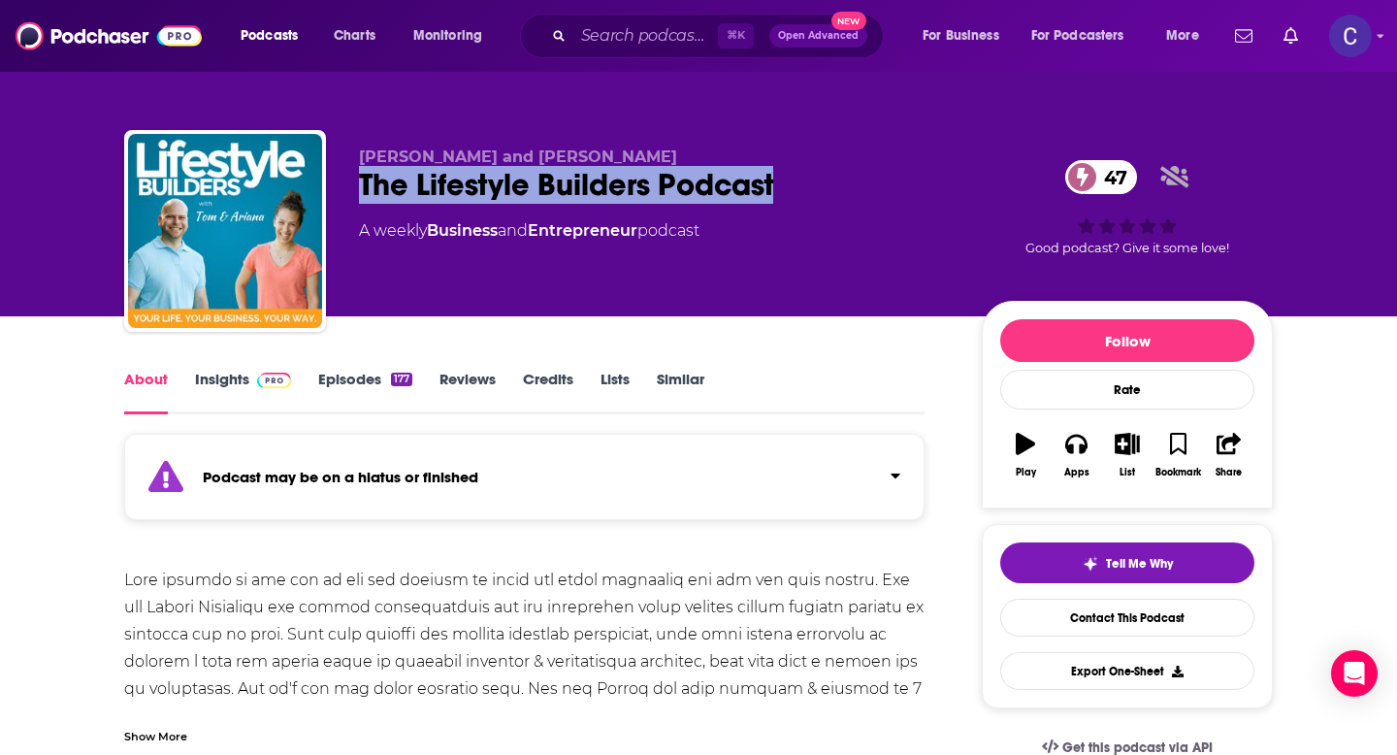
drag, startPoint x: 352, startPoint y: 195, endPoint x: 798, endPoint y: 184, distance: 445.6
click at [798, 184] on div "[PERSON_NAME] and [PERSON_NAME] The Lifestyle Builders Podcast 47 A weekly Busi…" at bounding box center [698, 235] width 1149 height 210
copy h1 "The Lifestyle Builders Podcast"
click at [225, 378] on link "Insights" at bounding box center [243, 392] width 96 height 45
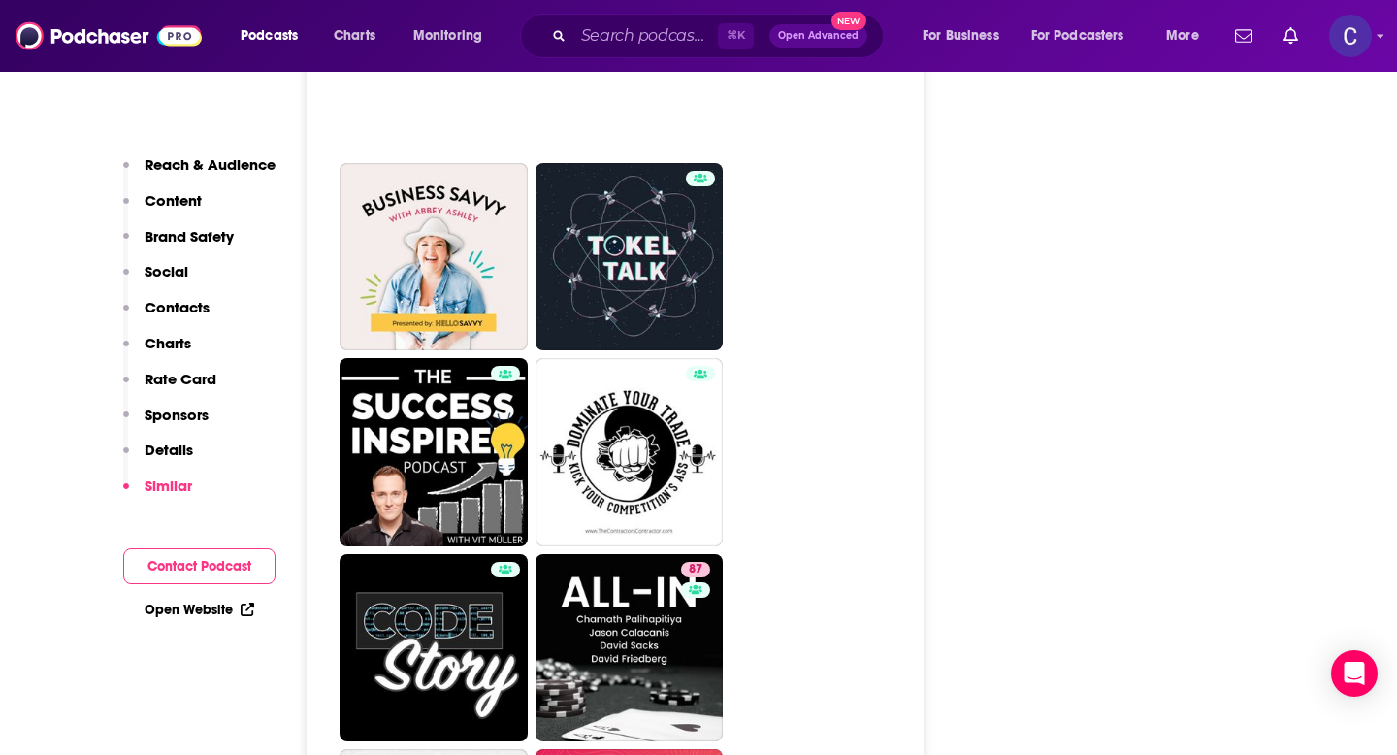
scroll to position [7272, 0]
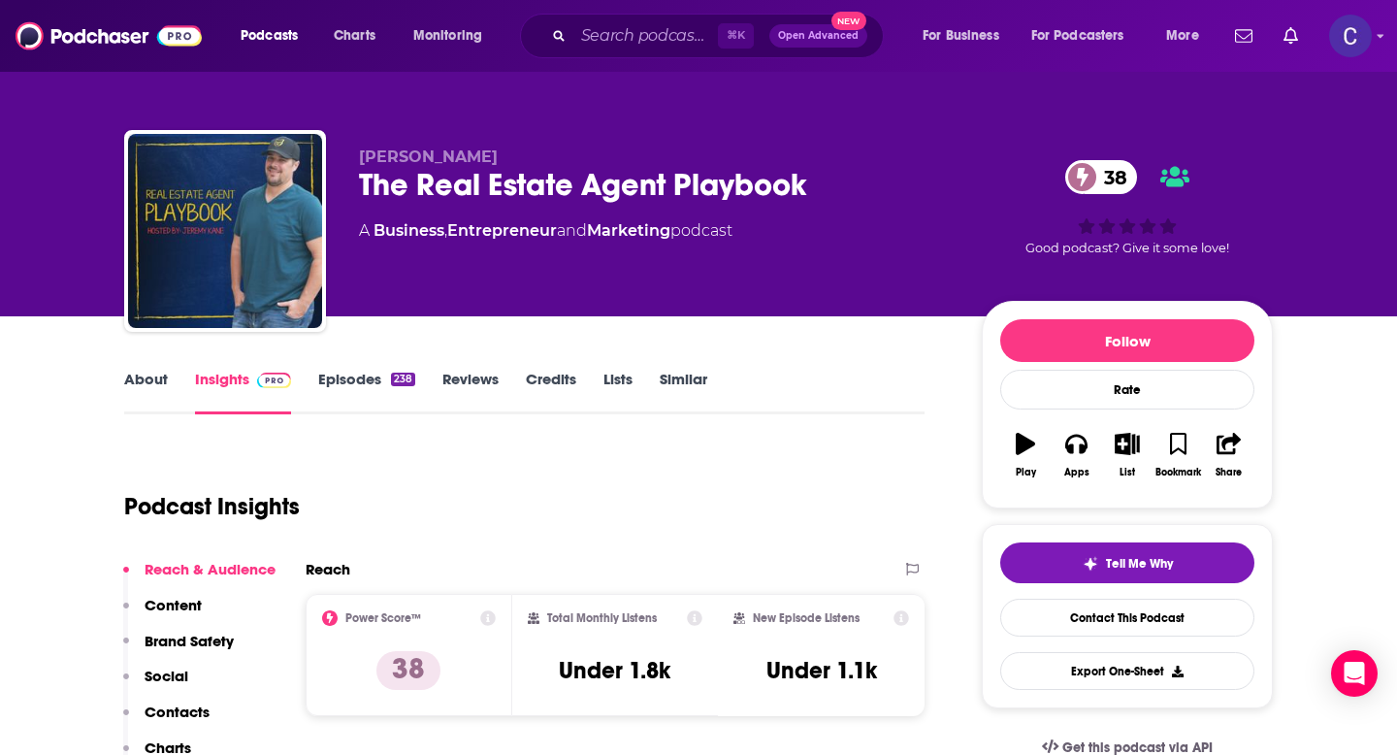
click at [143, 381] on link "About" at bounding box center [146, 392] width 44 height 45
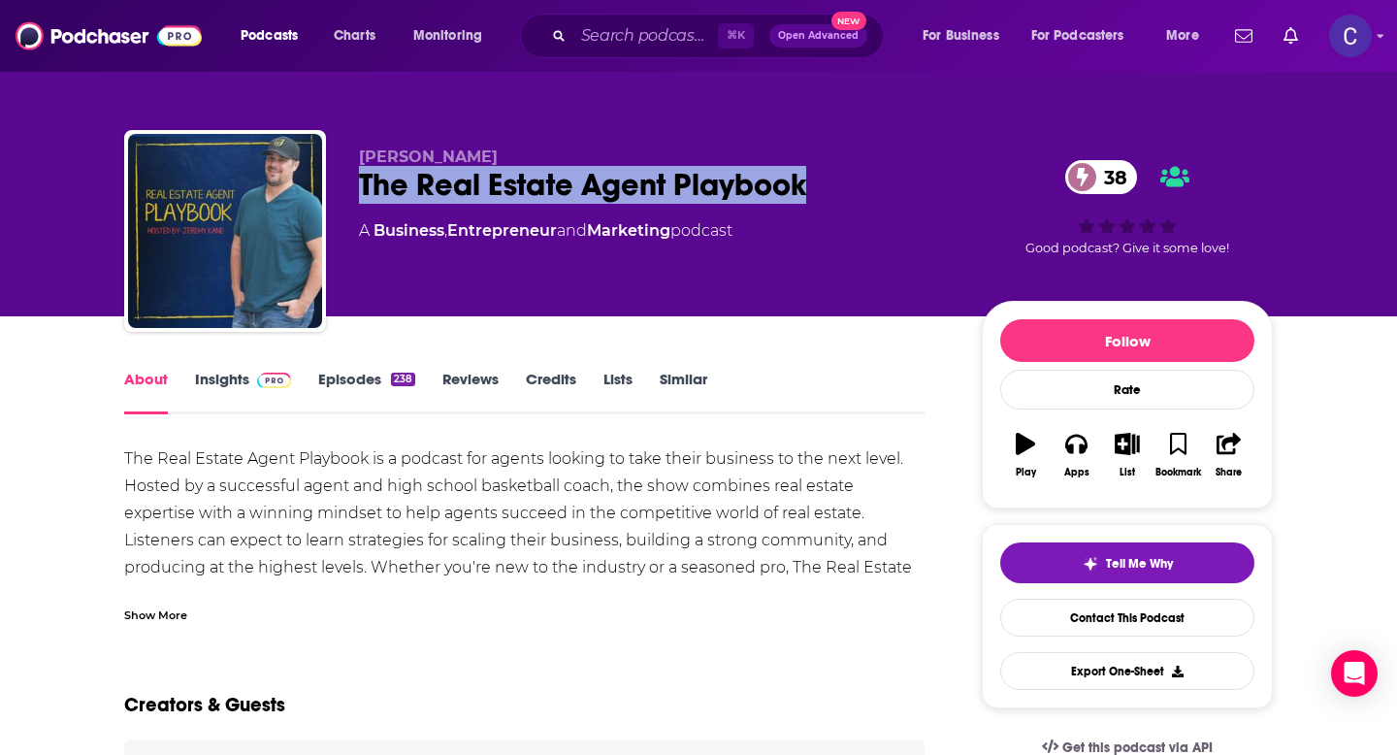
drag, startPoint x: 355, startPoint y: 190, endPoint x: 815, endPoint y: 172, distance: 460.4
click at [815, 172] on div "Jeremy Kane The Real Estate Agent Playbook 38 A Business , Entrepreneur and Mar…" at bounding box center [698, 235] width 1149 height 210
copy div "The Real Estate Agent Playbook"
click at [215, 378] on link "Insights" at bounding box center [243, 392] width 96 height 45
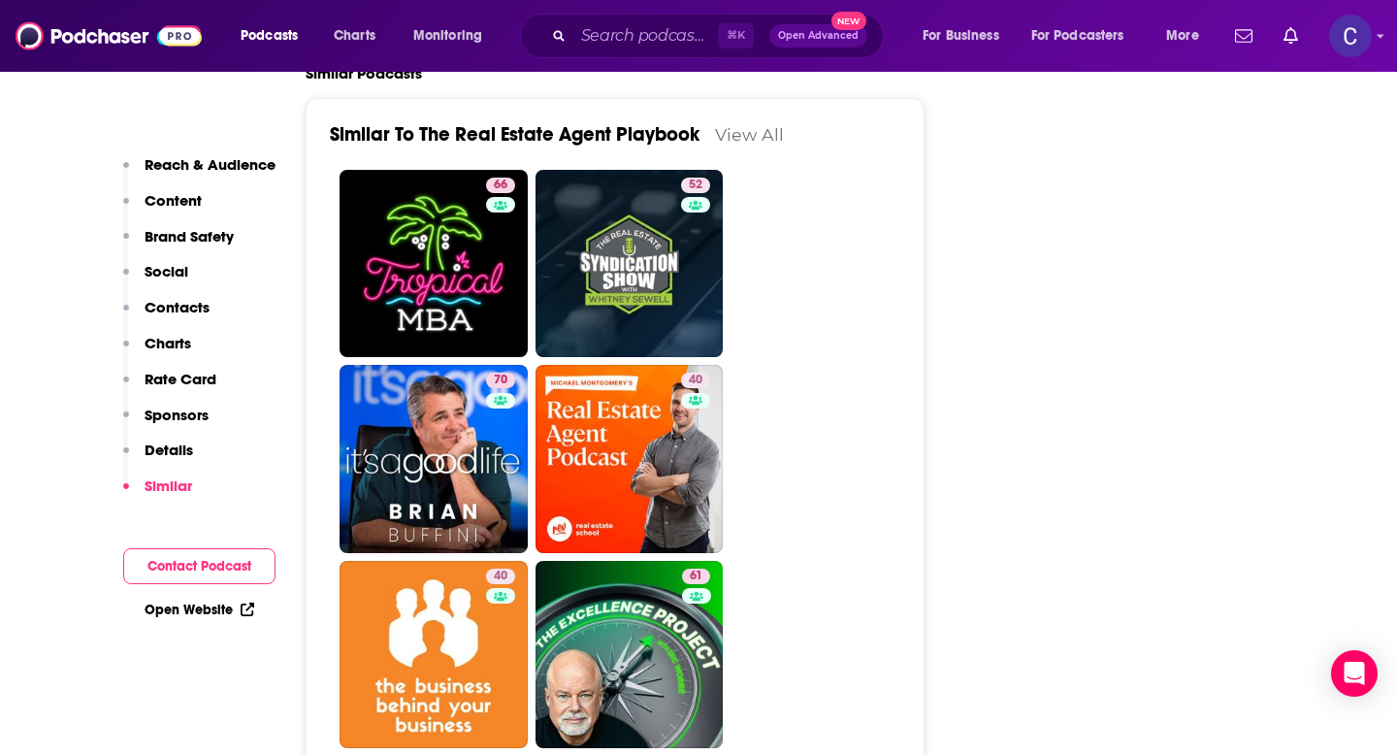
scroll to position [2916, 0]
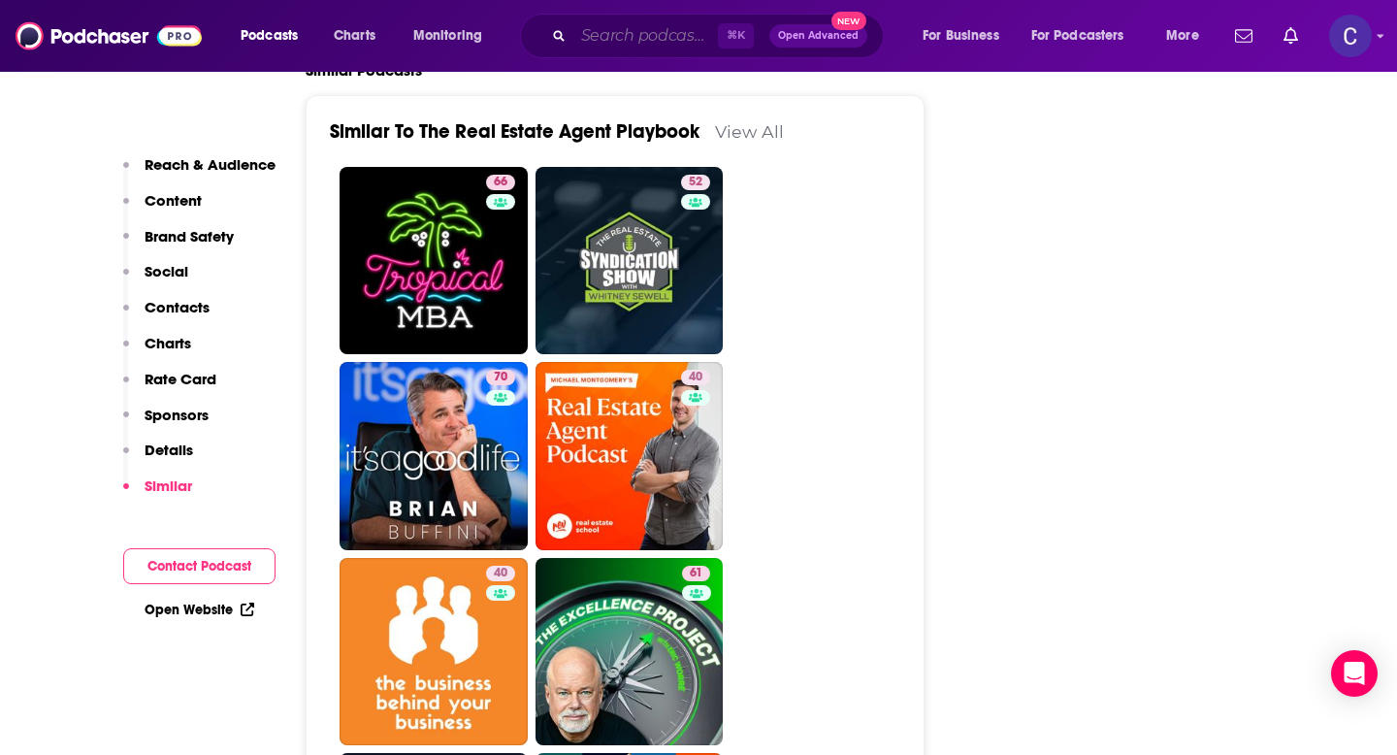
click at [616, 24] on input "Search podcasts, credits, & more..." at bounding box center [646, 35] width 145 height 31
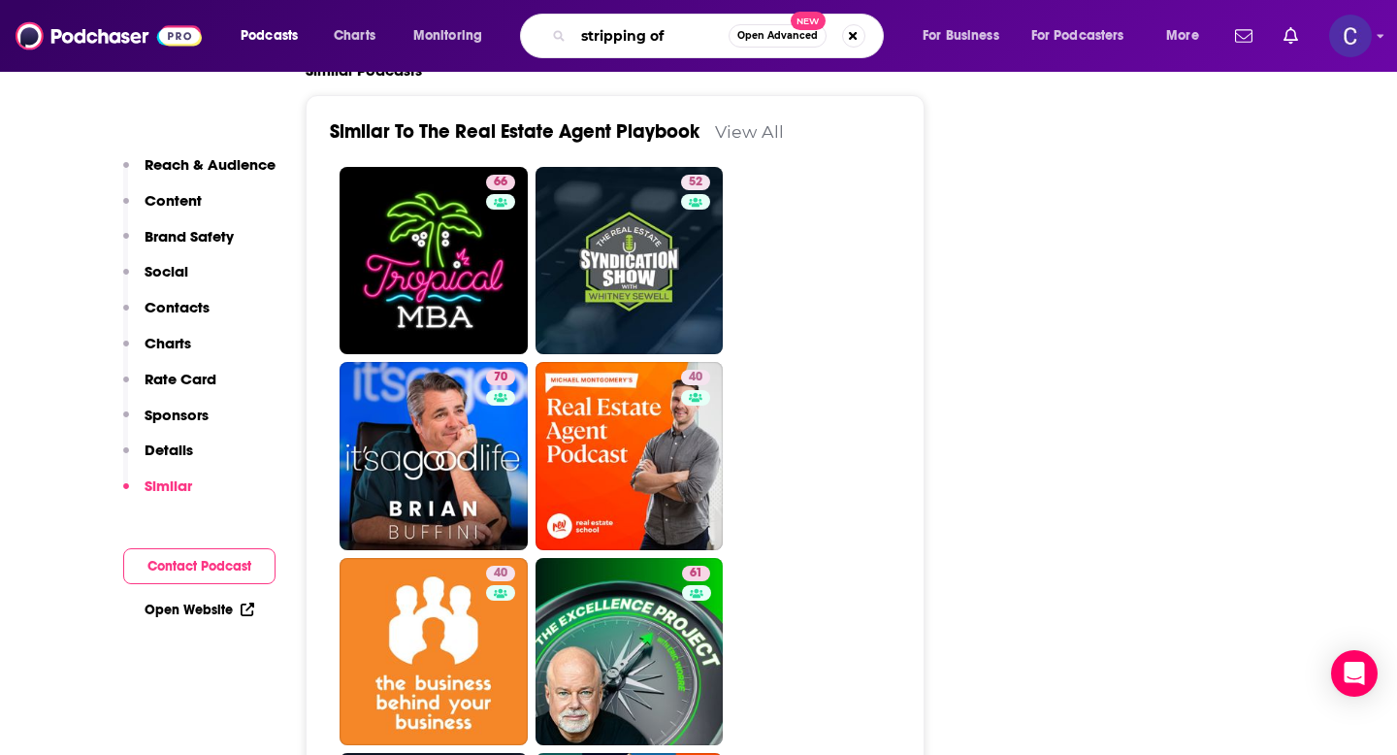
type input "stripping off"
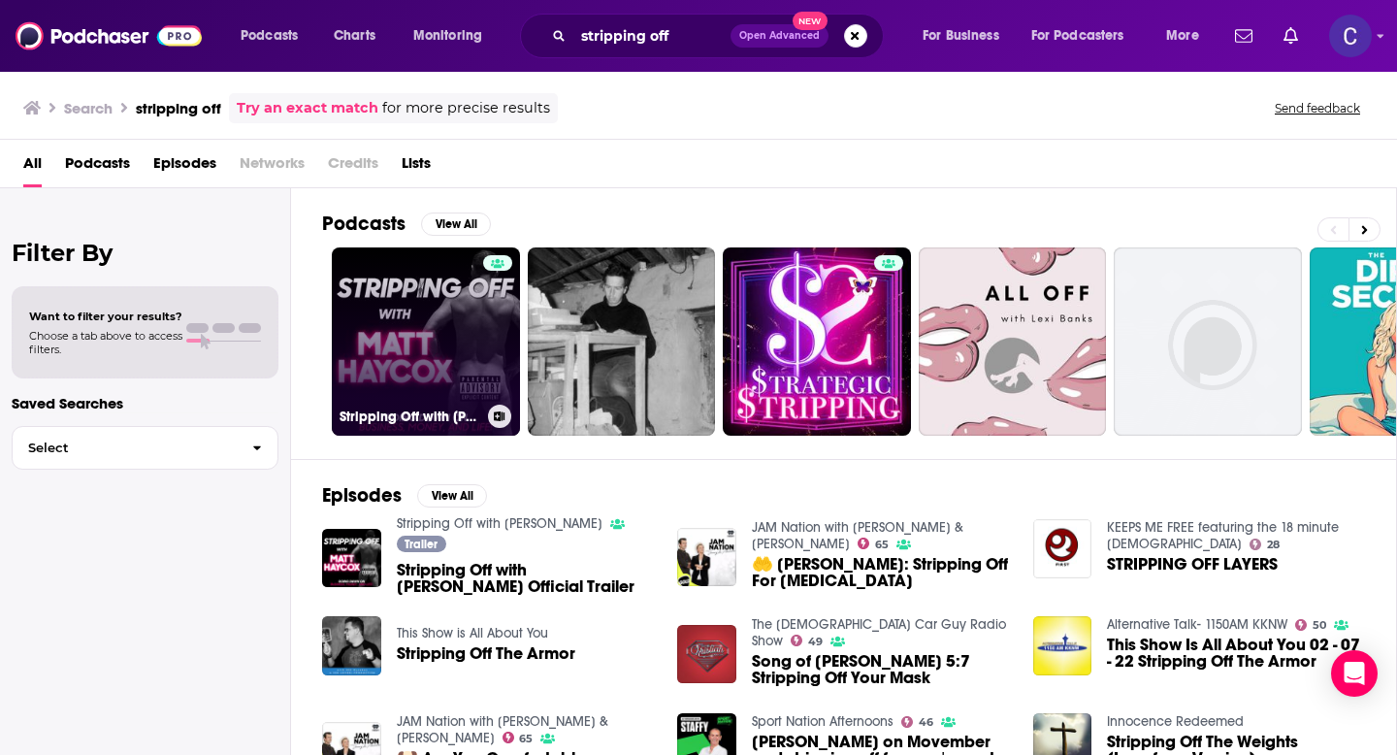
click at [408, 348] on link "Stripping Off with Matt Haycox" at bounding box center [426, 341] width 188 height 188
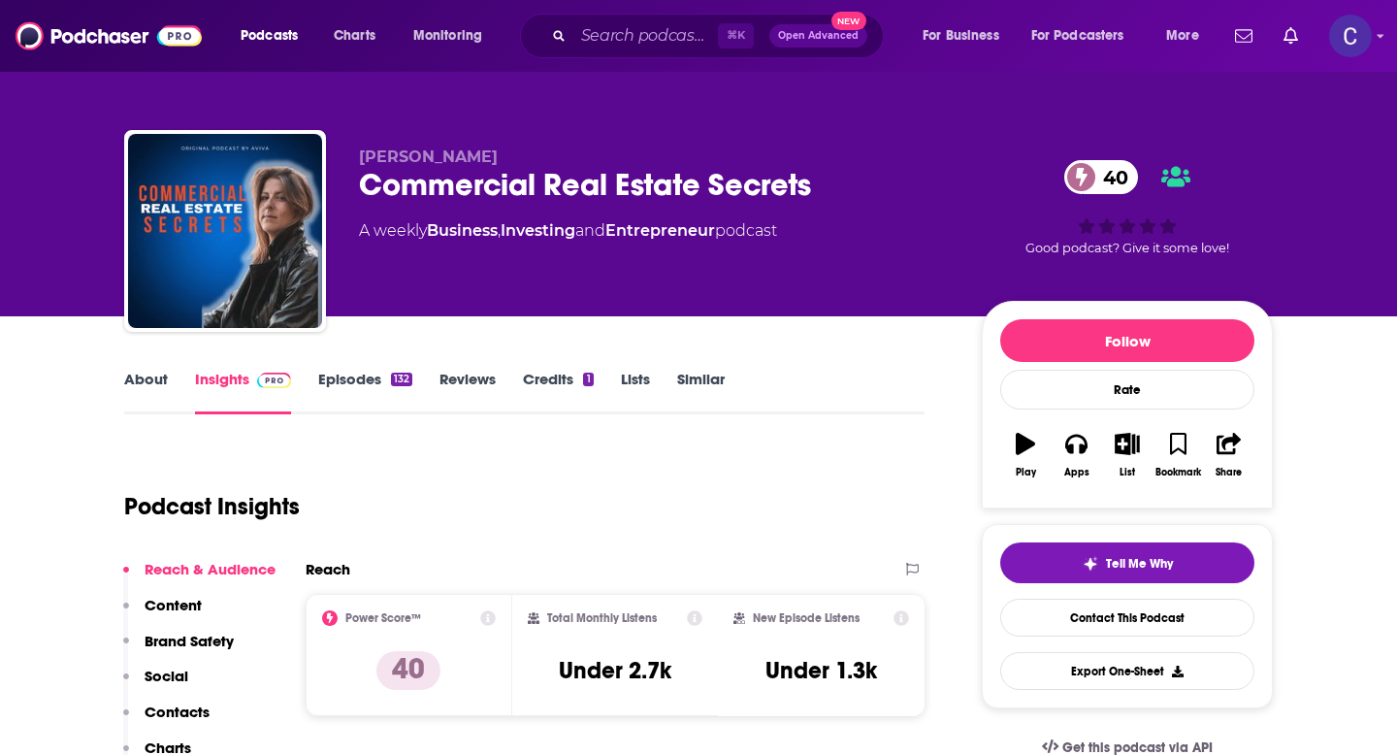
click at [148, 383] on link "About" at bounding box center [146, 392] width 44 height 45
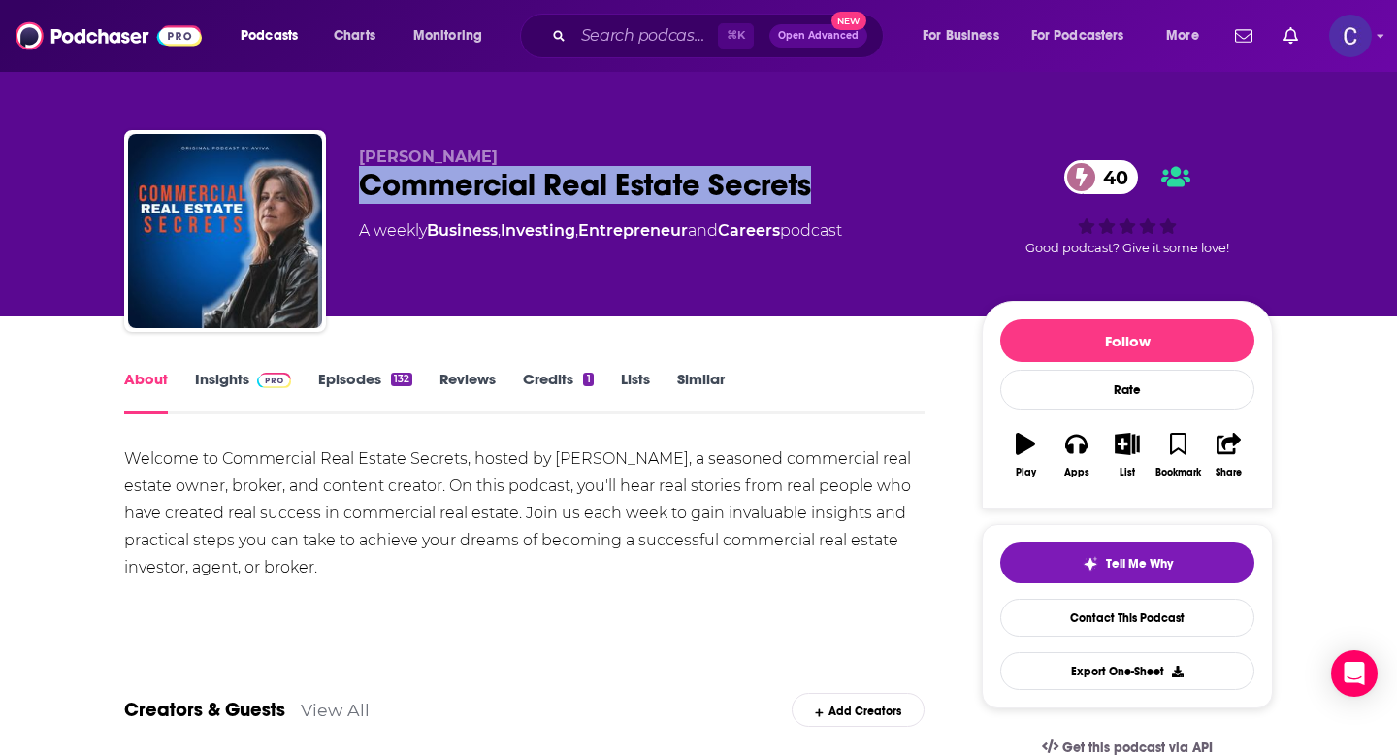
drag, startPoint x: 362, startPoint y: 182, endPoint x: 837, endPoint y: 188, distance: 475.5
click at [837, 188] on div "Commercial Real Estate Secrets 40" at bounding box center [655, 185] width 592 height 38
copy h1 "Commercial Real Estate Secrets"
drag, startPoint x: 356, startPoint y: 162, endPoint x: 517, endPoint y: 161, distance: 161.1
click at [517, 161] on div "[PERSON_NAME] Commercial Real Estate Secrets 40 A weekly Business , Investing ,…" at bounding box center [698, 235] width 1149 height 210
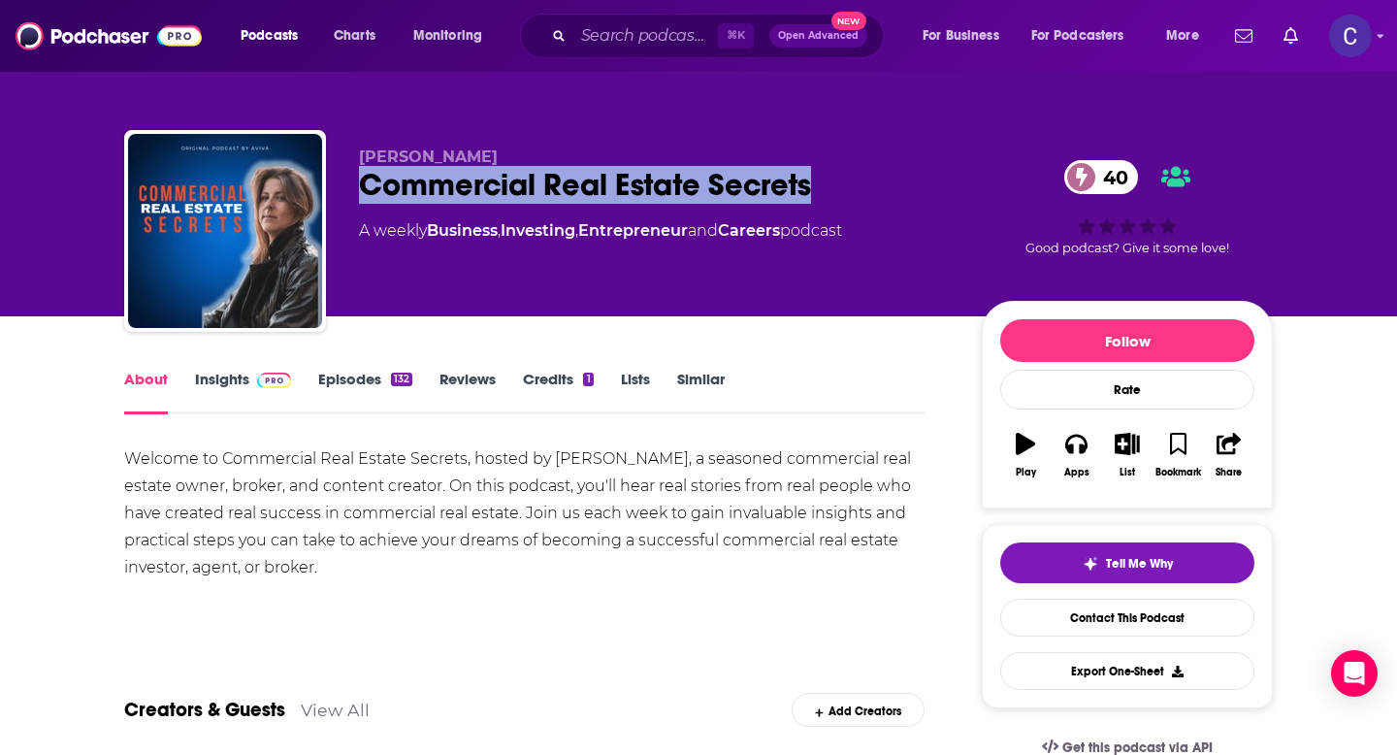
copy span "[PERSON_NAME]"
click at [222, 379] on link "Insights" at bounding box center [243, 392] width 96 height 45
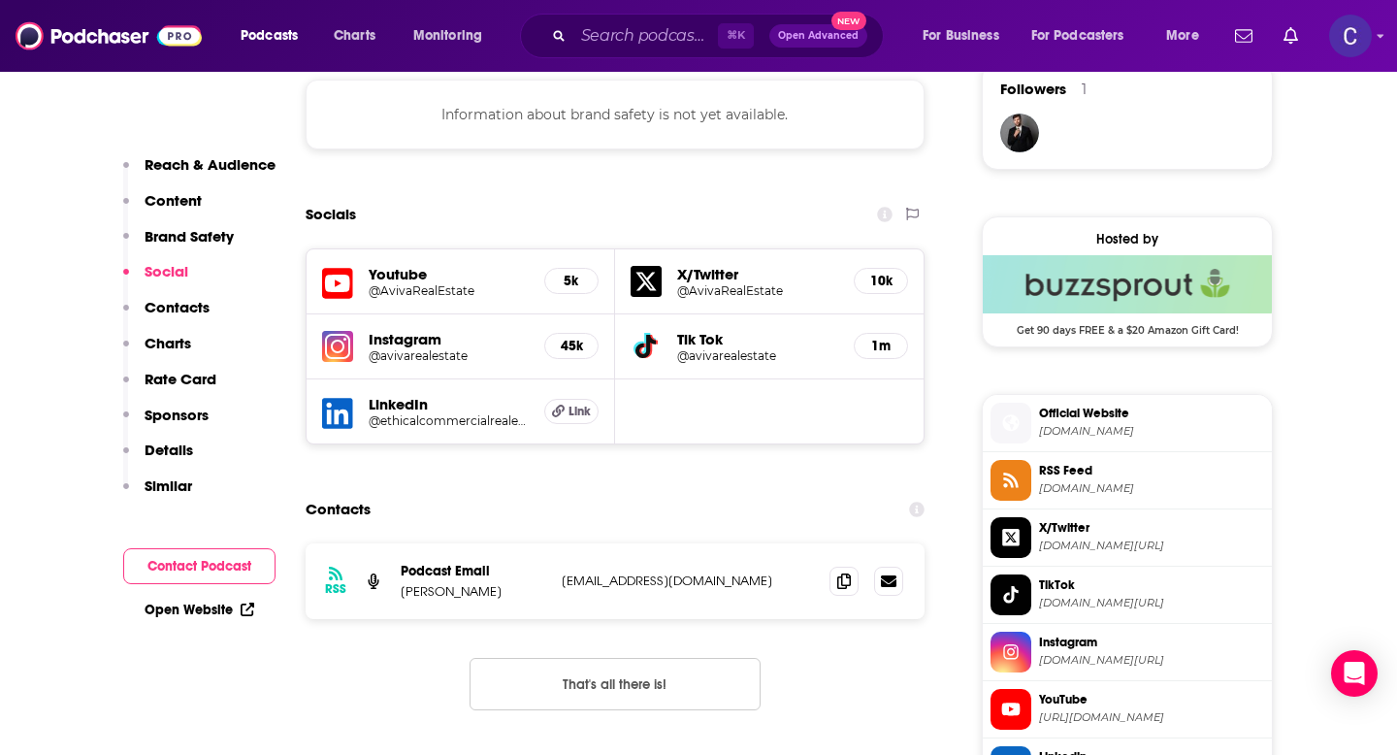
scroll to position [1433, 0]
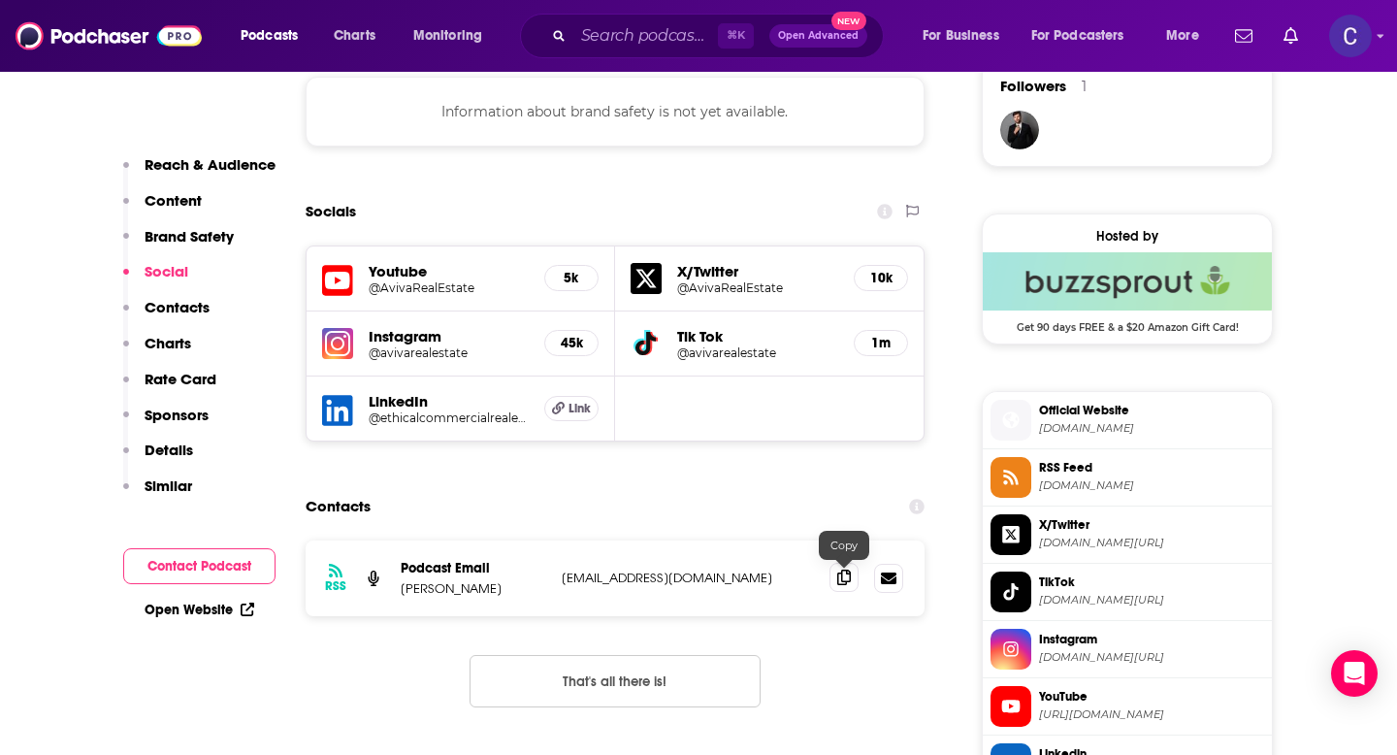
click at [841, 585] on icon at bounding box center [844, 578] width 14 height 16
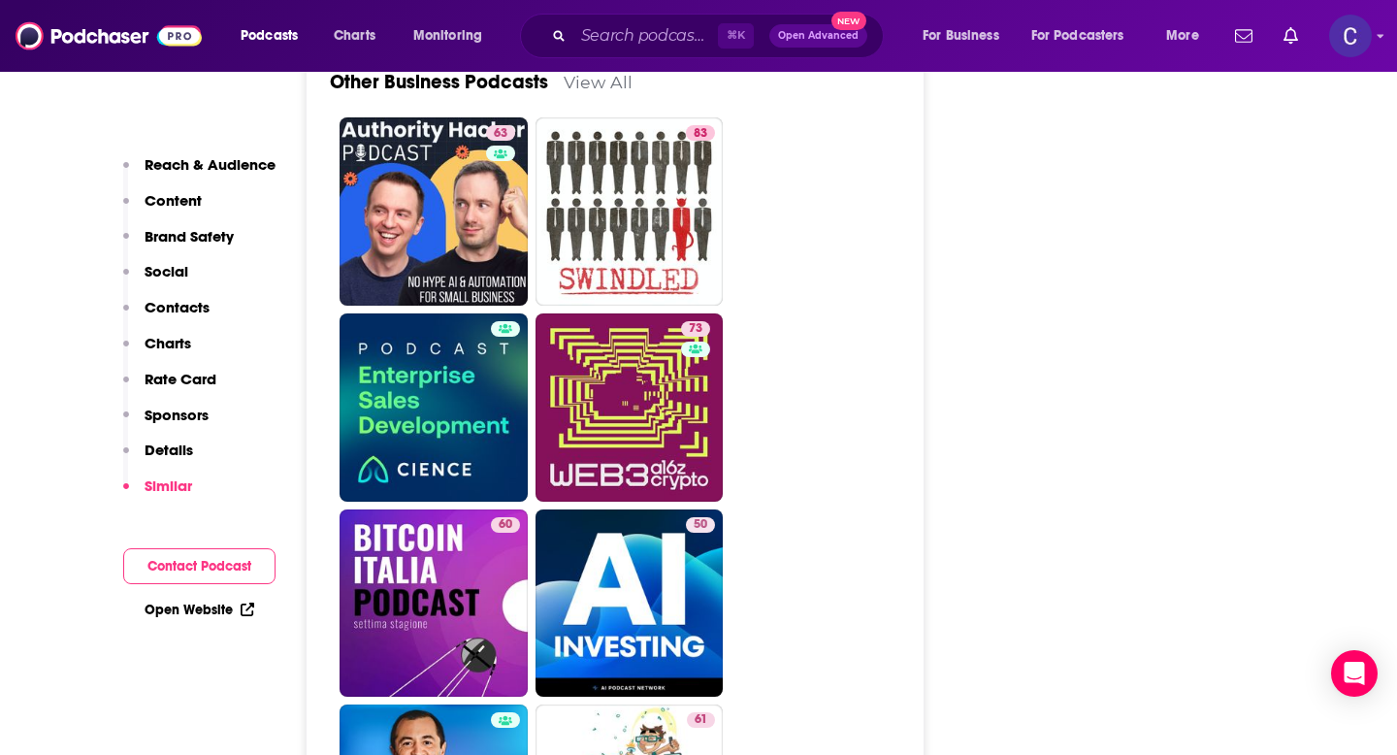
scroll to position [5716, 0]
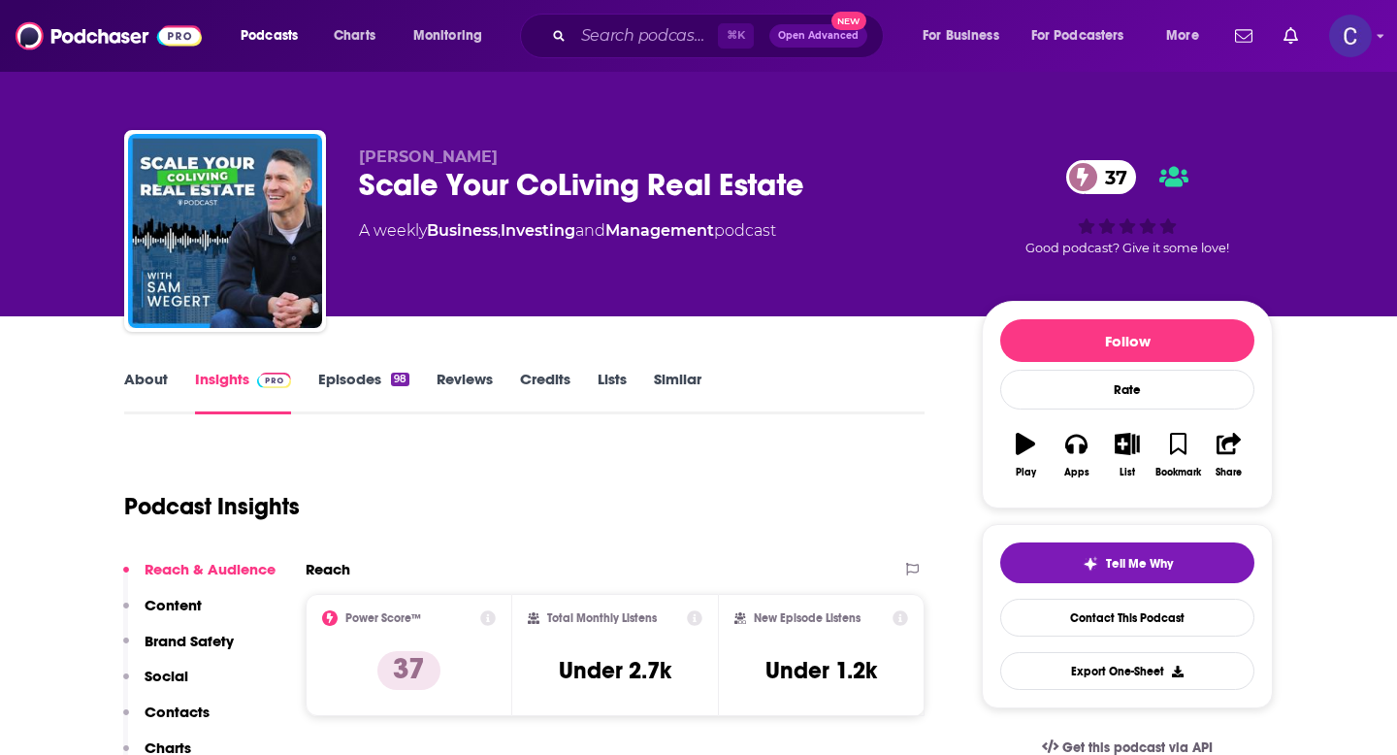
click at [151, 377] on link "About" at bounding box center [146, 392] width 44 height 45
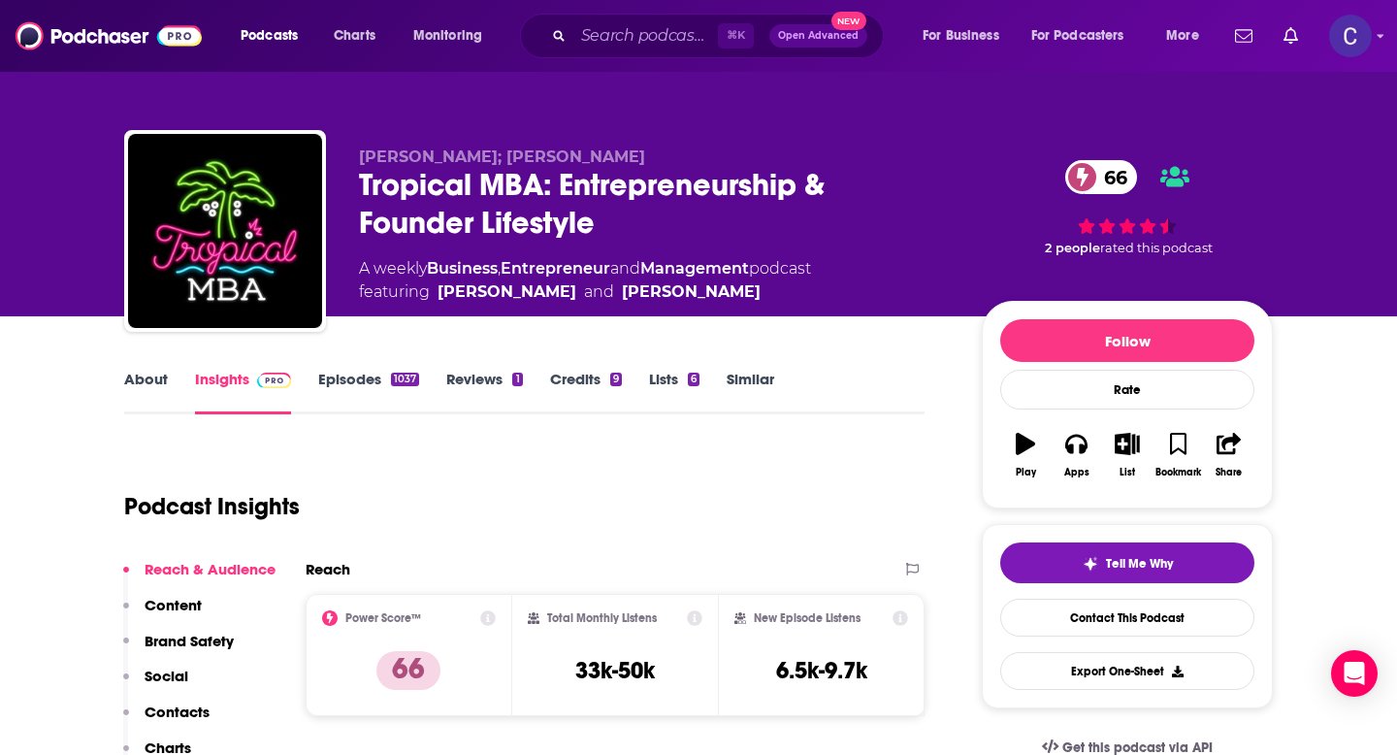
click at [157, 377] on link "About" at bounding box center [146, 392] width 44 height 45
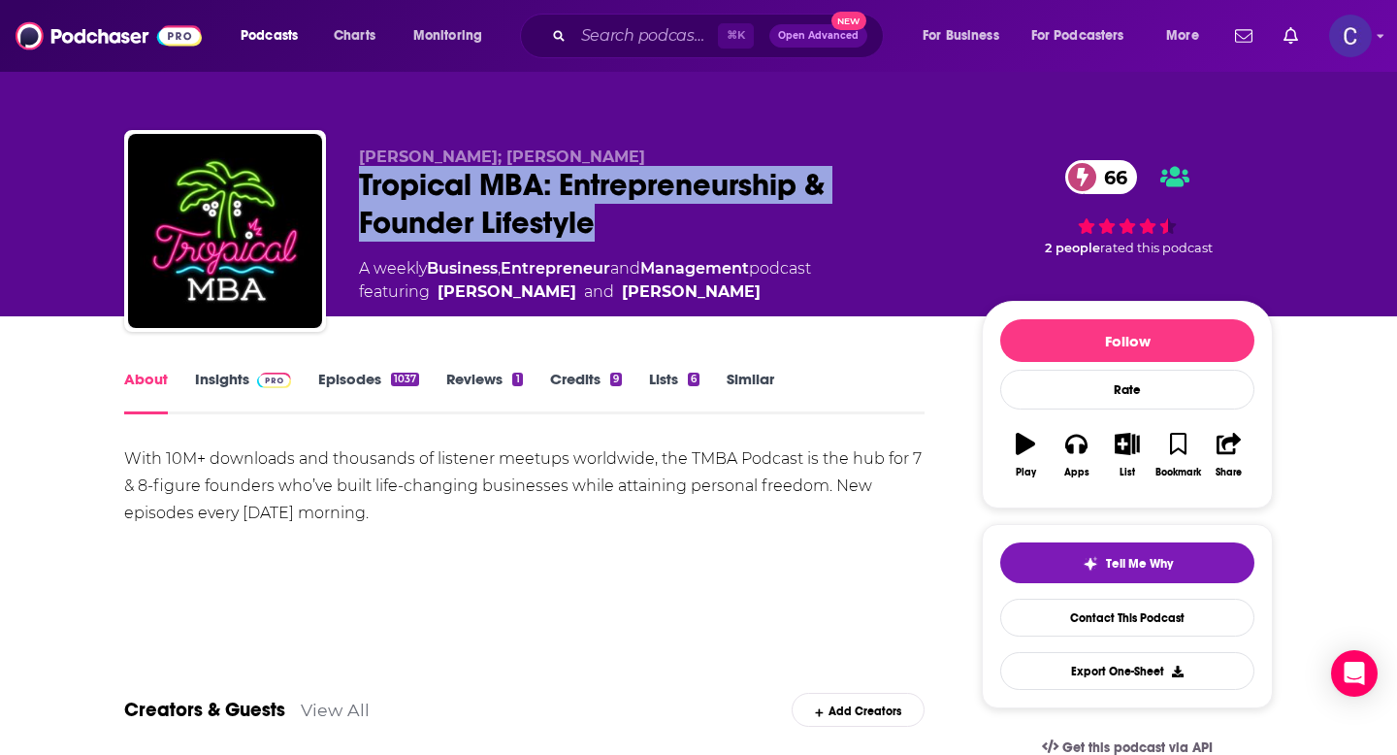
drag, startPoint x: 357, startPoint y: 183, endPoint x: 609, endPoint y: 231, distance: 256.8
click at [609, 231] on div "[PERSON_NAME]; [PERSON_NAME] Tropical MBA: Entrepreneurship & Founder Lifestyle…" at bounding box center [698, 235] width 1149 height 210
copy h1 "Tropical MBA: Entrepreneurship & Founder Lifestyle"
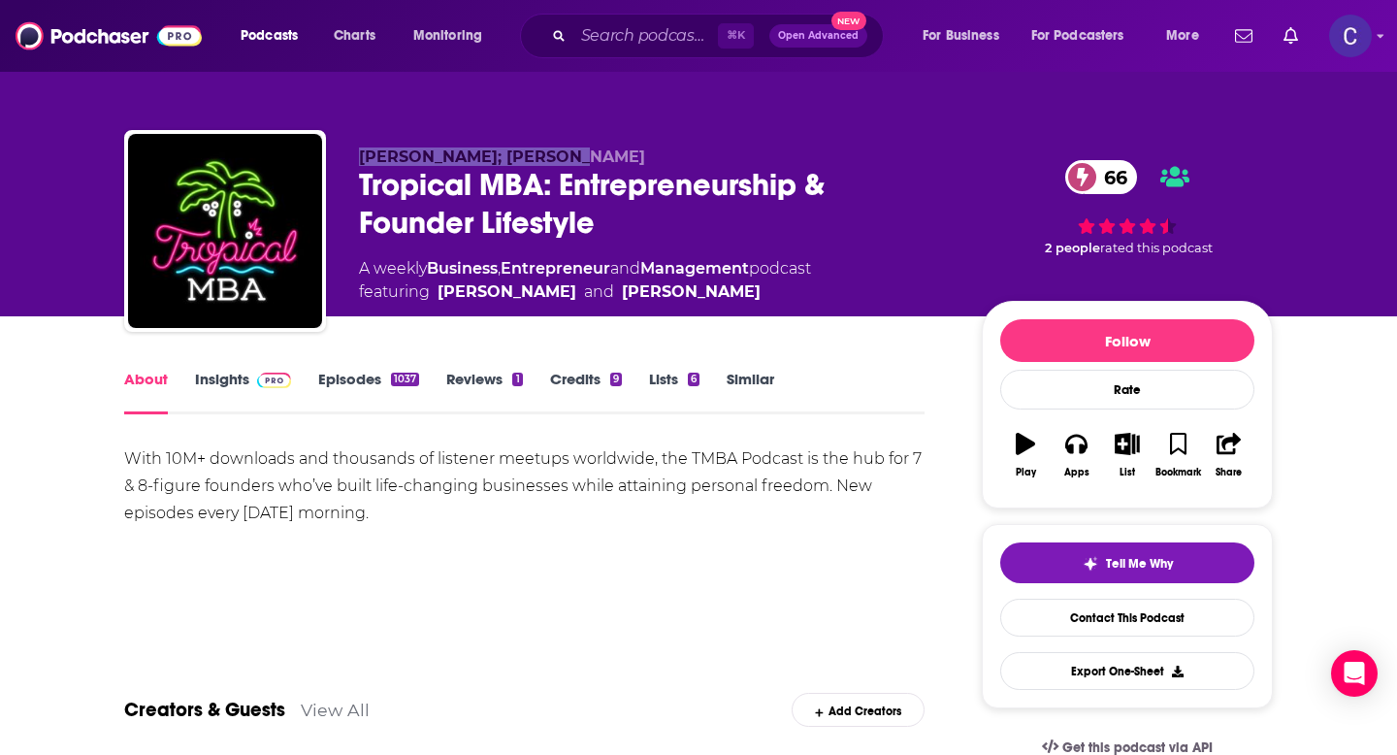
drag, startPoint x: 357, startPoint y: 156, endPoint x: 574, endPoint y: 160, distance: 216.4
click at [574, 160] on div "[PERSON_NAME]; [PERSON_NAME] Tropical MBA: Entrepreneurship & Founder Lifestyle…" at bounding box center [698, 235] width 1149 height 210
copy span "Dan Andrews; Ian Schoen"
click at [225, 380] on link "Insights" at bounding box center [243, 392] width 96 height 45
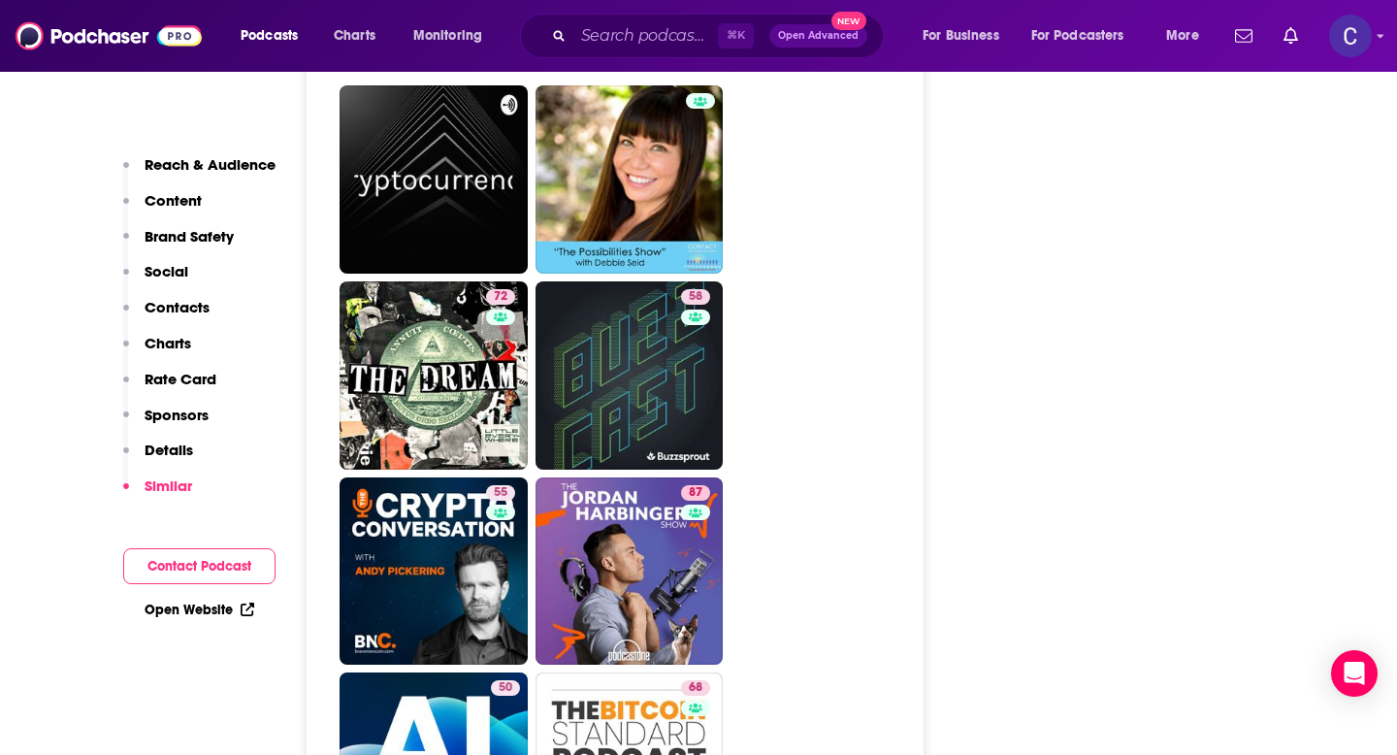
scroll to position [7465, 0]
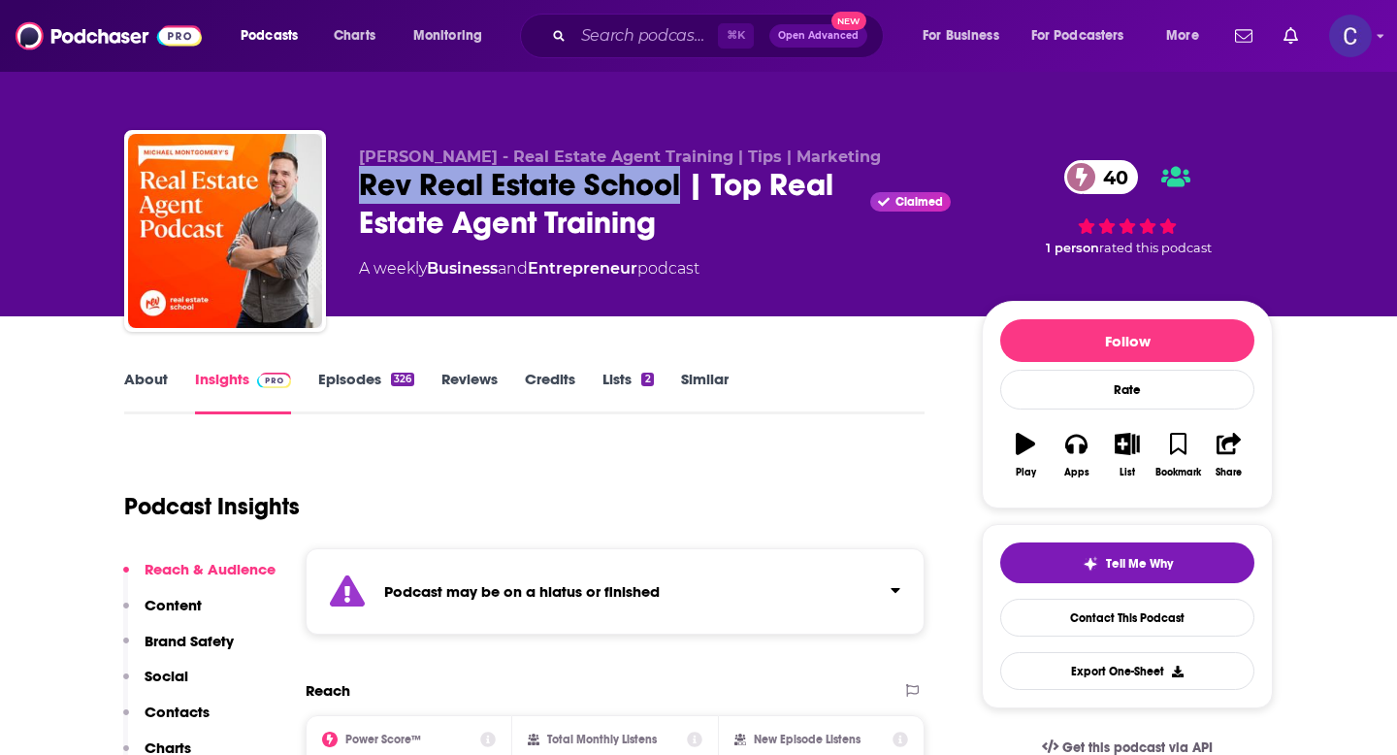
drag, startPoint x: 347, startPoint y: 195, endPoint x: 676, endPoint y: 197, distance: 329.0
click at [676, 197] on div "[PERSON_NAME] - Real Estate Agent Training | Tips | Marketing Rev Real Estate S…" at bounding box center [698, 235] width 1149 height 210
copy h2 "Rev Real Estate School"
